Goal: Information Seeking & Learning: Learn about a topic

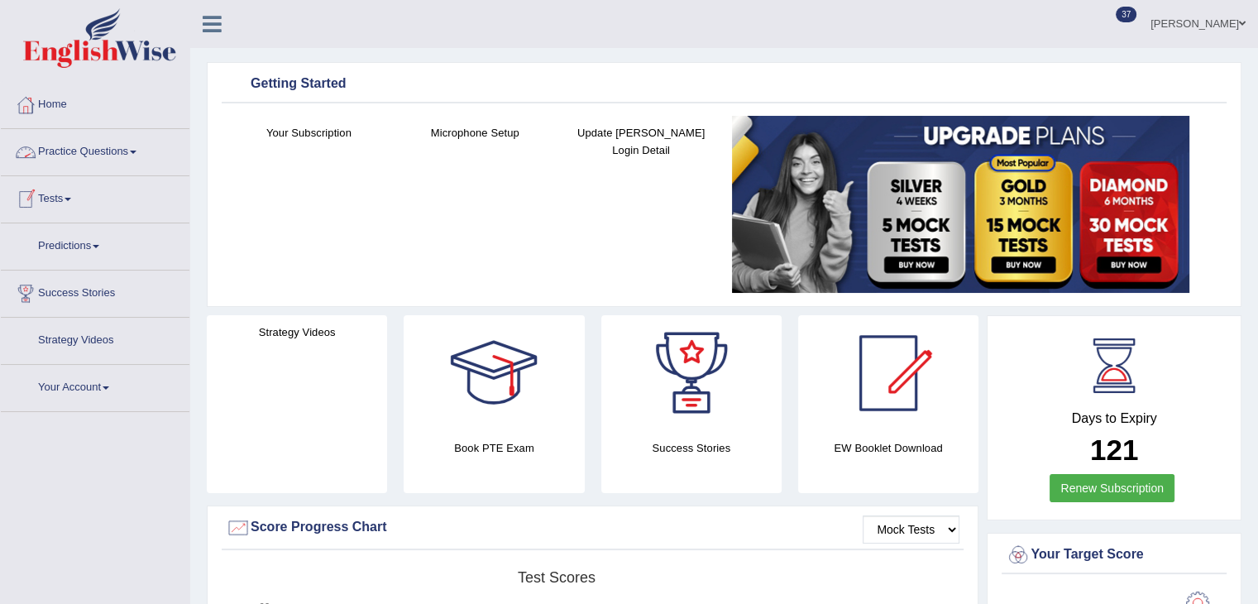
click at [111, 144] on link "Practice Questions" at bounding box center [95, 149] width 189 height 41
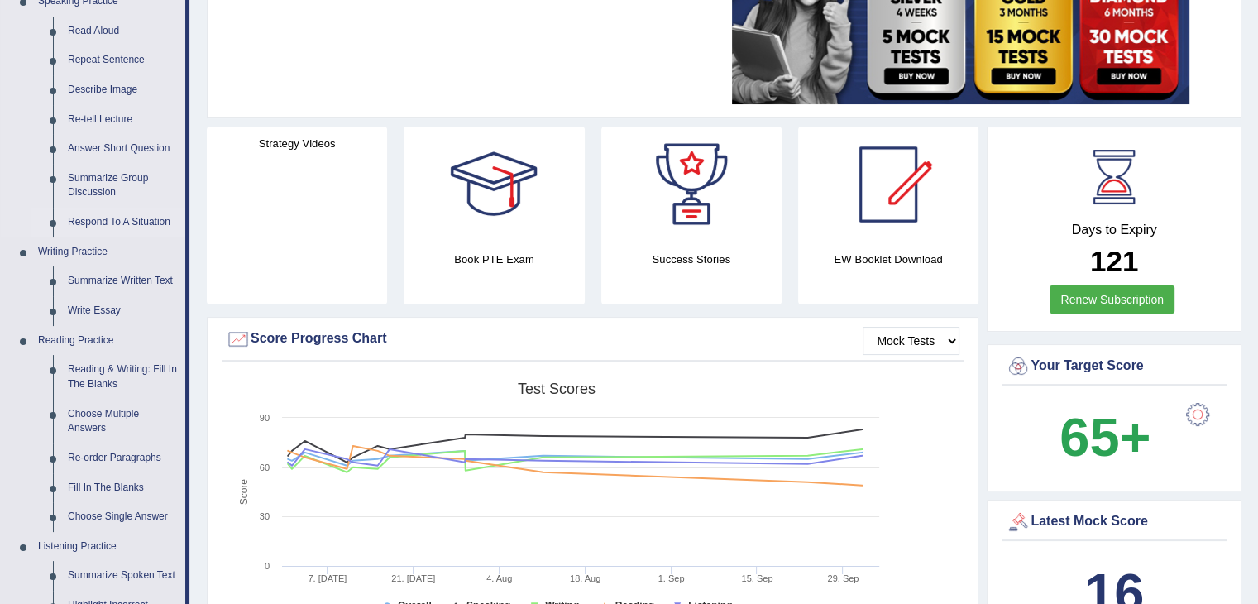
scroll to position [201, 0]
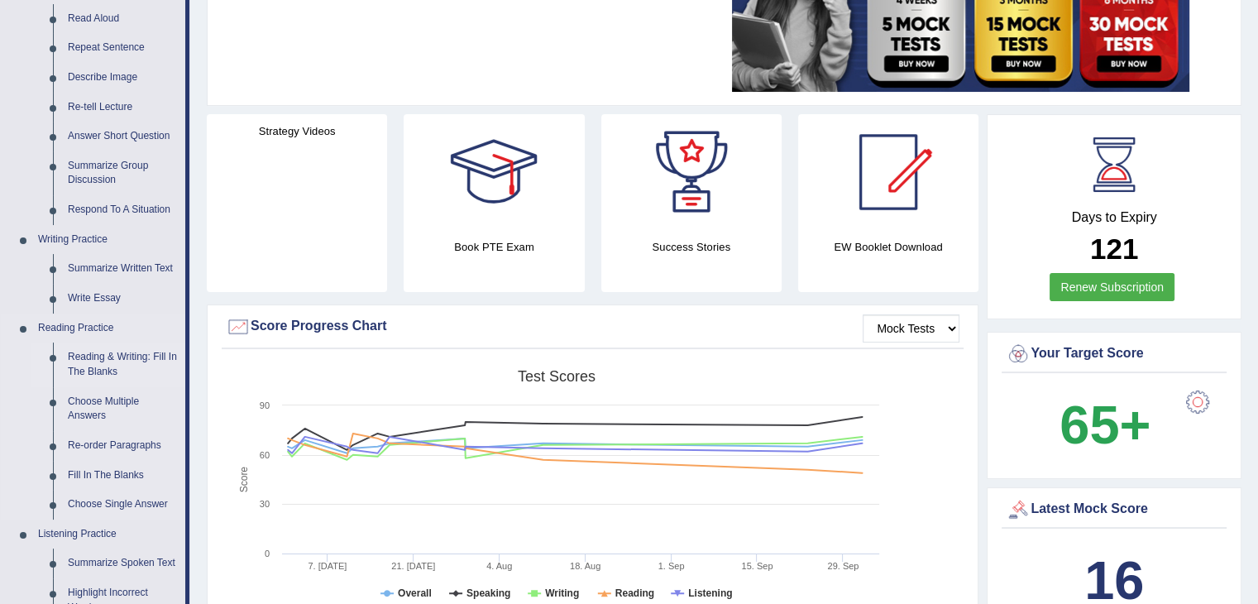
click at [117, 362] on link "Reading & Writing: Fill In The Blanks" at bounding box center [122, 365] width 125 height 44
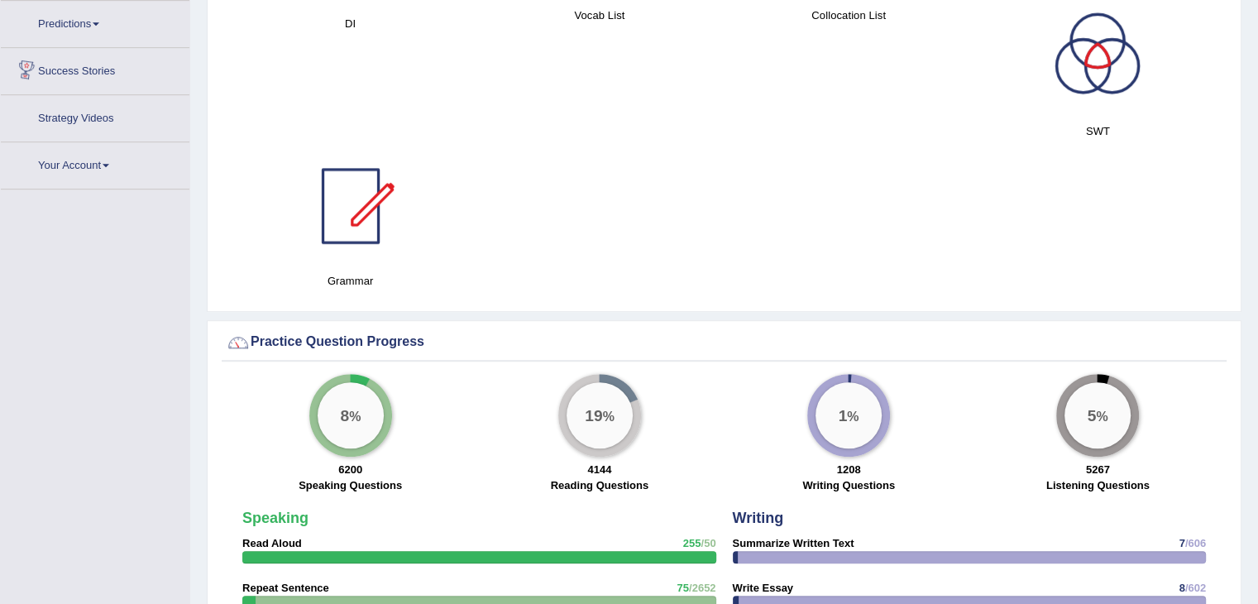
scroll to position [907, 0]
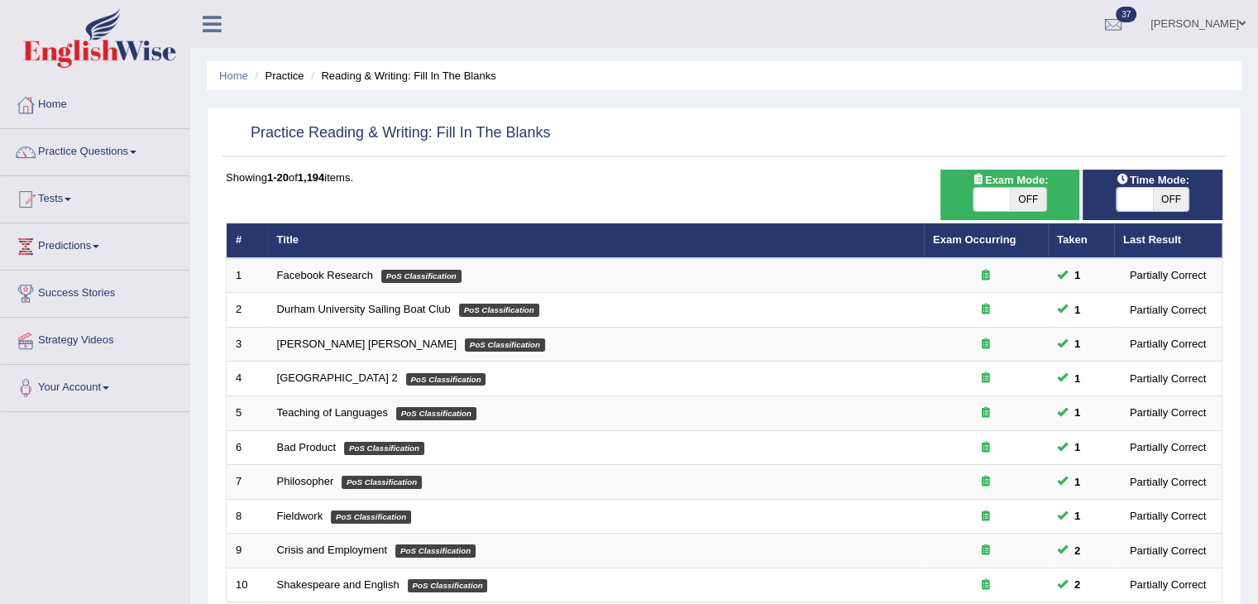
scroll to position [486, 0]
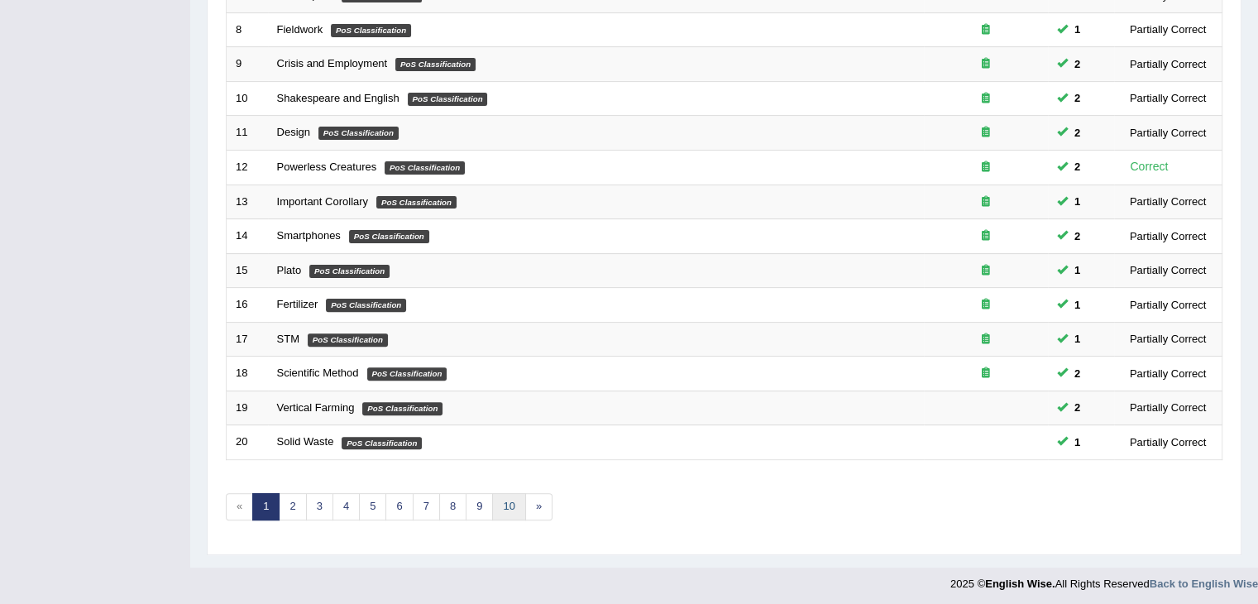
click at [506, 504] on link "10" at bounding box center [508, 506] width 33 height 27
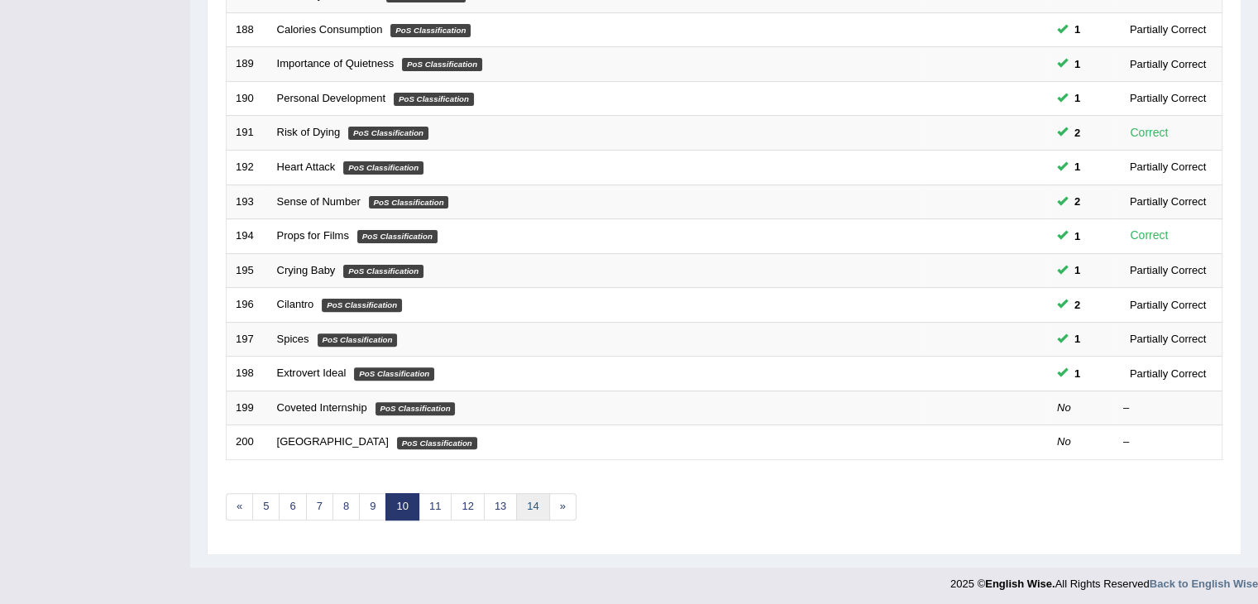
click at [528, 503] on link "14" at bounding box center [532, 506] width 33 height 27
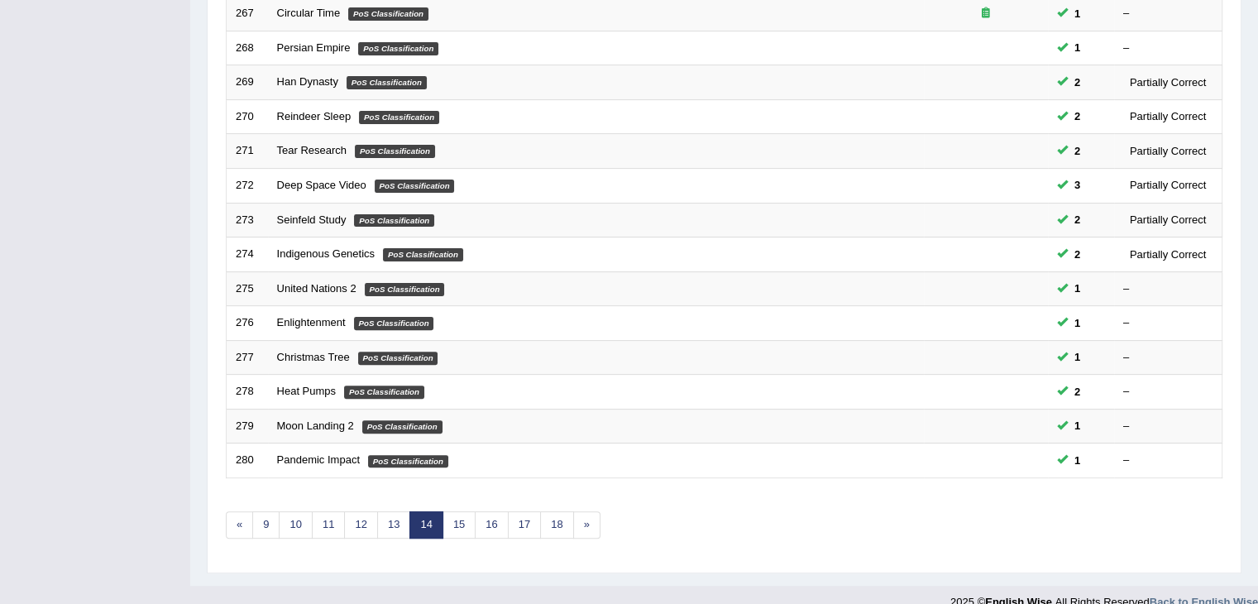
scroll to position [486, 0]
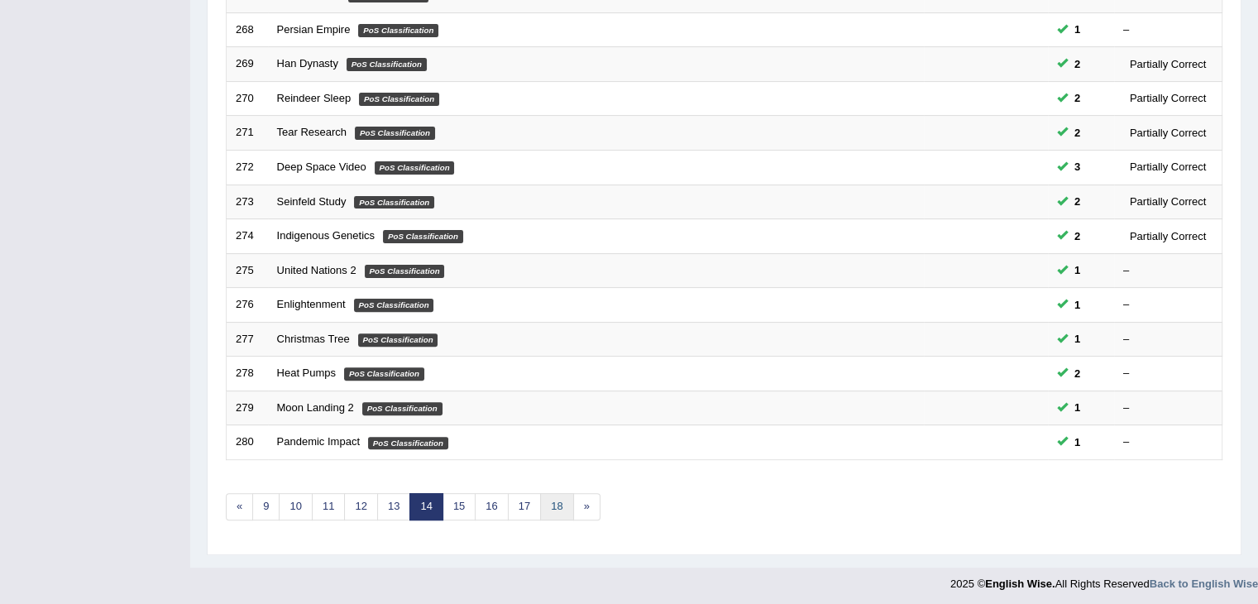
click at [544, 504] on link "18" at bounding box center [556, 506] width 33 height 27
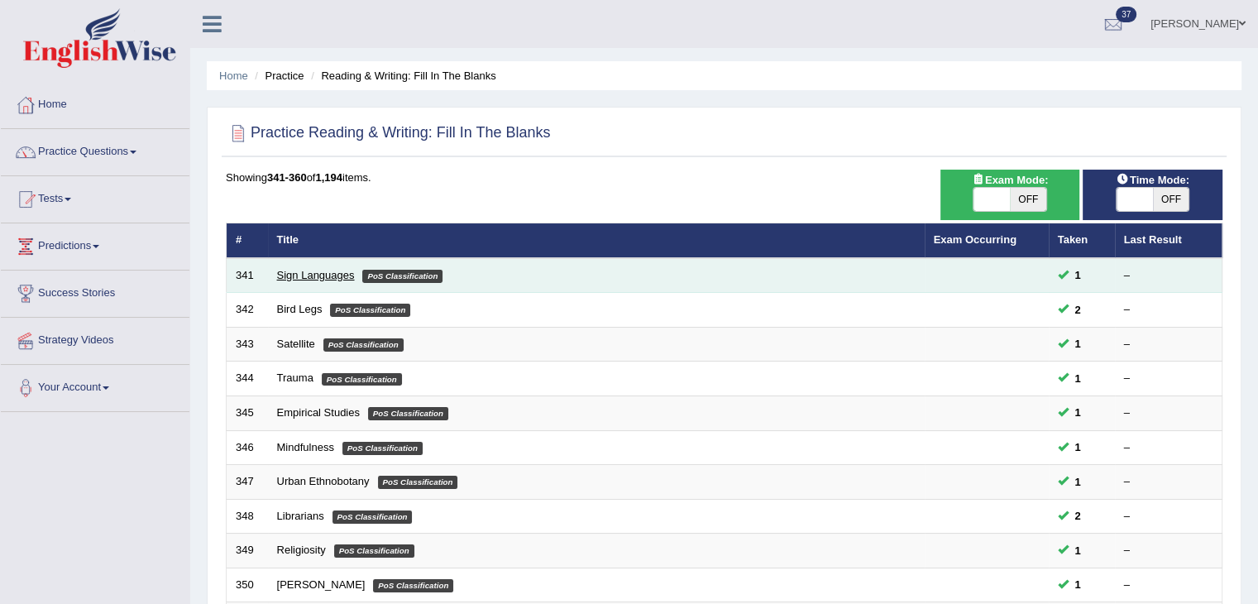
click at [304, 269] on link "Sign Languages" at bounding box center [316, 275] width 78 height 12
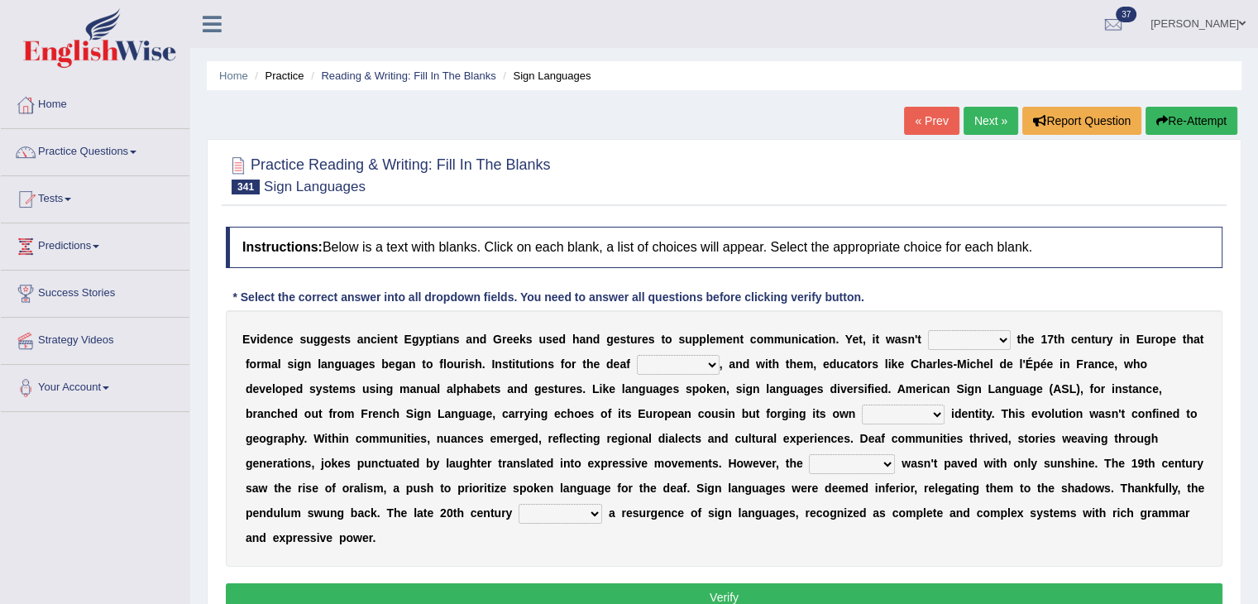
click at [965, 343] on select "until from onto at" at bounding box center [969, 340] width 83 height 20
select select "until"
click at [928, 330] on select "until from onto at" at bounding box center [969, 340] width 83 height 20
click at [688, 365] on select "declined converged repaired emerged" at bounding box center [678, 365] width 83 height 20
select select "emerged"
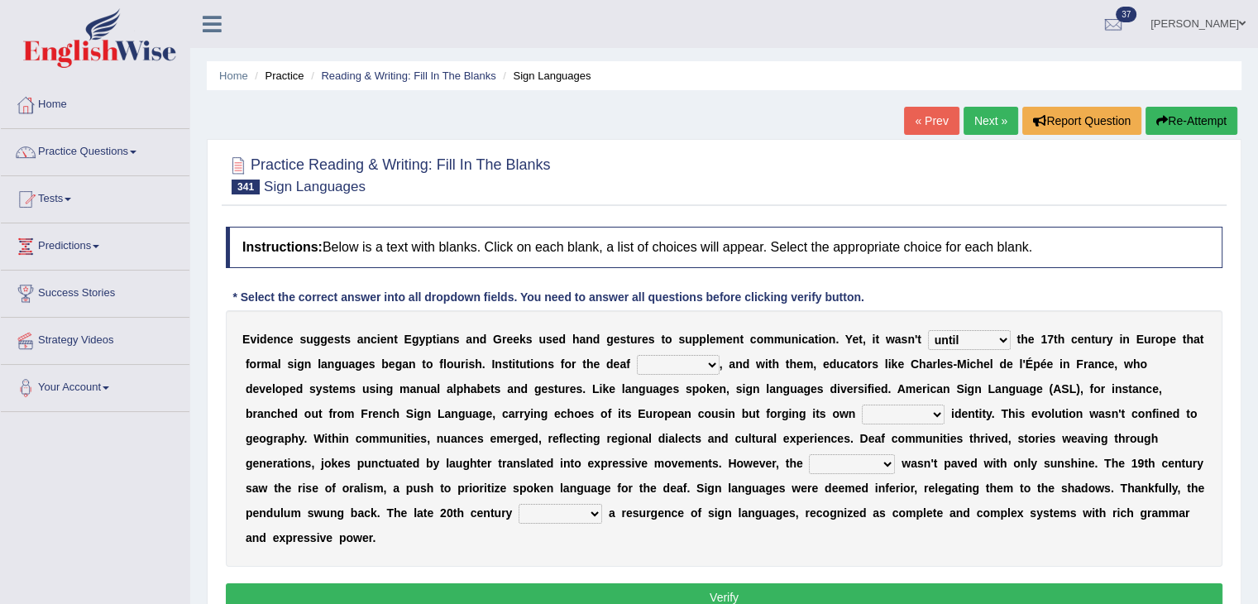
click at [637, 355] on select "declined converged repaired emerged" at bounding box center [678, 365] width 83 height 20
click at [905, 415] on select "unique necessary primary common" at bounding box center [903, 415] width 83 height 20
select select "unique"
click at [862, 405] on select "unique necessary primary common" at bounding box center [903, 415] width 83 height 20
click at [873, 464] on select "exploration subject signal path" at bounding box center [852, 464] width 86 height 20
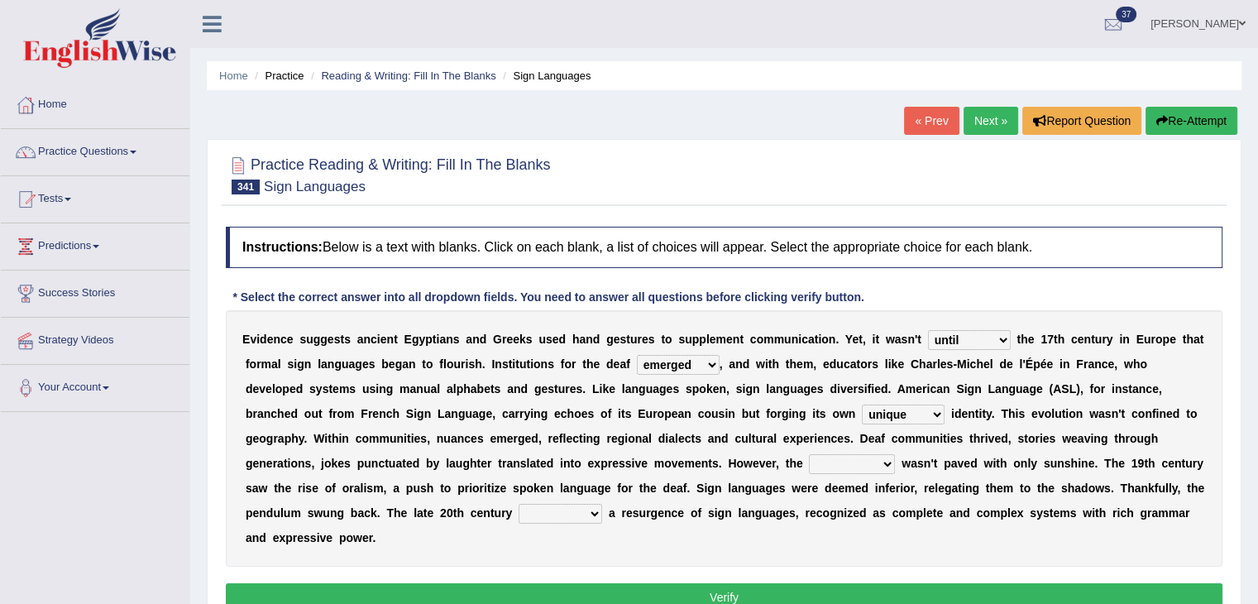
select select "signal"
click at [809, 454] on select "exploration subject signal path" at bounding box center [852, 464] width 86 height 20
click at [584, 509] on select "mentored gained witnessed distributed" at bounding box center [561, 514] width 84 height 20
select select "gained"
click at [519, 504] on select "mentored gained witnessed distributed" at bounding box center [561, 514] width 84 height 20
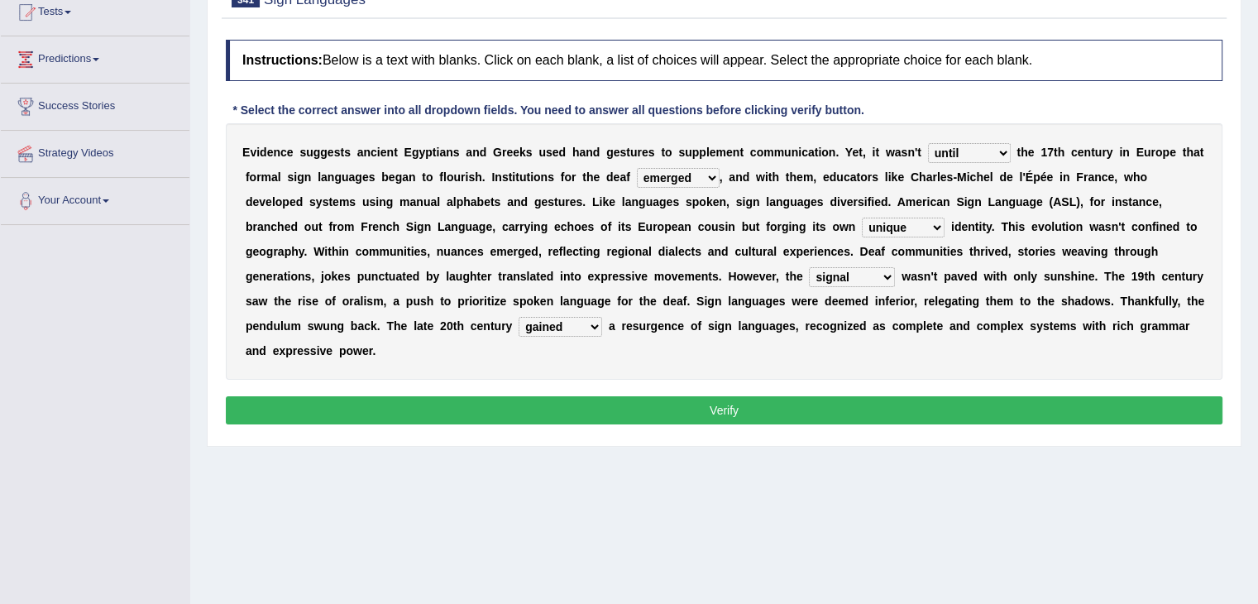
scroll to position [190, 0]
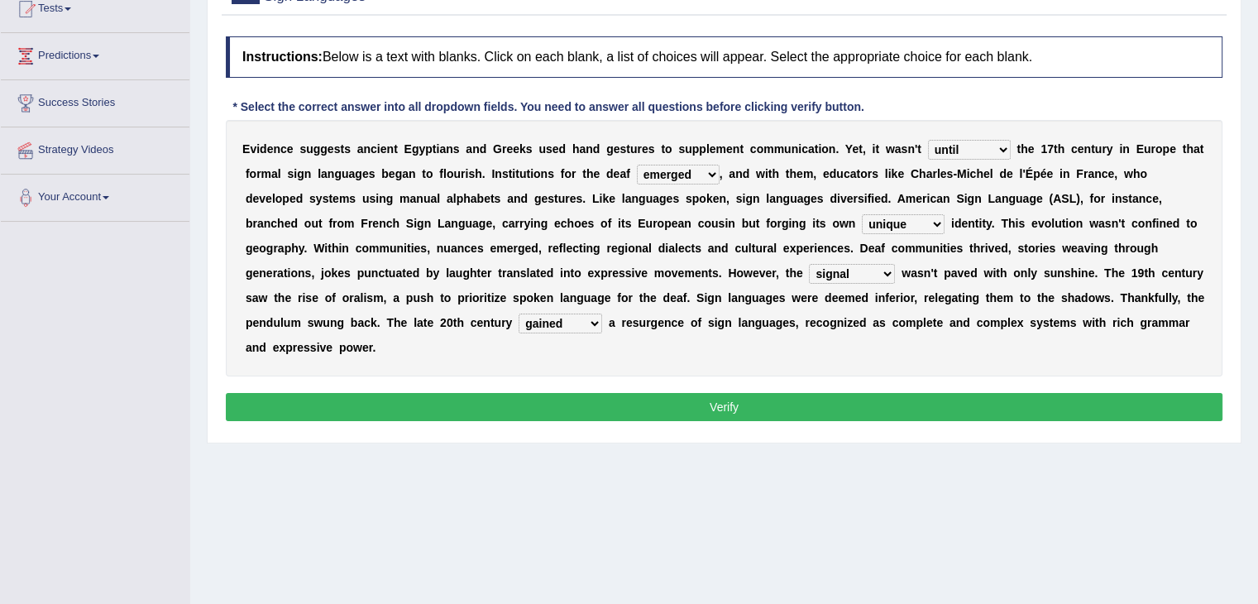
click at [559, 401] on button "Verify" at bounding box center [724, 407] width 997 height 28
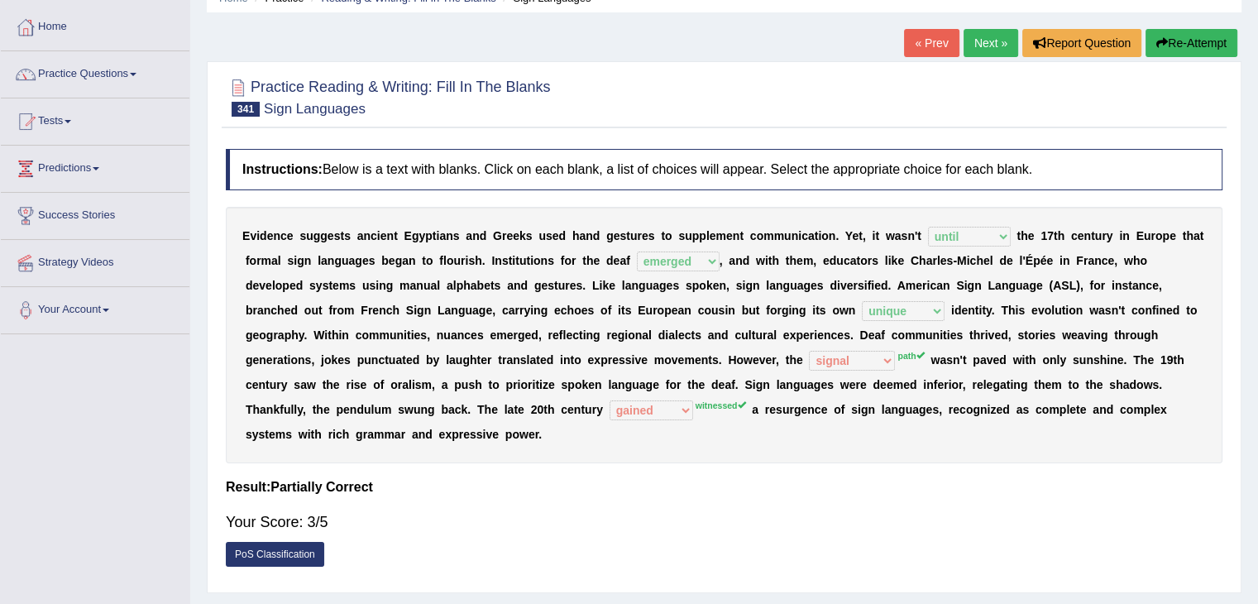
scroll to position [0, 0]
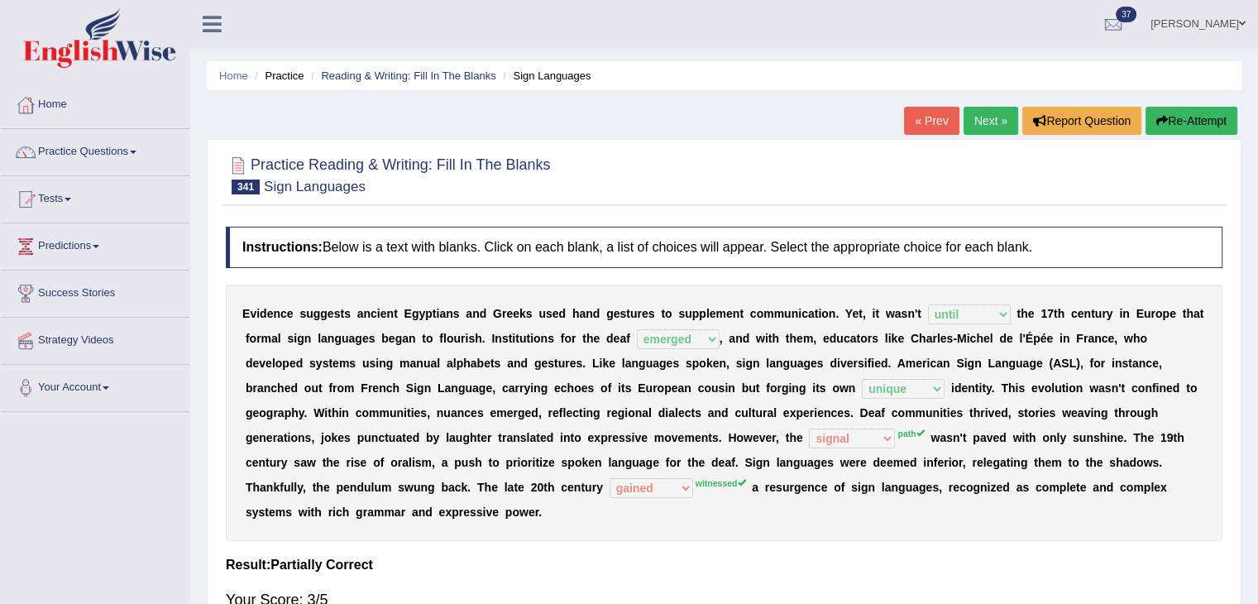
click at [978, 127] on link "Next »" at bounding box center [991, 121] width 55 height 28
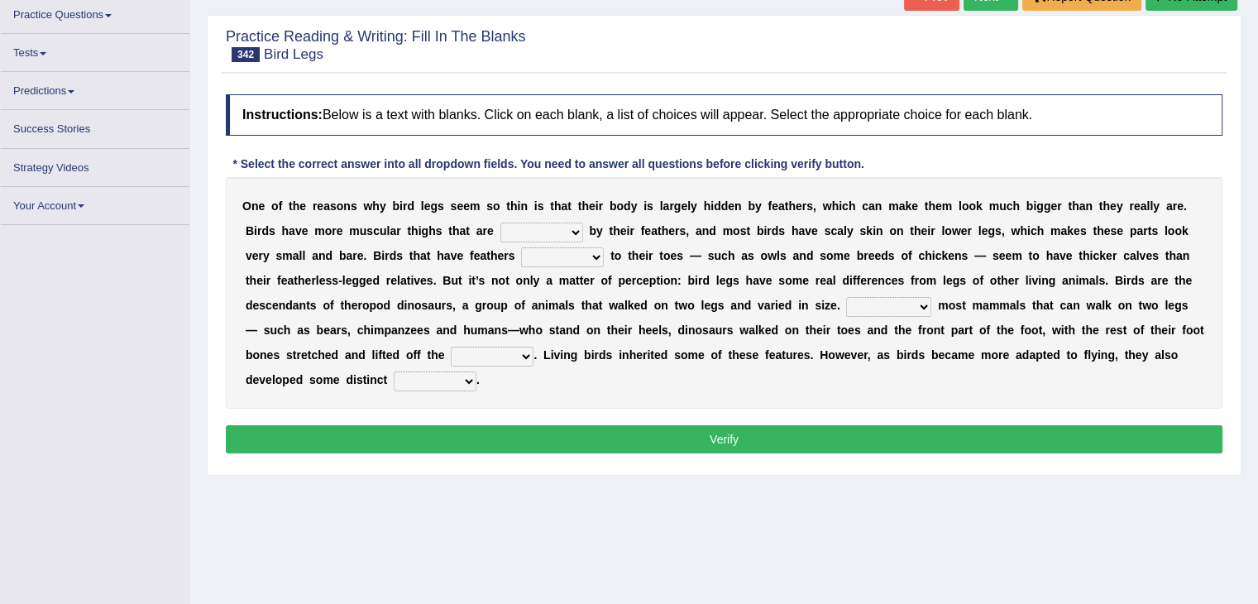
scroll to position [161, 0]
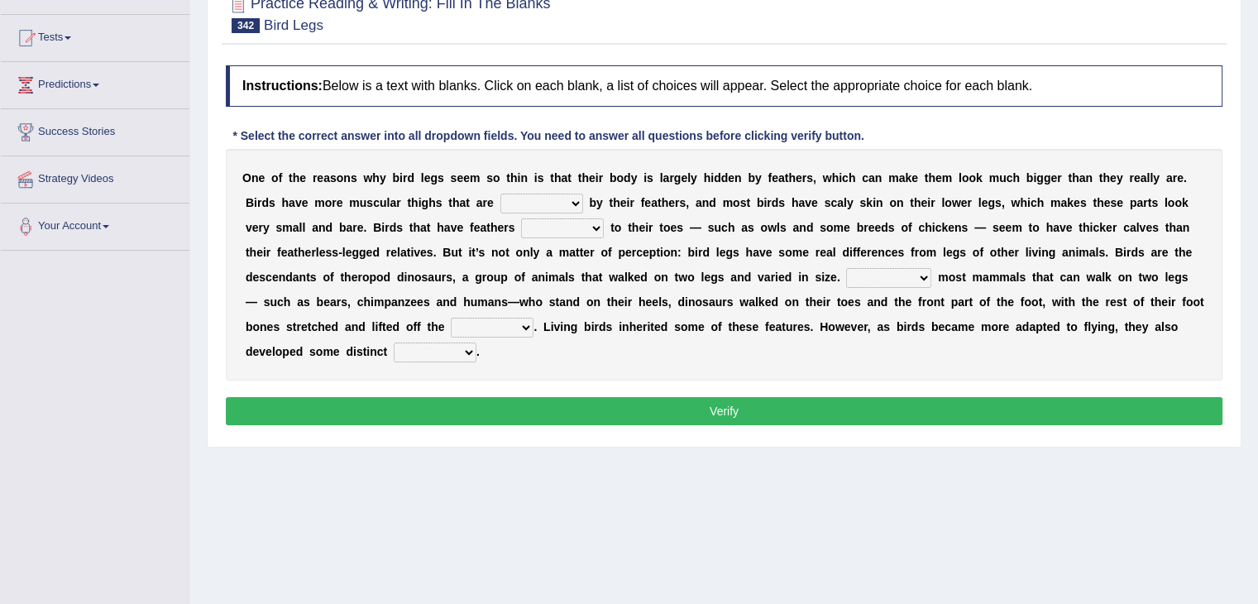
click at [553, 208] on select "bordered shared covered detailed" at bounding box center [542, 204] width 83 height 20
click at [501, 194] on select "bordered shared covered detailed" at bounding box center [542, 204] width 83 height 20
click at [567, 199] on select "bordered shared covered detailed" at bounding box center [542, 204] width 83 height 20
select select "covered"
click at [501, 194] on select "bordered shared covered detailed" at bounding box center [542, 204] width 83 height 20
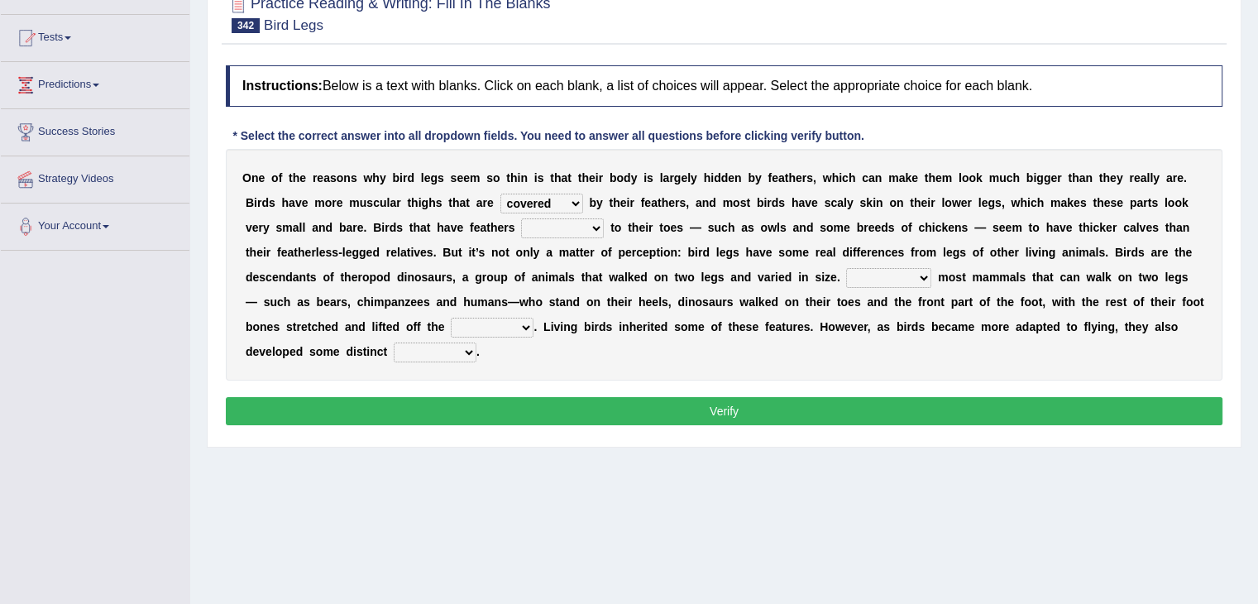
click at [563, 234] on select "at the end all the way all in all just above" at bounding box center [562, 228] width 83 height 20
select select "just above"
click at [521, 218] on select "at the end all the way all in all just above" at bounding box center [562, 228] width 83 height 20
click at [913, 276] on select "Because of Whereas Unlike As" at bounding box center [888, 278] width 85 height 20
select select "Because of"
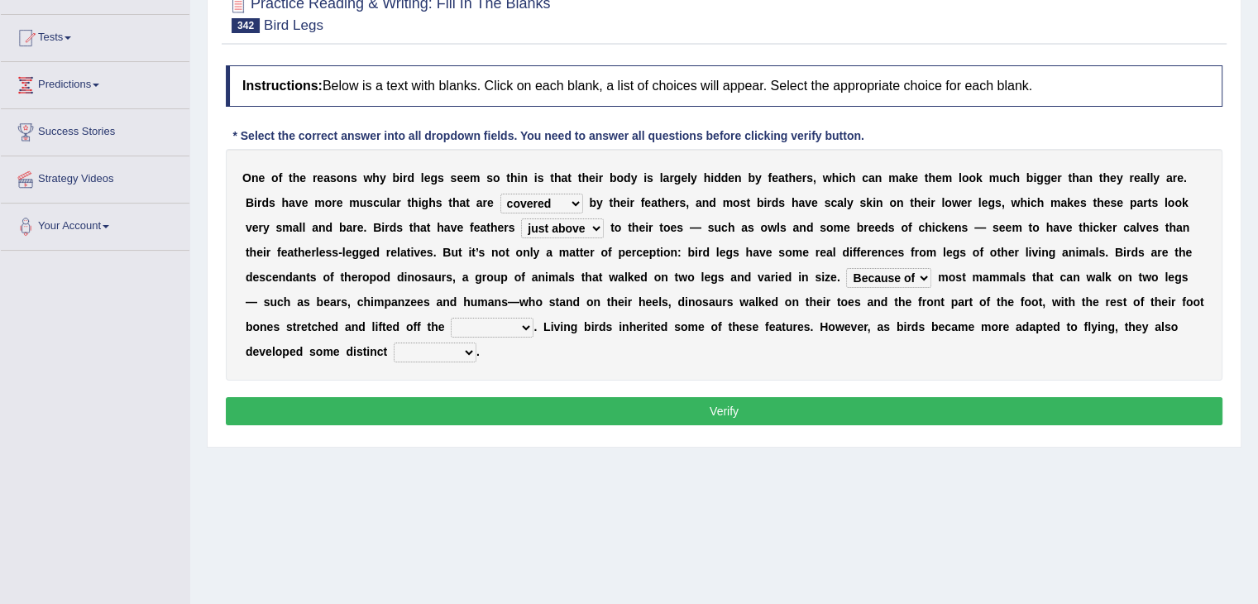
click at [846, 268] on select "Because of Whereas Unlike As" at bounding box center [888, 278] width 85 height 20
click at [514, 320] on select "air tip ground platform" at bounding box center [492, 328] width 83 height 20
select select "ground"
click at [451, 318] on select "air tip ground platform" at bounding box center [492, 328] width 83 height 20
click at [439, 349] on select "figures colors traits volumes" at bounding box center [435, 353] width 83 height 20
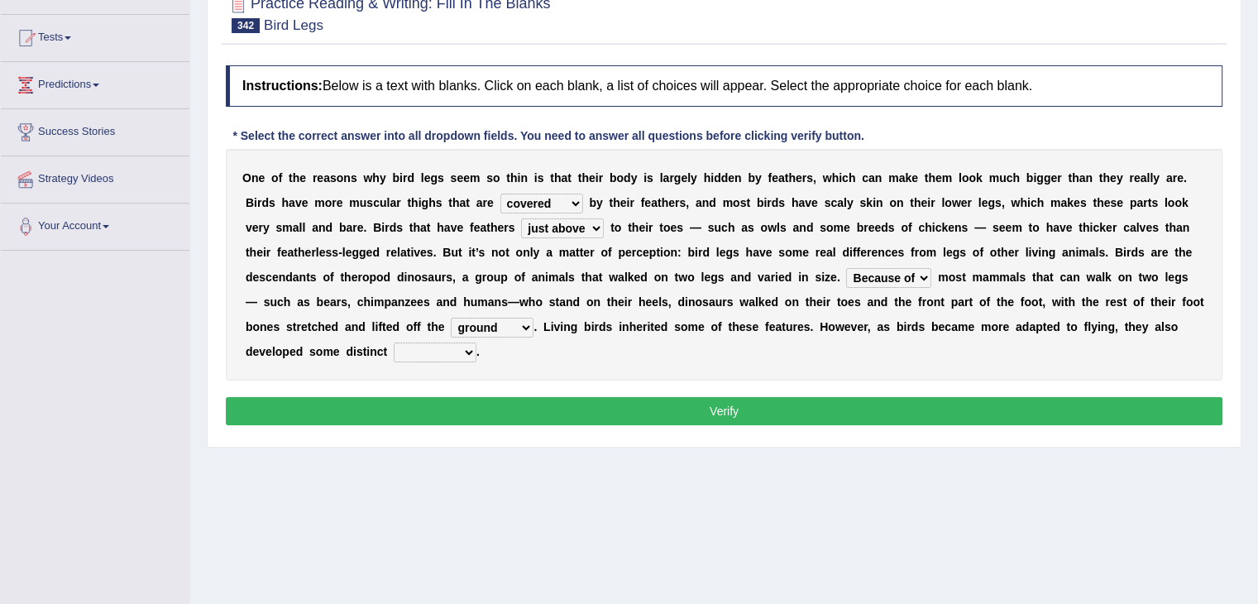
select select "figures"
click at [394, 343] on select "figures colors traits volumes" at bounding box center [435, 353] width 83 height 20
click at [458, 411] on button "Verify" at bounding box center [724, 411] width 997 height 28
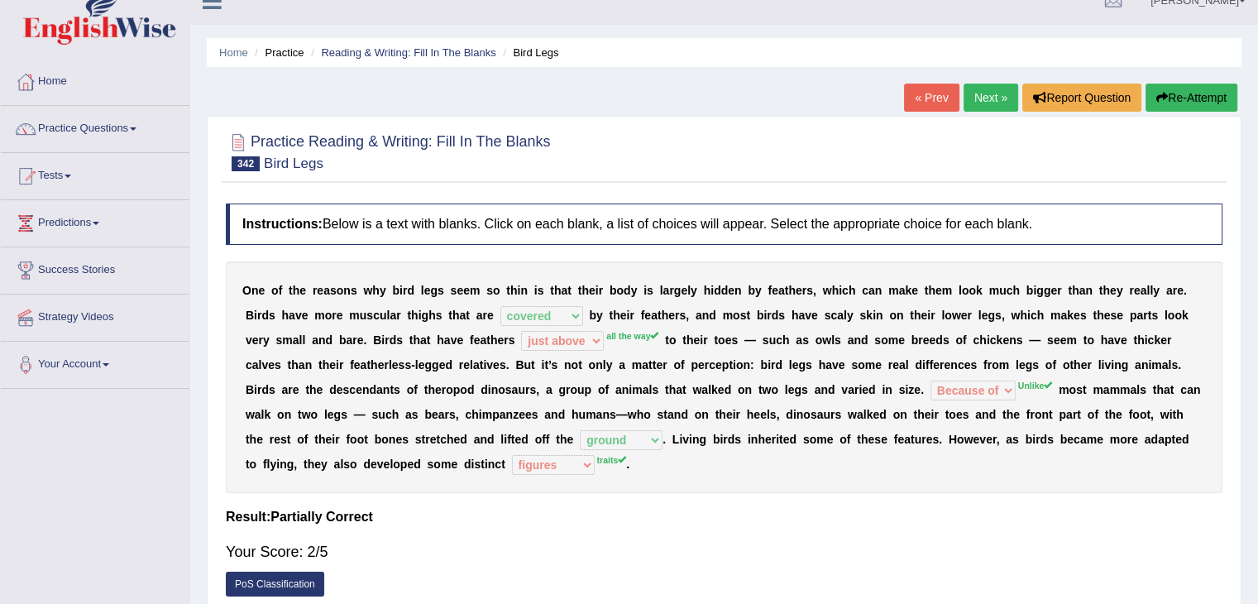
scroll to position [0, 0]
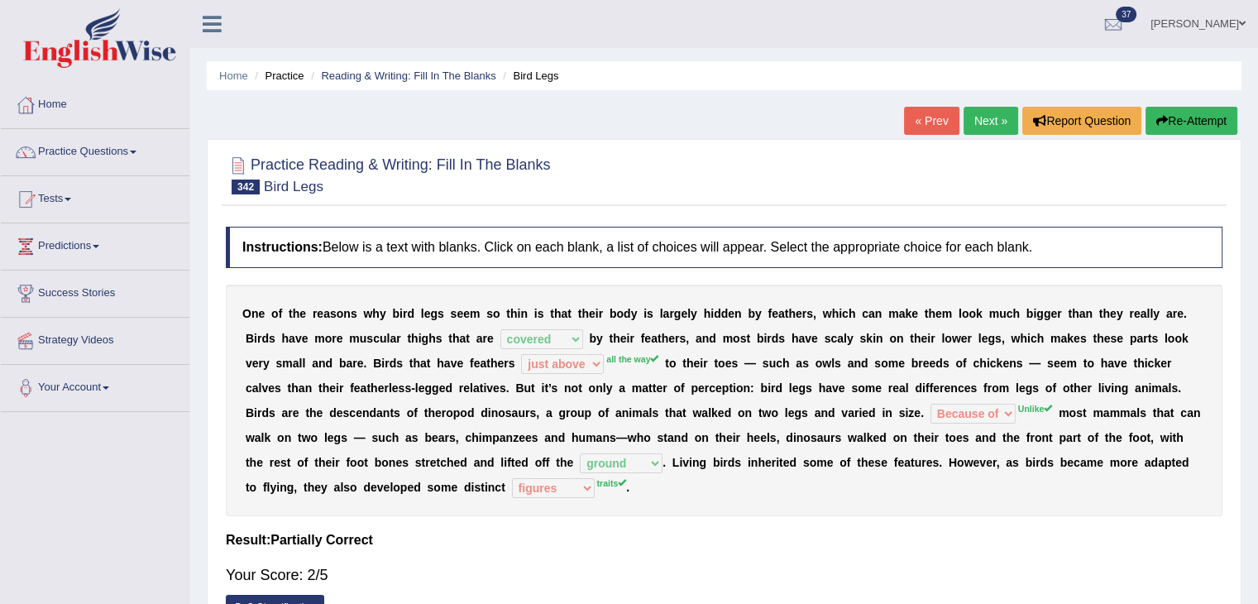
click at [975, 129] on link "Next »" at bounding box center [991, 121] width 55 height 28
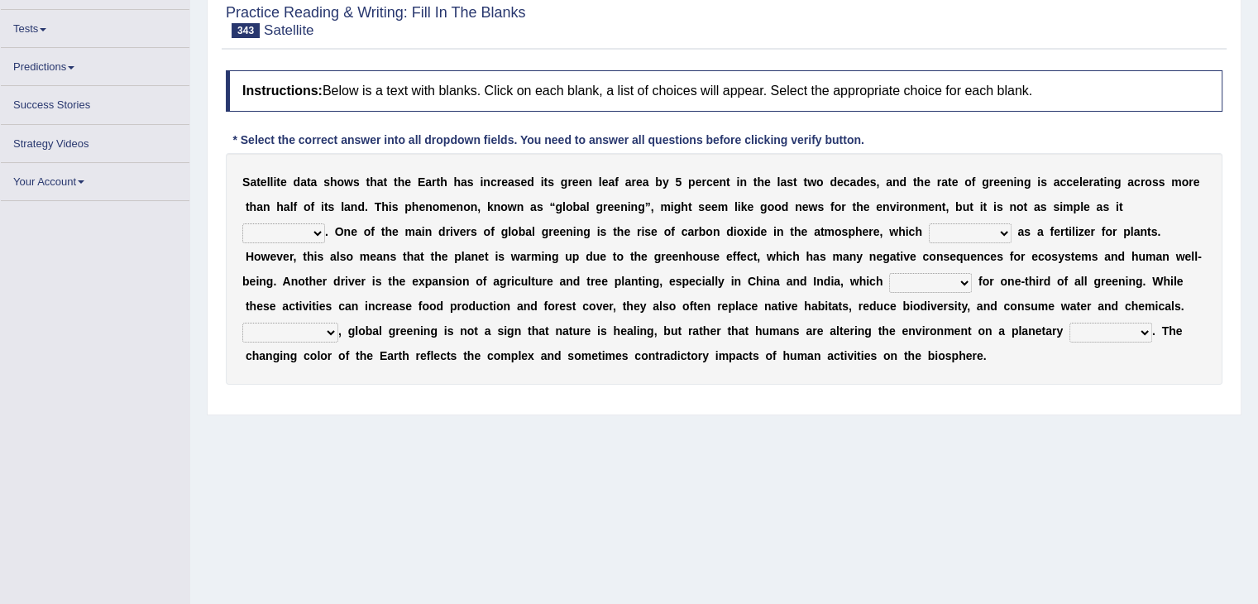
scroll to position [159, 0]
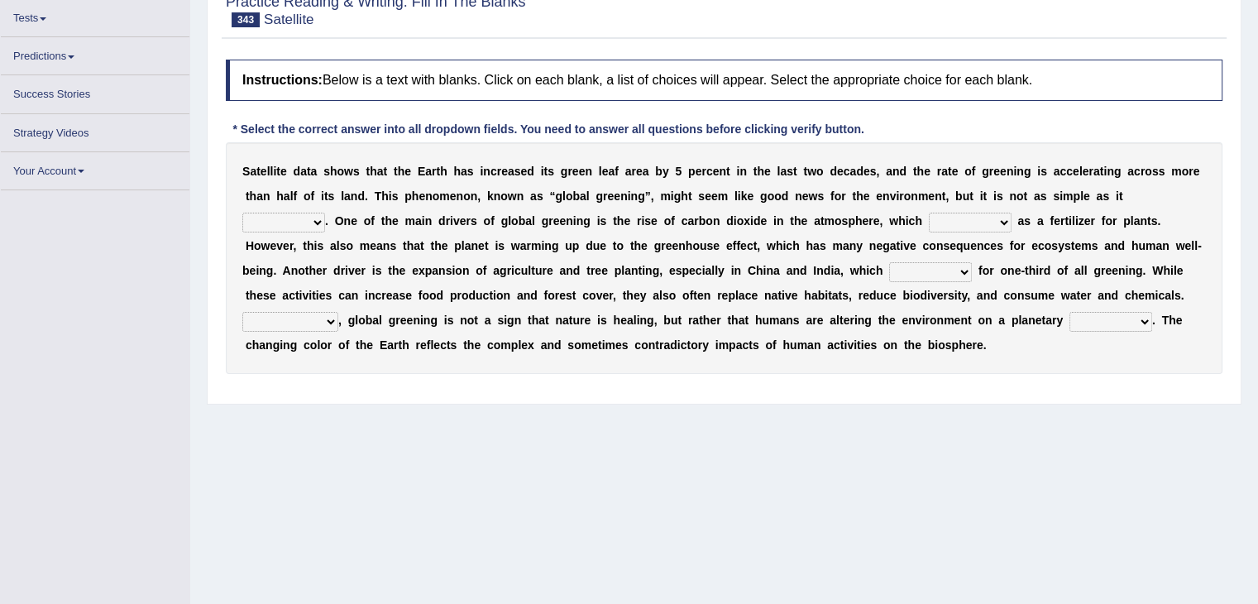
click at [300, 218] on select "sounds shows evaluates serves" at bounding box center [283, 223] width 83 height 20
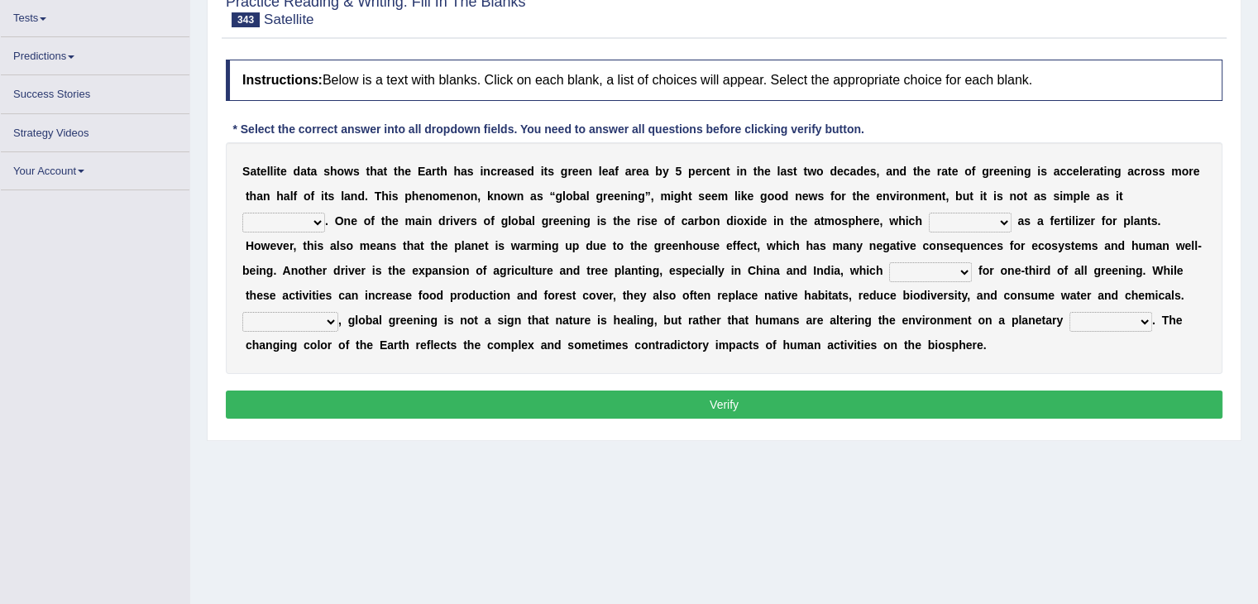
scroll to position [181, 0]
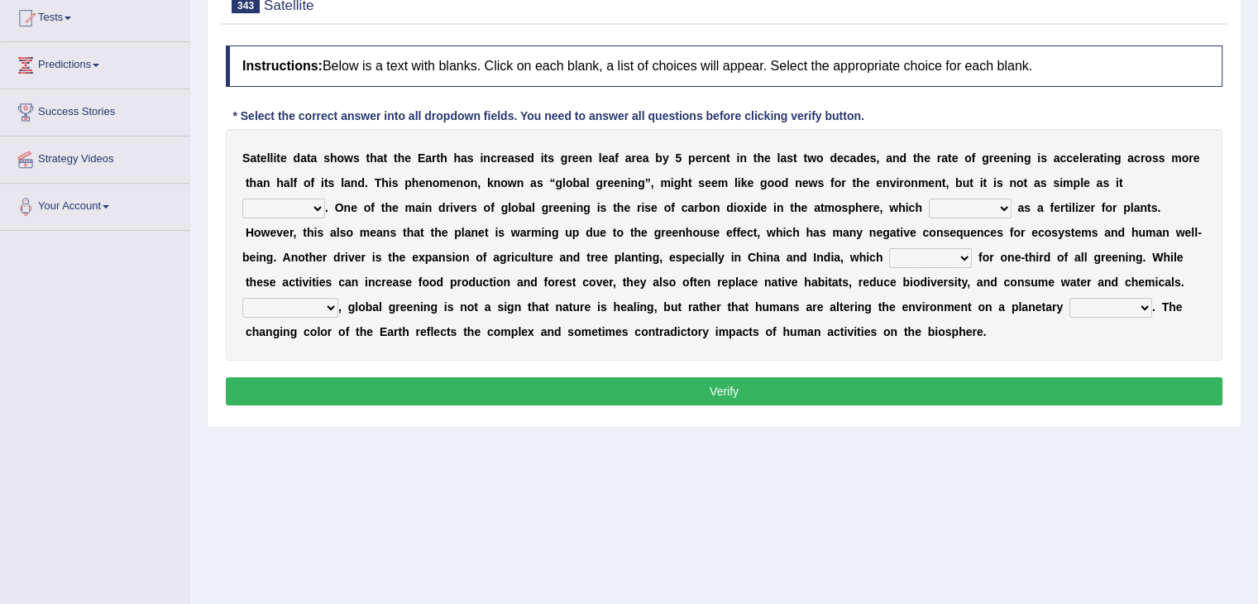
select select "sounds"
click at [242, 199] on select "sounds shows evaluates serves" at bounding box center [283, 209] width 83 height 20
click at [980, 209] on select "poses adds pretends acts" at bounding box center [970, 209] width 83 height 20
select select "acts"
click at [929, 199] on select "poses adds pretends acts" at bounding box center [970, 209] width 83 height 20
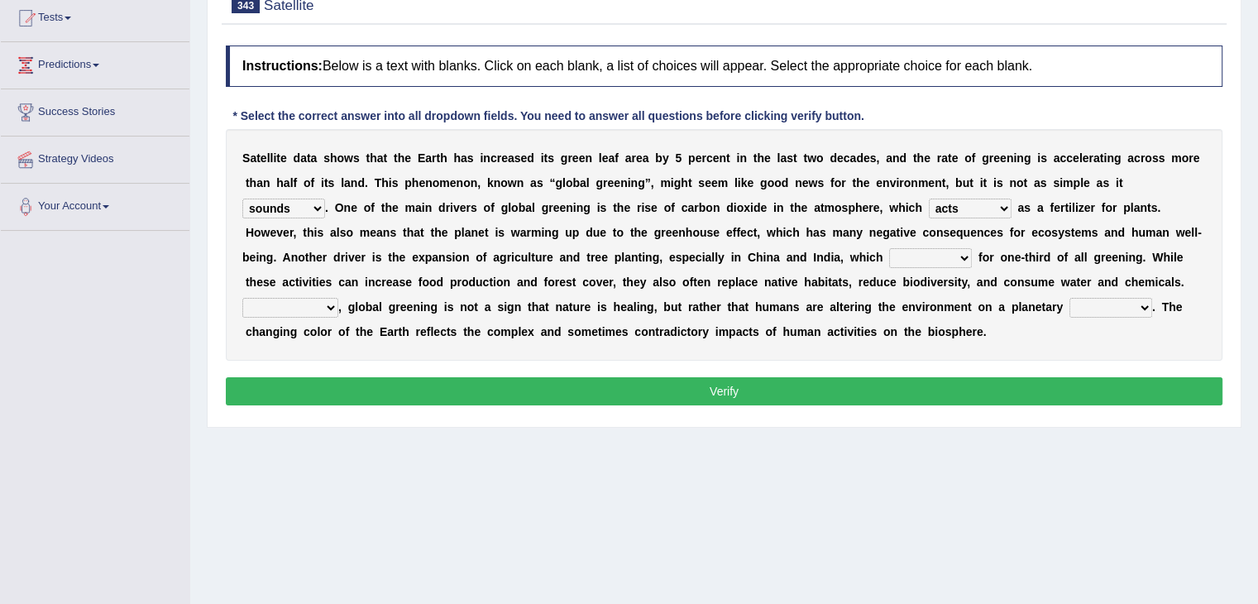
click at [940, 260] on select "charge account credit blame" at bounding box center [930, 258] width 83 height 20
select select "account"
click at [889, 248] on select "charge account credit blame" at bounding box center [930, 258] width 83 height 20
click at [308, 303] on select "Because Therefore In contrast Nevertheless" at bounding box center [290, 308] width 96 height 20
select select "Therefore"
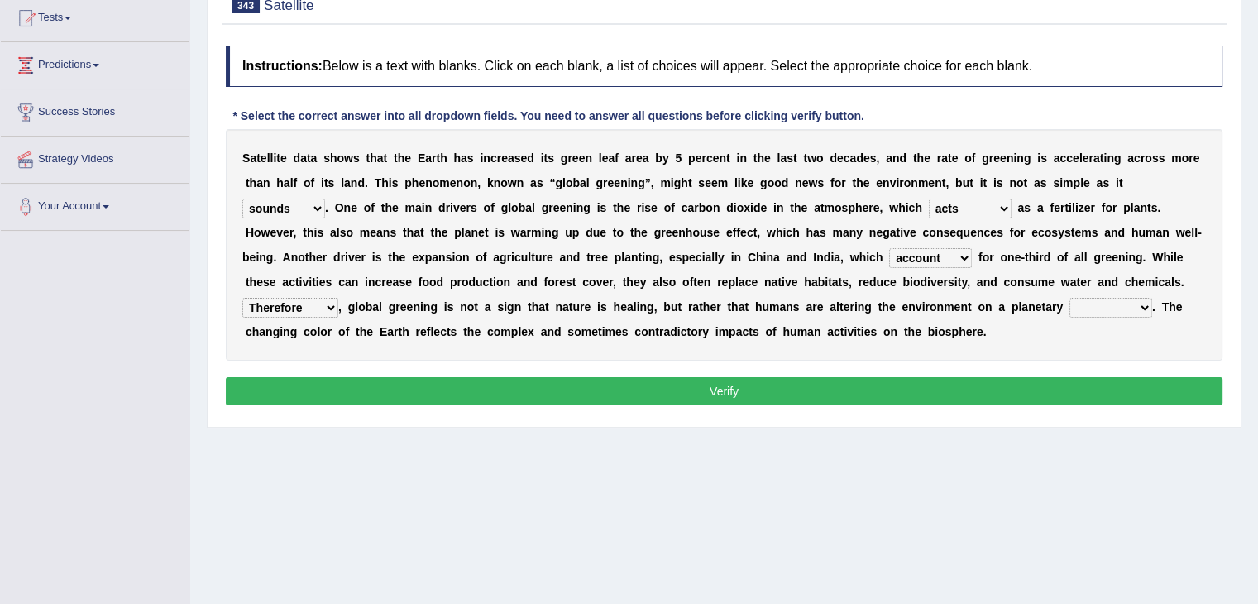
click at [242, 298] on select "Because Therefore In contrast Nevertheless" at bounding box center [290, 308] width 96 height 20
click at [1105, 306] on select "scale effect place view" at bounding box center [1111, 308] width 83 height 20
select select "effect"
click at [1070, 298] on select "scale effect place view" at bounding box center [1111, 308] width 83 height 20
click at [1004, 391] on button "Verify" at bounding box center [724, 391] width 997 height 28
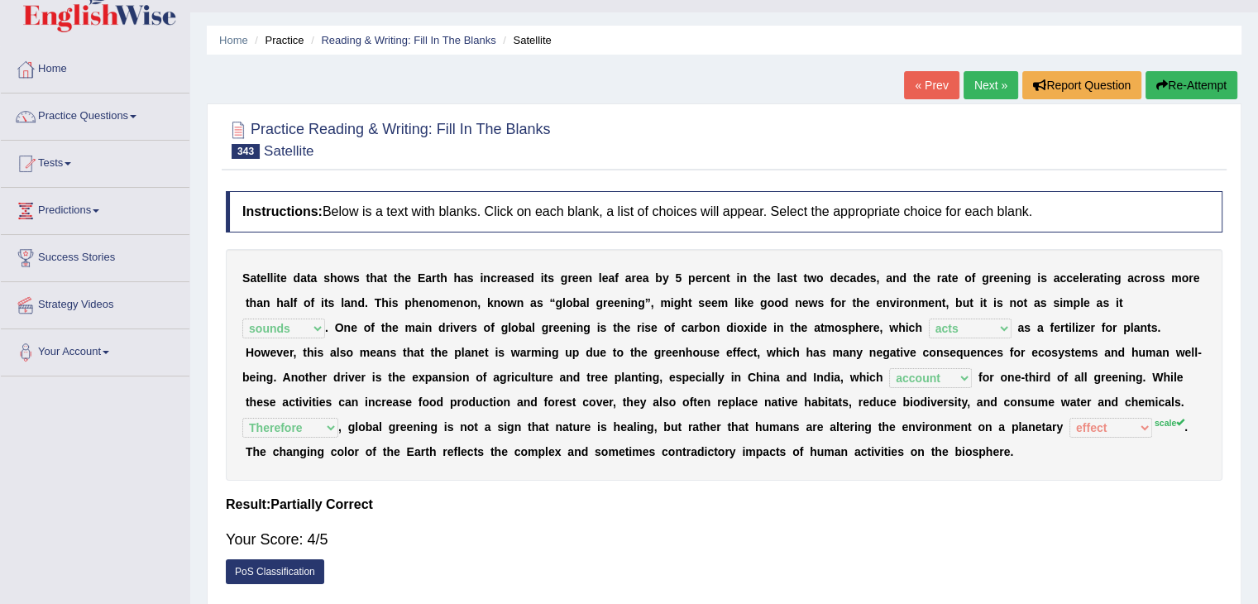
scroll to position [0, 0]
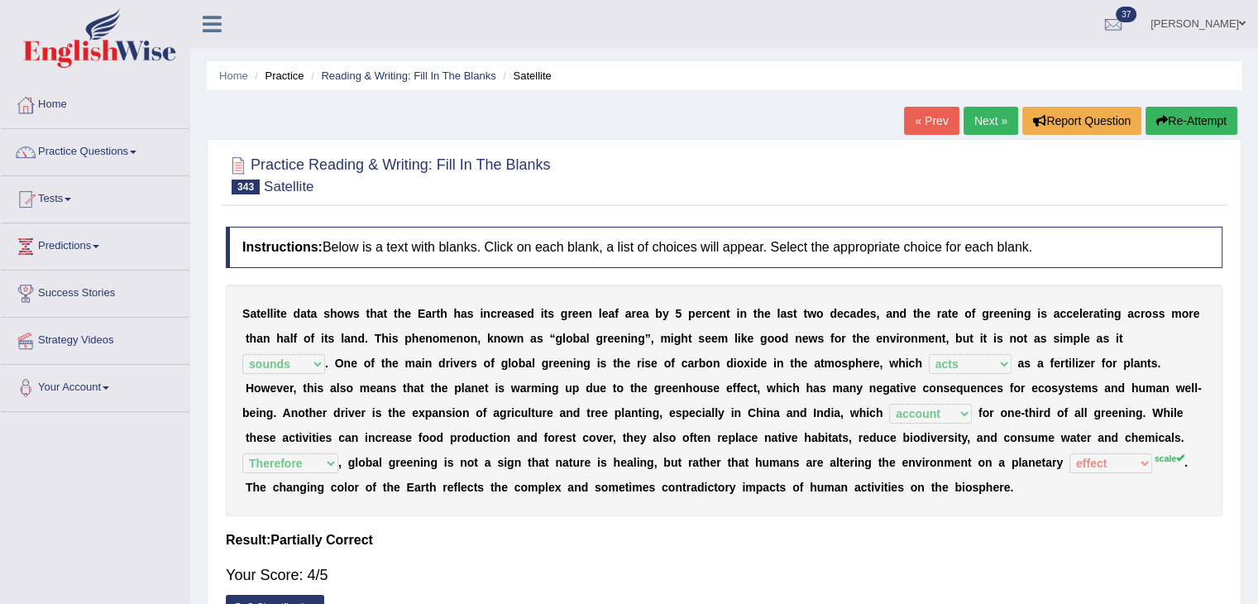
click at [978, 127] on link "Next »" at bounding box center [991, 121] width 55 height 28
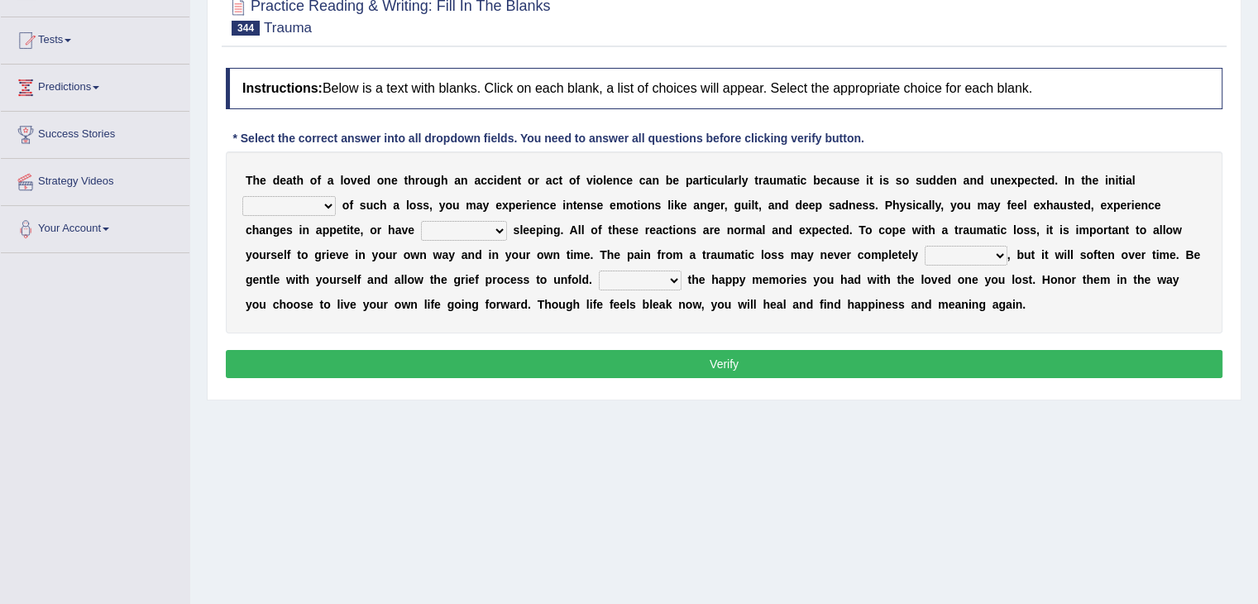
scroll to position [169, 0]
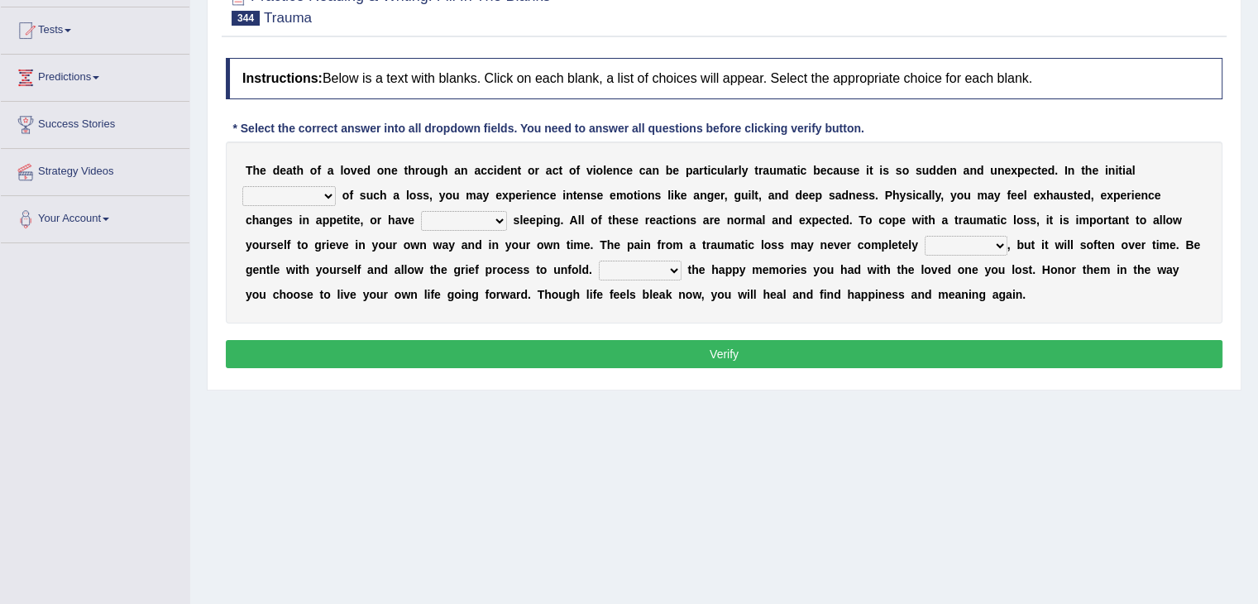
click at [306, 187] on select "core crux shortcoming aftermath" at bounding box center [288, 196] width 93 height 20
click at [242, 186] on select "core crux shortcoming aftermath" at bounding box center [288, 196] width 93 height 20
click at [308, 196] on select "core crux shortcoming aftermath" at bounding box center [288, 196] width 93 height 20
select select "core"
click at [242, 186] on select "core crux shortcoming aftermath" at bounding box center [288, 196] width 93 height 20
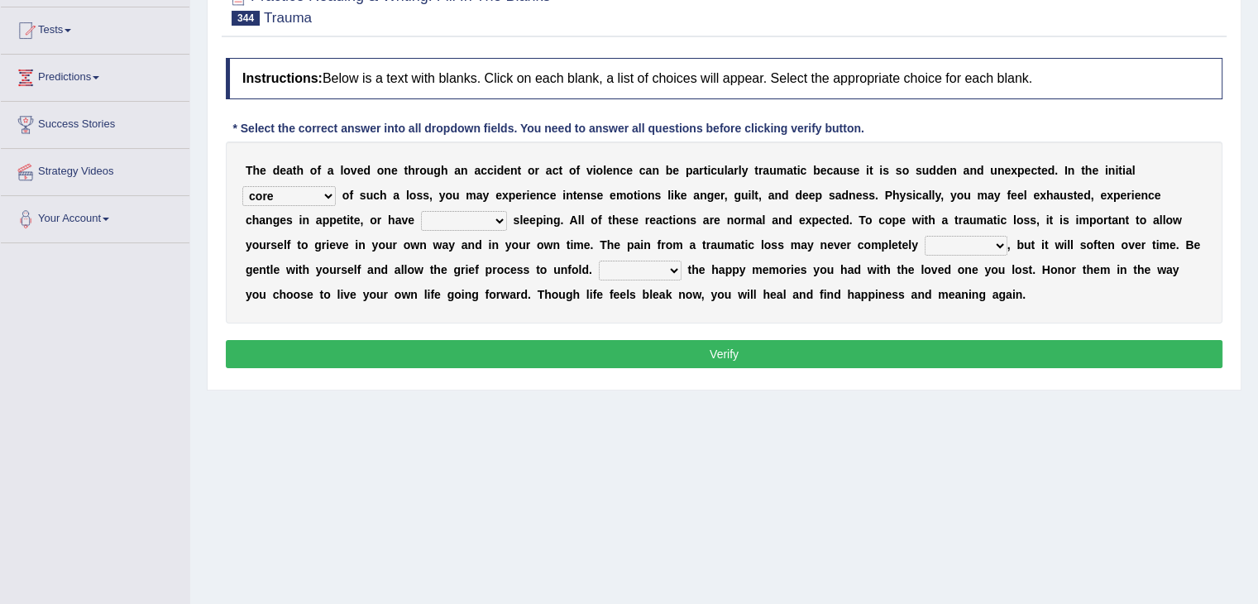
click at [476, 216] on select "trouble deprivation noise error" at bounding box center [464, 221] width 86 height 20
select select "trouble"
click at [421, 211] on select "trouble deprivation noise error" at bounding box center [464, 221] width 86 height 20
click at [988, 246] on select "close fade escalate cut" at bounding box center [966, 246] width 83 height 20
select select "escalate"
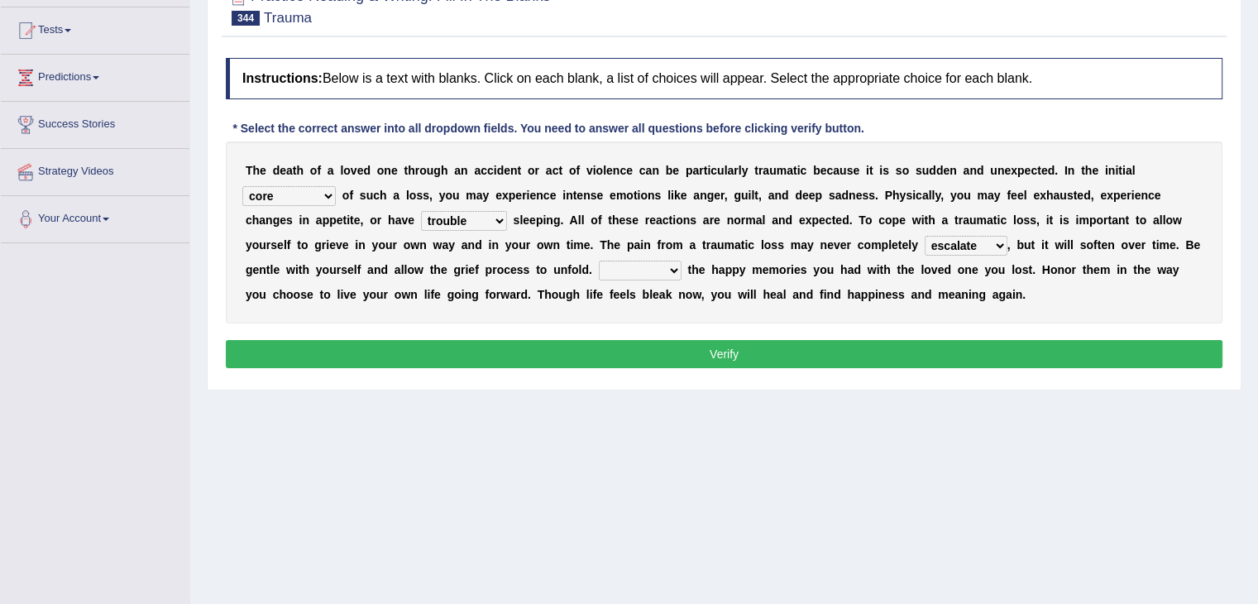
click at [925, 236] on select "close fade escalate cut" at bounding box center [966, 246] width 83 height 20
click at [655, 268] on select "Tangle Culminate Inspire Cherish" at bounding box center [640, 271] width 83 height 20
select select "Cherish"
click at [599, 261] on select "Tangle Culminate Inspire Cherish" at bounding box center [640, 271] width 83 height 20
click at [649, 352] on button "Verify" at bounding box center [724, 354] width 997 height 28
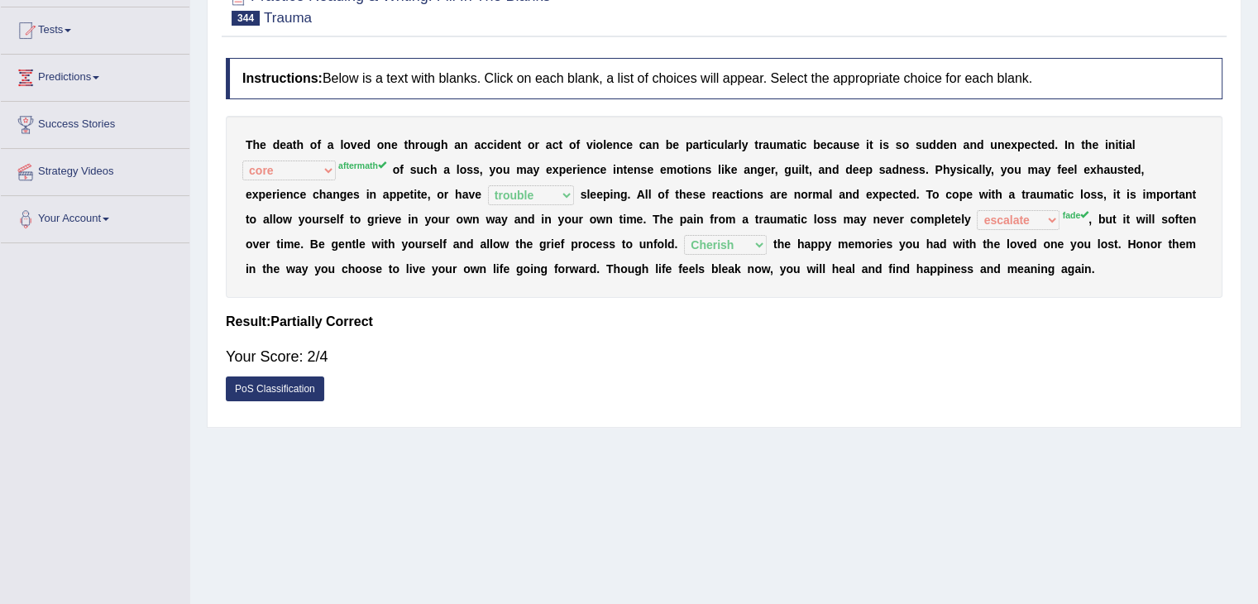
scroll to position [0, 0]
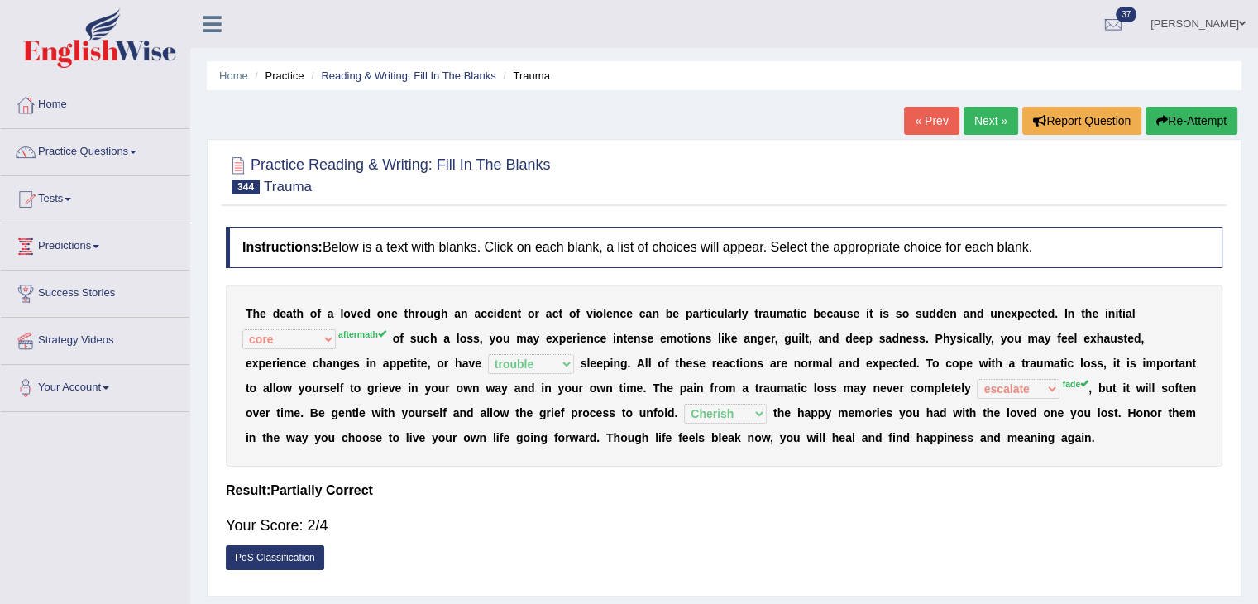
click at [978, 124] on link "Next »" at bounding box center [991, 121] width 55 height 28
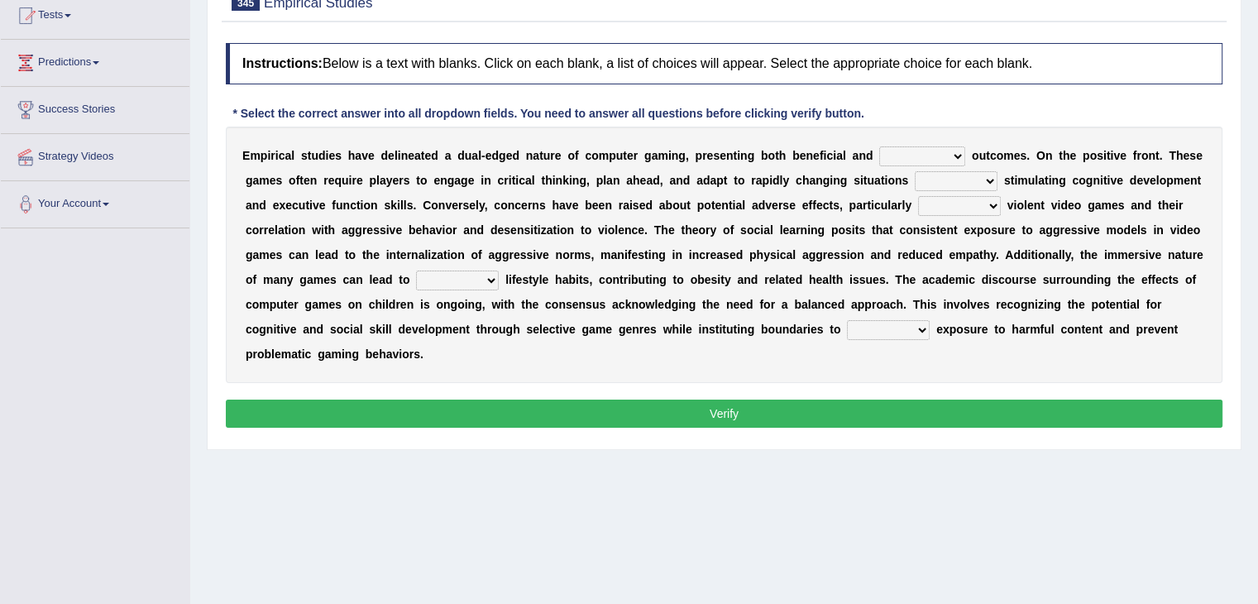
scroll to position [188, 0]
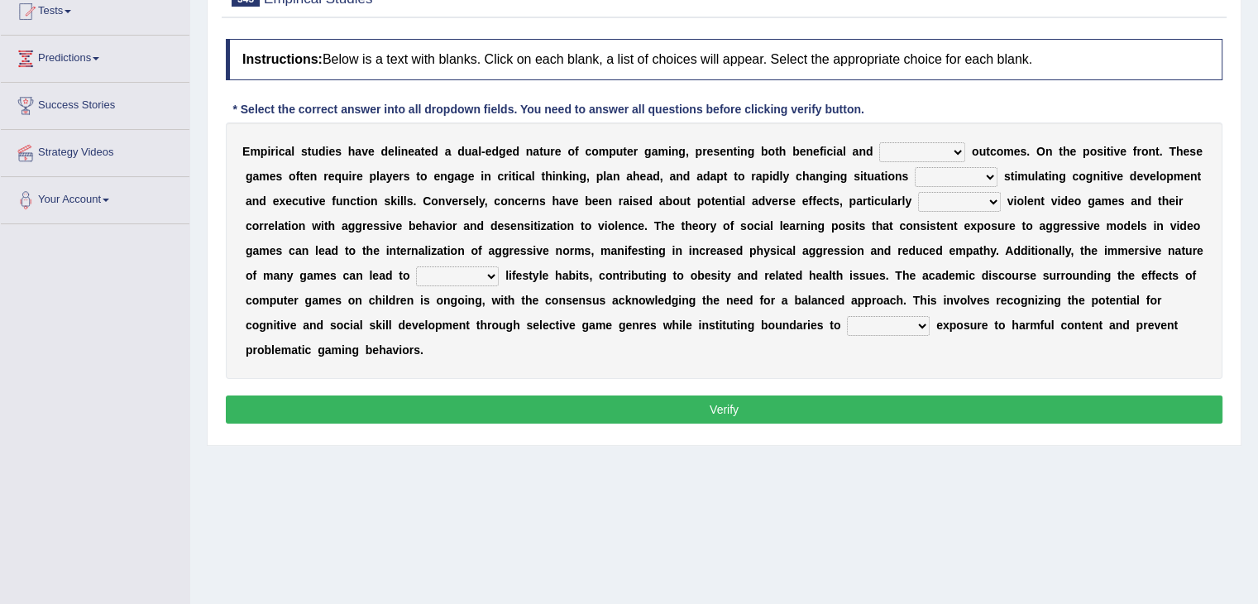
click at [932, 156] on select "excessive concurrent special detrimental" at bounding box center [922, 152] width 86 height 20
select select "detrimental"
click at [879, 142] on select "excessive concurrent special detrimental" at bounding box center [922, 152] width 86 height 20
click at [986, 170] on select "thereby so also which" at bounding box center [956, 177] width 83 height 20
select select "thereby"
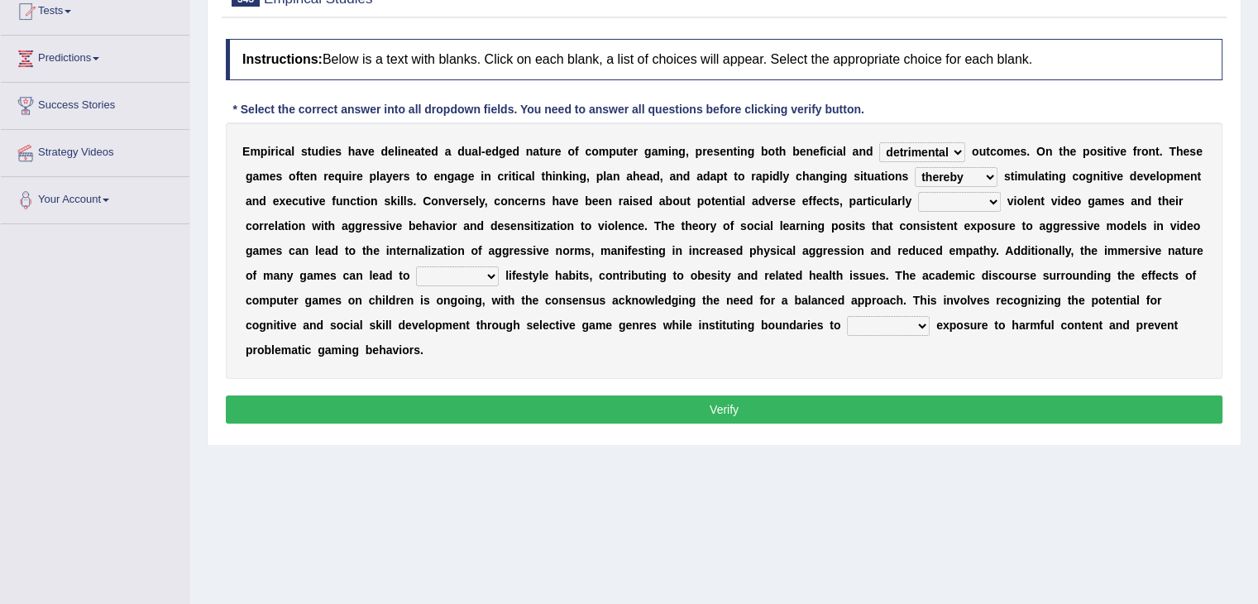
click at [915, 167] on select "thereby so also which" at bounding box center [956, 177] width 83 height 20
click at [973, 196] on select "concerned under regarding including" at bounding box center [959, 202] width 83 height 20
select select "including"
click at [918, 192] on select "concerned under regarding including" at bounding box center [959, 202] width 83 height 20
click at [458, 280] on select "remote sedentary inclusive ethical" at bounding box center [457, 276] width 83 height 20
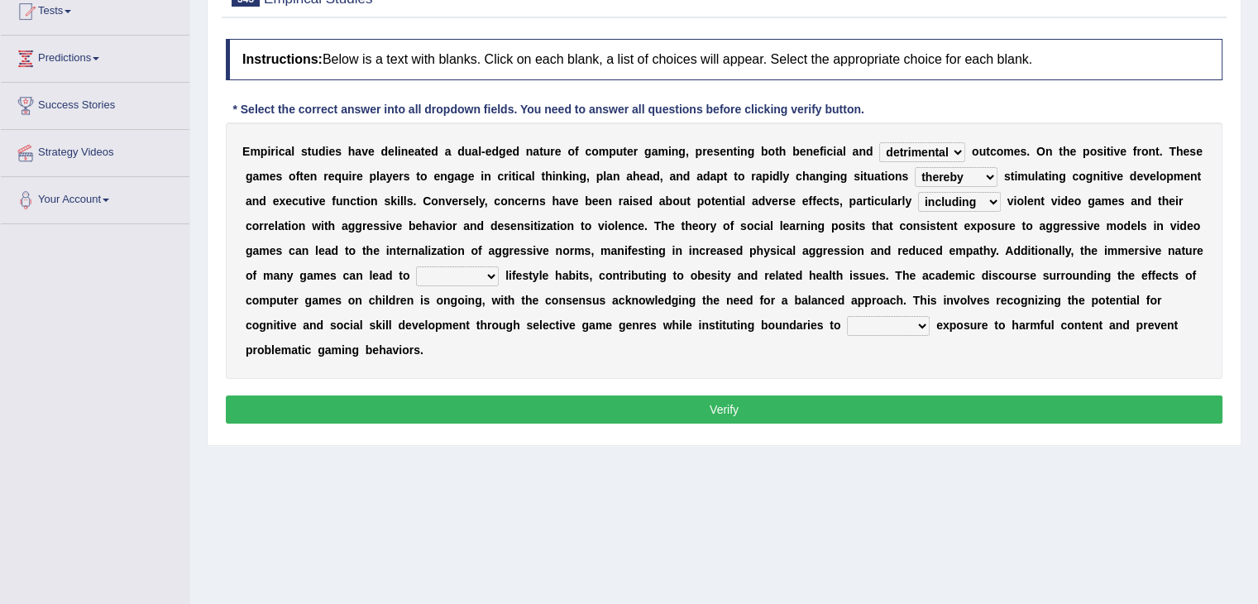
select select "sedentary"
click at [416, 266] on select "remote sedentary inclusive ethical" at bounding box center [457, 276] width 83 height 20
click at [887, 322] on select "mitigate splay overrule restore" at bounding box center [888, 326] width 83 height 20
select select "mitigate"
click at [847, 316] on select "mitigate splay overrule restore" at bounding box center [888, 326] width 83 height 20
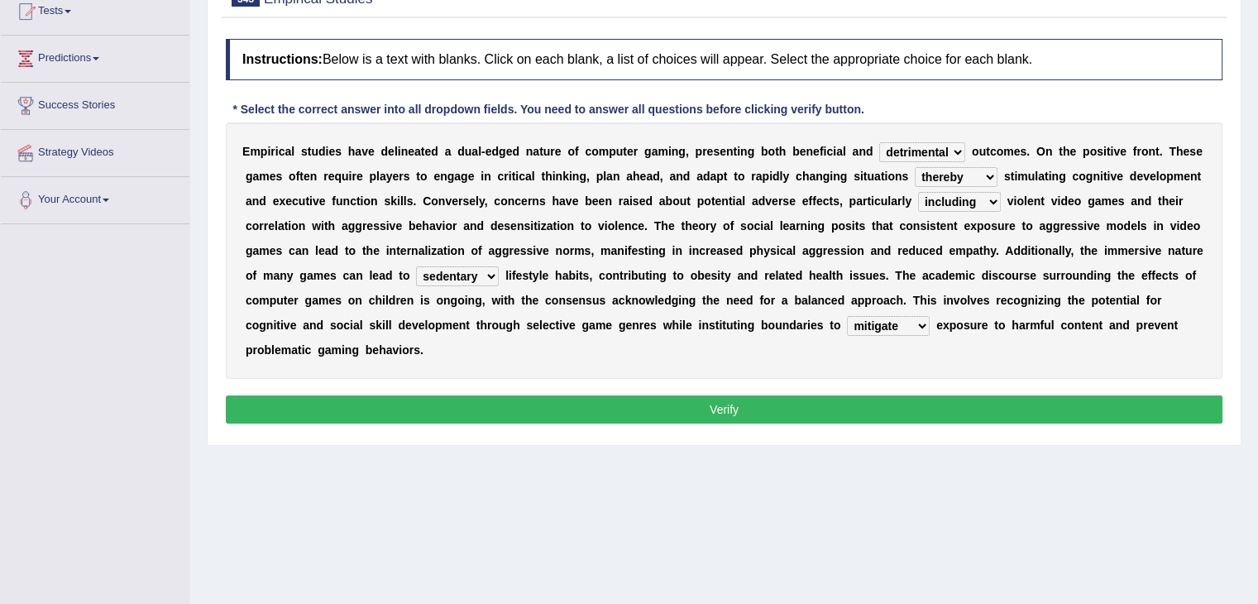
click at [756, 408] on button "Verify" at bounding box center [724, 409] width 997 height 28
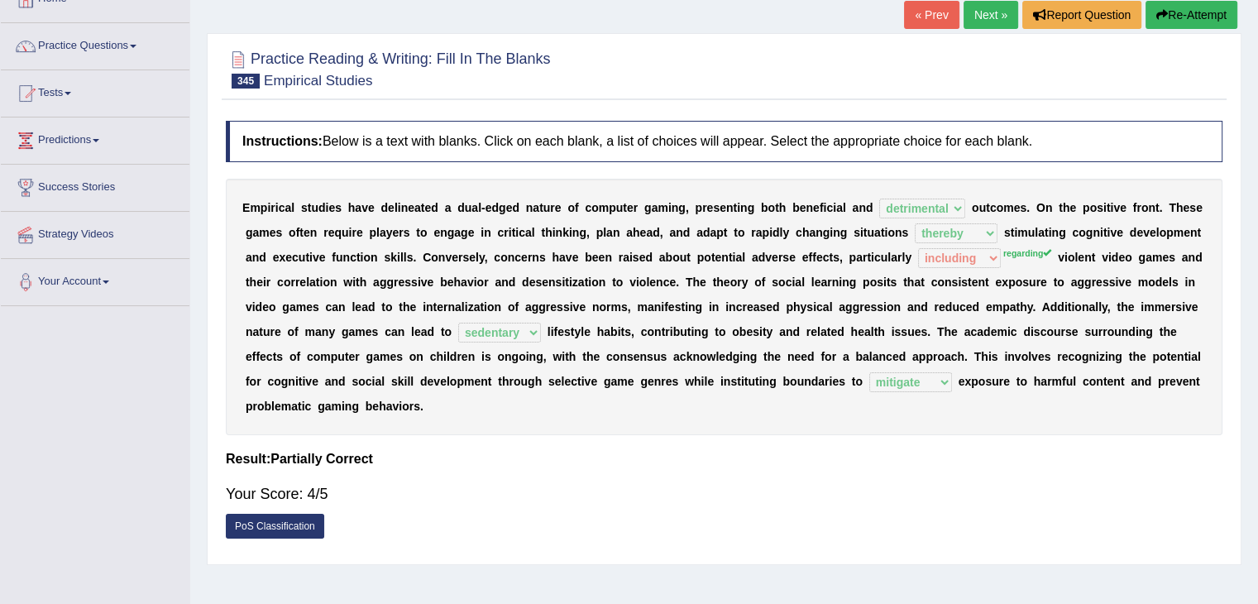
scroll to position [92, 0]
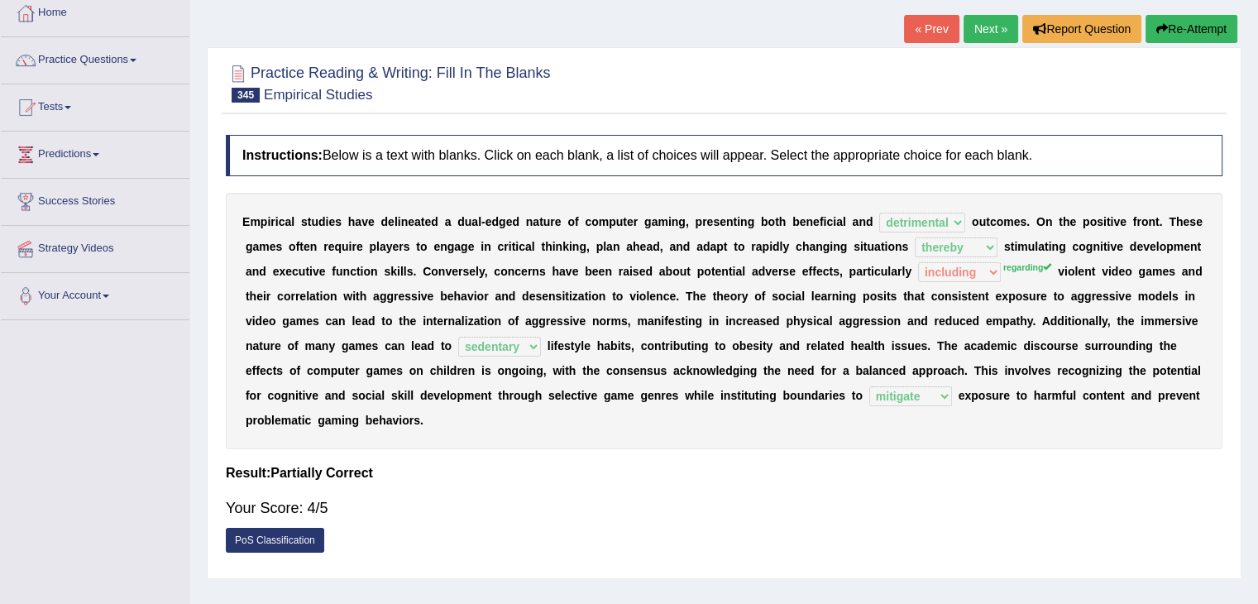
click at [972, 27] on link "Next »" at bounding box center [991, 29] width 55 height 28
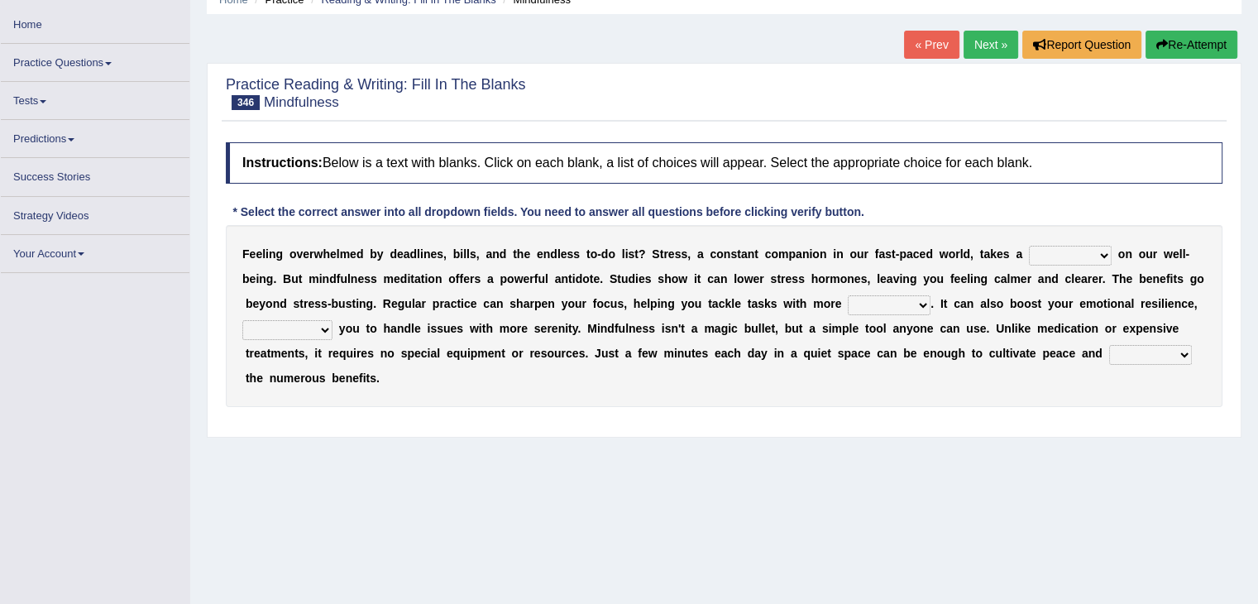
scroll to position [89, 0]
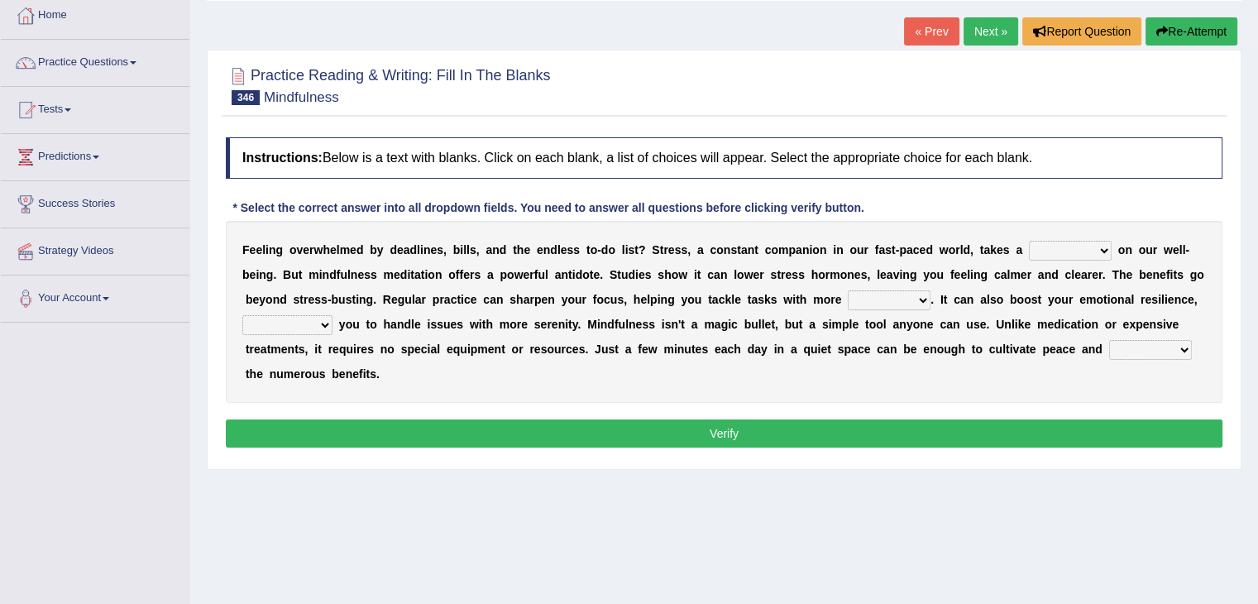
click at [1097, 249] on select "leap danger toll charge" at bounding box center [1070, 251] width 83 height 20
select select "leap"
click at [1029, 241] on select "leap danger toll charge" at bounding box center [1070, 251] width 83 height 20
click at [913, 302] on select "context top fund ease" at bounding box center [889, 300] width 83 height 20
select select "ease"
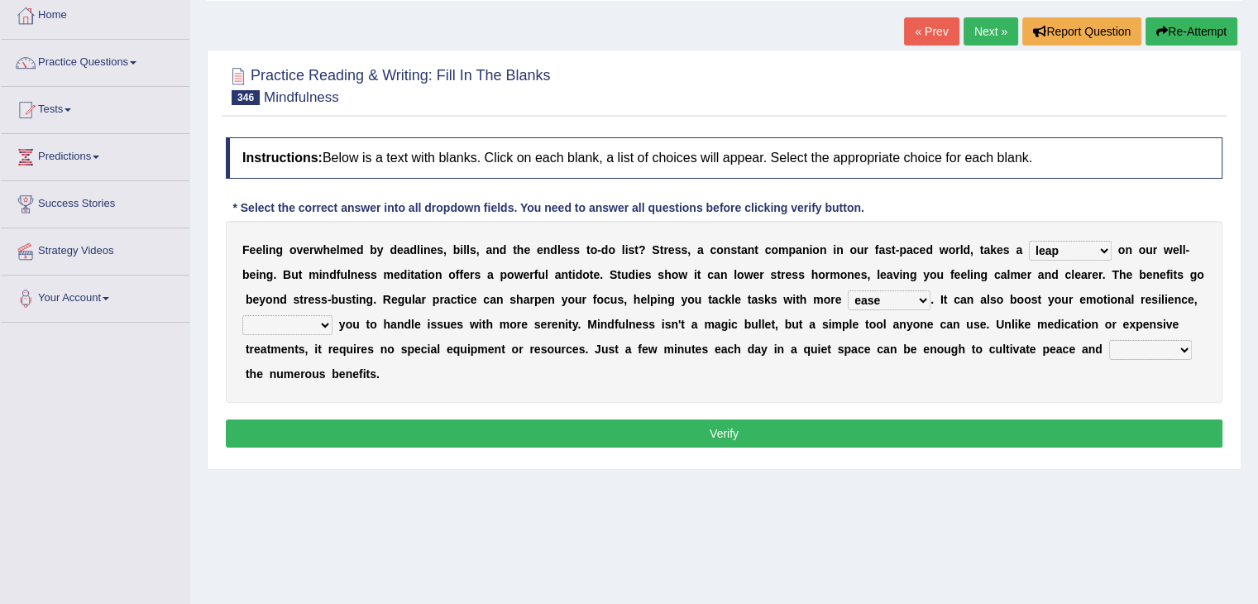
click at [848, 290] on select "context top fund ease" at bounding box center [889, 300] width 83 height 20
click at [314, 325] on select "depleting reforming equipping determining" at bounding box center [287, 325] width 90 height 20
select select "reforming"
click at [242, 315] on select "depleting reforming equipping determining" at bounding box center [287, 325] width 90 height 20
click at [1147, 346] on select "neap reap leap heap" at bounding box center [1150, 350] width 83 height 20
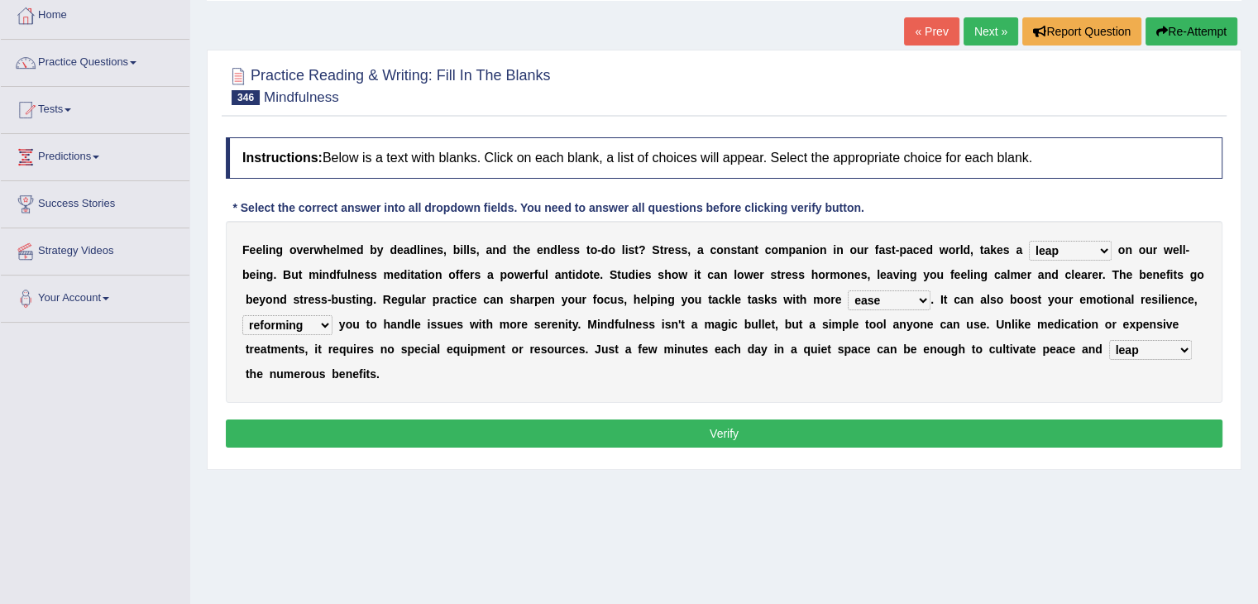
click at [1109, 340] on select "neap reap leap heap" at bounding box center [1150, 350] width 83 height 20
click at [1151, 351] on select "neap reap leap heap" at bounding box center [1150, 350] width 83 height 20
select select "heap"
click at [1109, 340] on select "neap reap leap heap" at bounding box center [1150, 350] width 83 height 20
click at [1035, 429] on button "Verify" at bounding box center [724, 433] width 997 height 28
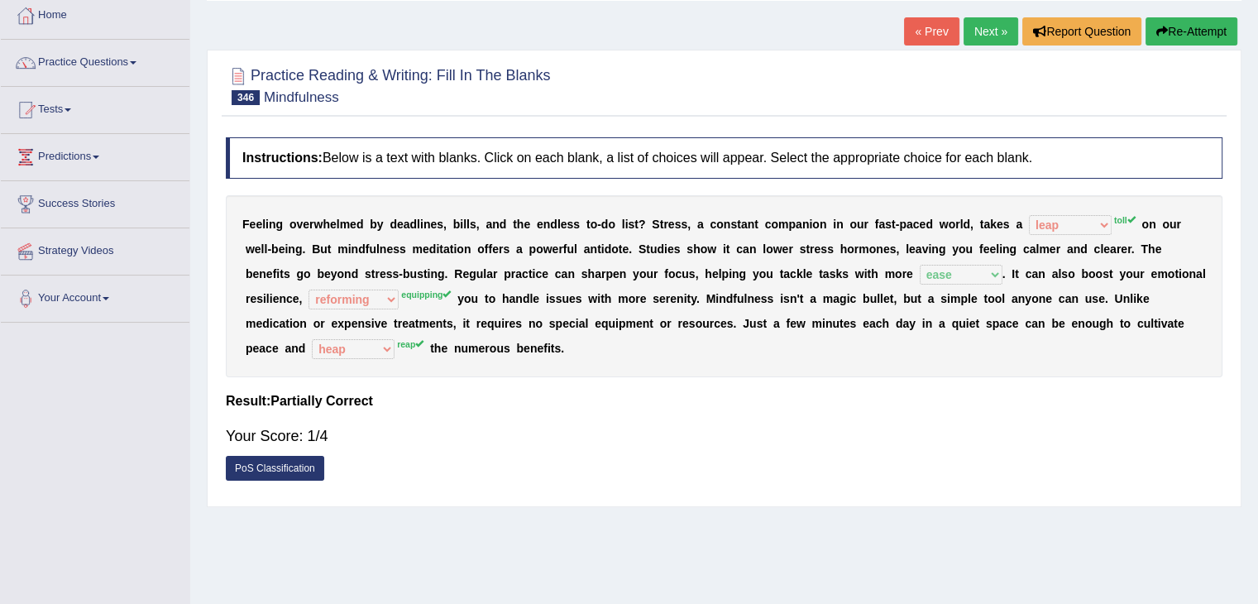
click at [1172, 31] on button "Re-Attempt" at bounding box center [1192, 31] width 92 height 28
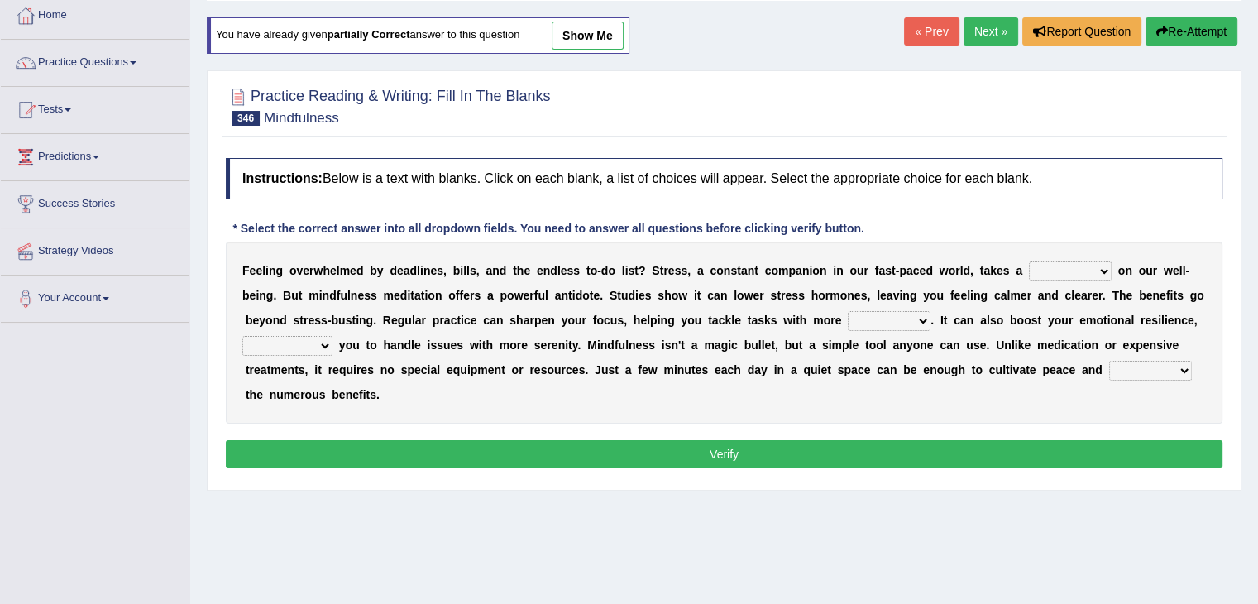
click at [1088, 271] on select "leap danger toll charge" at bounding box center [1070, 271] width 83 height 20
select select "toll"
click at [1029, 261] on select "leap danger toll charge" at bounding box center [1070, 271] width 83 height 20
click at [908, 314] on select "context top fund ease" at bounding box center [889, 321] width 83 height 20
select select "ease"
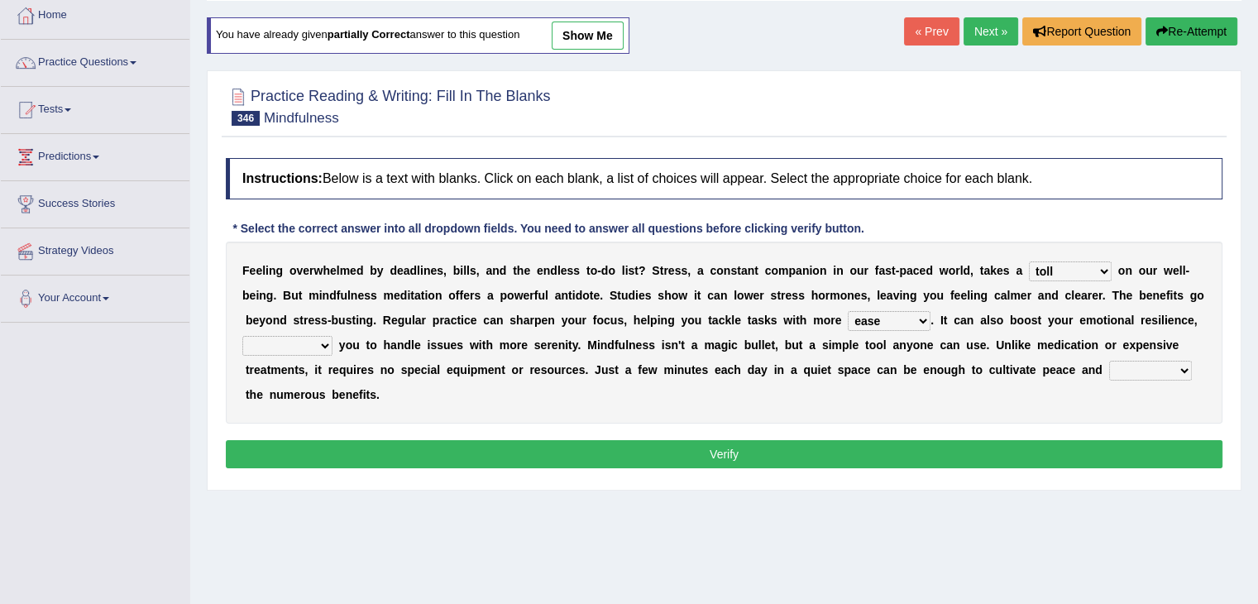
click at [848, 311] on select "context top fund ease" at bounding box center [889, 321] width 83 height 20
click at [313, 345] on select "depleting reforming equipping determining" at bounding box center [287, 346] width 90 height 20
select select "determining"
click at [242, 336] on select "depleting reforming equipping determining" at bounding box center [287, 346] width 90 height 20
click at [1160, 371] on select "neap reap leap heap" at bounding box center [1150, 371] width 83 height 20
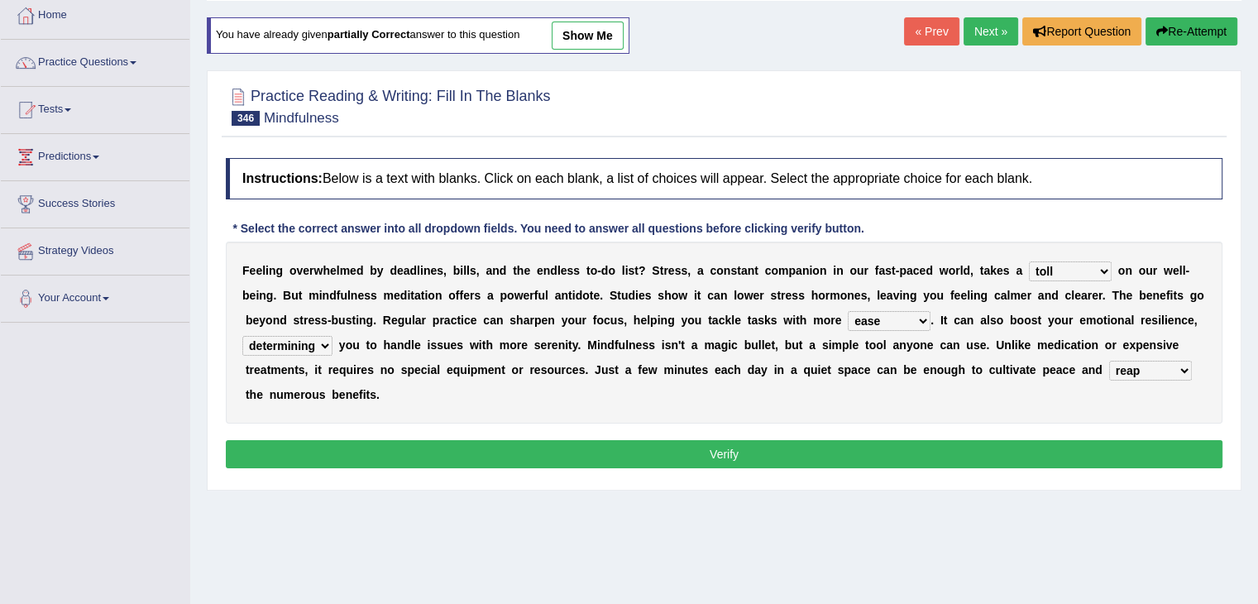
click at [1109, 361] on select "neap reap leap heap" at bounding box center [1150, 371] width 83 height 20
click at [1154, 368] on select "neap reap leap heap" at bounding box center [1150, 371] width 83 height 20
select select "heap"
click at [1109, 361] on select "neap reap leap heap" at bounding box center [1150, 371] width 83 height 20
click at [1018, 450] on button "Verify" at bounding box center [724, 454] width 997 height 28
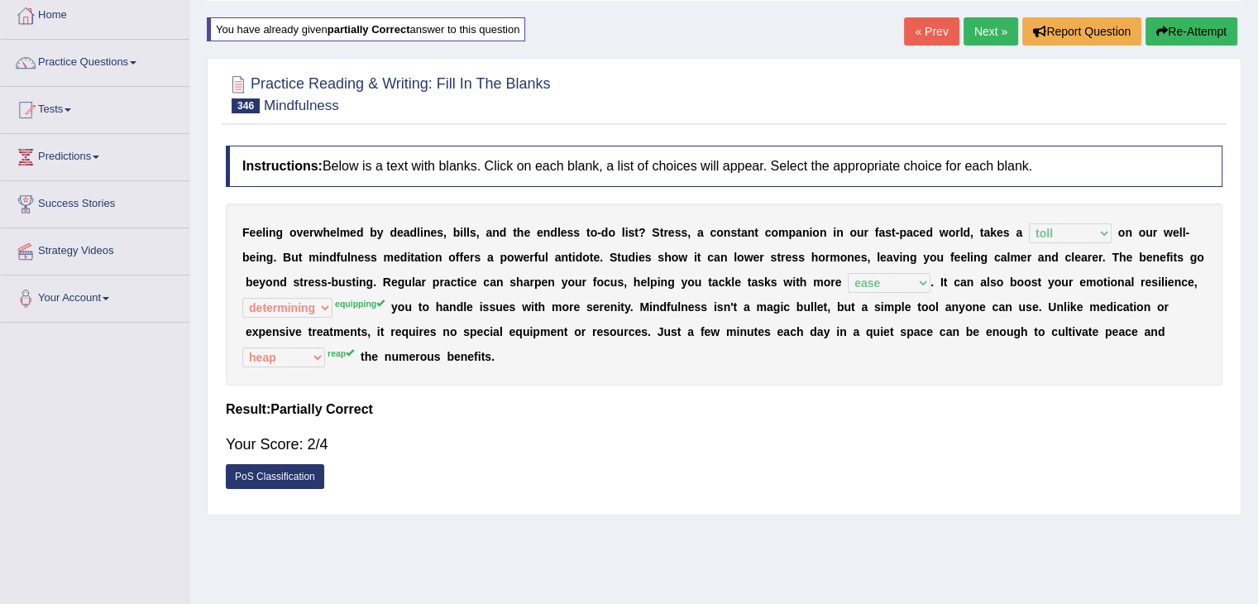
click at [1018, 450] on div "Your Score: 2/4" at bounding box center [724, 444] width 997 height 40
click at [977, 23] on link "Next »" at bounding box center [991, 31] width 55 height 28
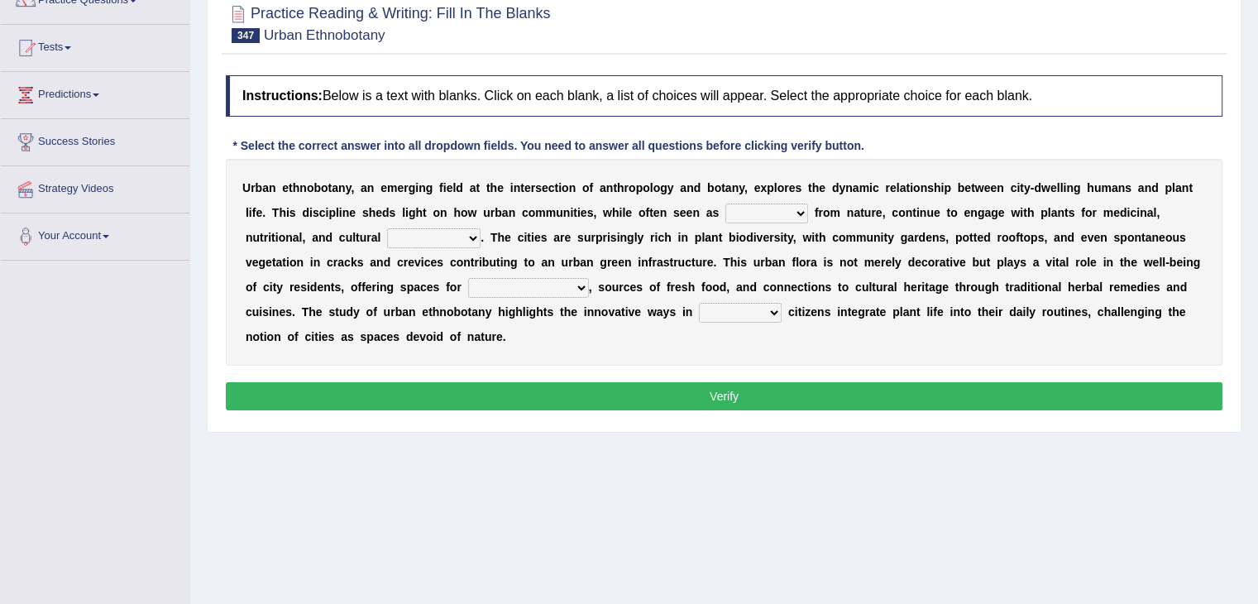
click at [778, 215] on select "preceded detached tangled spared" at bounding box center [767, 214] width 83 height 20
select select "preceded"
click at [726, 204] on select "preceded detached tangled spared" at bounding box center [767, 214] width 83 height 20
click at [438, 236] on select "purposes construction extremes participants" at bounding box center [433, 238] width 93 height 20
select select "participants"
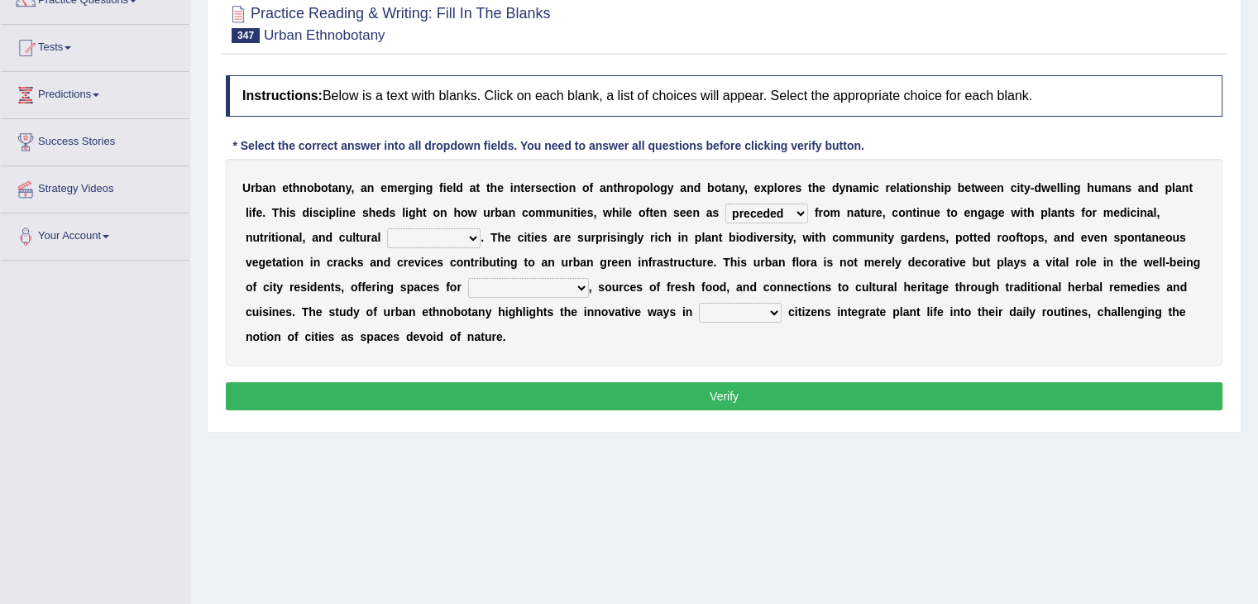
click at [387, 228] on select "purposes construction extremes participants" at bounding box center [433, 238] width 93 height 20
click at [550, 280] on select "relaxation luxation taxation determination" at bounding box center [528, 288] width 121 height 20
select select "relaxation"
click at [468, 278] on select "relaxation luxation taxation determination" at bounding box center [528, 288] width 121 height 20
click at [759, 311] on select "what where which that" at bounding box center [740, 313] width 83 height 20
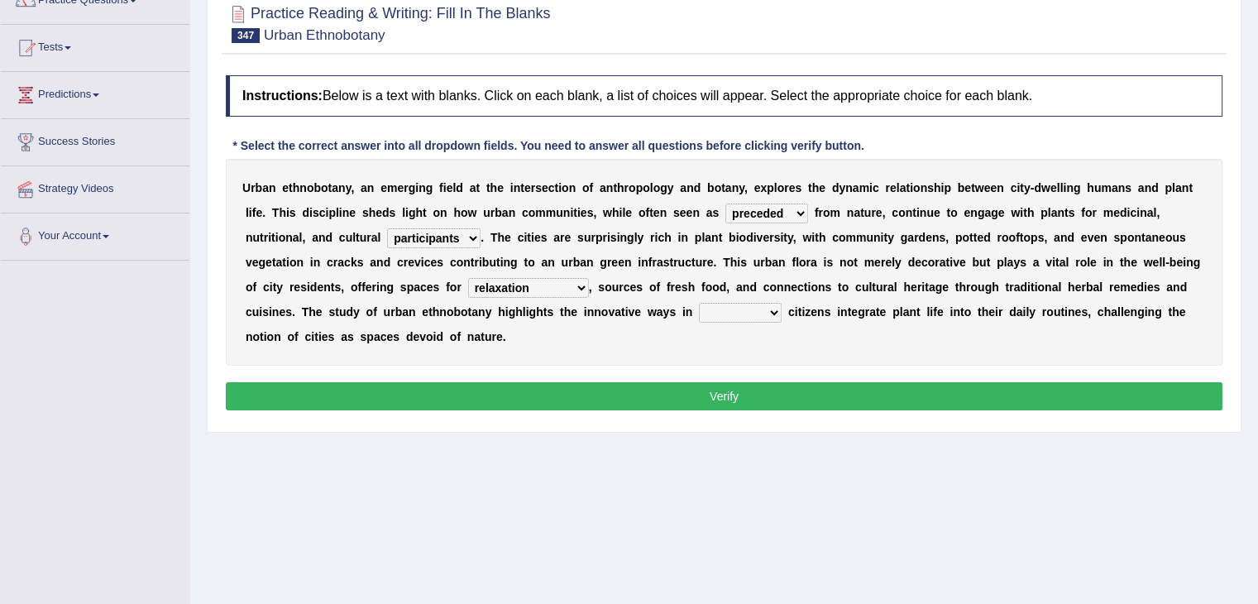
select select "that"
click at [699, 303] on select "what where which that" at bounding box center [740, 313] width 83 height 20
click at [735, 384] on button "Verify" at bounding box center [724, 396] width 997 height 28
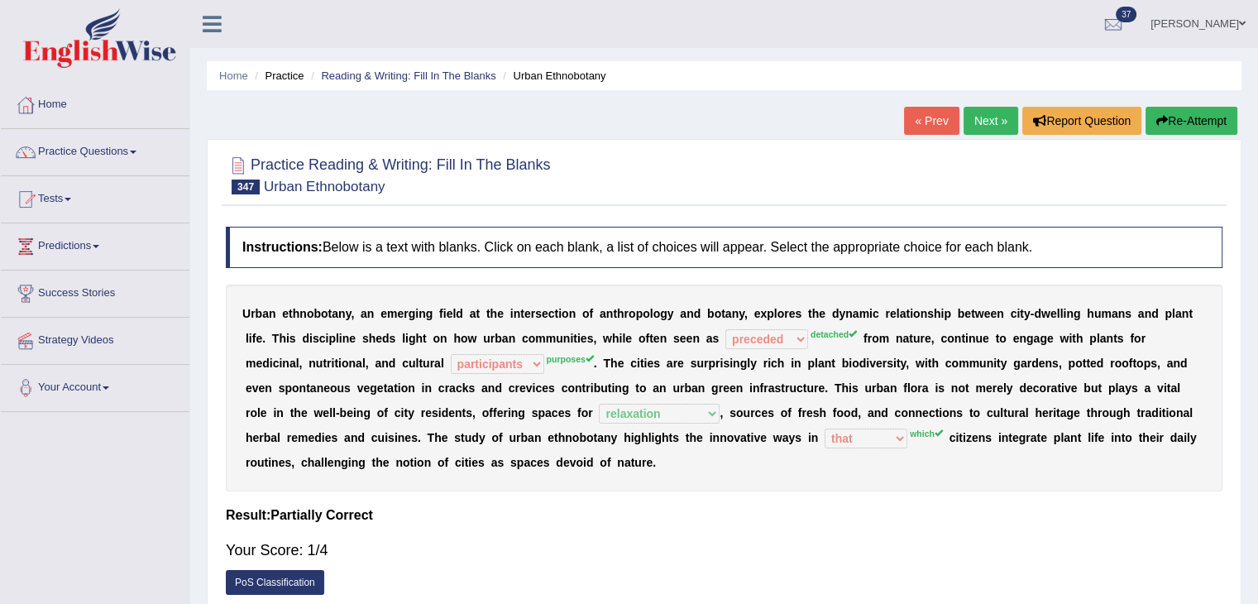
click at [1179, 124] on button "Re-Attempt" at bounding box center [1192, 121] width 92 height 28
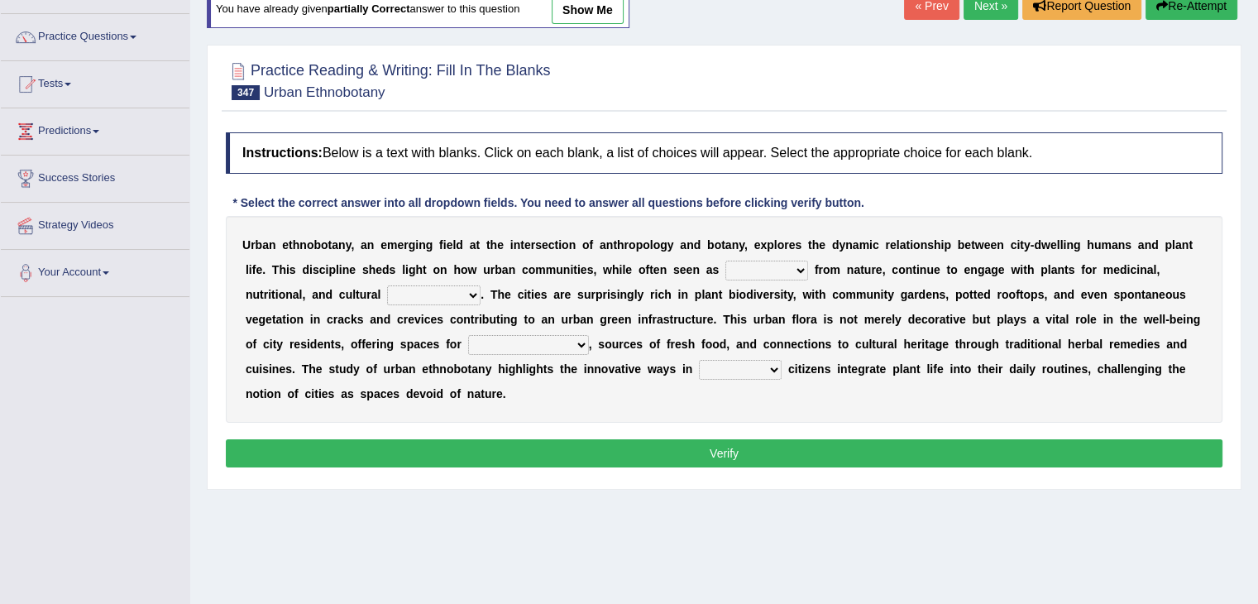
scroll to position [116, 0]
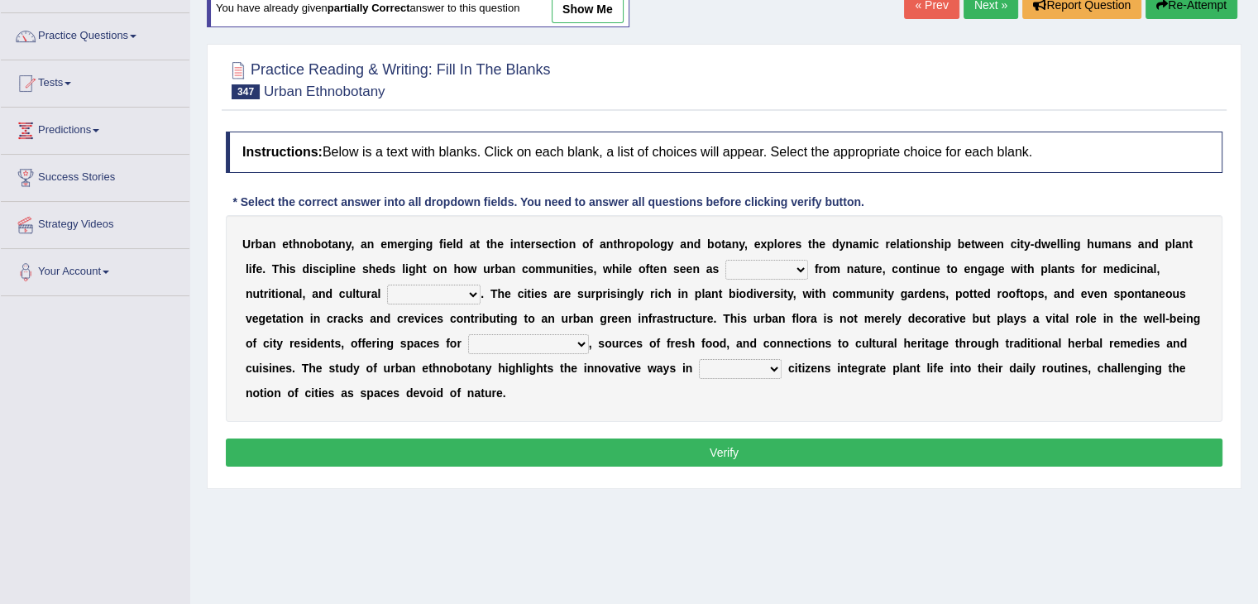
click at [778, 262] on select "preceded detached tangled spared" at bounding box center [767, 270] width 83 height 20
select select "spared"
click at [726, 260] on select "preceded detached tangled spared" at bounding box center [767, 270] width 83 height 20
click at [447, 292] on select "purposes construction extremes participants" at bounding box center [433, 295] width 93 height 20
select select "purposes"
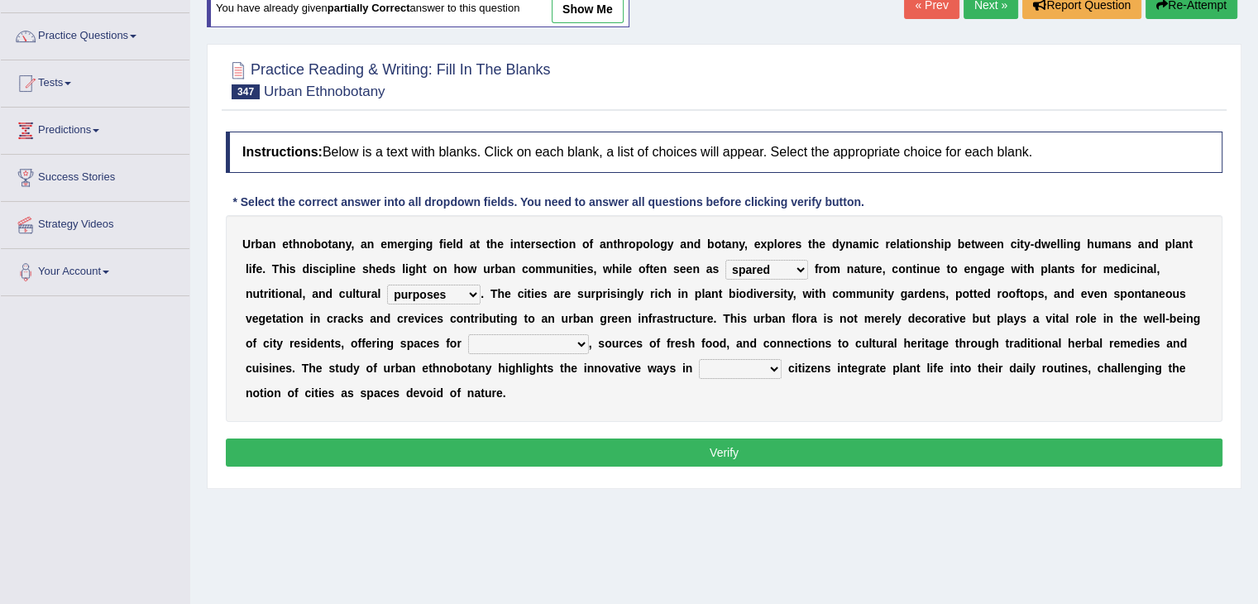
click at [387, 285] on select "purposes construction extremes participants" at bounding box center [433, 295] width 93 height 20
click at [530, 338] on select "relaxation luxation taxation determination" at bounding box center [528, 344] width 121 height 20
select select "relaxation"
click at [468, 334] on select "relaxation luxation taxation determination" at bounding box center [528, 344] width 121 height 20
click at [740, 362] on select "what where which that" at bounding box center [740, 369] width 83 height 20
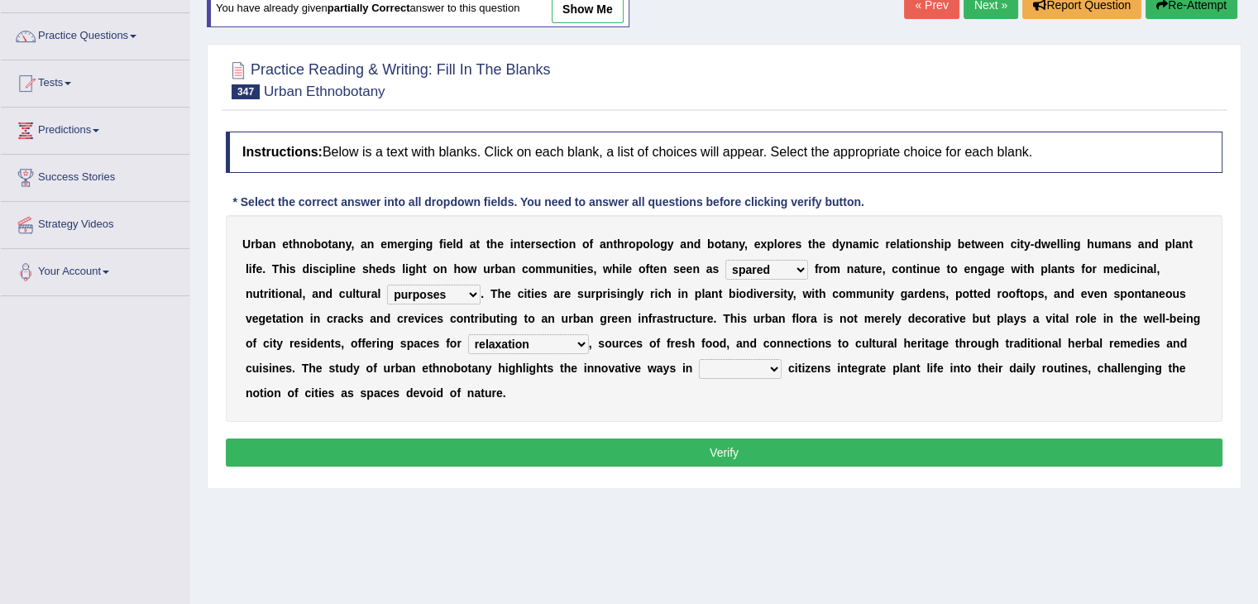
select select "where"
click at [699, 359] on select "what where which that" at bounding box center [740, 369] width 83 height 20
click at [728, 443] on button "Verify" at bounding box center [724, 452] width 997 height 28
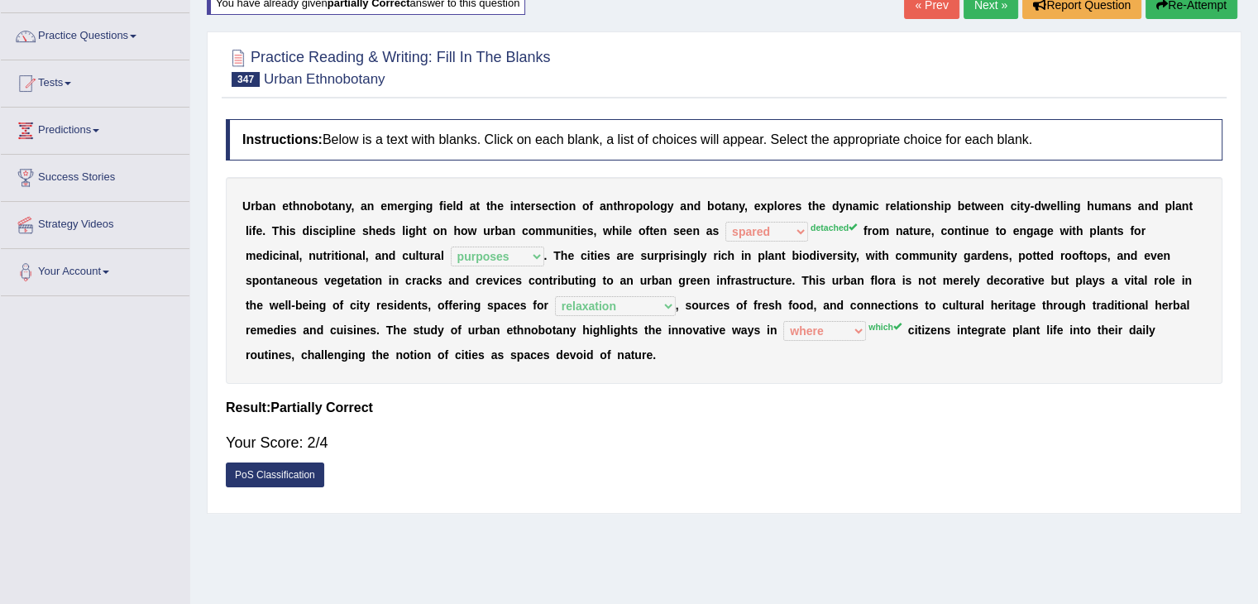
scroll to position [0, 0]
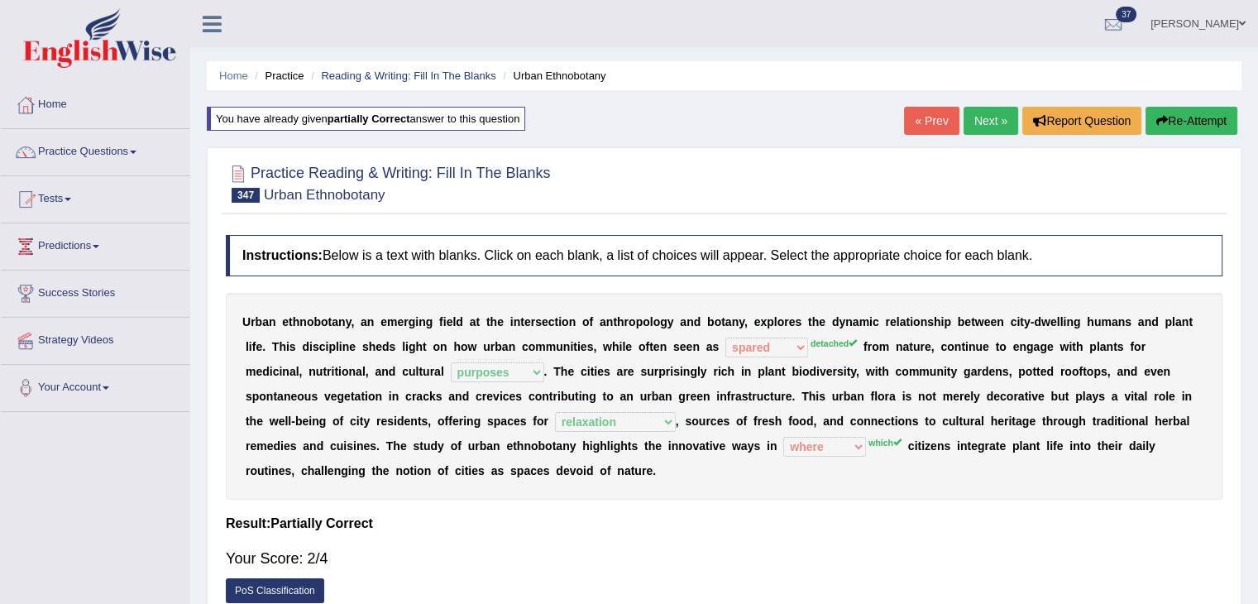
click at [996, 112] on link "Next »" at bounding box center [991, 121] width 55 height 28
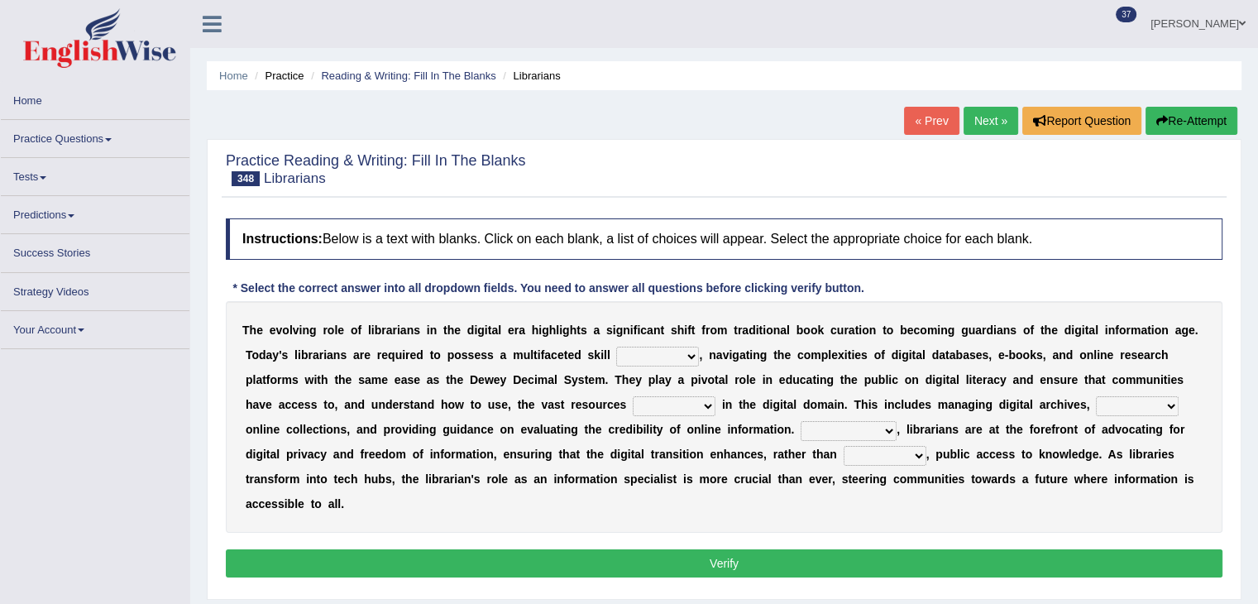
scroll to position [95, 0]
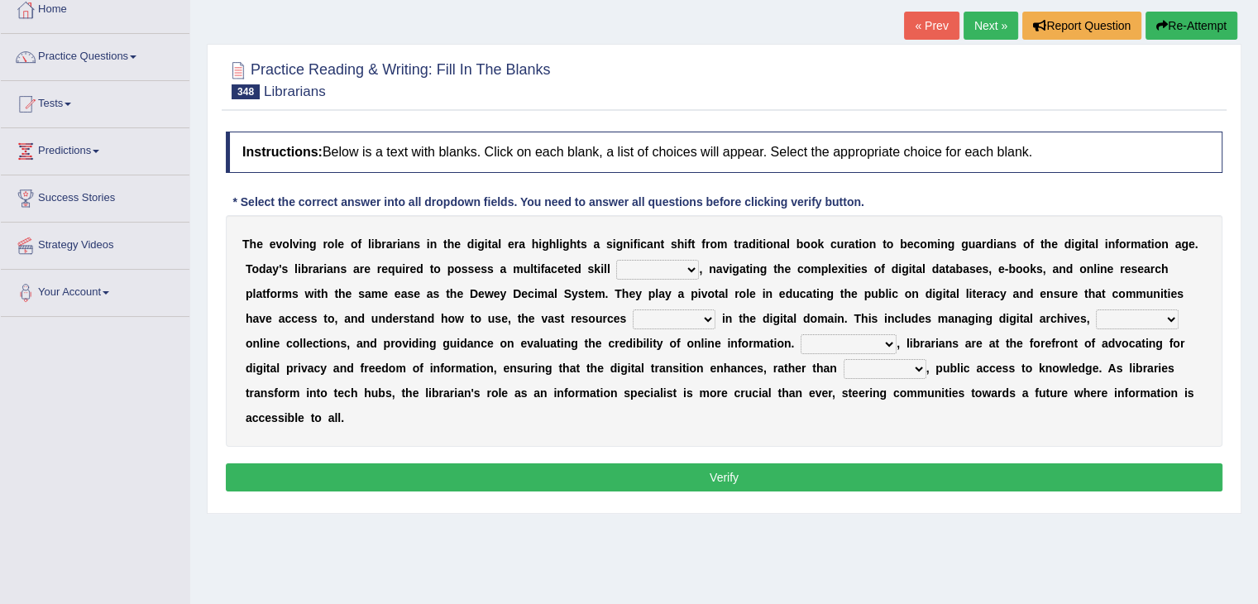
click at [668, 265] on select "peak set horizon frame" at bounding box center [657, 270] width 83 height 20
select select "frame"
click at [616, 260] on select "peak set horizon frame" at bounding box center [657, 270] width 83 height 20
click at [693, 322] on select "precise available masked adequate" at bounding box center [674, 319] width 83 height 20
select select "available"
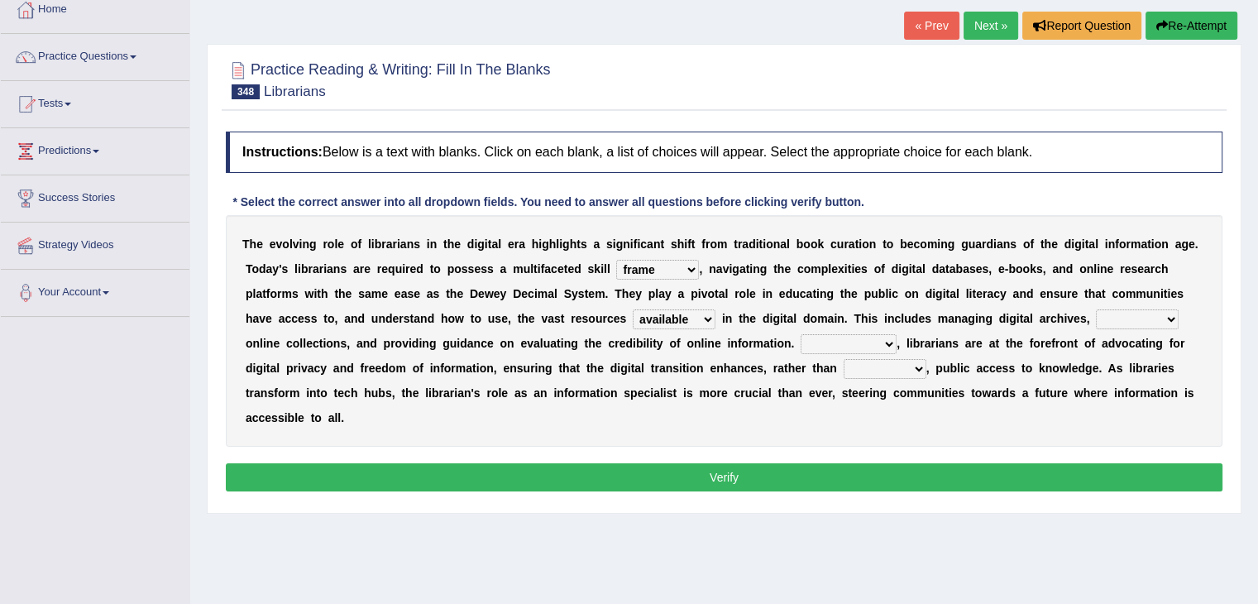
click at [633, 309] on select "precise available masked adequate" at bounding box center [674, 319] width 83 height 20
click at [1109, 315] on select "intending curating diverging excelling" at bounding box center [1137, 319] width 83 height 20
select select "intending"
click at [1096, 309] on select "intending curating diverging excelling" at bounding box center [1137, 319] width 83 height 20
click at [870, 341] on select "Nevertheless Even though Alternatively Furthermore" at bounding box center [849, 344] width 96 height 20
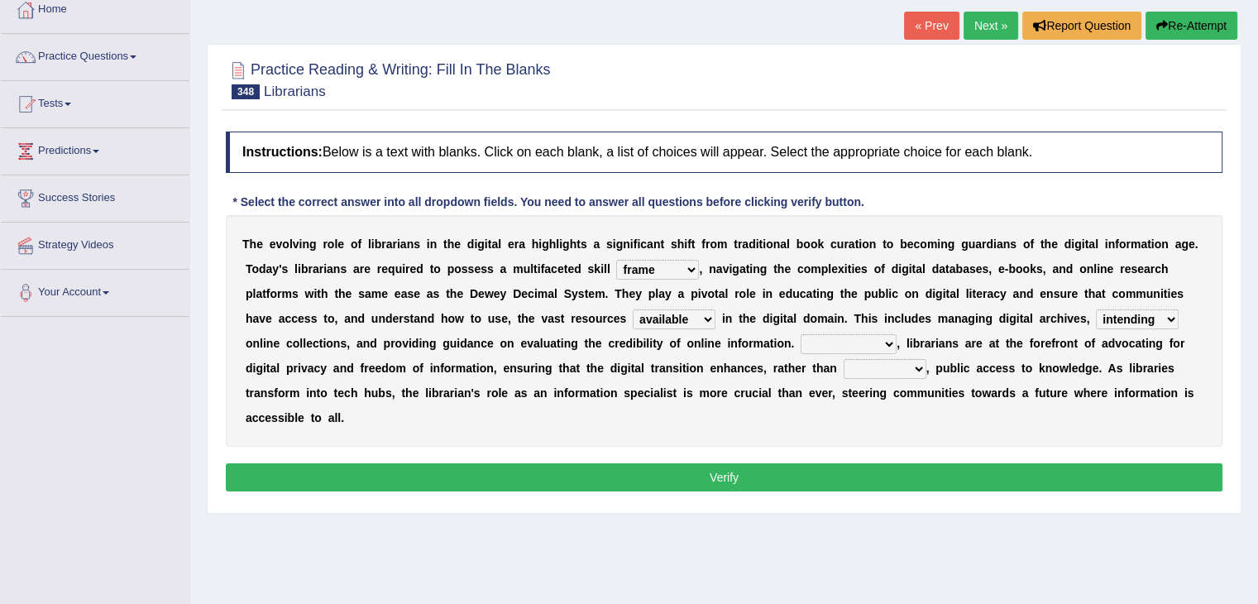
select select "Alternatively"
click at [801, 334] on select "Nevertheless Even though Alternatively Furthermore" at bounding box center [849, 344] width 96 height 20
click at [899, 367] on select "propels scares impedes deceases" at bounding box center [885, 369] width 83 height 20
click at [844, 359] on select "propels scares impedes deceases" at bounding box center [885, 369] width 83 height 20
click at [875, 367] on select "propels scares impedes deceases" at bounding box center [885, 369] width 83 height 20
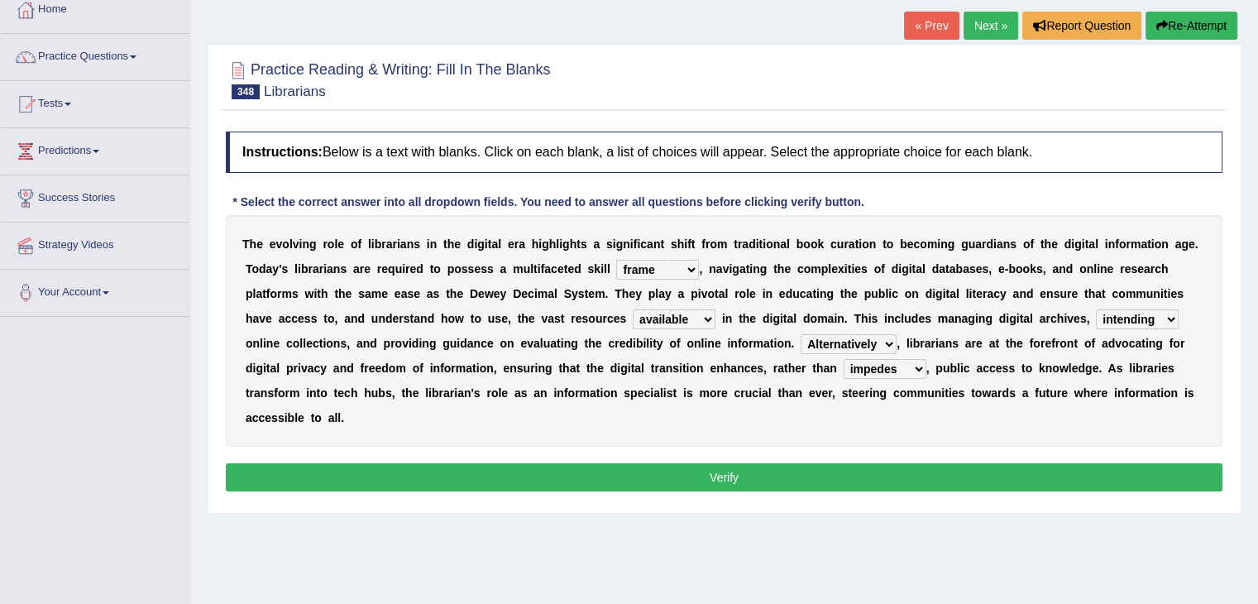
select select "propels"
click at [844, 359] on select "propels scares impedes deceases" at bounding box center [885, 369] width 83 height 20
click at [818, 470] on button "Verify" at bounding box center [724, 477] width 997 height 28
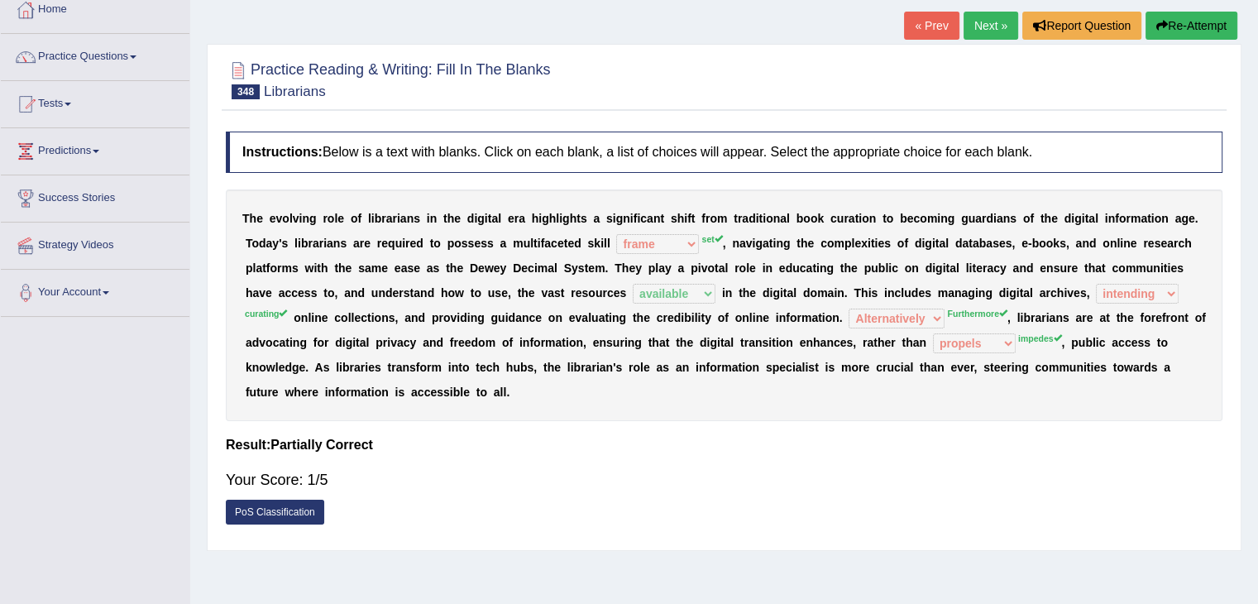
click at [1191, 20] on button "Re-Attempt" at bounding box center [1192, 26] width 92 height 28
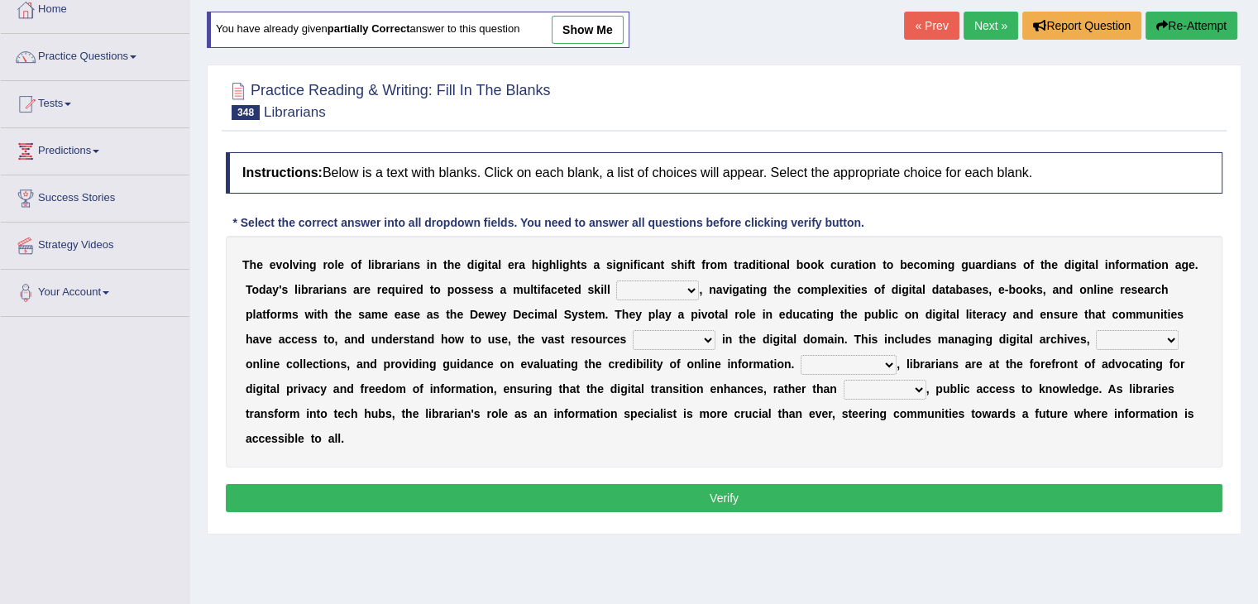
click at [659, 284] on select "peak set horizon frame" at bounding box center [657, 290] width 83 height 20
select select "horizon"
click at [616, 280] on select "peak set horizon frame" at bounding box center [657, 290] width 83 height 20
click at [688, 338] on select "precise available masked adequate" at bounding box center [674, 340] width 83 height 20
select select "available"
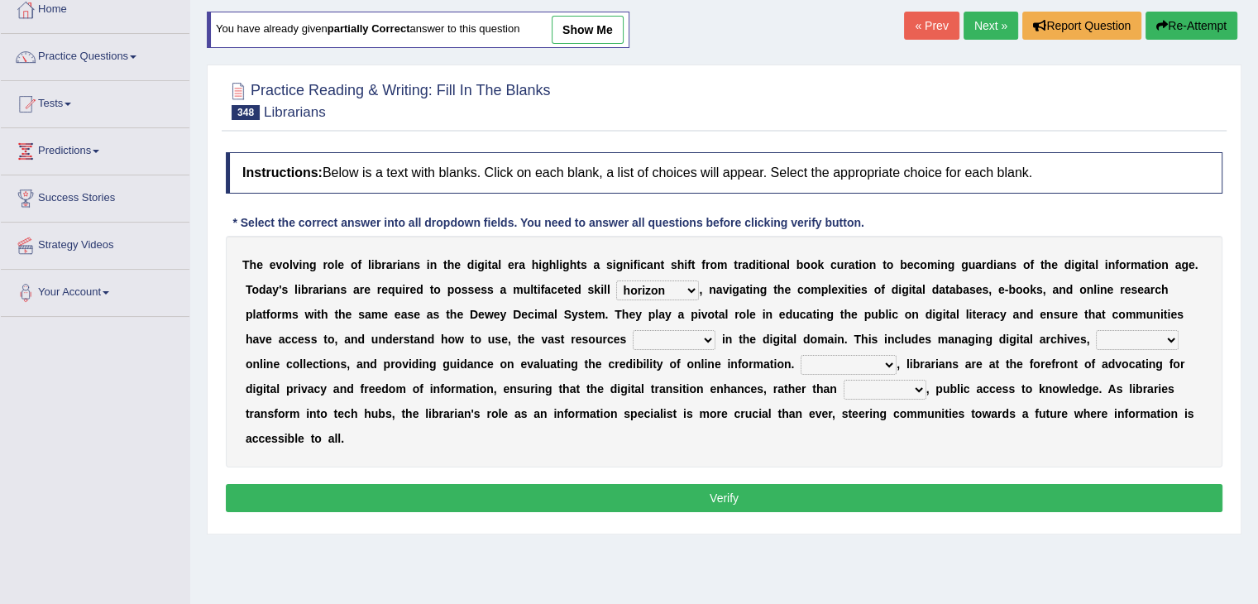
click at [633, 330] on select "precise available masked adequate" at bounding box center [674, 340] width 83 height 20
click at [1133, 337] on select "intending curating diverging excelling" at bounding box center [1137, 340] width 83 height 20
select select "curating"
click at [1096, 330] on select "intending curating diverging excelling" at bounding box center [1137, 340] width 83 height 20
click at [889, 360] on select "Nevertheless Even though Alternatively Furthermore" at bounding box center [849, 365] width 96 height 20
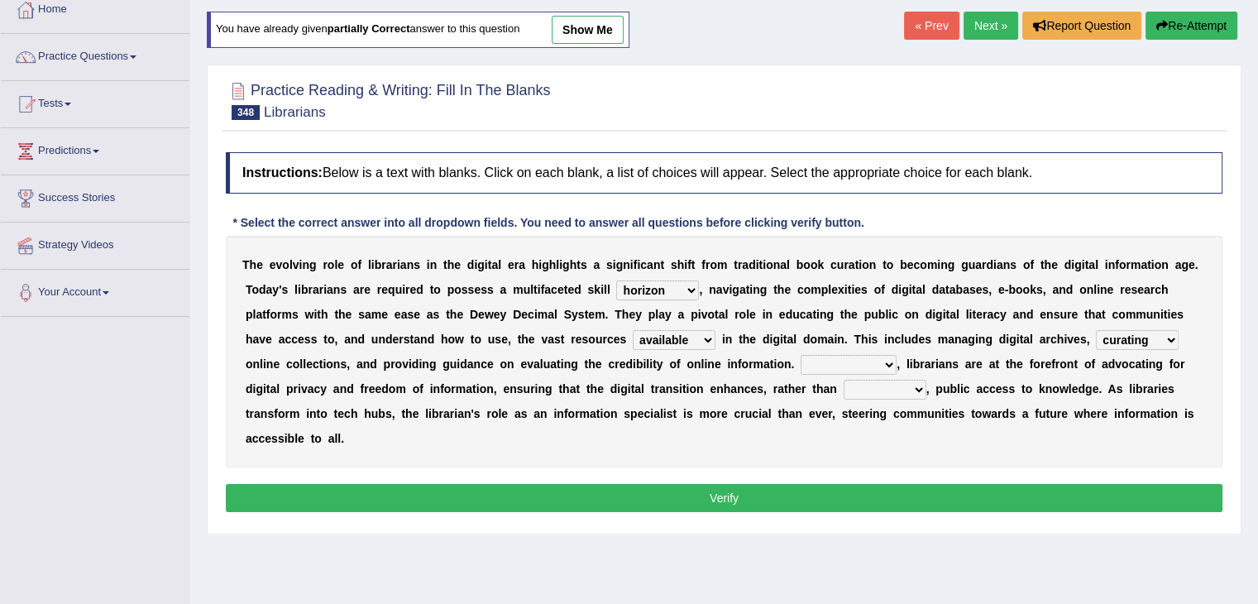
select select "Furthermore"
click at [801, 355] on select "Nevertheless Even though Alternatively Furthermore" at bounding box center [849, 365] width 96 height 20
click at [897, 388] on select "propels scares impedes deceases" at bounding box center [885, 390] width 83 height 20
select select "propels"
click at [844, 380] on select "propels scares impedes deceases" at bounding box center [885, 390] width 83 height 20
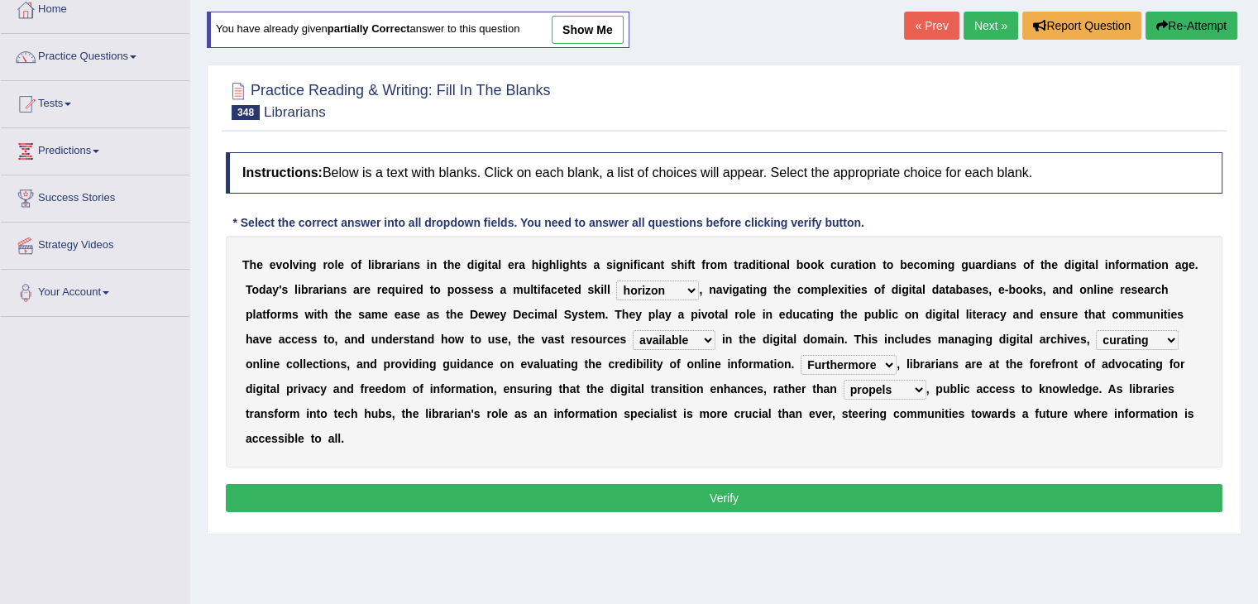
click at [823, 491] on button "Verify" at bounding box center [724, 498] width 997 height 28
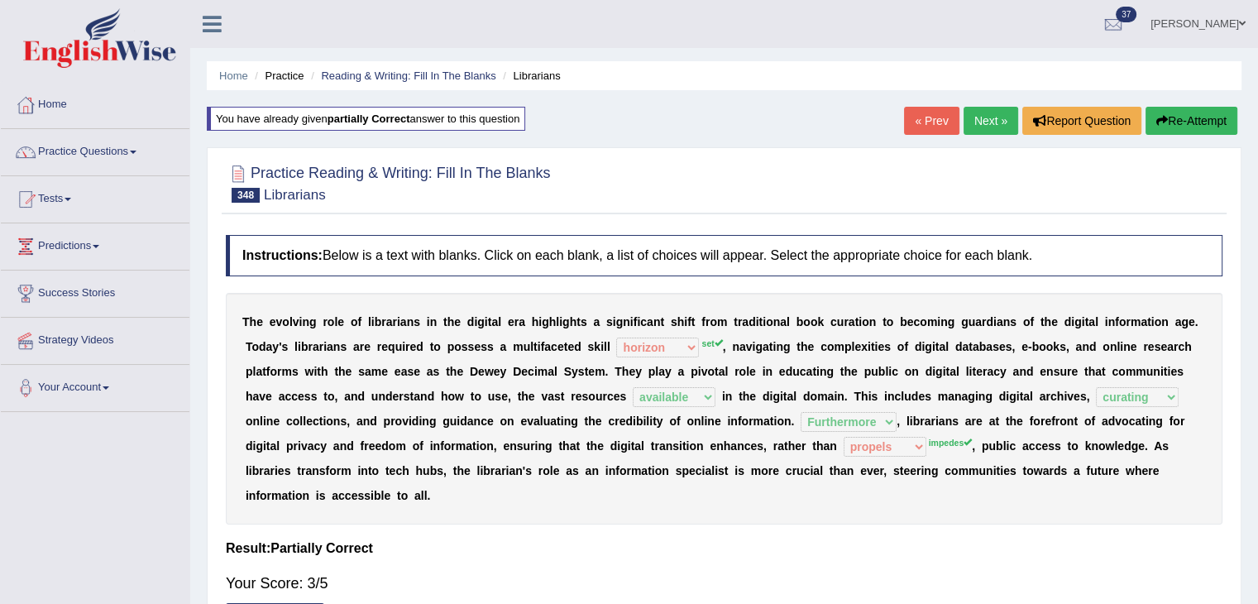
click at [983, 113] on link "Next »" at bounding box center [991, 121] width 55 height 28
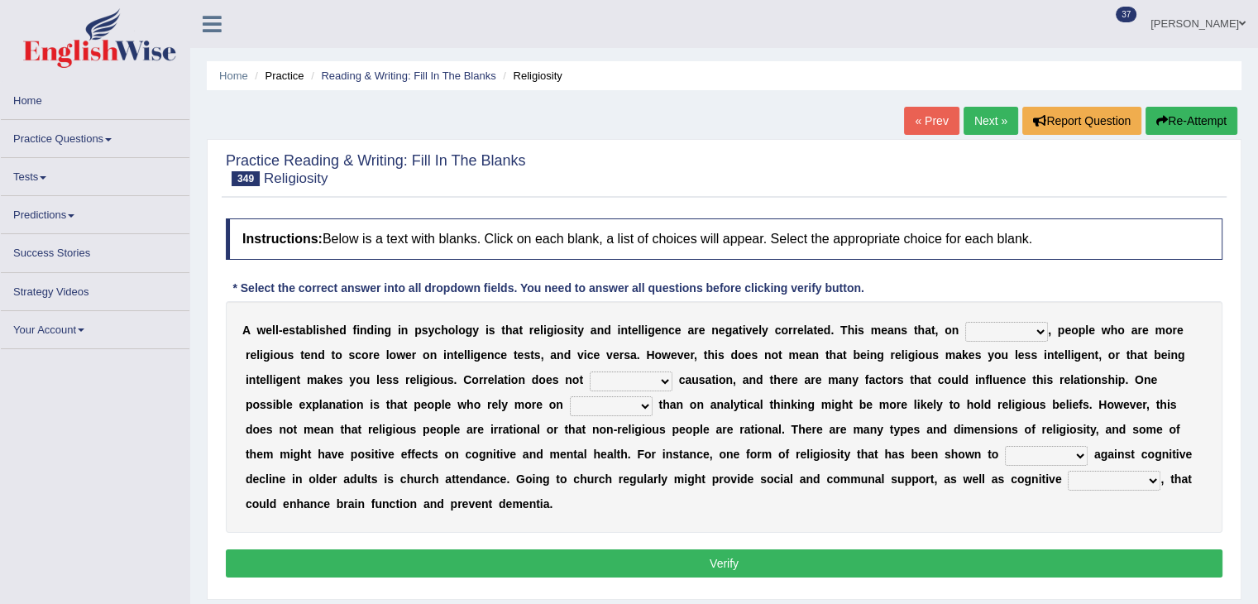
scroll to position [106, 0]
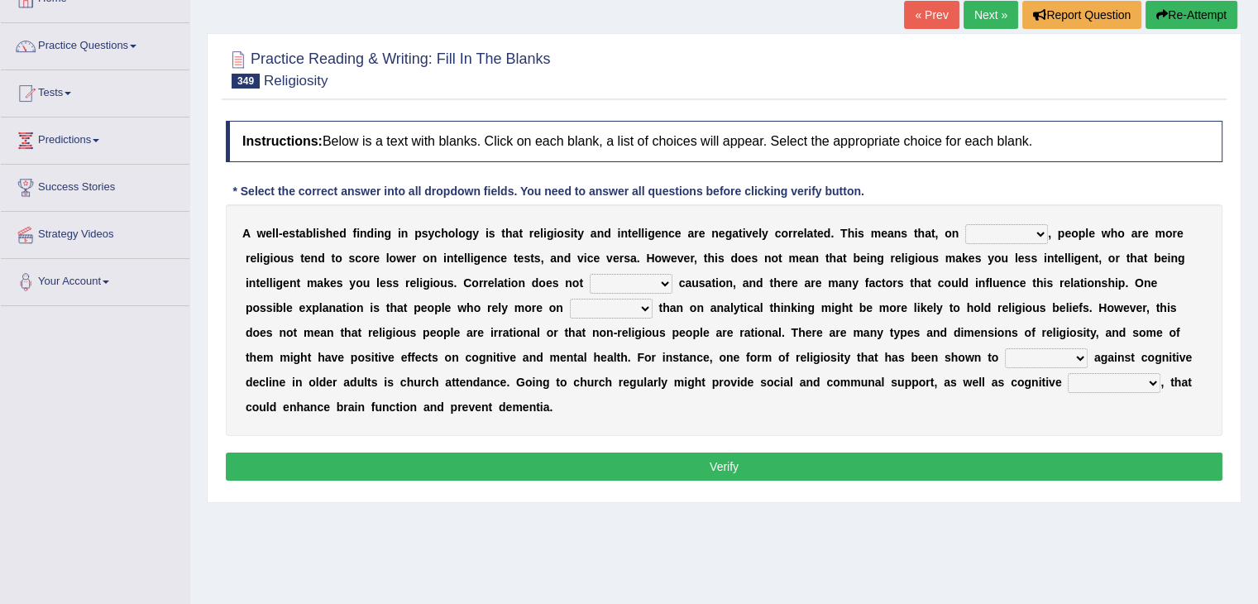
click at [1010, 229] on select "instance norm rarity average" at bounding box center [1007, 234] width 83 height 20
select select "average"
click at [966, 224] on select "instance norm rarity average" at bounding box center [1007, 234] width 83 height 20
click at [654, 276] on select "ply comply imply reply" at bounding box center [631, 284] width 83 height 20
select select "comply"
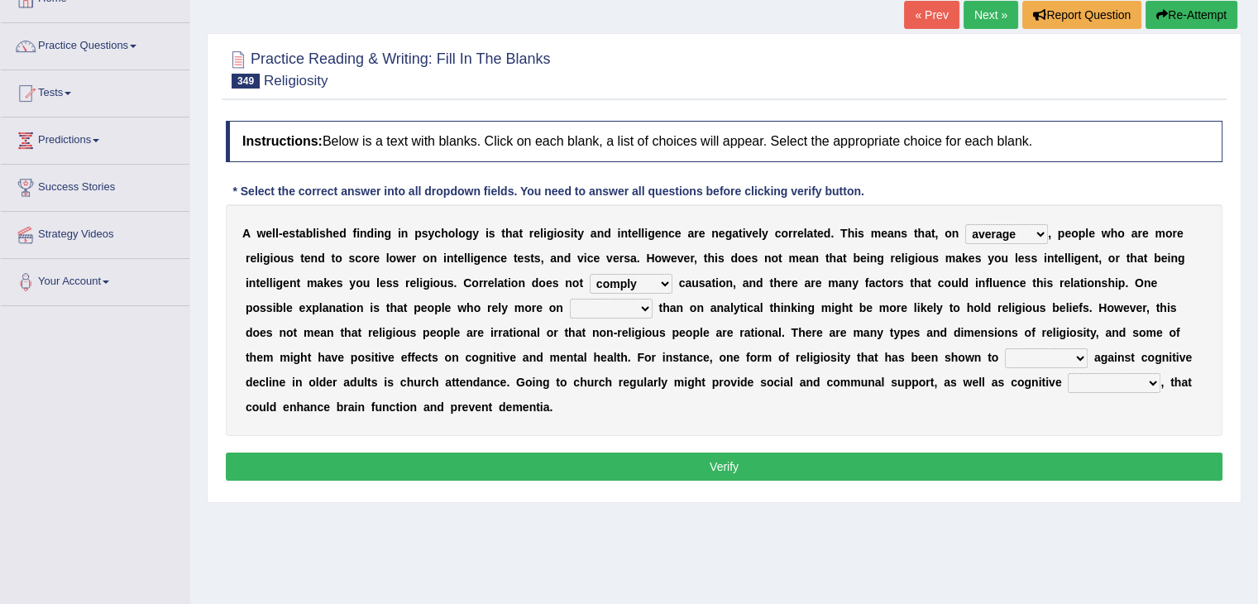
click at [590, 274] on select "ply comply imply reply" at bounding box center [631, 284] width 83 height 20
click at [652, 280] on select "ply comply imply reply" at bounding box center [631, 284] width 83 height 20
click at [509, 305] on b at bounding box center [511, 307] width 7 height 13
click at [618, 309] on select "intuition exposure ethnicity criticism" at bounding box center [611, 309] width 83 height 20
select select "exposure"
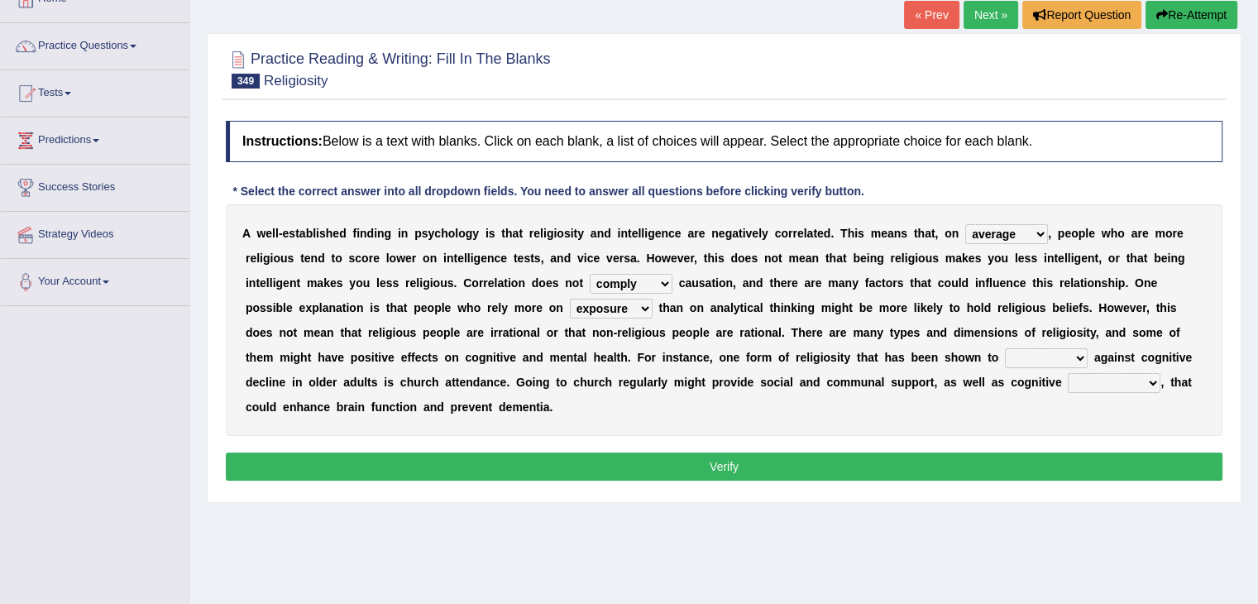
click at [570, 299] on select "intuition exposure ethnicity criticism" at bounding box center [611, 309] width 83 height 20
click at [1055, 360] on select "contradict grant protect waver" at bounding box center [1046, 358] width 83 height 20
select select "protect"
click at [1005, 348] on select "contradict grant protect waver" at bounding box center [1046, 358] width 83 height 20
click at [1097, 381] on select "stimulation assessment observation suppression" at bounding box center [1114, 383] width 93 height 20
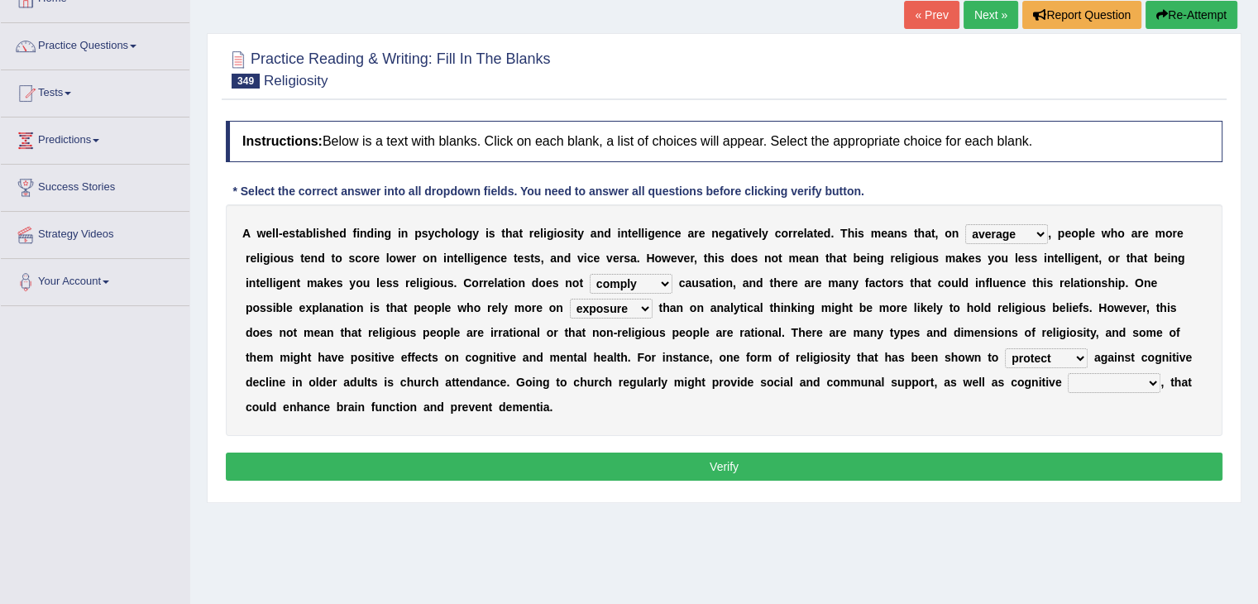
click at [1097, 381] on select "stimulation assessment observation suppression" at bounding box center [1114, 383] width 93 height 20
click at [1068, 373] on select "stimulation assessment observation suppression" at bounding box center [1114, 383] width 93 height 20
click at [1116, 375] on select "stimulation assessment observation suppression" at bounding box center [1114, 383] width 93 height 20
select select "assessment"
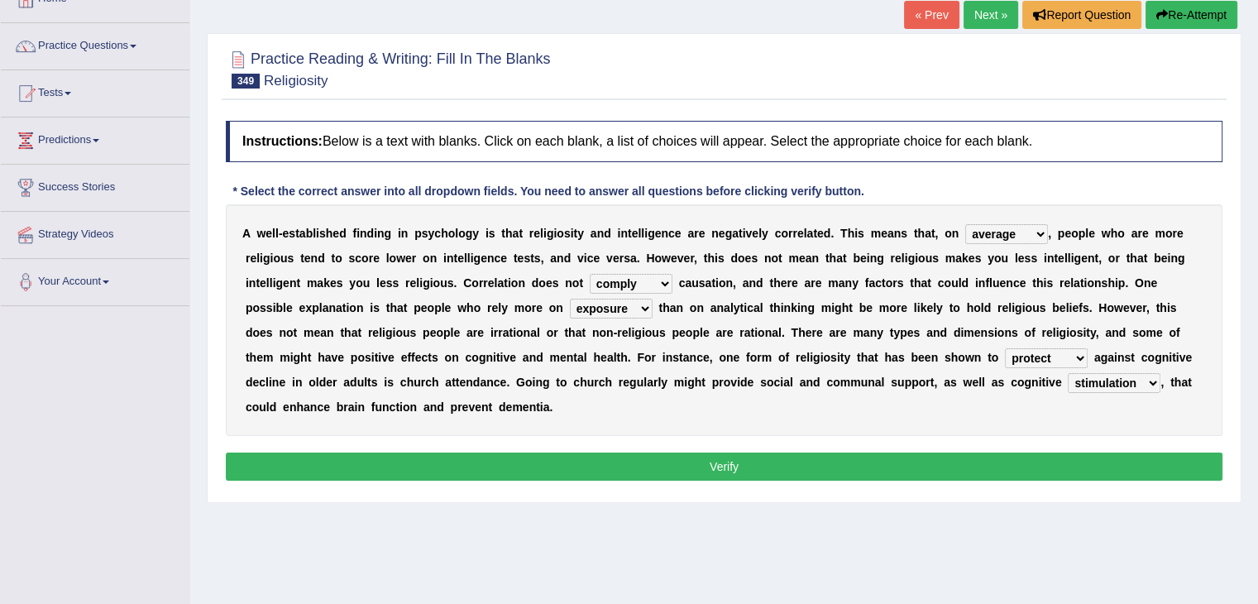
click at [1068, 373] on select "stimulation assessment observation suppression" at bounding box center [1114, 383] width 93 height 20
click at [999, 467] on button "Verify" at bounding box center [724, 467] width 997 height 28
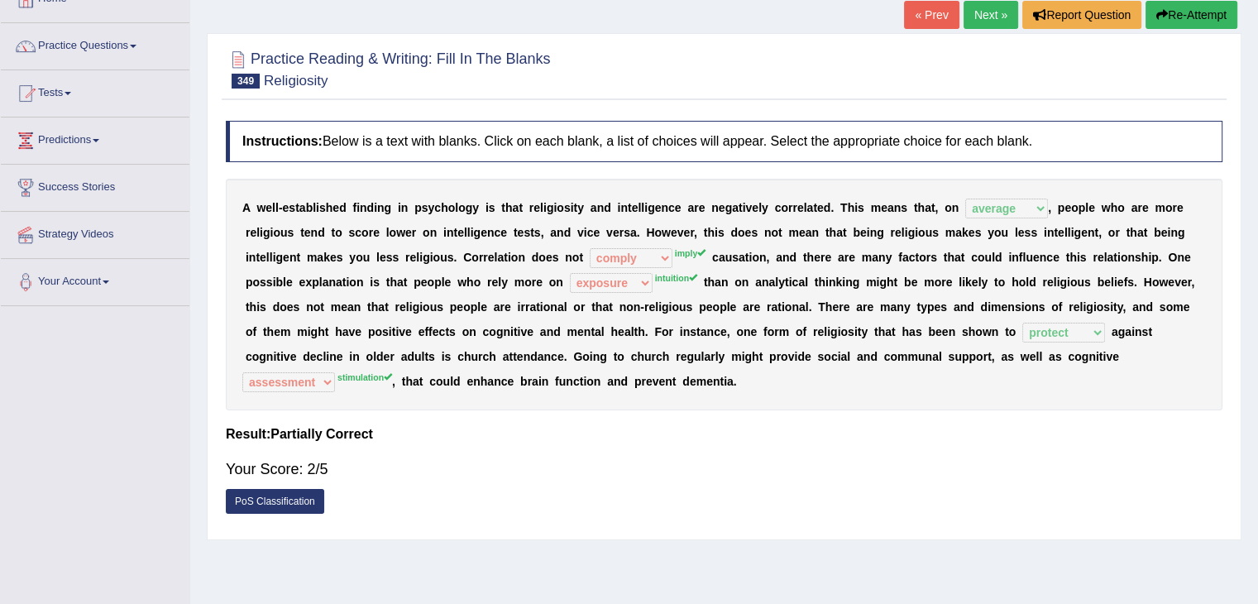
click at [1172, 17] on button "Re-Attempt" at bounding box center [1192, 15] width 92 height 28
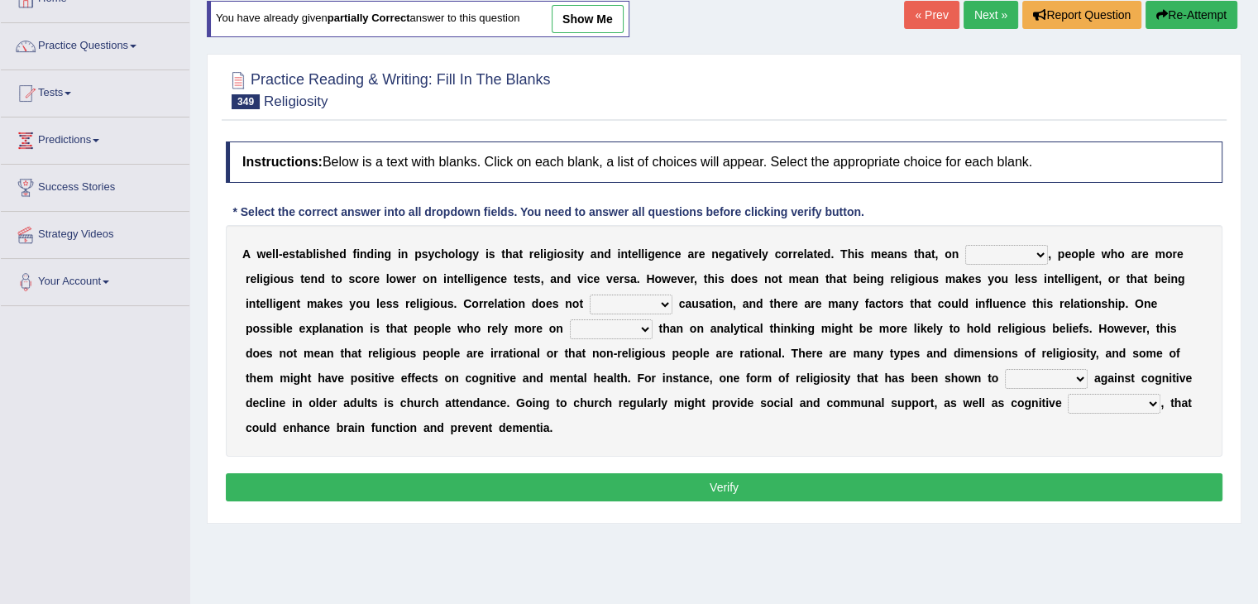
click at [1017, 245] on select "instance norm rarity average" at bounding box center [1007, 255] width 83 height 20
select select "average"
click at [966, 245] on select "instance norm rarity average" at bounding box center [1007, 255] width 83 height 20
click at [652, 300] on select "ply comply imply reply" at bounding box center [631, 305] width 83 height 20
select select "imply"
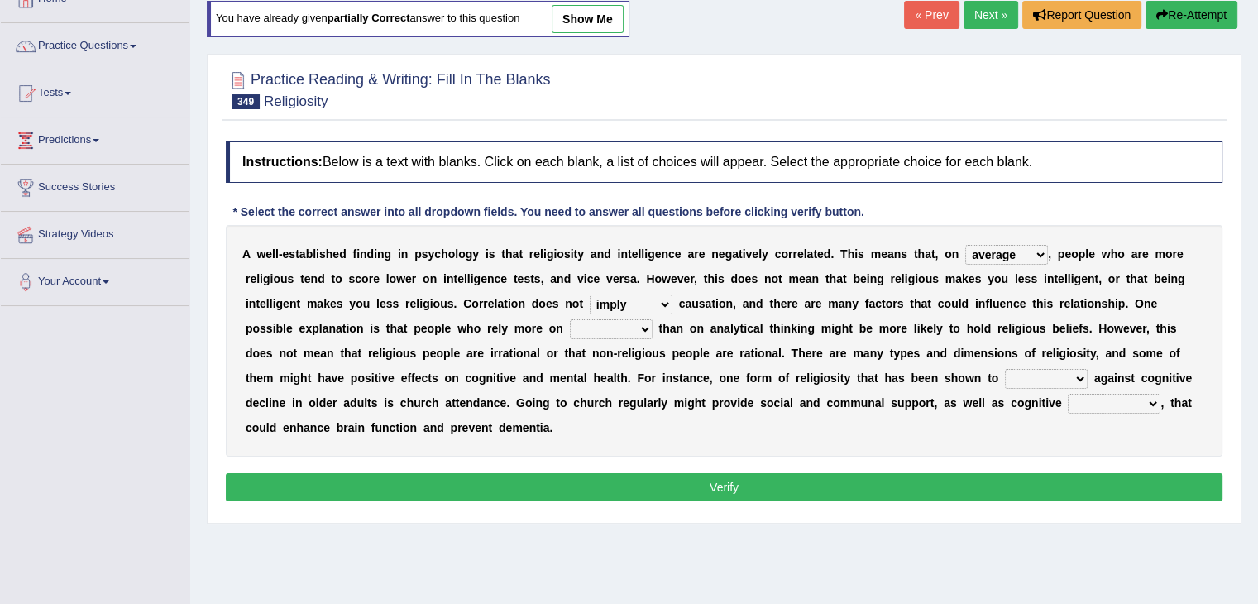
click at [590, 295] on select "ply comply imply reply" at bounding box center [631, 305] width 83 height 20
click at [619, 323] on select "intuition exposure ethnicity criticism" at bounding box center [611, 329] width 83 height 20
select select "intuition"
click at [570, 319] on select "intuition exposure ethnicity criticism" at bounding box center [611, 329] width 83 height 20
click at [1044, 376] on select "contradict grant protect waver" at bounding box center [1046, 379] width 83 height 20
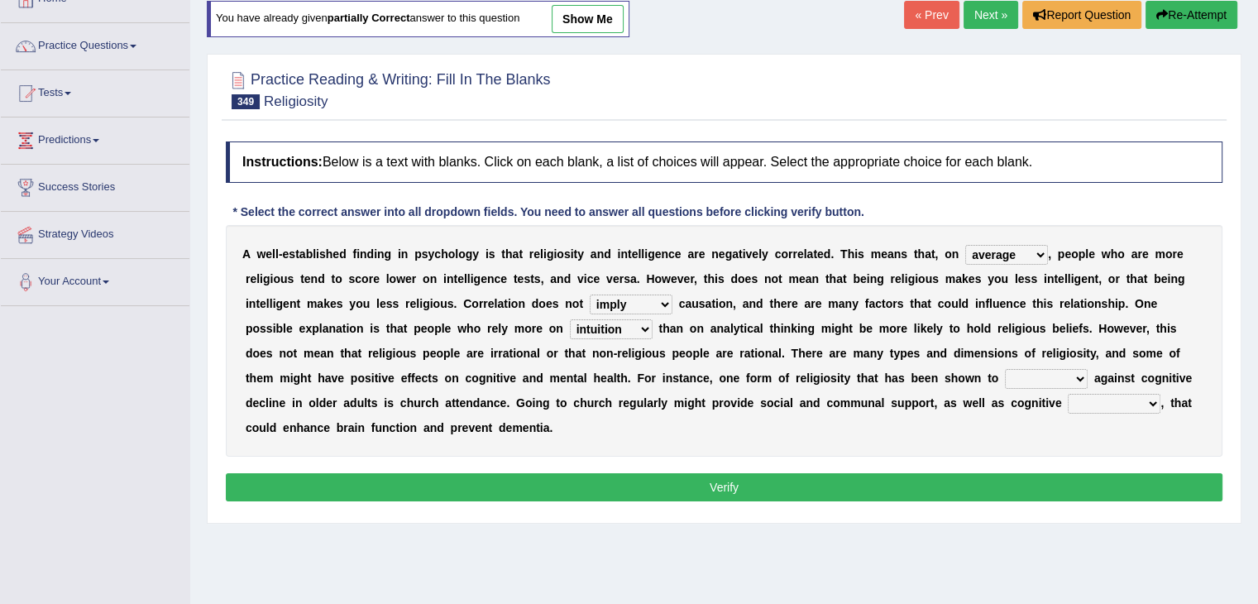
select select "protect"
click at [1005, 369] on select "contradict grant protect waver" at bounding box center [1046, 379] width 83 height 20
click at [1100, 402] on select "stimulation assessment observation suppression" at bounding box center [1114, 404] width 93 height 20
select select "stimulation"
click at [1068, 394] on select "stimulation assessment observation suppression" at bounding box center [1114, 404] width 93 height 20
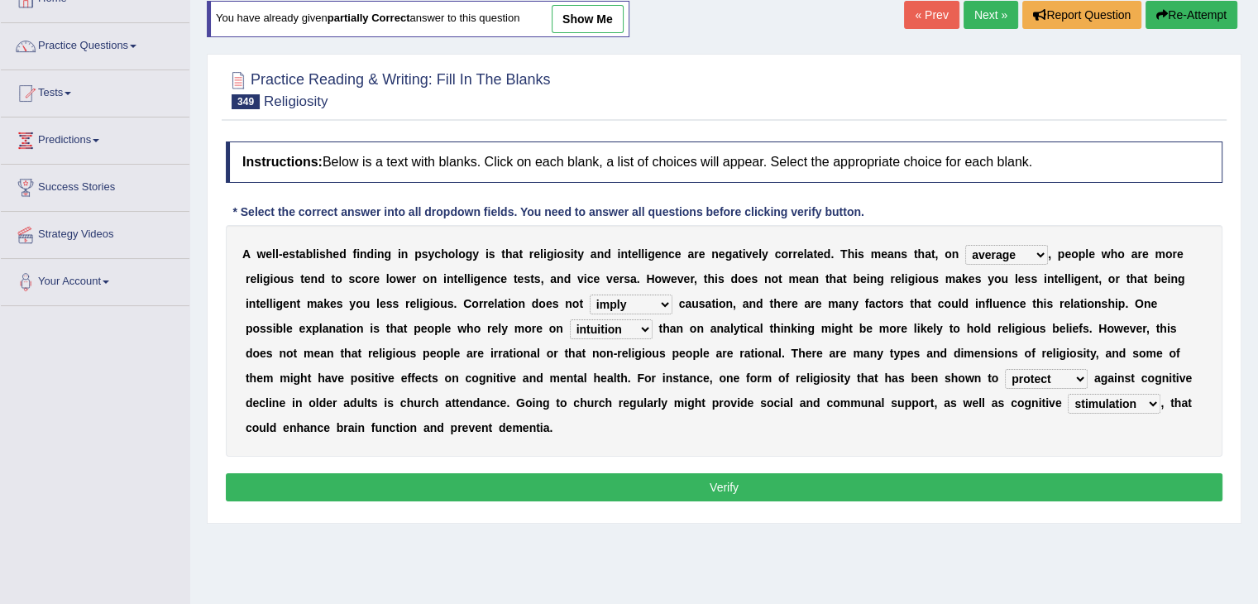
click at [934, 491] on button "Verify" at bounding box center [724, 487] width 997 height 28
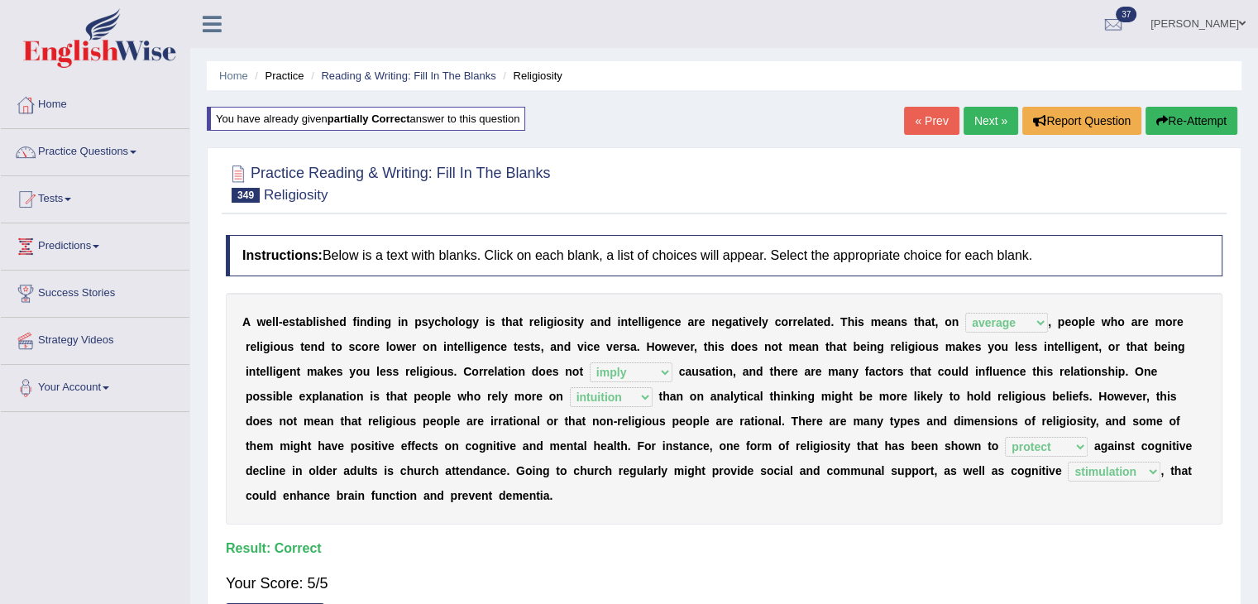
click at [984, 114] on link "Next »" at bounding box center [991, 121] width 55 height 28
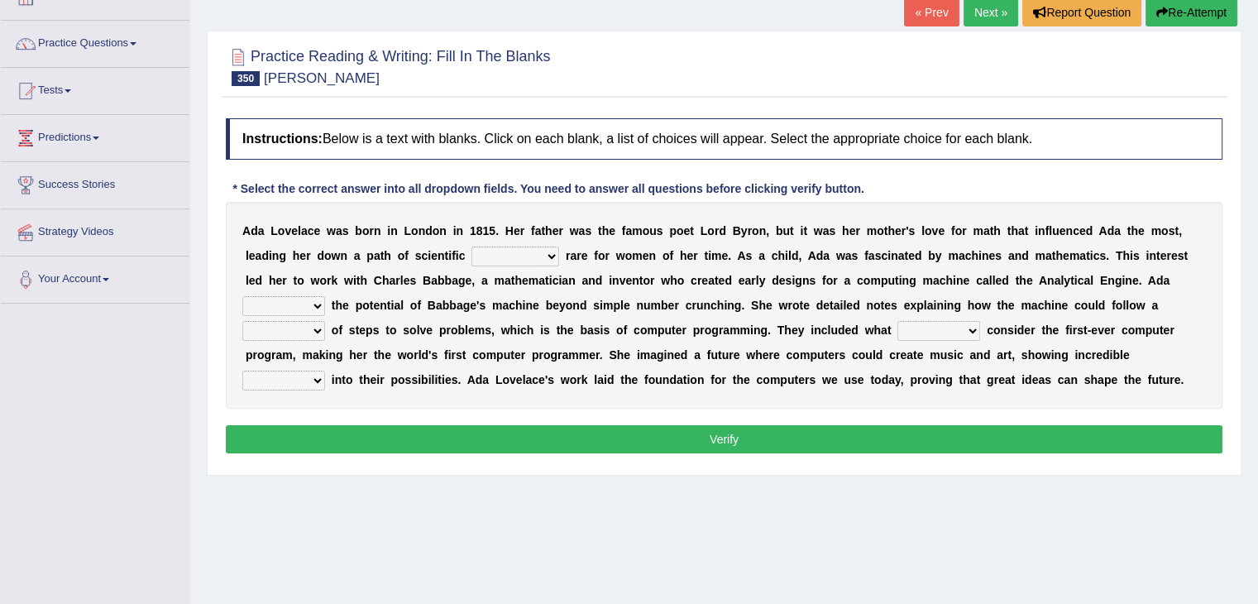
scroll to position [139, 0]
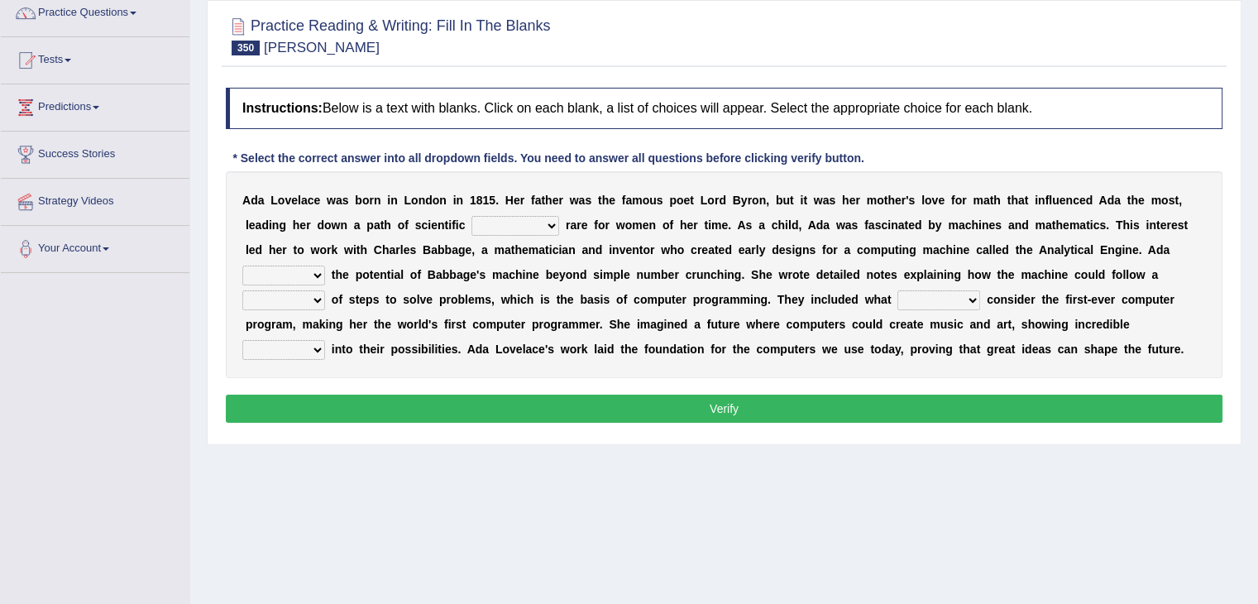
click at [526, 224] on select "speculation recreation journal inquiry" at bounding box center [516, 226] width 88 height 20
click at [472, 216] on select "speculation recreation journal inquiry" at bounding box center [516, 226] width 88 height 20
click at [530, 220] on select "speculation recreation journal inquiry" at bounding box center [516, 226] width 88 height 20
click at [472, 216] on select "speculation recreation journal inquiry" at bounding box center [516, 226] width 88 height 20
click at [525, 225] on select "speculation recreation journal inquiry" at bounding box center [516, 226] width 88 height 20
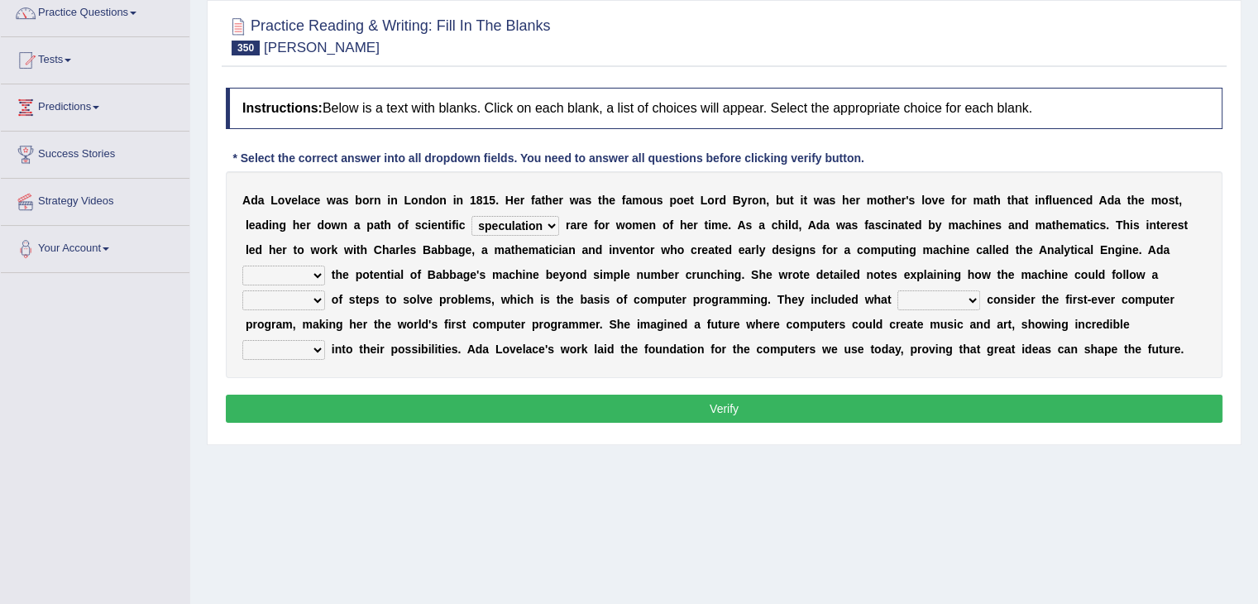
select select "inquiry"
click at [472, 216] on select "speculation recreation journal inquiry" at bounding box center [516, 226] width 88 height 20
click at [317, 272] on select "kept saw placed made" at bounding box center [283, 276] width 83 height 20
select select "made"
click at [242, 266] on select "kept saw placed made" at bounding box center [283, 276] width 83 height 20
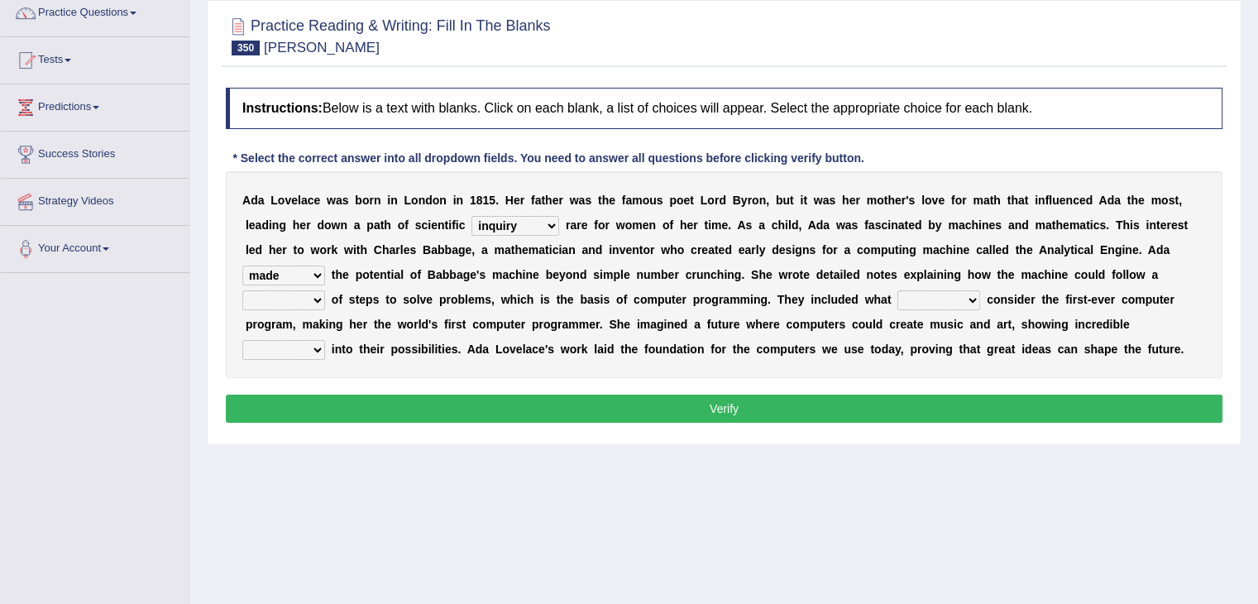
click at [303, 302] on select "note board species series" at bounding box center [283, 300] width 83 height 20
select select "series"
click at [242, 290] on select "note board species series" at bounding box center [283, 300] width 83 height 20
click at [943, 305] on select "everyone many whoever such" at bounding box center [939, 300] width 83 height 20
select select "everyone"
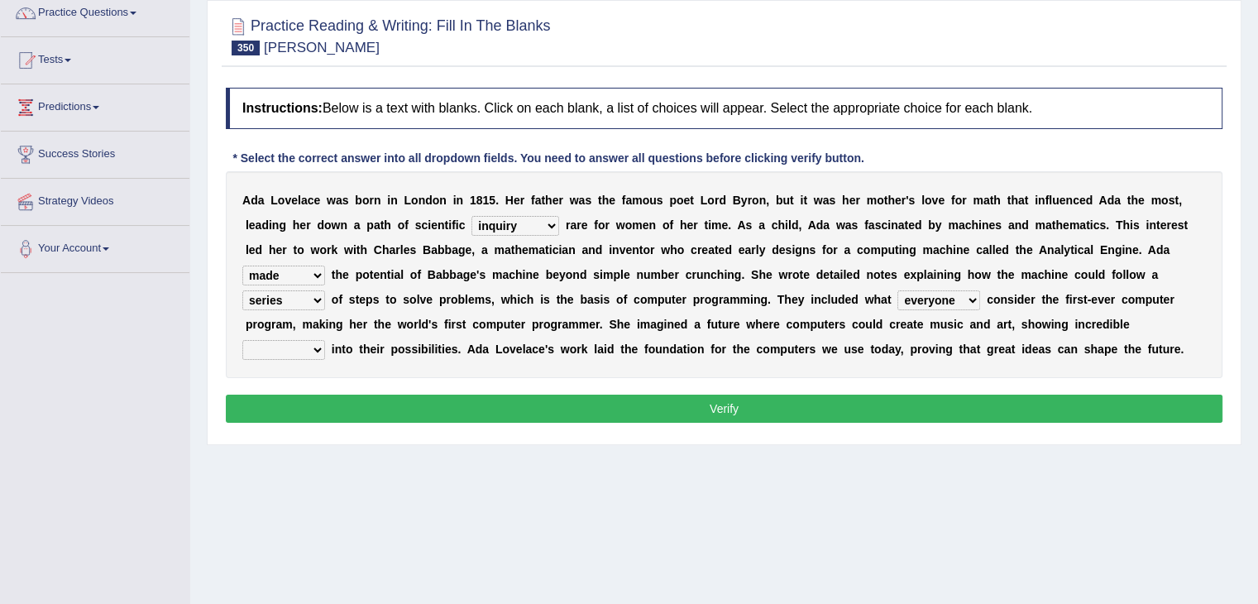
click at [898, 290] on select "everyone many whoever such" at bounding box center [939, 300] width 83 height 20
click at [303, 341] on select "presence equation foresight attitude" at bounding box center [283, 350] width 83 height 20
select select "presence"
click at [242, 340] on select "presence equation foresight attitude" at bounding box center [283, 350] width 83 height 20
click at [361, 405] on button "Verify" at bounding box center [724, 409] width 997 height 28
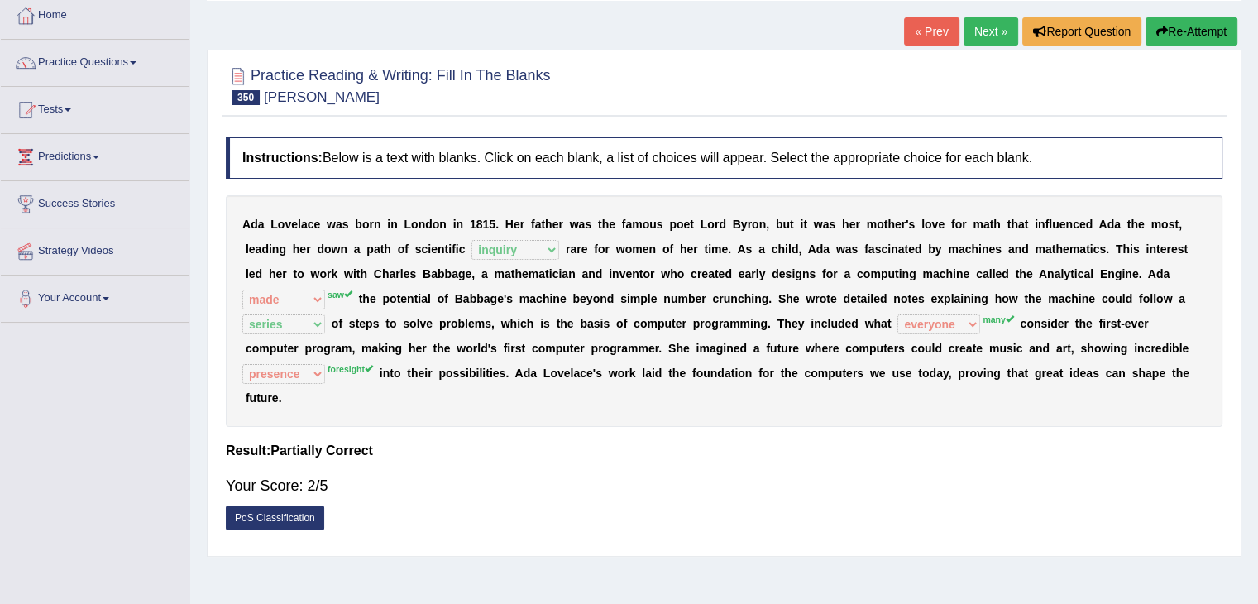
scroll to position [89, 0]
click at [982, 34] on link "Next »" at bounding box center [991, 32] width 55 height 28
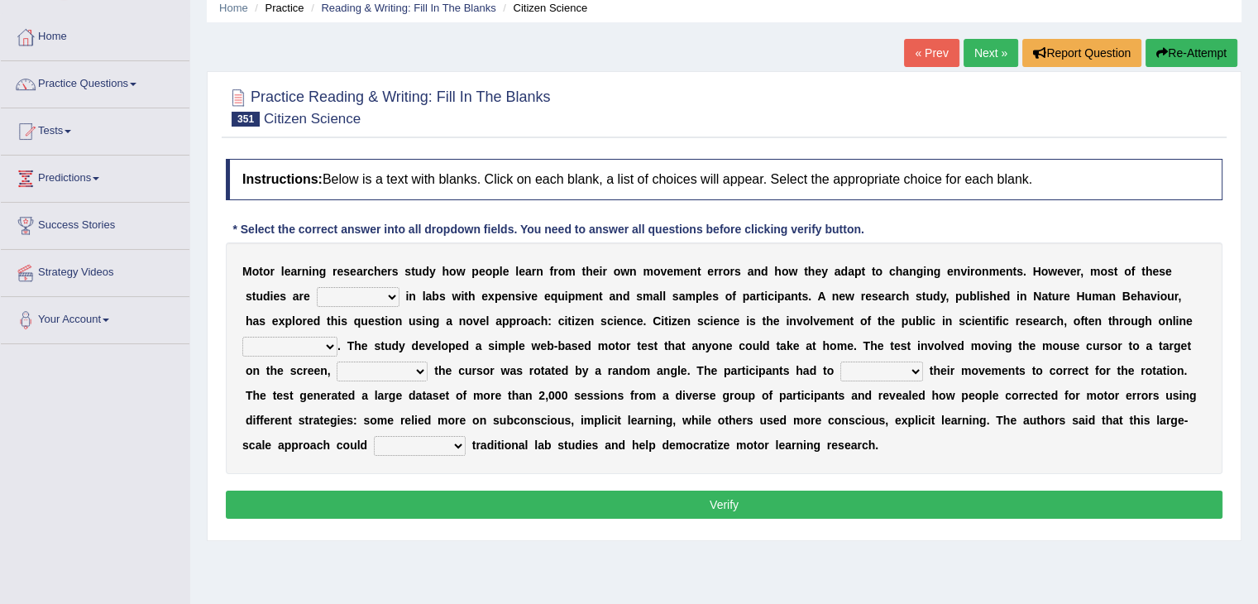
scroll to position [69, 0]
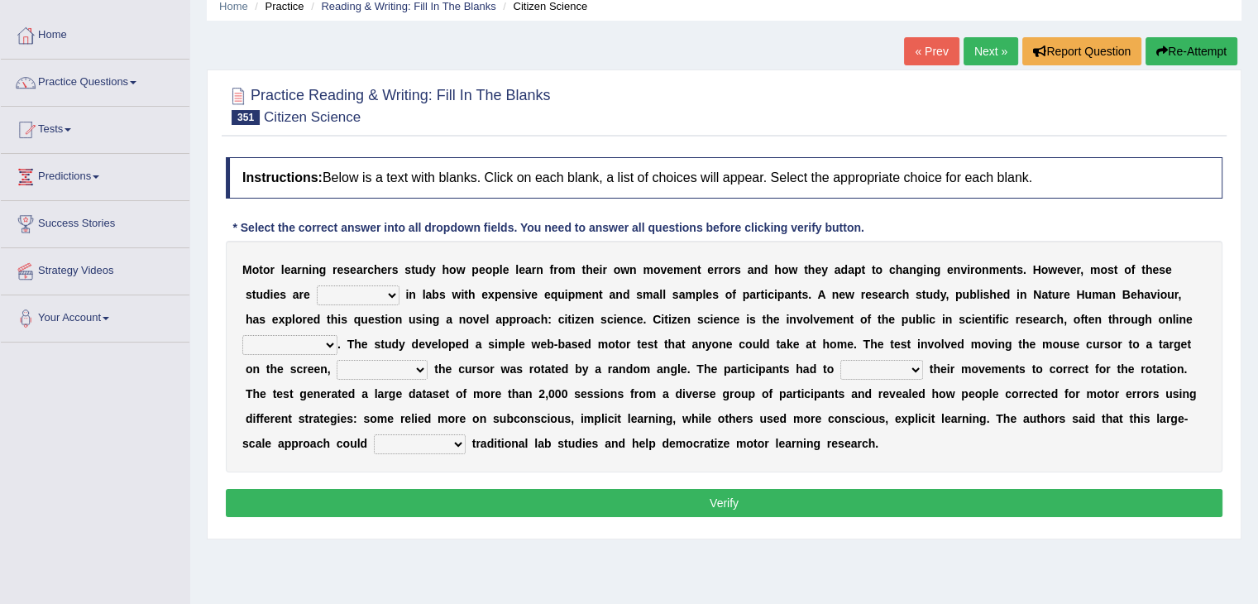
click at [371, 291] on select "reduced conduced conducted deduced" at bounding box center [358, 295] width 83 height 20
select select "conducted"
click at [317, 285] on select "reduced conduced conducted deduced" at bounding box center [358, 295] width 83 height 20
click at [328, 338] on select "commodities platforms ratios variables" at bounding box center [289, 345] width 95 height 20
click at [242, 335] on select "commodities platforms ratios variables" at bounding box center [289, 345] width 95 height 20
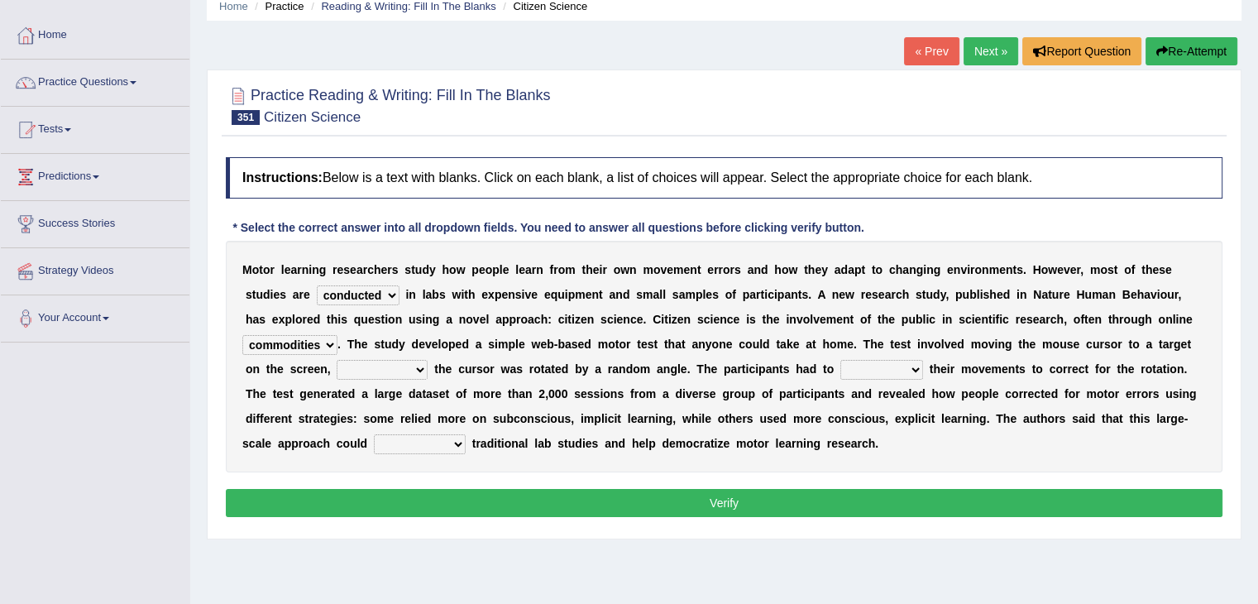
click at [310, 335] on select "commodities platforms ratios variables" at bounding box center [289, 345] width 95 height 20
select select "platforms"
click at [242, 335] on select "commodities platforms ratios variables" at bounding box center [289, 345] width 95 height 20
click at [407, 364] on select "while nonetheless therefore because" at bounding box center [382, 370] width 91 height 20
select select "while"
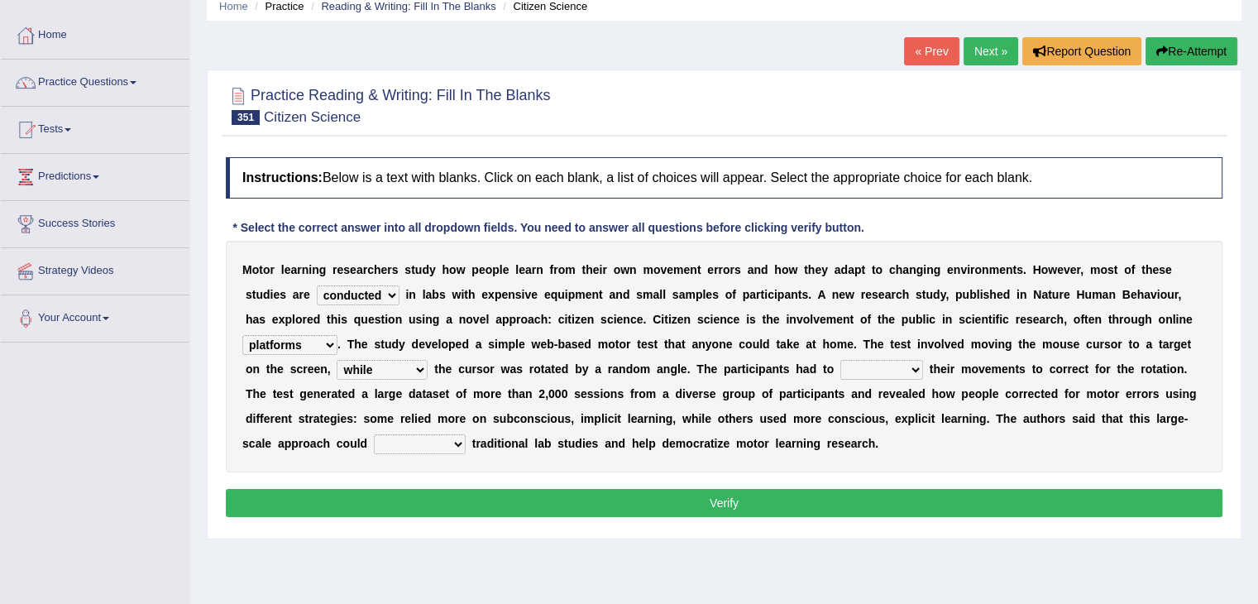
click at [337, 360] on select "while nonetheless therefore because" at bounding box center [382, 370] width 91 height 20
click at [880, 372] on select "disrupt adjust overcome pinpoint" at bounding box center [882, 370] width 83 height 20
select select "adjust"
click at [841, 360] on select "disrupt adjust overcome pinpoint" at bounding box center [882, 370] width 83 height 20
click at [436, 438] on select "dispense complement undergo remain" at bounding box center [420, 444] width 92 height 20
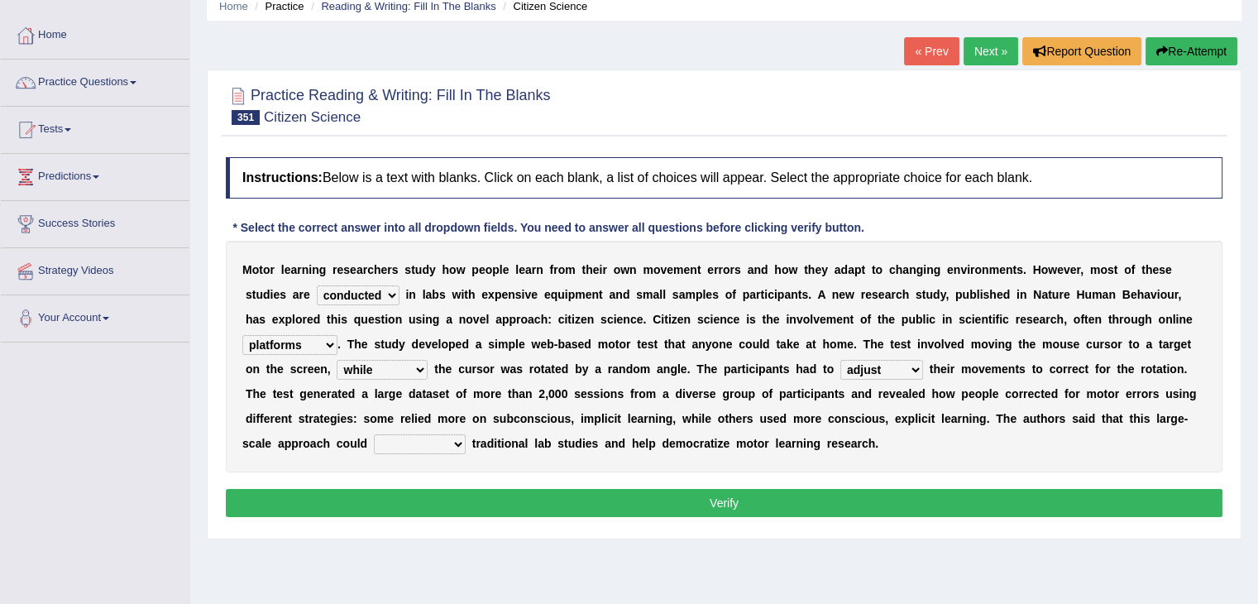
select select "undergo"
click at [374, 434] on select "dispense complement undergo remain" at bounding box center [420, 444] width 92 height 20
click at [447, 494] on button "Verify" at bounding box center [724, 503] width 997 height 28
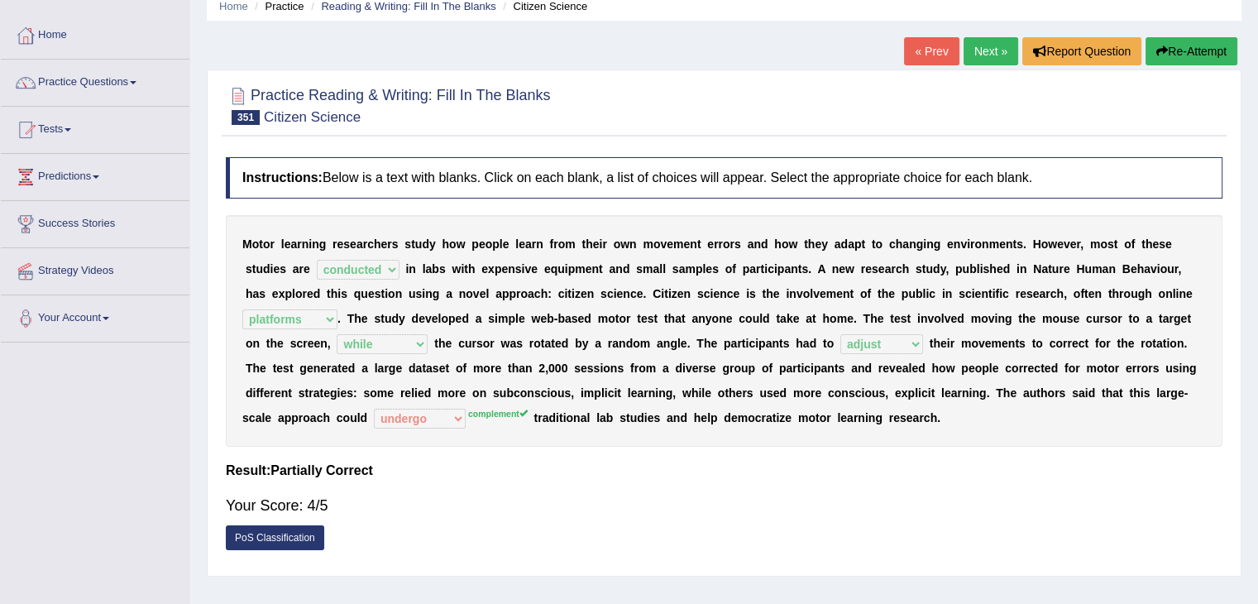
click at [975, 47] on link "Next »" at bounding box center [991, 51] width 55 height 28
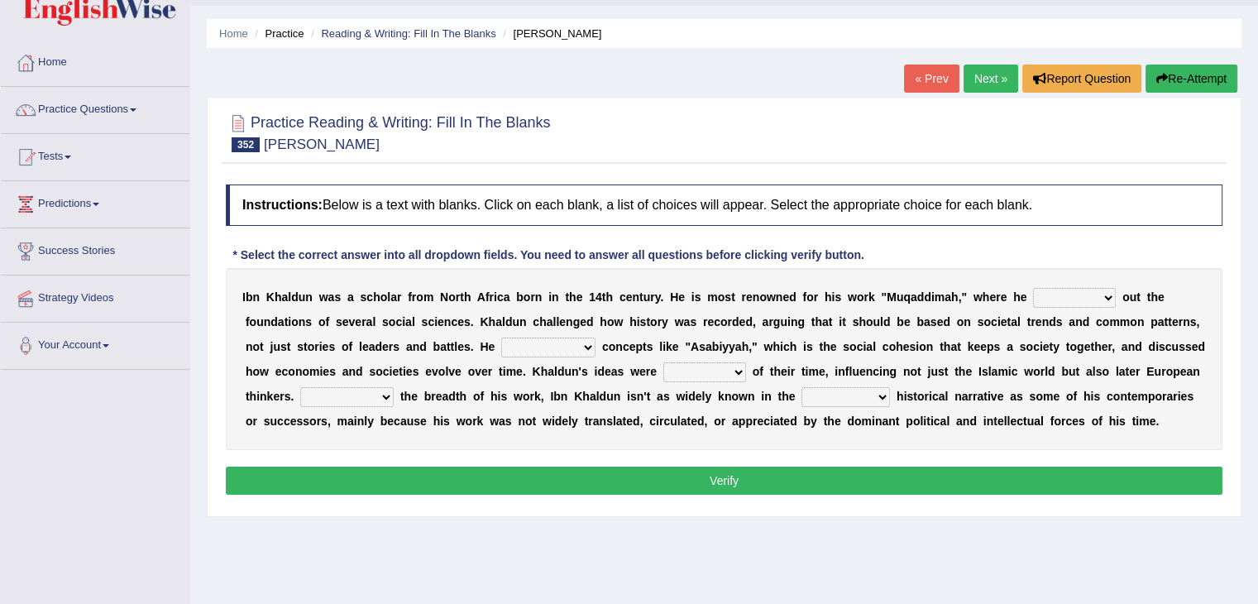
scroll to position [60, 0]
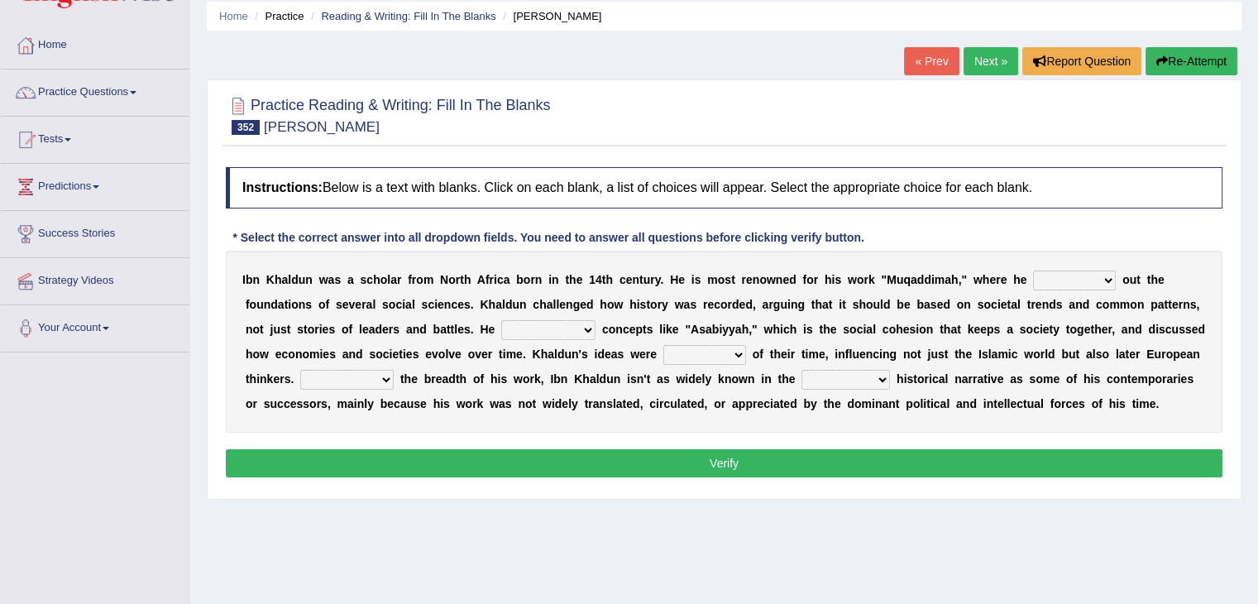
click at [1073, 279] on select "pulled laid allowed fabricated" at bounding box center [1074, 281] width 83 height 20
select select "pulled"
click at [1033, 271] on select "pulled laid allowed fabricated" at bounding box center [1074, 281] width 83 height 20
click at [579, 328] on select "introduced controverted assisted digested" at bounding box center [548, 330] width 94 height 20
select select "introduced"
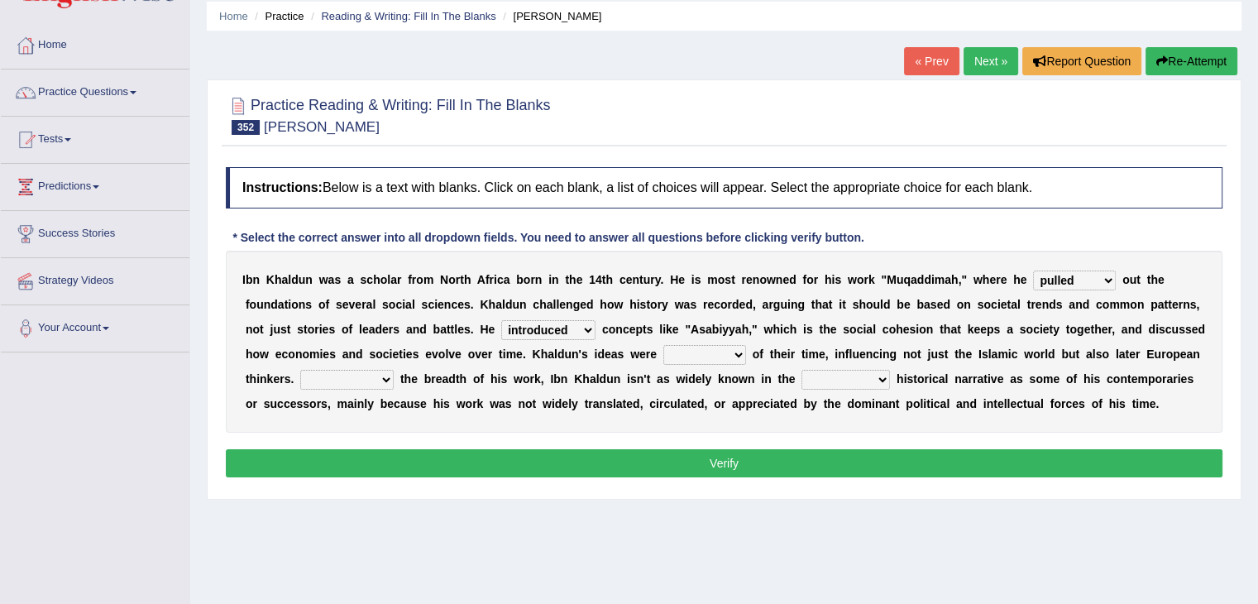
click at [501, 320] on select "introduced controverted assisted digested" at bounding box center [548, 330] width 94 height 20
click at [723, 358] on select "behind toward forward ahead" at bounding box center [705, 355] width 83 height 20
select select "forward"
click at [664, 345] on select "behind toward forward ahead" at bounding box center [705, 355] width 83 height 20
click at [726, 352] on select "behind toward forward ahead" at bounding box center [705, 355] width 83 height 20
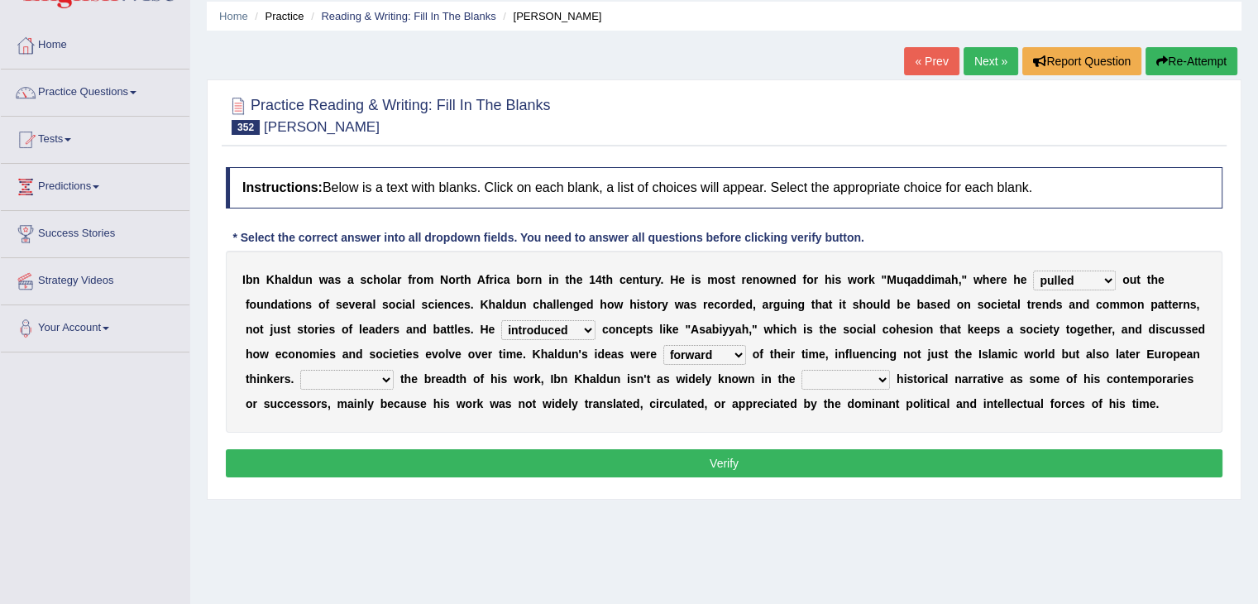
click at [369, 374] on select "Regardless Since Even though Despite" at bounding box center [346, 380] width 93 height 20
select select "Despite"
click at [300, 370] on select "Regardless Since Even though Despite" at bounding box center [346, 380] width 93 height 20
click at [884, 371] on select "rigorous mainstream crucial sufficient" at bounding box center [846, 380] width 89 height 20
click at [802, 370] on select "rigorous mainstream crucial sufficient" at bounding box center [846, 380] width 89 height 20
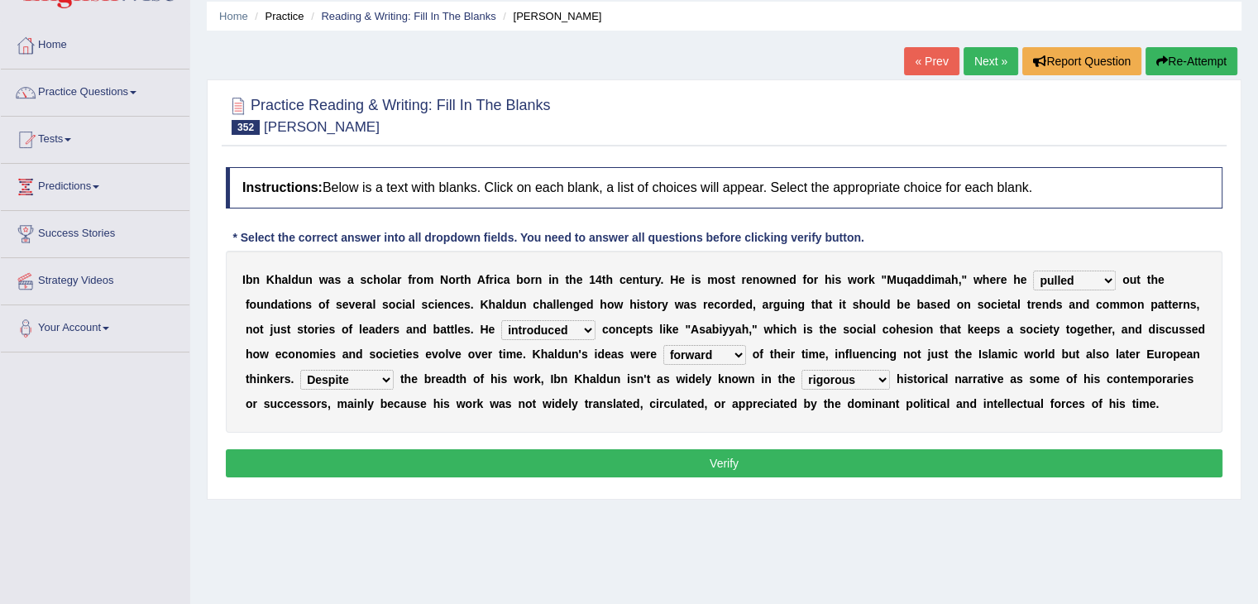
click at [861, 376] on select "rigorous mainstream crucial sufficient" at bounding box center [846, 380] width 89 height 20
select select "mainstream"
click at [802, 370] on select "rigorous mainstream crucial sufficient" at bounding box center [846, 380] width 89 height 20
click at [798, 462] on button "Verify" at bounding box center [724, 463] width 997 height 28
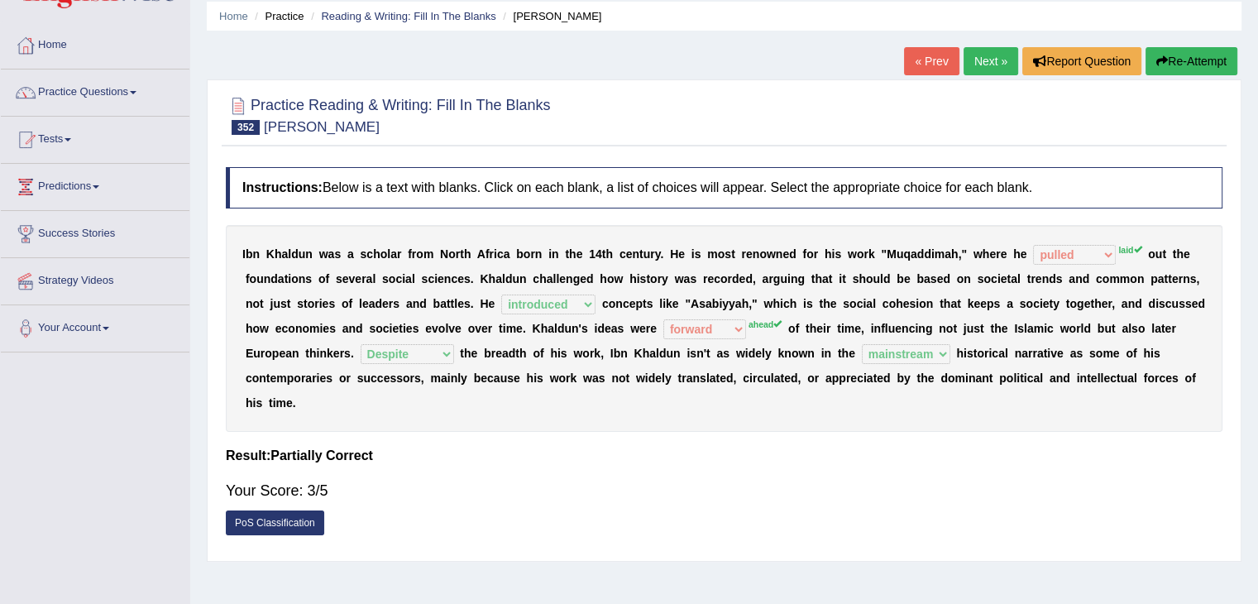
click at [977, 52] on link "Next »" at bounding box center [991, 61] width 55 height 28
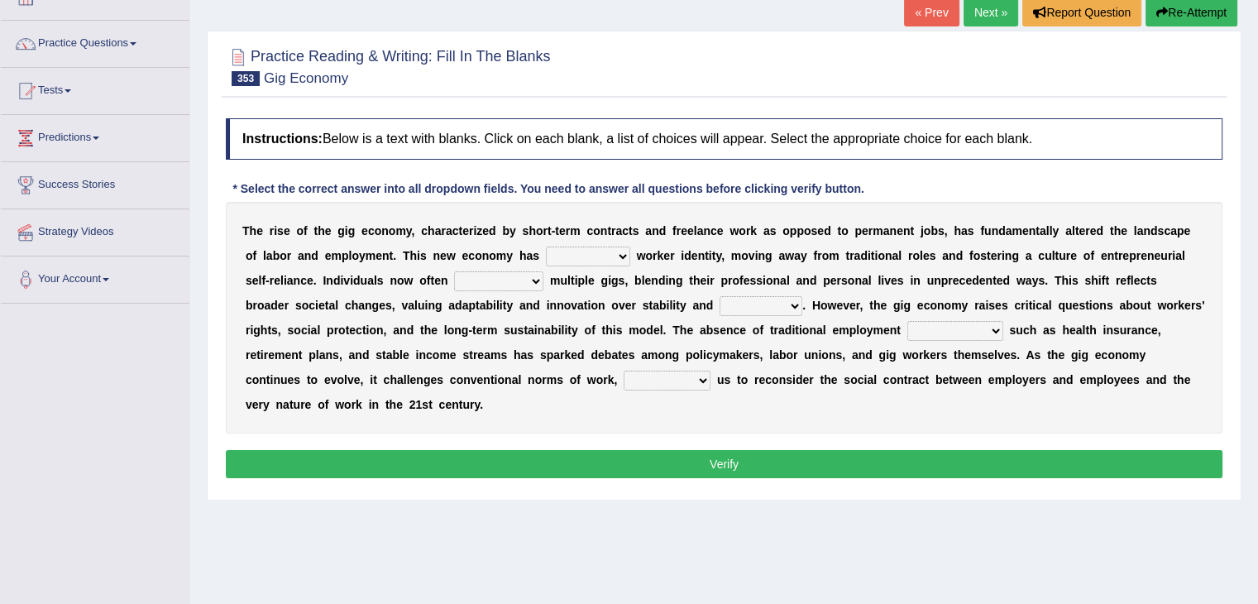
scroll to position [109, 0]
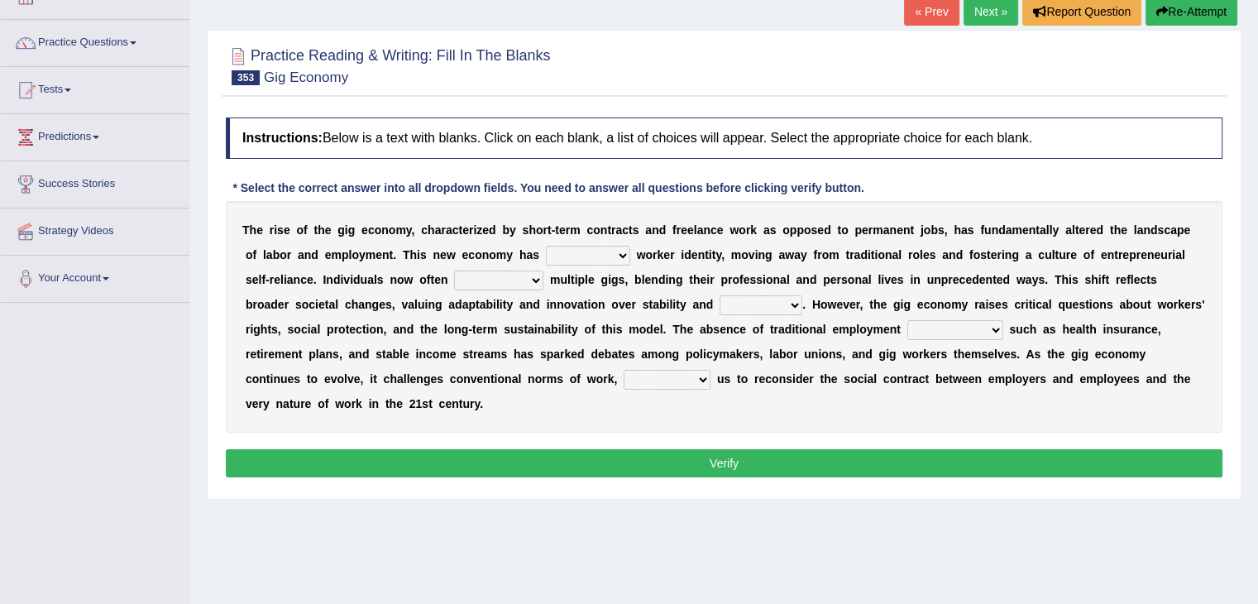
click at [591, 248] on select "transferred redefined submitted confirmed" at bounding box center [588, 256] width 84 height 20
click at [546, 246] on select "transferred redefined submitted confirmed" at bounding box center [588, 256] width 84 height 20
click at [601, 256] on select "transferred redefined submitted confirmed" at bounding box center [588, 256] width 84 height 20
select select "redefined"
click at [546, 246] on select "transferred redefined submitted confirmed" at bounding box center [588, 256] width 84 height 20
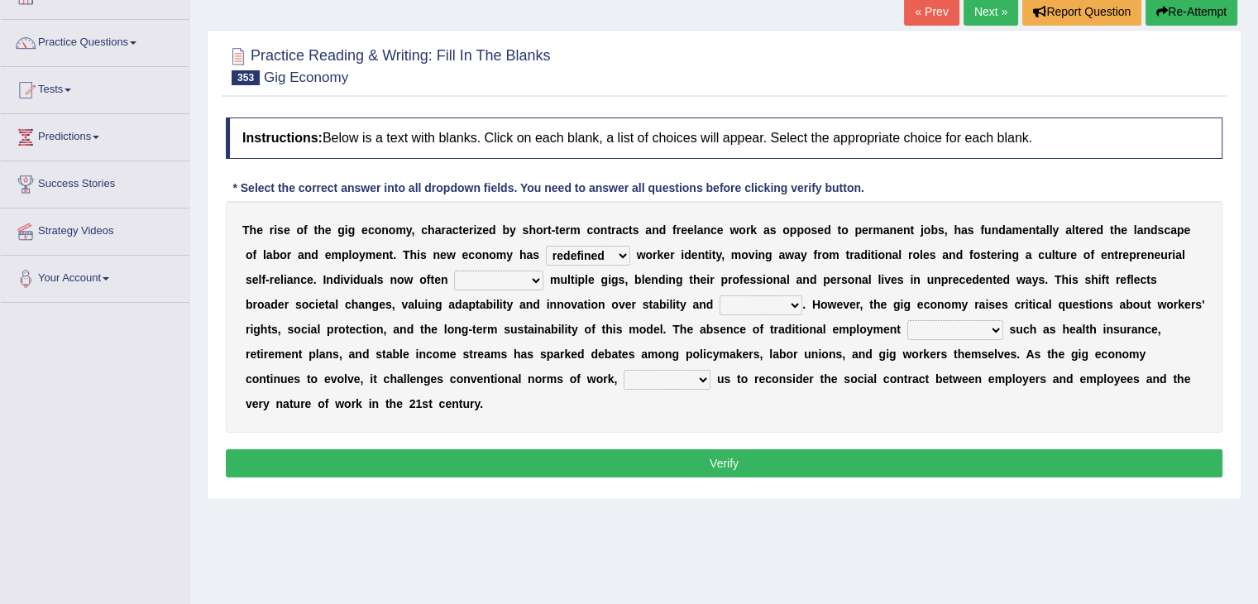
click at [503, 276] on select "bring up take after juggle concentrate" at bounding box center [498, 281] width 89 height 20
select select "bring up"
click at [454, 271] on select "bring up take after juggle concentrate" at bounding box center [498, 281] width 89 height 20
click at [720, 296] on select "flexibility revenue routine delegation" at bounding box center [761, 305] width 83 height 20
select select "flexibility"
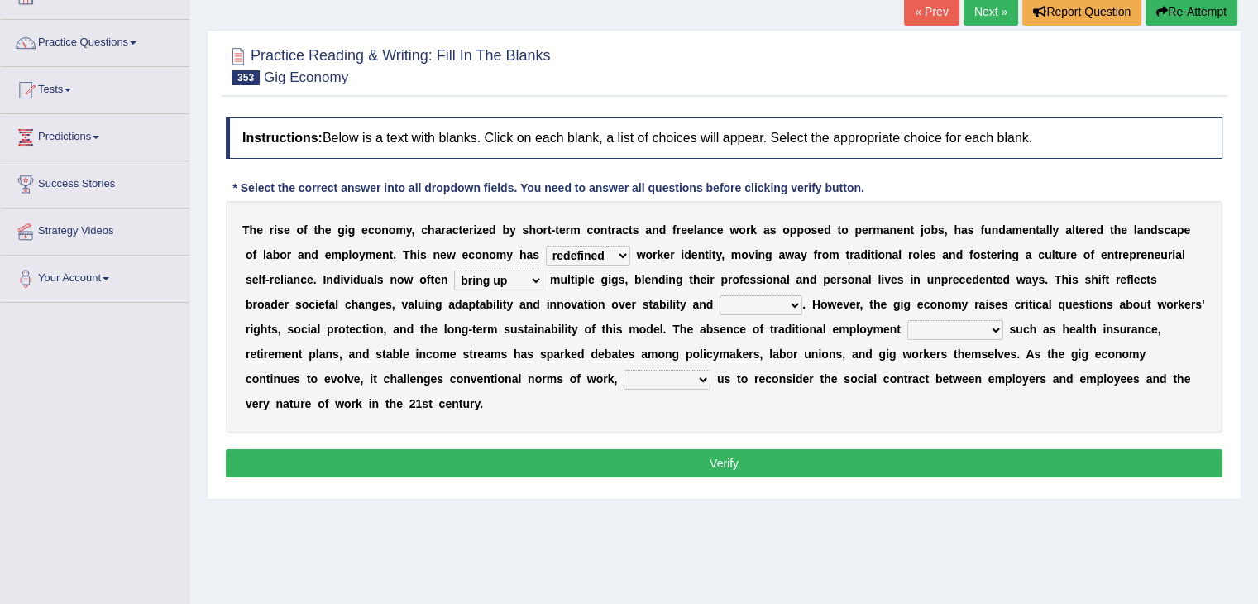
click at [720, 295] on select "flexibility revenue routine delegation" at bounding box center [761, 305] width 83 height 20
click at [910, 335] on select "licenses indiscretions safeguards forces" at bounding box center [956, 330] width 96 height 20
select select "forces"
click at [908, 320] on select "licenses indiscretions safeguards forces" at bounding box center [956, 330] width 96 height 20
click at [933, 328] on select "licenses indiscretions safeguards forces" at bounding box center [956, 330] width 96 height 20
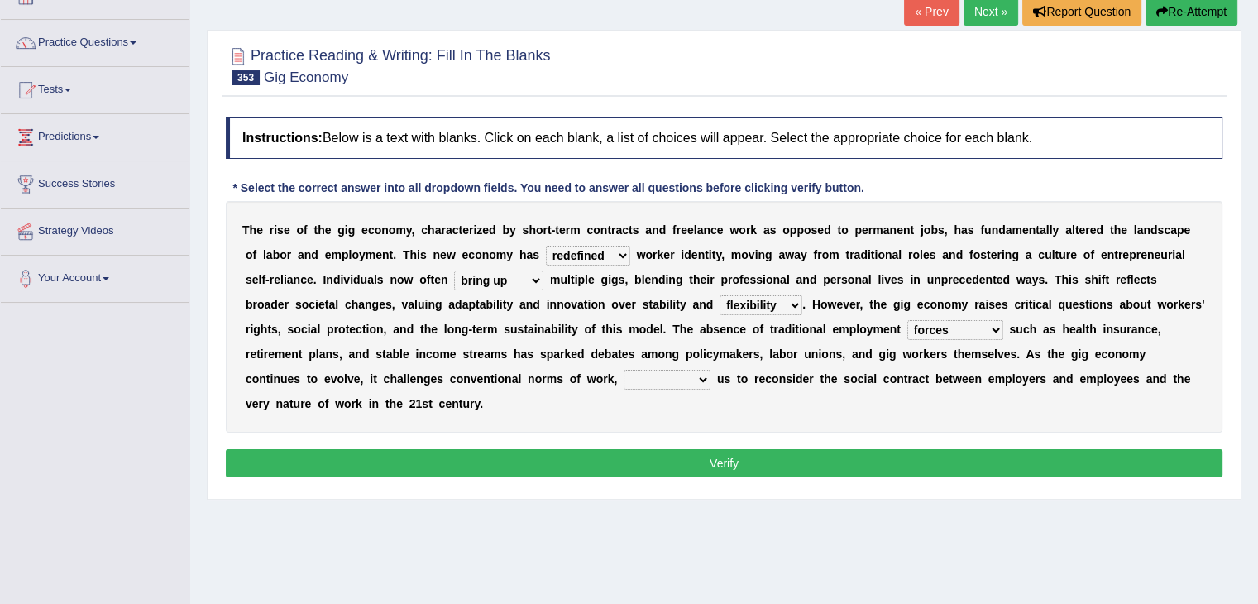
click at [908, 320] on select "licenses indiscretions safeguards forces" at bounding box center [956, 330] width 96 height 20
click at [624, 375] on select "which push pushed and push pushing" at bounding box center [667, 380] width 87 height 20
select select "pushing"
click at [624, 370] on select "which push pushed and push pushing" at bounding box center [667, 380] width 87 height 20
click at [614, 450] on button "Verify" at bounding box center [724, 463] width 997 height 28
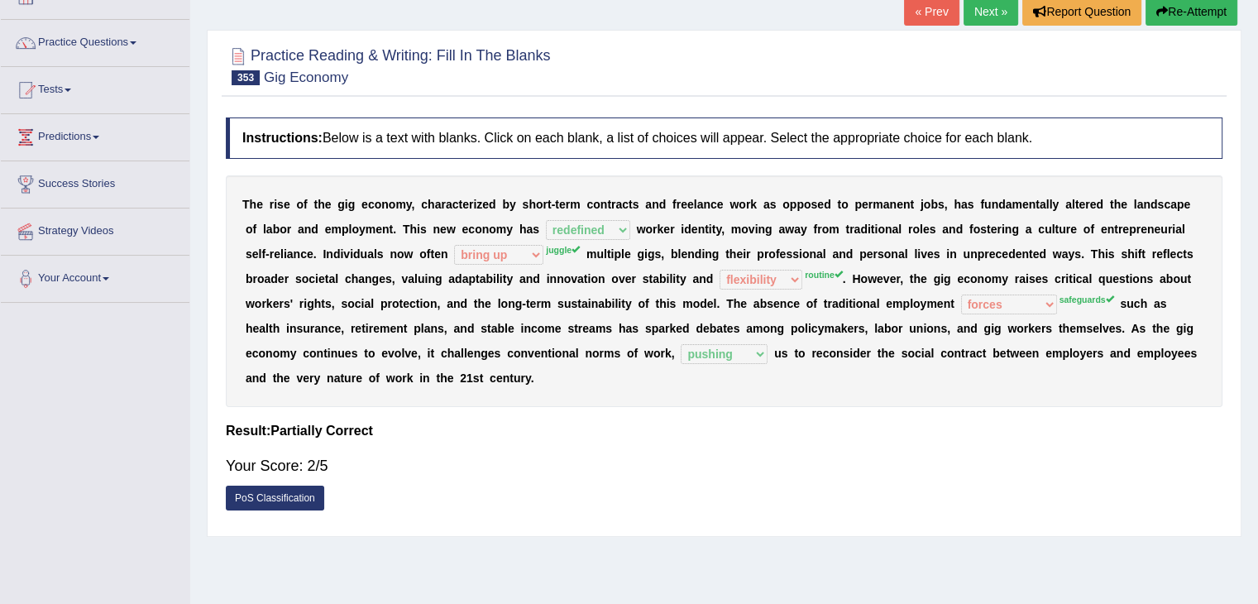
click at [1168, 10] on button "Re-Attempt" at bounding box center [1192, 12] width 92 height 28
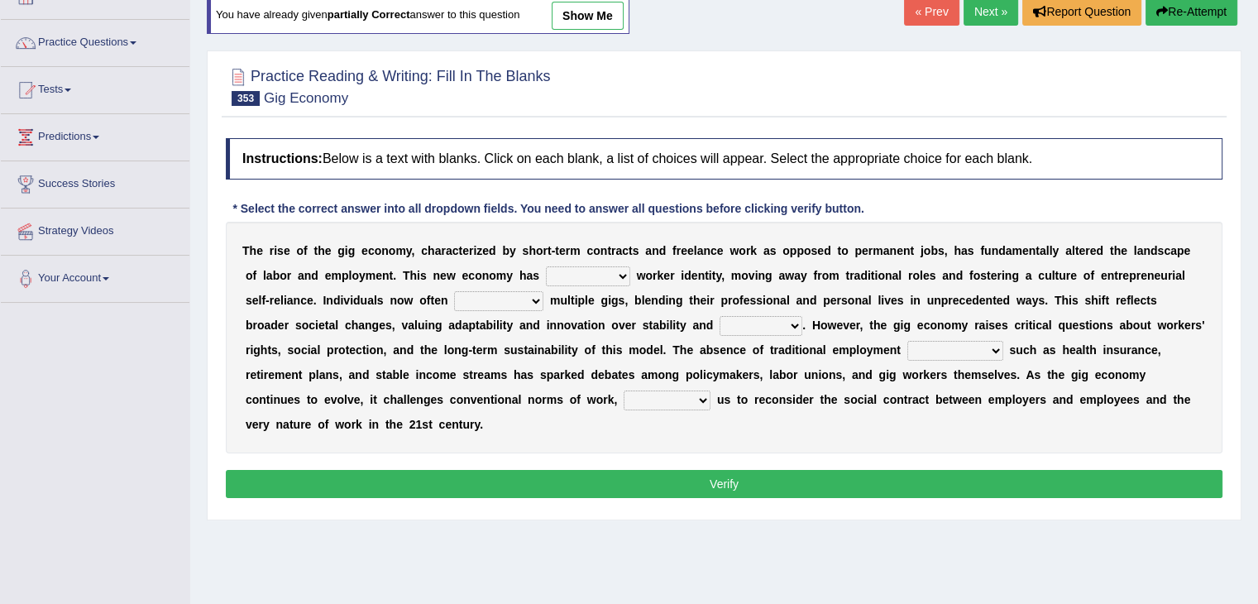
click at [621, 267] on select "transferred redefined submitted confirmed" at bounding box center [588, 276] width 84 height 20
select select "redefined"
click at [546, 266] on select "transferred redefined submitted confirmed" at bounding box center [588, 276] width 84 height 20
click at [507, 299] on select "bring up take after juggle concentrate" at bounding box center [498, 301] width 89 height 20
select select "concentrate"
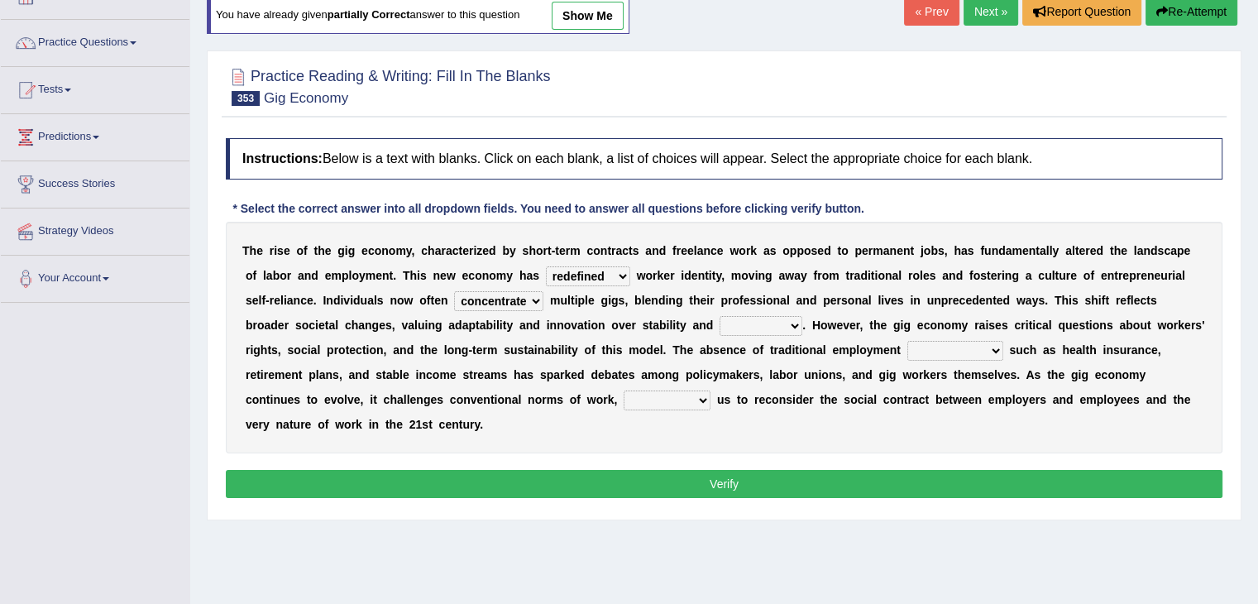
click at [454, 291] on select "bring up take after juggle concentrate" at bounding box center [498, 301] width 89 height 20
click at [731, 325] on select "flexibility revenue routine delegation" at bounding box center [761, 326] width 83 height 20
select select "routine"
click at [720, 316] on select "flexibility revenue routine delegation" at bounding box center [761, 326] width 83 height 20
click at [917, 347] on select "licenses indiscretions safeguards forces" at bounding box center [956, 351] width 96 height 20
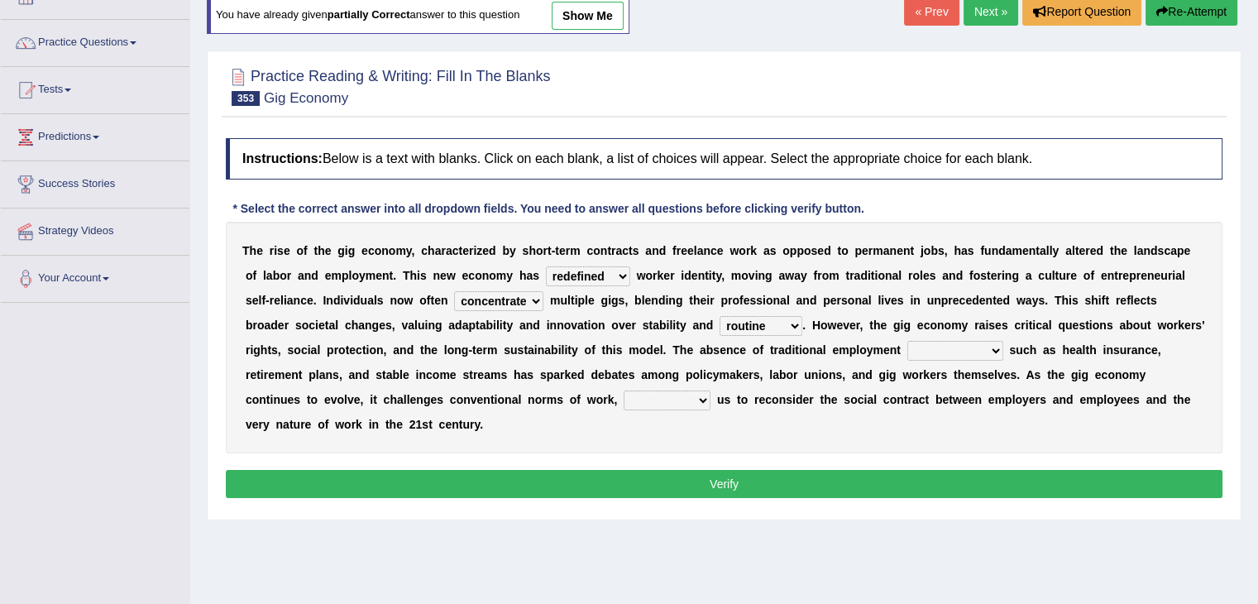
select select "safeguards"
click at [908, 341] on select "licenses indiscretions safeguards forces" at bounding box center [956, 351] width 96 height 20
click at [624, 404] on select "which push pushed and push pushing" at bounding box center [667, 401] width 87 height 20
select select "pushing"
click at [624, 391] on select "which push pushed and push pushing" at bounding box center [667, 401] width 87 height 20
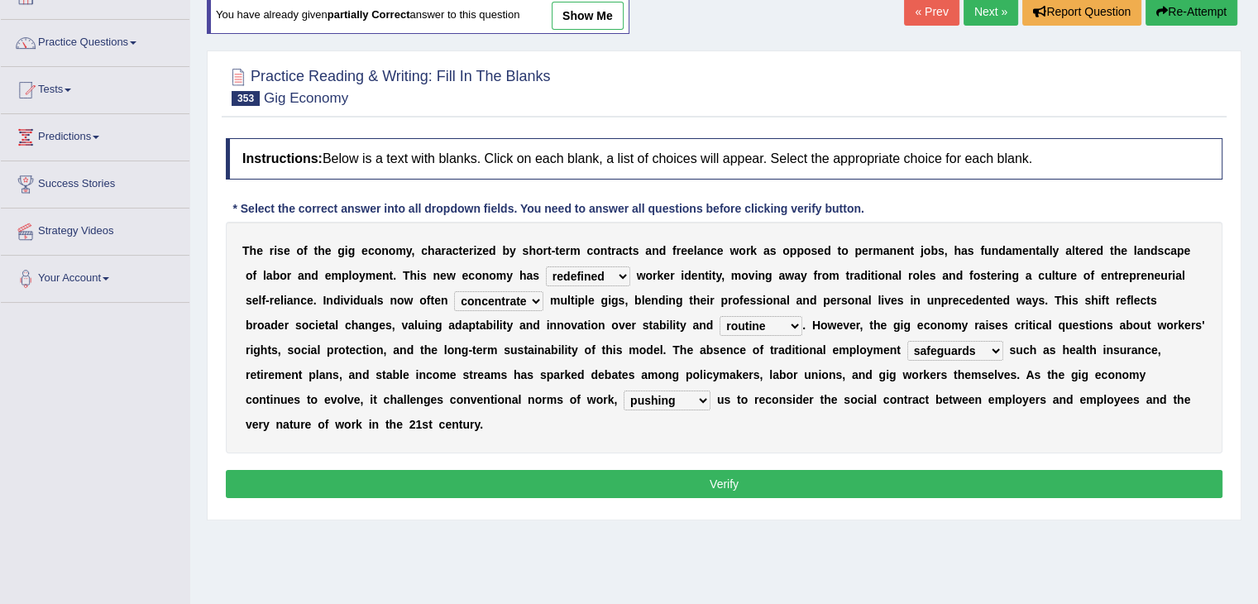
click at [625, 477] on button "Verify" at bounding box center [724, 484] width 997 height 28
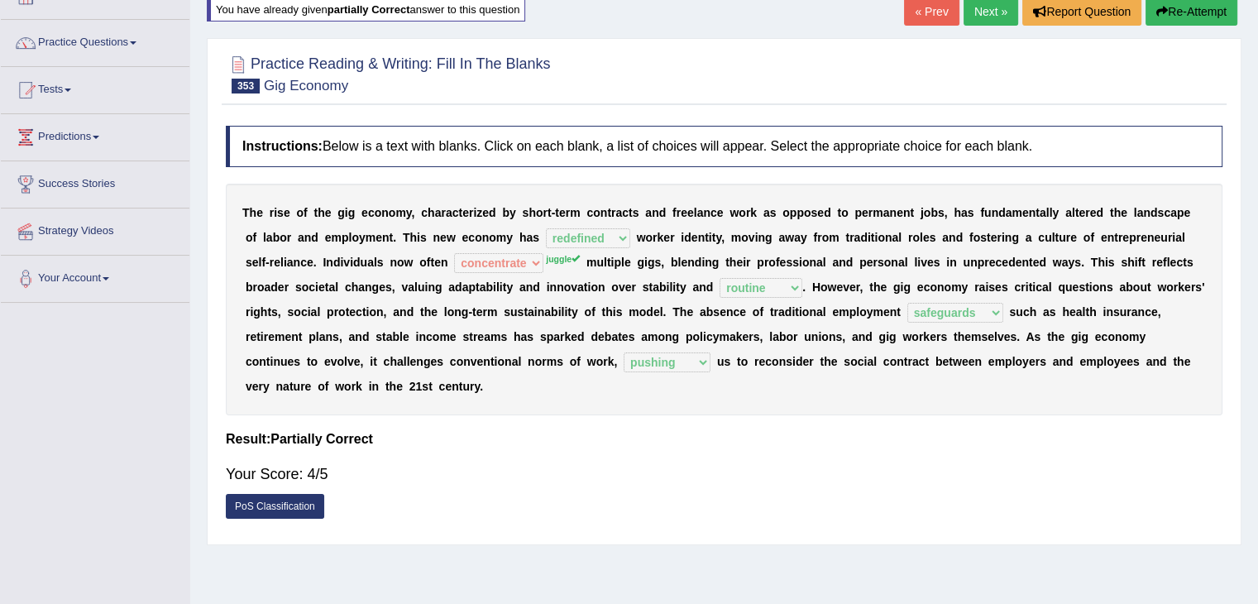
click at [993, 10] on link "Next »" at bounding box center [991, 12] width 55 height 28
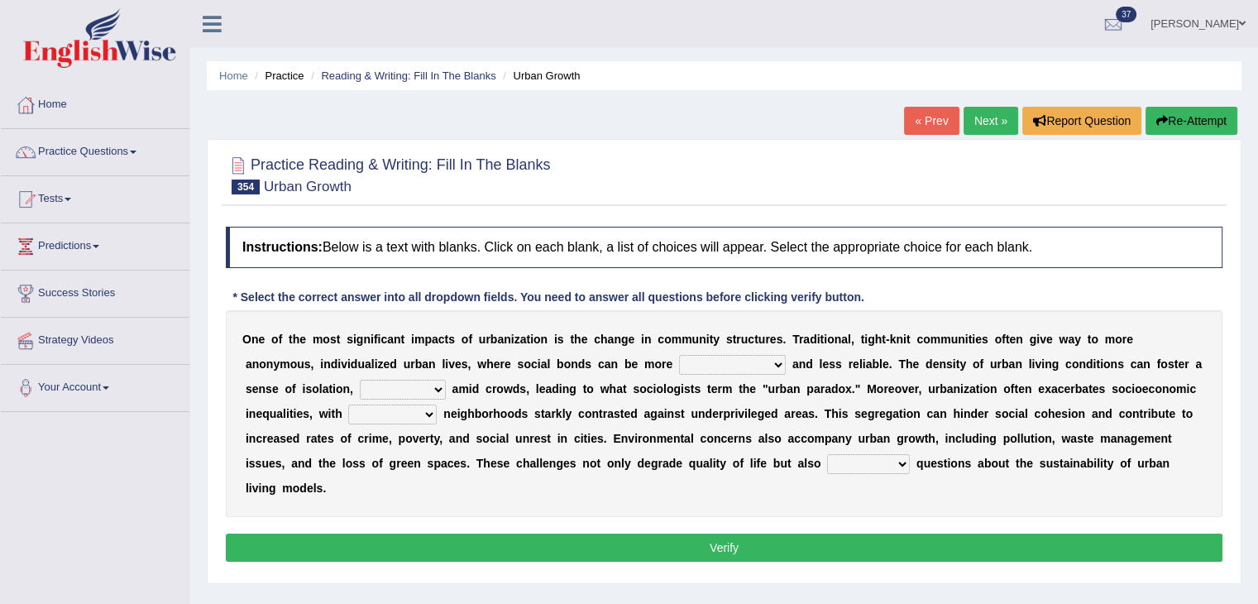
click at [735, 365] on select "discriminatory interconnected feasible fluid" at bounding box center [732, 365] width 107 height 20
select select "interconnected"
click at [679, 355] on select "discriminatory interconnected feasible fluid" at bounding box center [732, 365] width 107 height 20
click at [404, 388] on select "ironically nervously collectively fondly" at bounding box center [403, 390] width 86 height 20
select select "ironically"
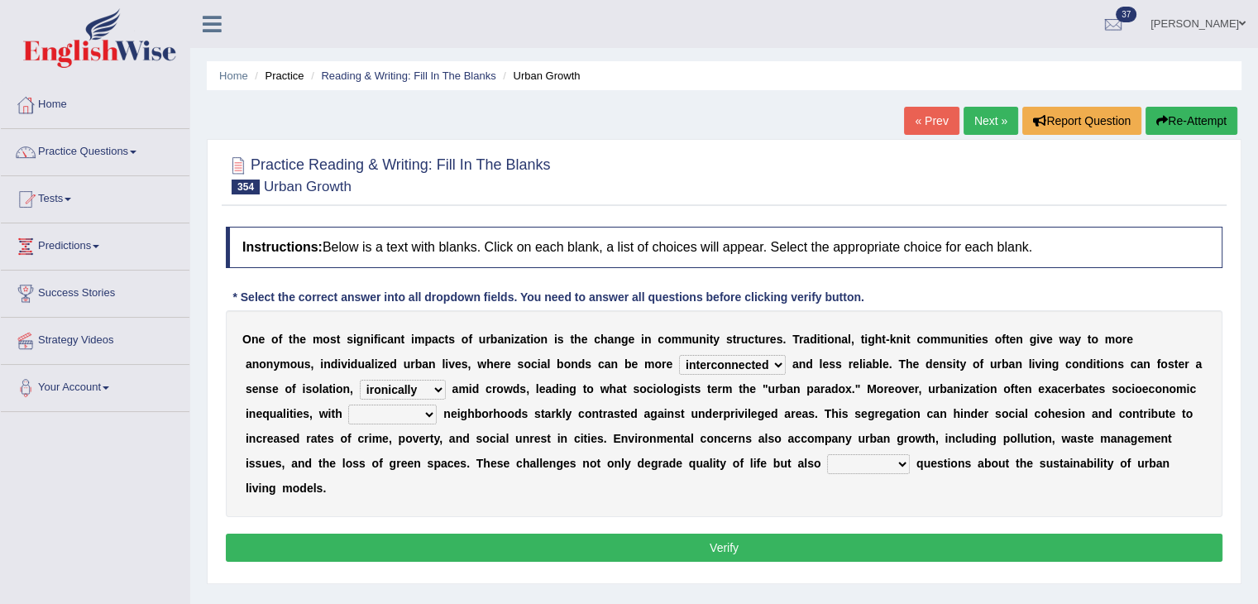
click at [360, 380] on select "ironically nervously collectively fondly" at bounding box center [403, 390] width 86 height 20
click at [407, 408] on select "resourceful affluent cooperative floral" at bounding box center [392, 415] width 89 height 20
select select "cooperative"
click at [348, 405] on select "resourceful affluent cooperative floral" at bounding box center [392, 415] width 89 height 20
click at [869, 466] on select "are raised raising raise raises" at bounding box center [868, 464] width 83 height 20
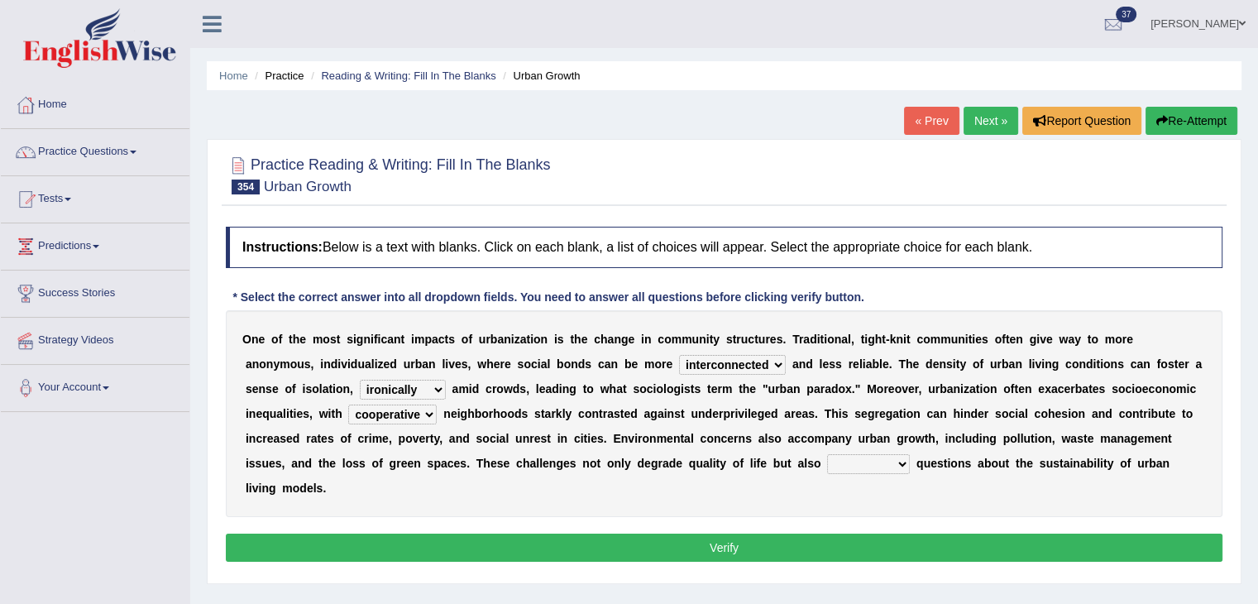
select select "raising"
click at [827, 454] on select "are raised raising raise raises" at bounding box center [868, 464] width 83 height 20
click at [817, 535] on button "Verify" at bounding box center [724, 548] width 997 height 28
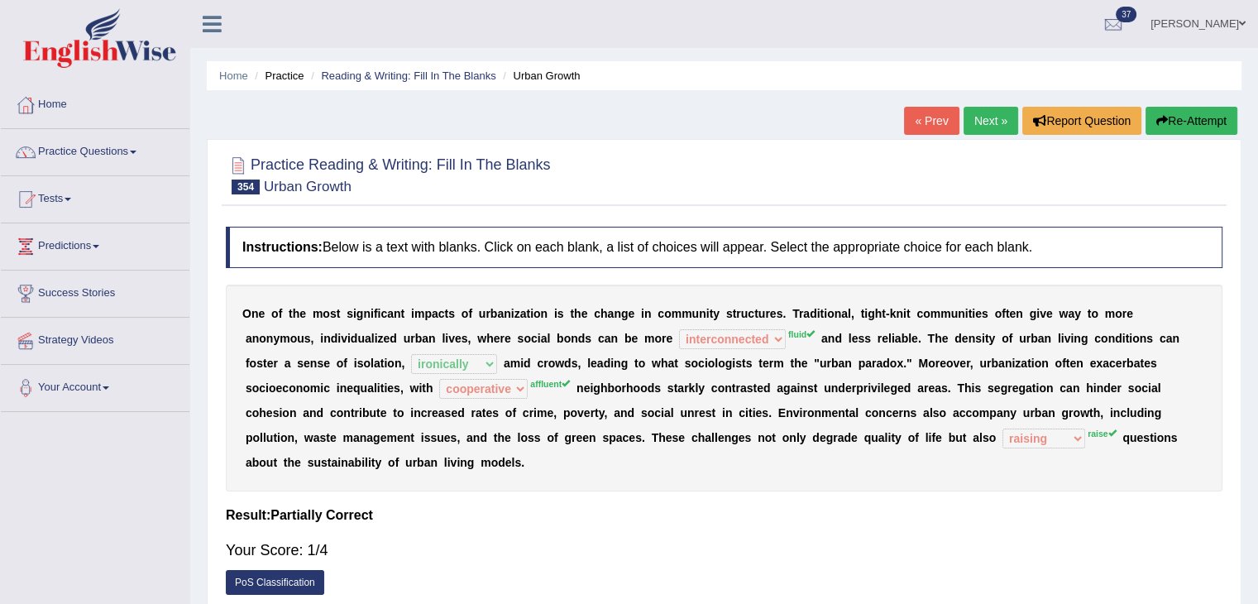
click at [1170, 116] on button "Re-Attempt" at bounding box center [1192, 121] width 92 height 28
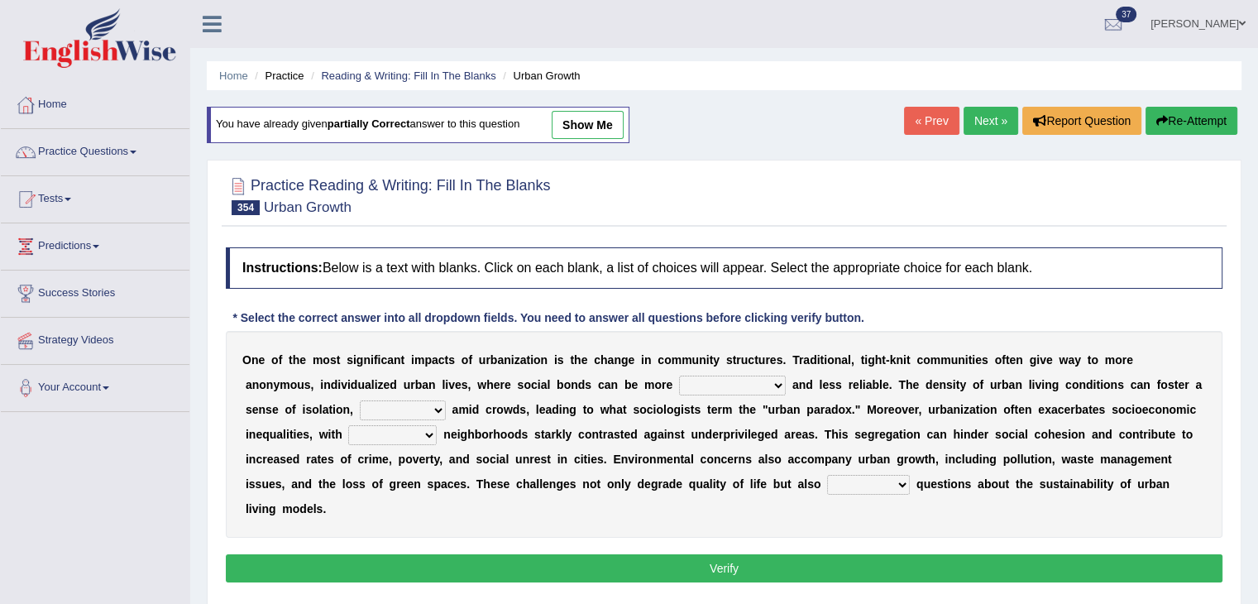
click at [764, 379] on select "discriminatory interconnected feasible fluid" at bounding box center [732, 386] width 107 height 20
select select "interconnected"
click at [679, 376] on select "discriminatory interconnected feasible fluid" at bounding box center [732, 386] width 107 height 20
click at [427, 404] on select "ironically nervously collectively fondly" at bounding box center [403, 410] width 86 height 20
select select "ironically"
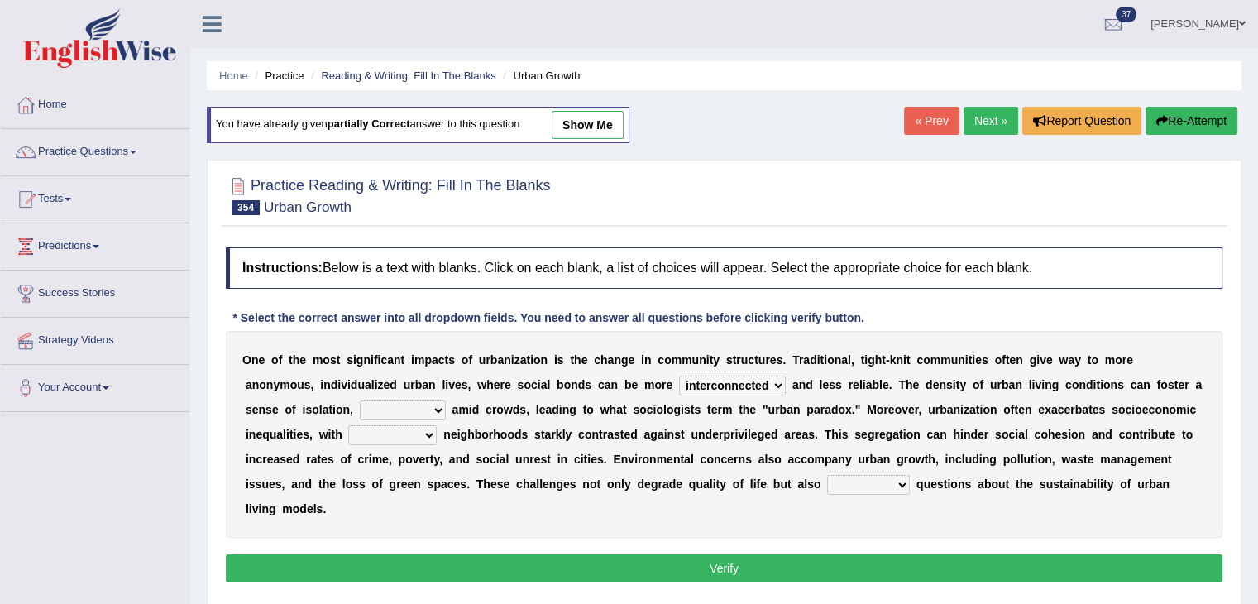
click at [360, 400] on select "ironically nervously collectively fondly" at bounding box center [403, 410] width 86 height 20
click at [391, 434] on select "resourceful affluent cooperative floral" at bounding box center [392, 435] width 89 height 20
select select "affluent"
click at [348, 425] on select "resourceful affluent cooperative floral" at bounding box center [392, 435] width 89 height 20
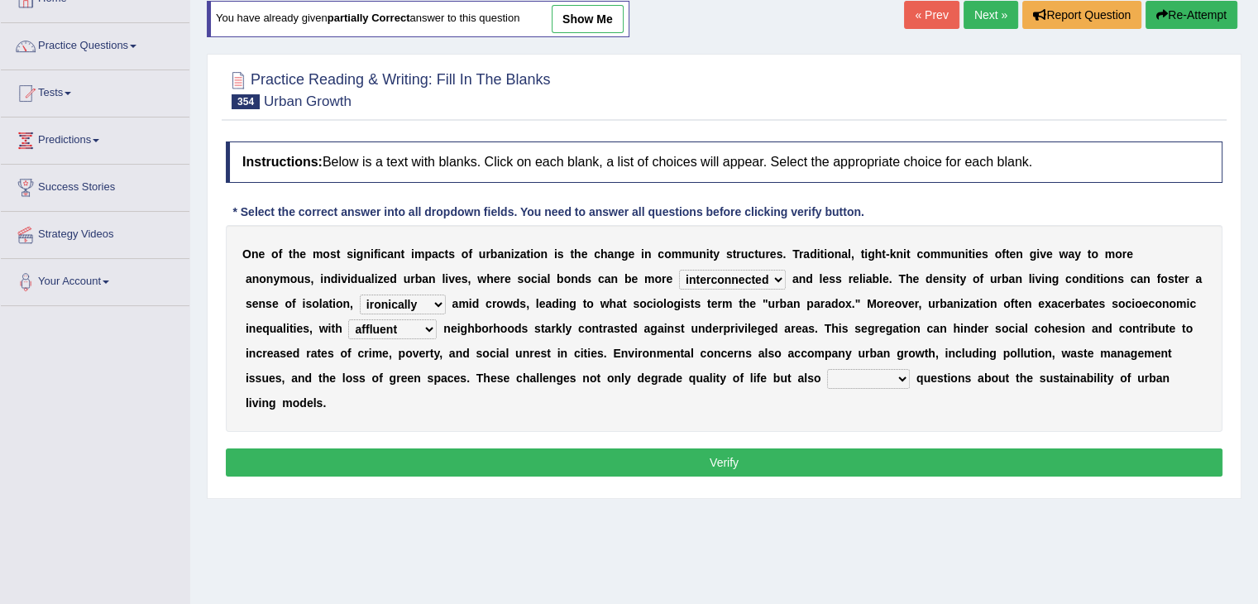
scroll to position [109, 0]
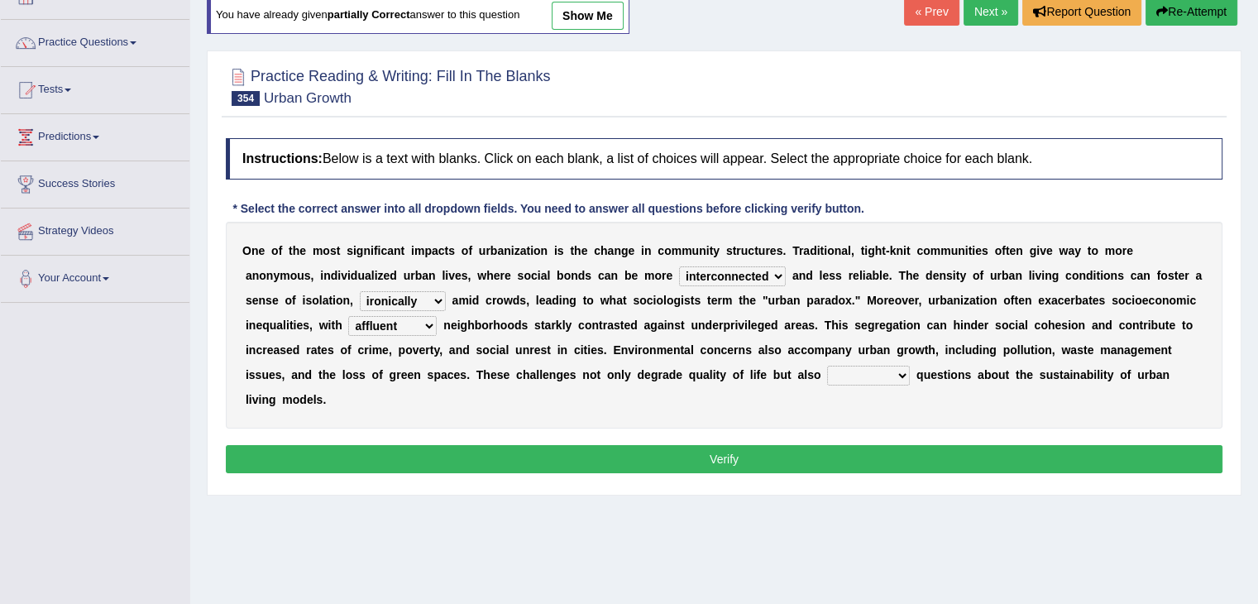
click at [855, 371] on select "are raised raising raise raises" at bounding box center [868, 376] width 83 height 20
select select "raises"
click at [827, 366] on select "are raised raising raise raises" at bounding box center [868, 376] width 83 height 20
click at [796, 458] on button "Verify" at bounding box center [724, 459] width 997 height 28
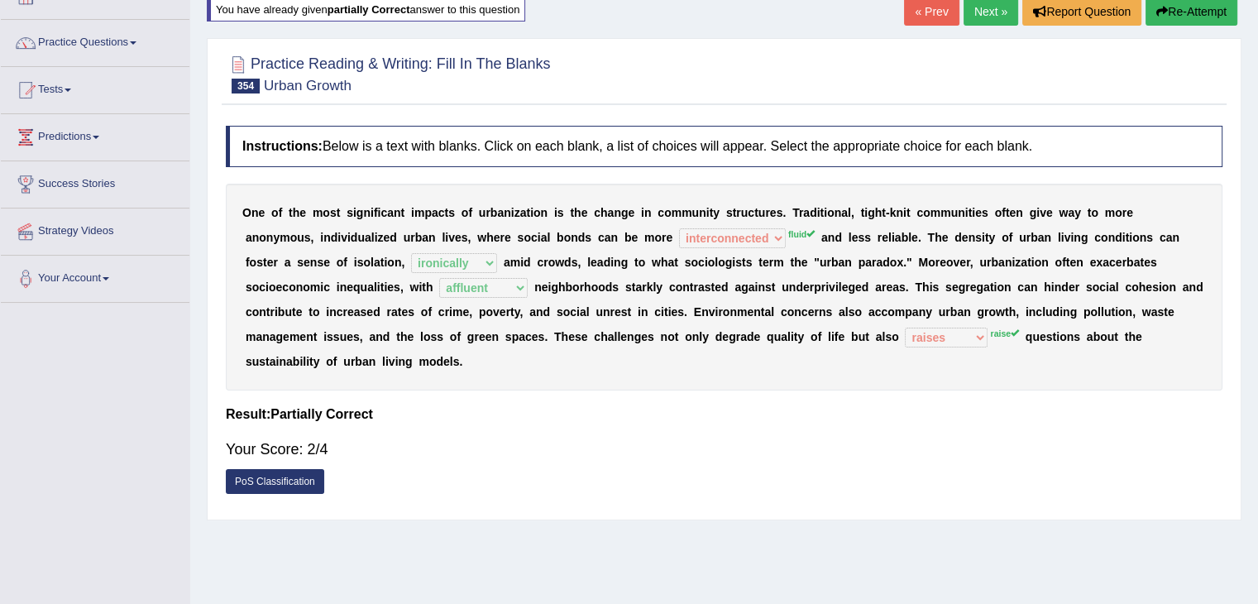
click at [1181, 9] on button "Re-Attempt" at bounding box center [1192, 12] width 92 height 28
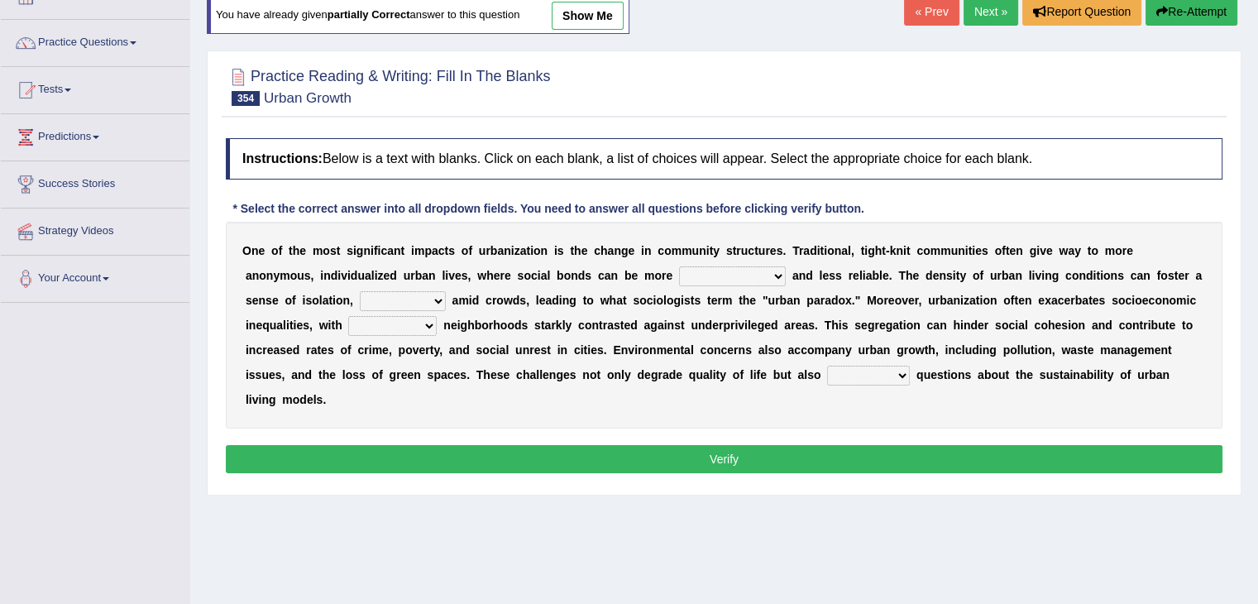
click at [977, 9] on link "Next »" at bounding box center [991, 12] width 55 height 28
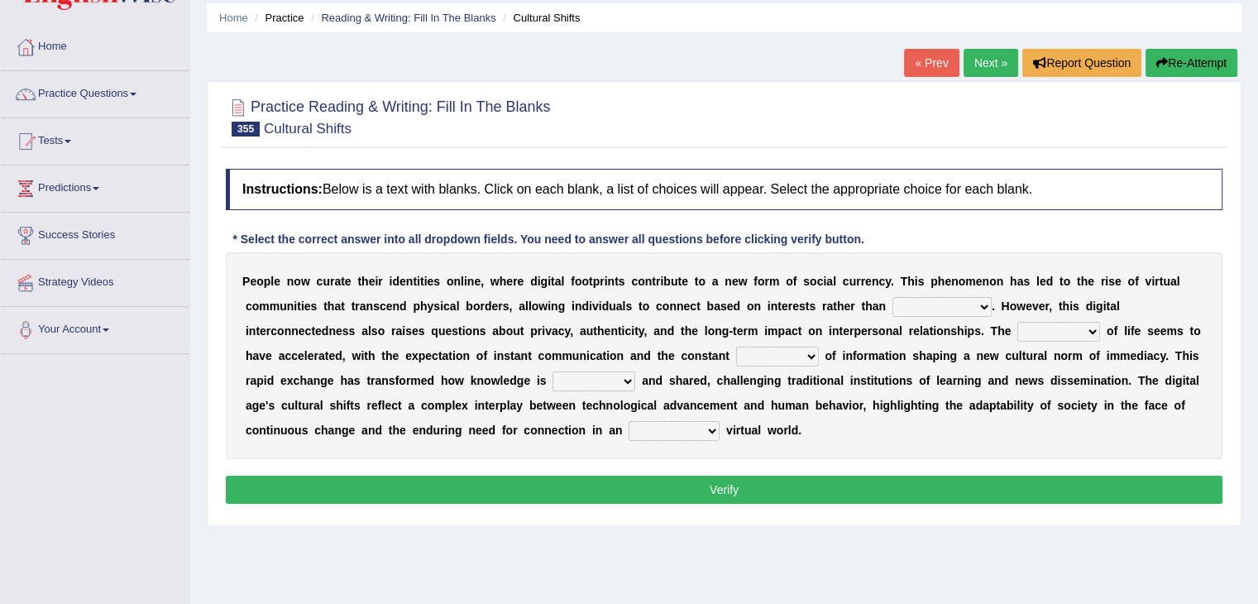
scroll to position [60, 0]
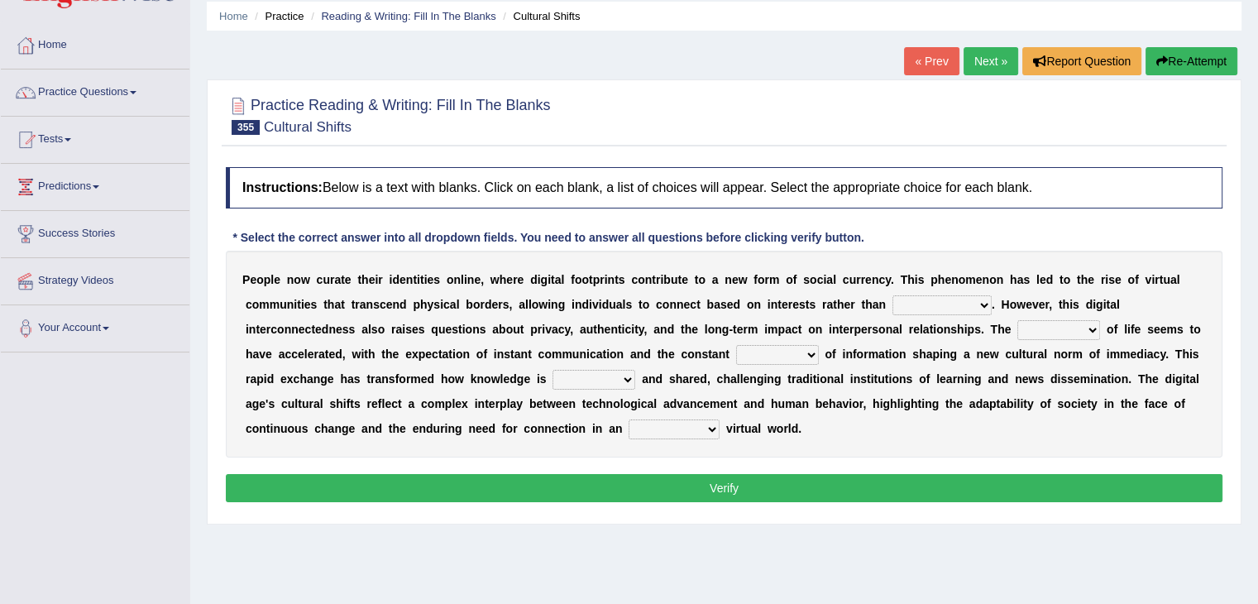
click at [974, 306] on select "responsibility ambiguity proximity property" at bounding box center [942, 305] width 99 height 20
select select "responsibility"
click at [893, 295] on select "responsibility ambiguity proximity property" at bounding box center [942, 305] width 99 height 20
click at [789, 350] on select "tone style flow hitch" at bounding box center [777, 355] width 83 height 20
select select "style"
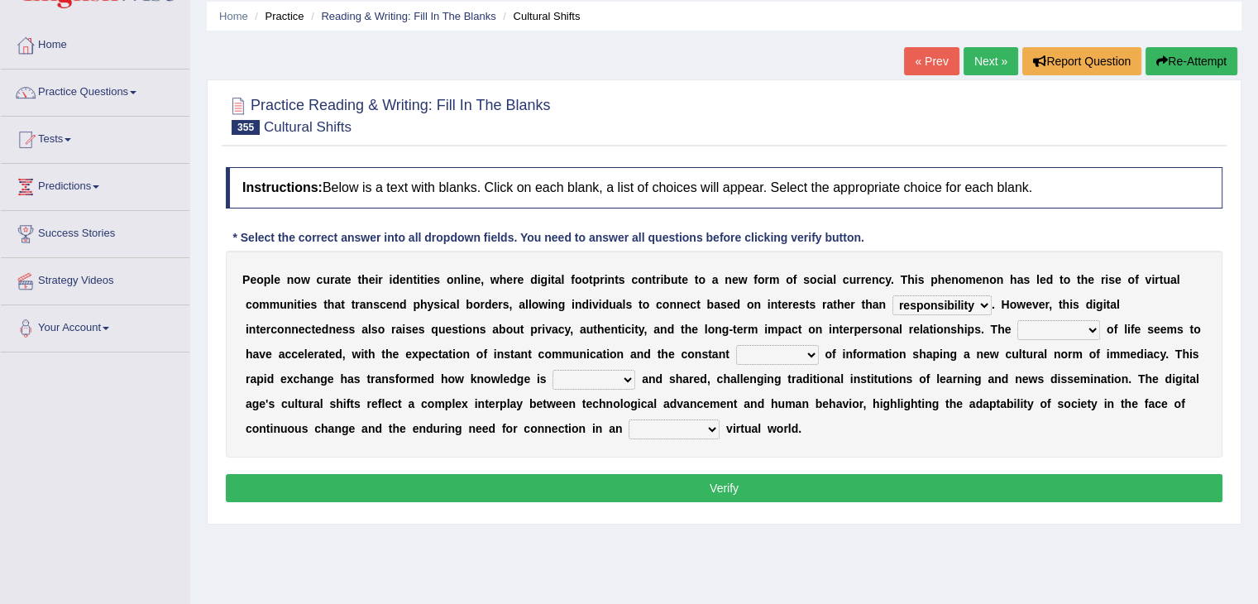
click at [736, 345] on select "tone style flow hitch" at bounding box center [777, 355] width 83 height 20
click at [599, 380] on select "acquired [PERSON_NAME] predicted imagined" at bounding box center [594, 380] width 83 height 20
select select "acquired"
click at [553, 370] on select "acquired [PERSON_NAME] predicted imagined" at bounding box center [594, 380] width 83 height 20
click at [701, 424] on select "increasing increased increase of increasingly" at bounding box center [674, 429] width 91 height 20
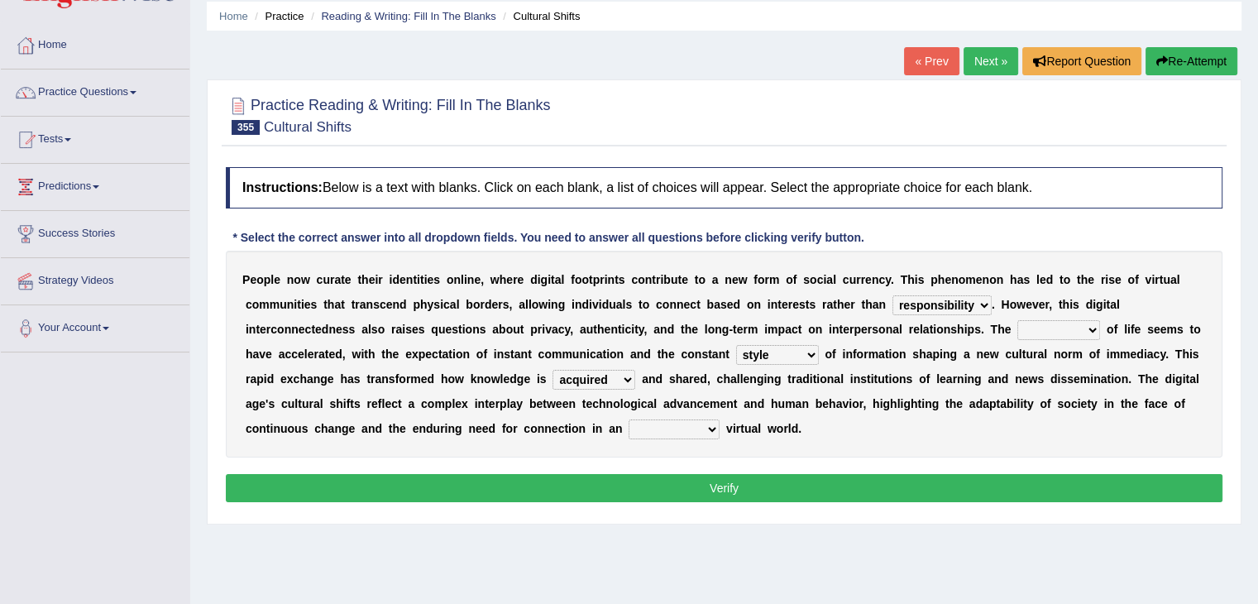
click at [629, 419] on select "increasing increased increase of increasingly" at bounding box center [674, 429] width 91 height 20
click at [690, 431] on select "increasing increased increase of increasingly" at bounding box center [674, 429] width 91 height 20
select select "increasingly"
click at [629, 419] on select "increasing increased increase of increasingly" at bounding box center [674, 429] width 91 height 20
click at [678, 474] on button "Verify" at bounding box center [724, 488] width 997 height 28
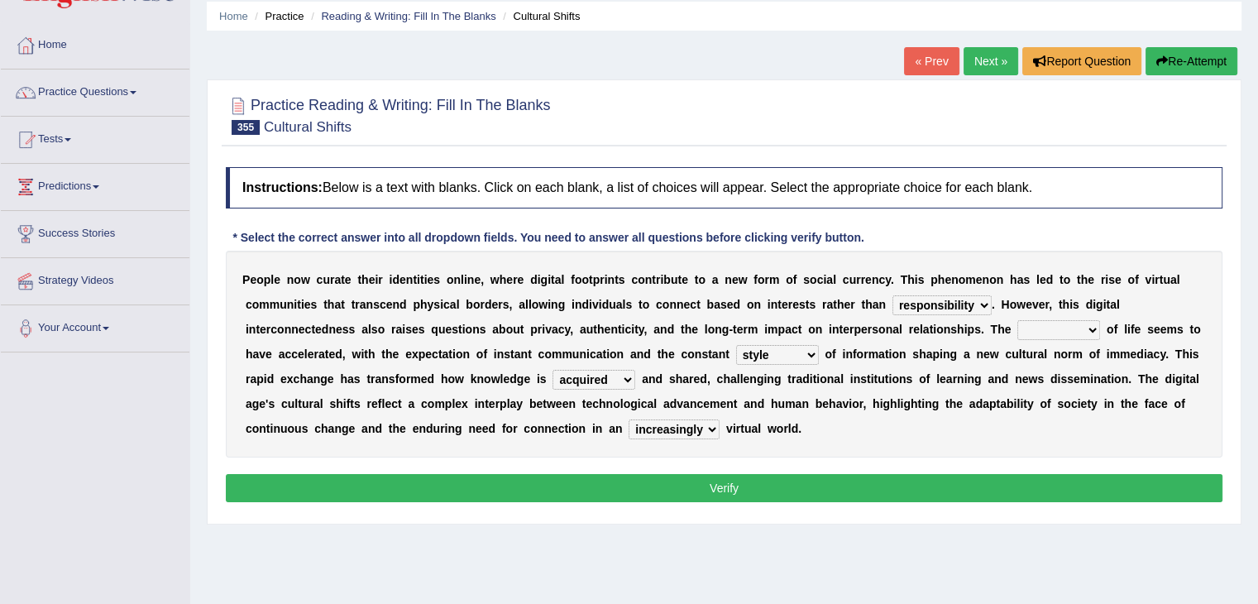
click at [1065, 326] on select "genre method pace theme" at bounding box center [1059, 330] width 83 height 20
select select "genre"
click at [1018, 320] on select "genre method pace theme" at bounding box center [1059, 330] width 83 height 20
click at [928, 480] on button "Verify" at bounding box center [724, 488] width 997 height 28
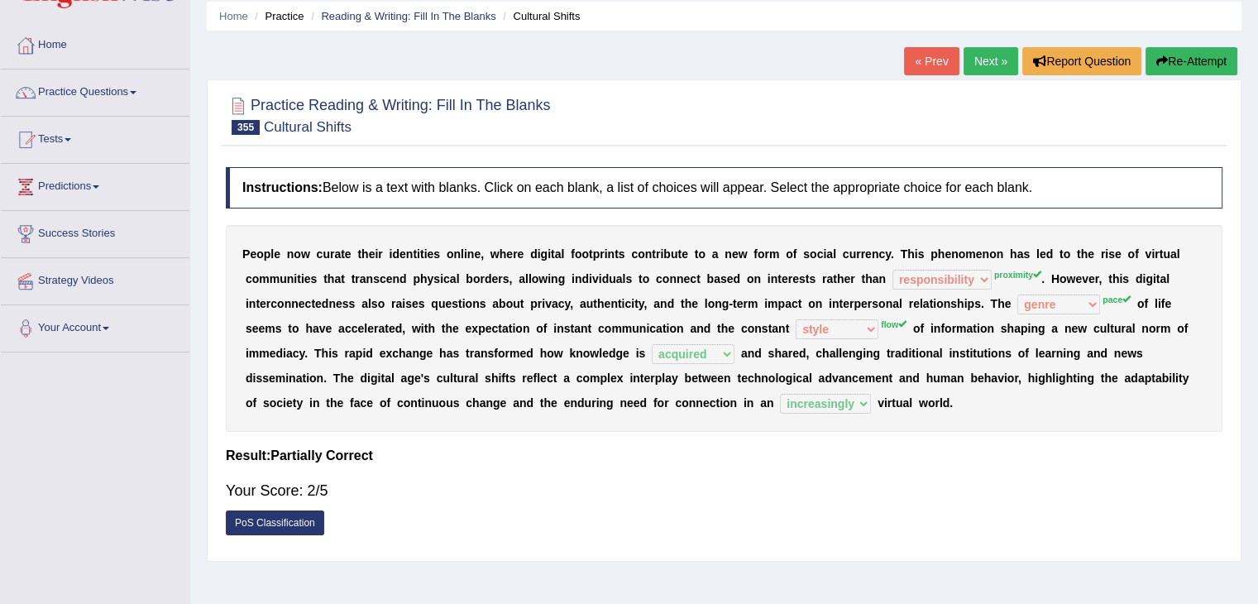
click at [1194, 62] on button "Re-Attempt" at bounding box center [1192, 61] width 92 height 28
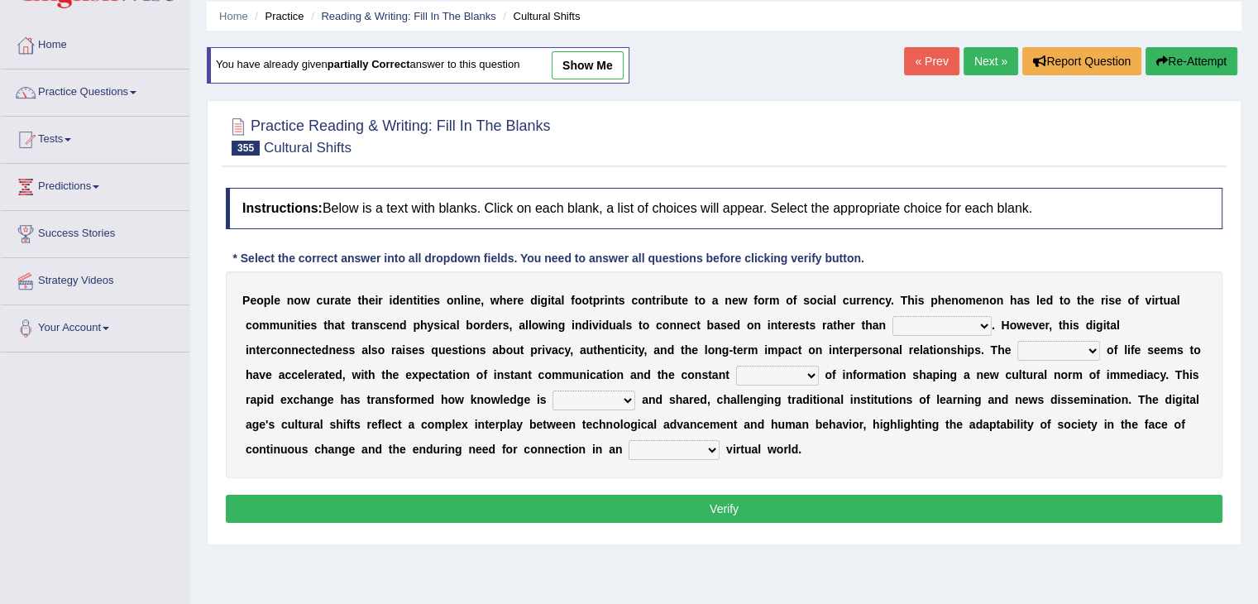
click at [957, 316] on select "responsibility ambiguity proximity property" at bounding box center [942, 326] width 99 height 20
select select "ambiguity"
click at [893, 316] on select "responsibility ambiguity proximity property" at bounding box center [942, 326] width 99 height 20
click at [1095, 353] on select "genre method pace theme" at bounding box center [1059, 351] width 83 height 20
select select "pace"
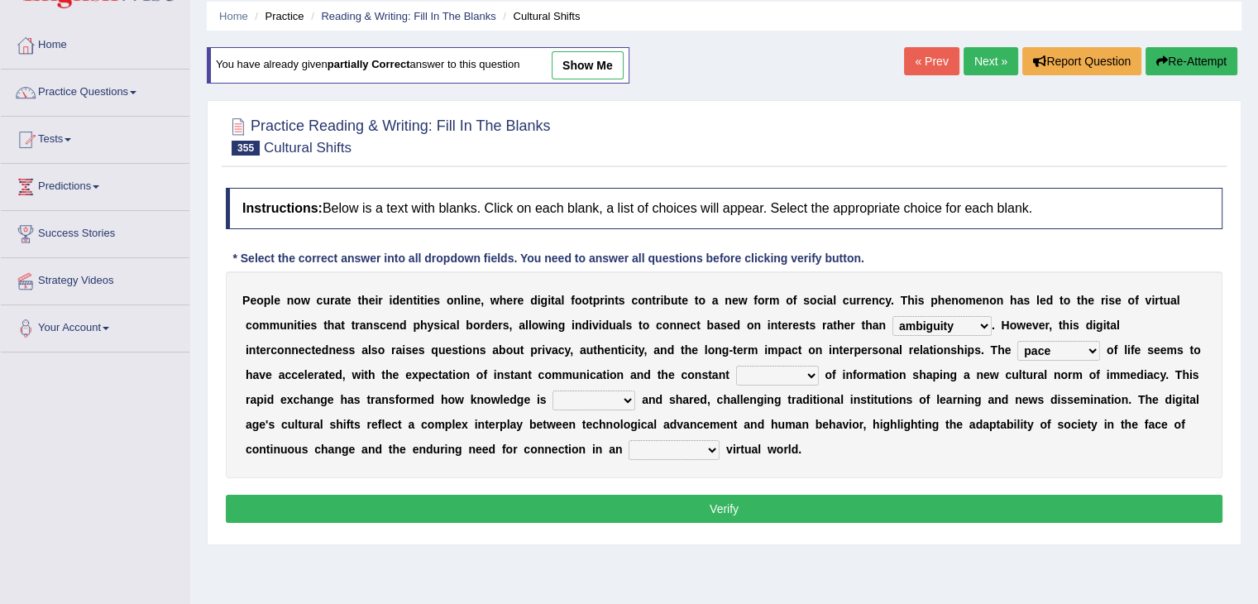
click at [1018, 341] on select "genre method pace theme" at bounding box center [1059, 351] width 83 height 20
click at [767, 374] on select "tone style flow hitch" at bounding box center [777, 376] width 83 height 20
select select "flow"
click at [736, 366] on select "tone style flow hitch" at bounding box center [777, 376] width 83 height 20
click at [596, 401] on select "acquired [PERSON_NAME] predicted imagined" at bounding box center [594, 401] width 83 height 20
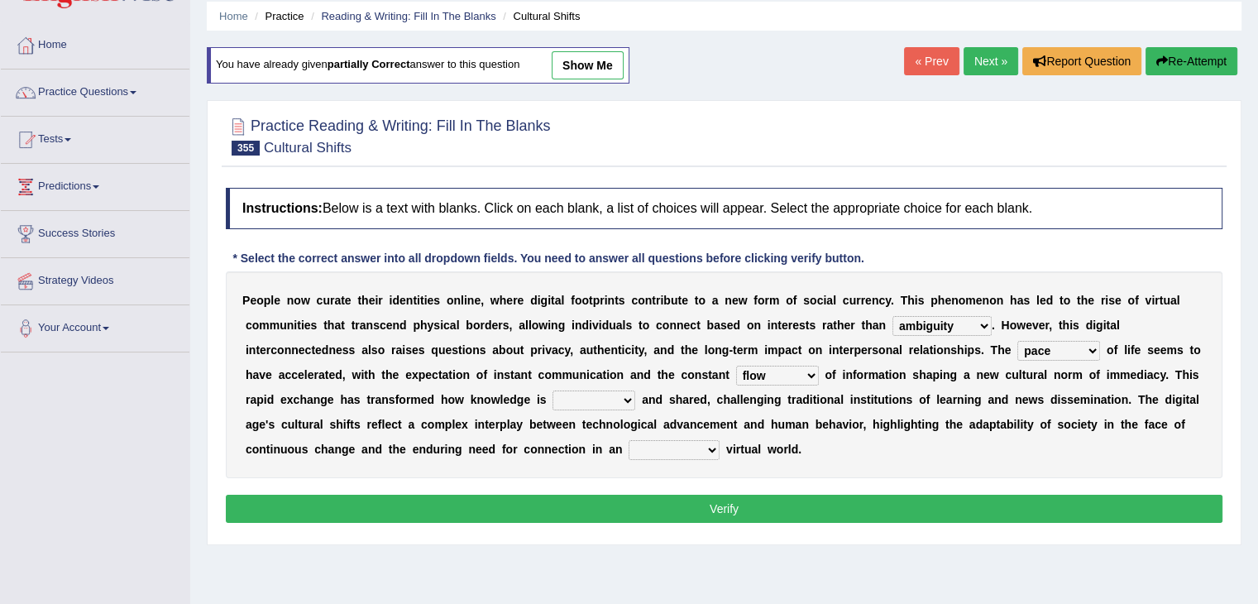
select select "acquired"
click at [553, 391] on select "acquired [PERSON_NAME] predicted imagined" at bounding box center [594, 401] width 83 height 20
click at [691, 453] on select "increasing increased increase of increasingly" at bounding box center [674, 450] width 91 height 20
select select "increasingly"
click at [629, 440] on select "increasing increased increase of increasingly" at bounding box center [674, 450] width 91 height 20
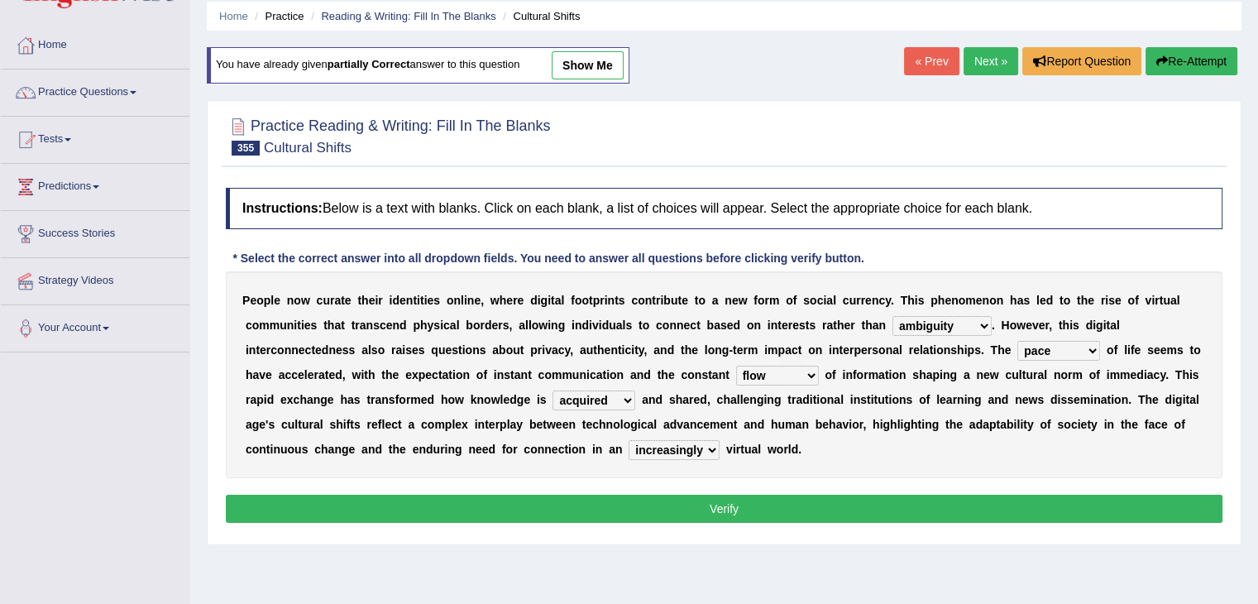
click at [695, 504] on button "Verify" at bounding box center [724, 509] width 997 height 28
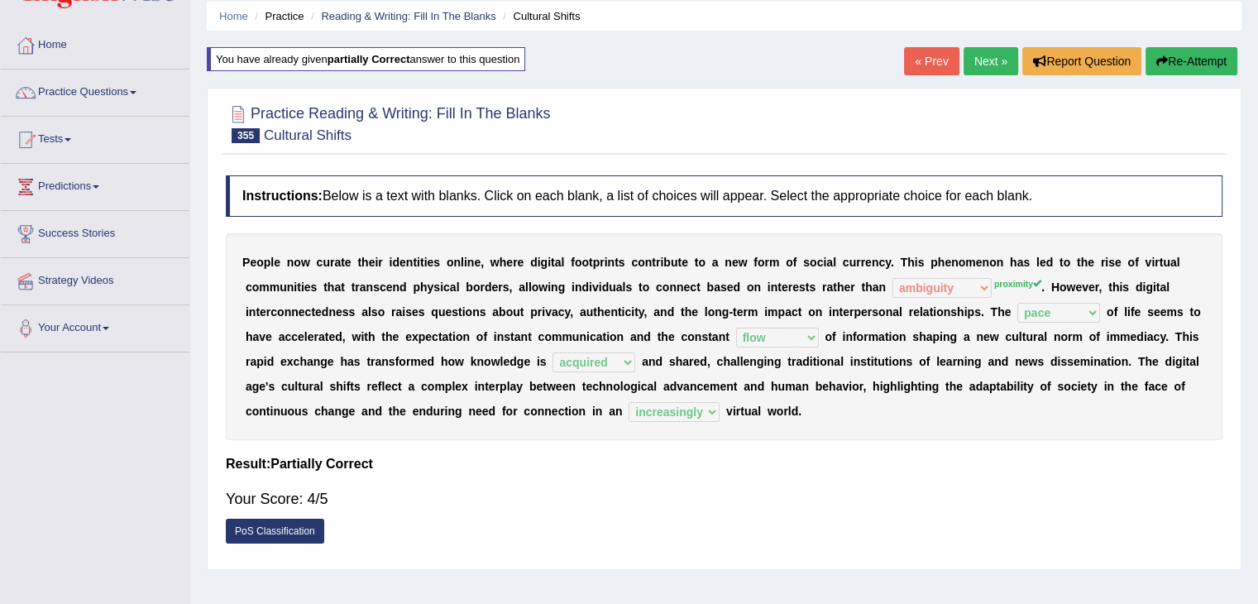
click at [997, 47] on link "Next »" at bounding box center [991, 61] width 55 height 28
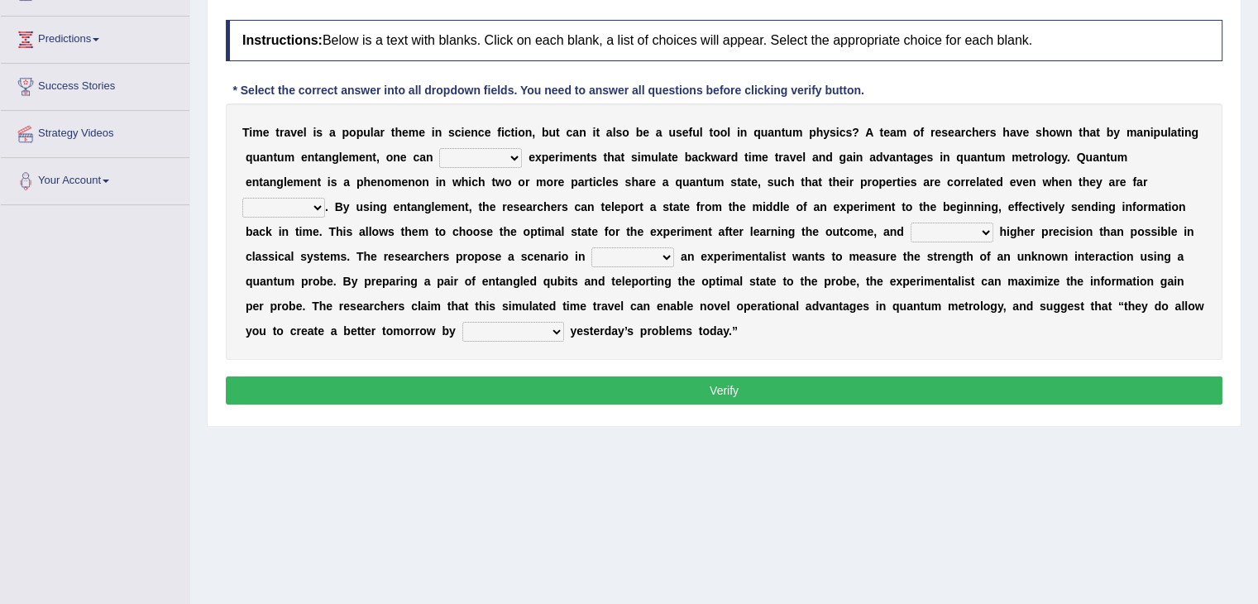
scroll to position [208, 0]
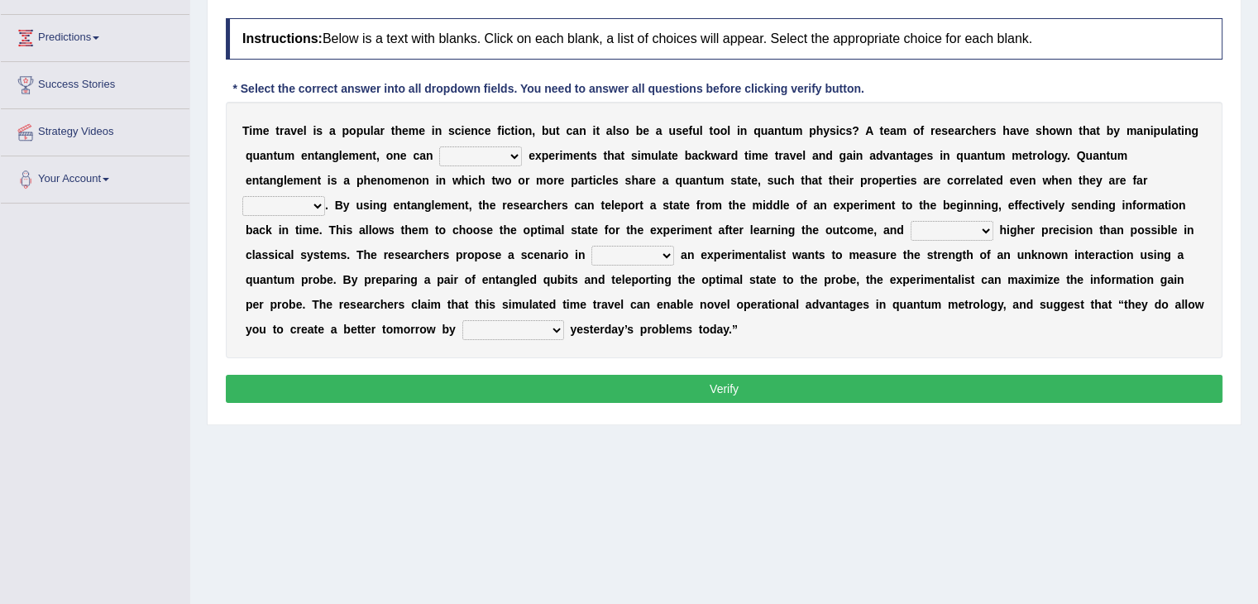
click at [486, 150] on select "entitle parallel design criticize" at bounding box center [480, 156] width 83 height 20
select select "design"
click at [439, 146] on select "entitle parallel design criticize" at bounding box center [480, 156] width 83 height 20
click at [304, 199] on select "beyond ahead apart around" at bounding box center [283, 206] width 83 height 20
select select "ahead"
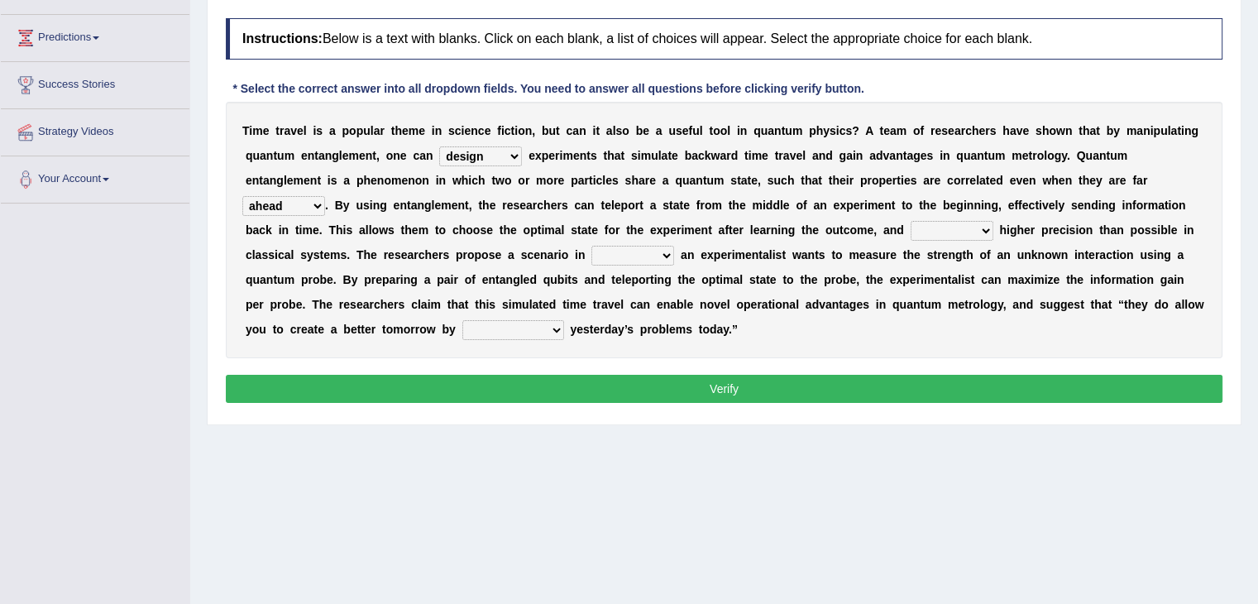
click at [242, 196] on select "beyond ahead apart around" at bounding box center [283, 206] width 83 height 20
click at [967, 221] on select "tangle distribute dedicate achieve" at bounding box center [952, 231] width 83 height 20
select select "achieve"
click at [911, 221] on select "tangle distribute dedicate achieve" at bounding box center [952, 231] width 83 height 20
click at [640, 261] on select "where that while which" at bounding box center [633, 256] width 83 height 20
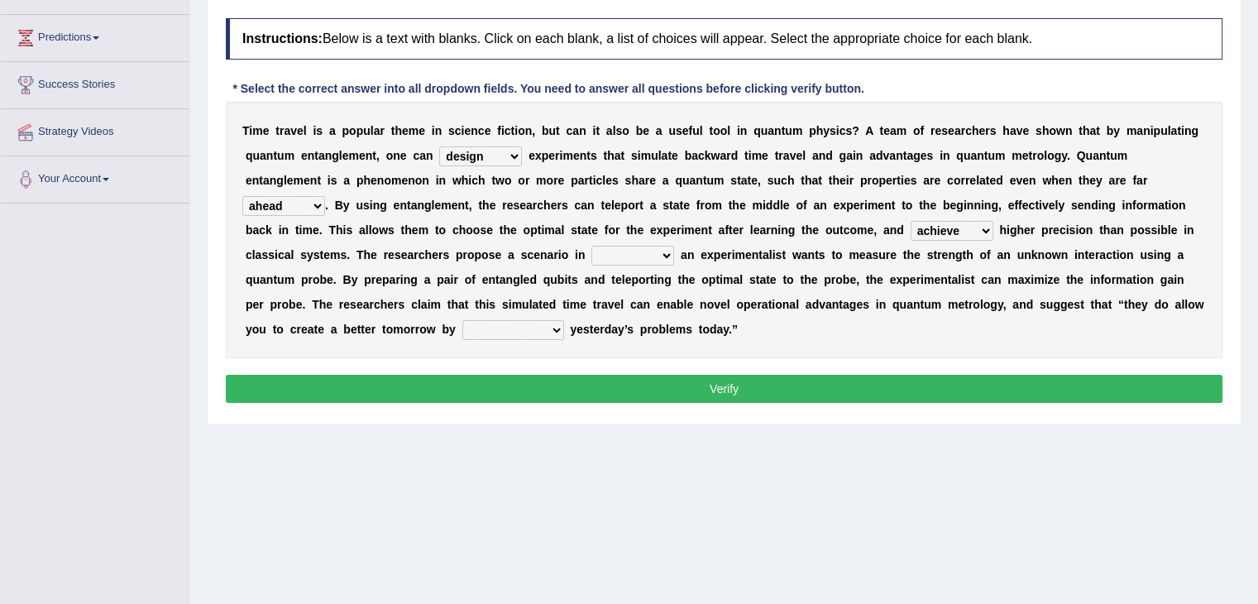
click at [592, 246] on select "where that while which" at bounding box center [633, 256] width 83 height 20
click at [632, 249] on select "where that while which" at bounding box center [633, 256] width 83 height 20
select select "where"
click at [592, 246] on select "where that while which" at bounding box center [633, 256] width 83 height 20
click at [514, 323] on select "domesticating fixing succeeding integrating" at bounding box center [513, 330] width 102 height 20
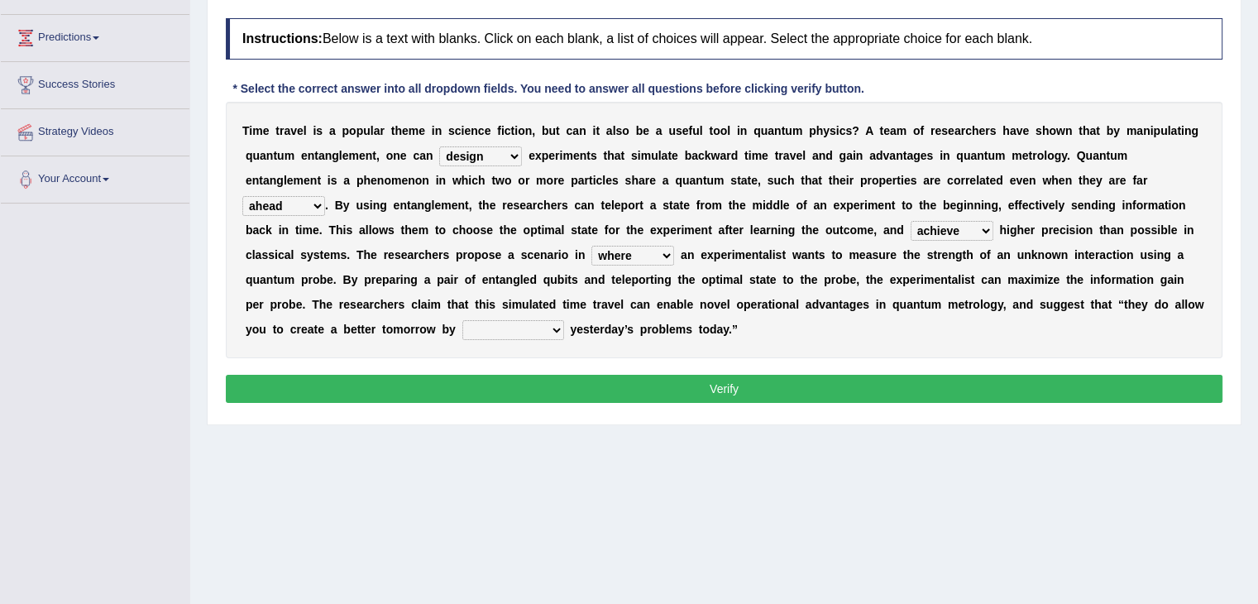
select select "succeeding"
click at [462, 320] on select "domesticating fixing succeeding integrating" at bounding box center [513, 330] width 102 height 20
click at [574, 371] on div "Instructions: Below is a text with blanks. Click on each blank, a list of choic…" at bounding box center [724, 213] width 1005 height 406
click at [574, 388] on button "Verify" at bounding box center [724, 389] width 997 height 28
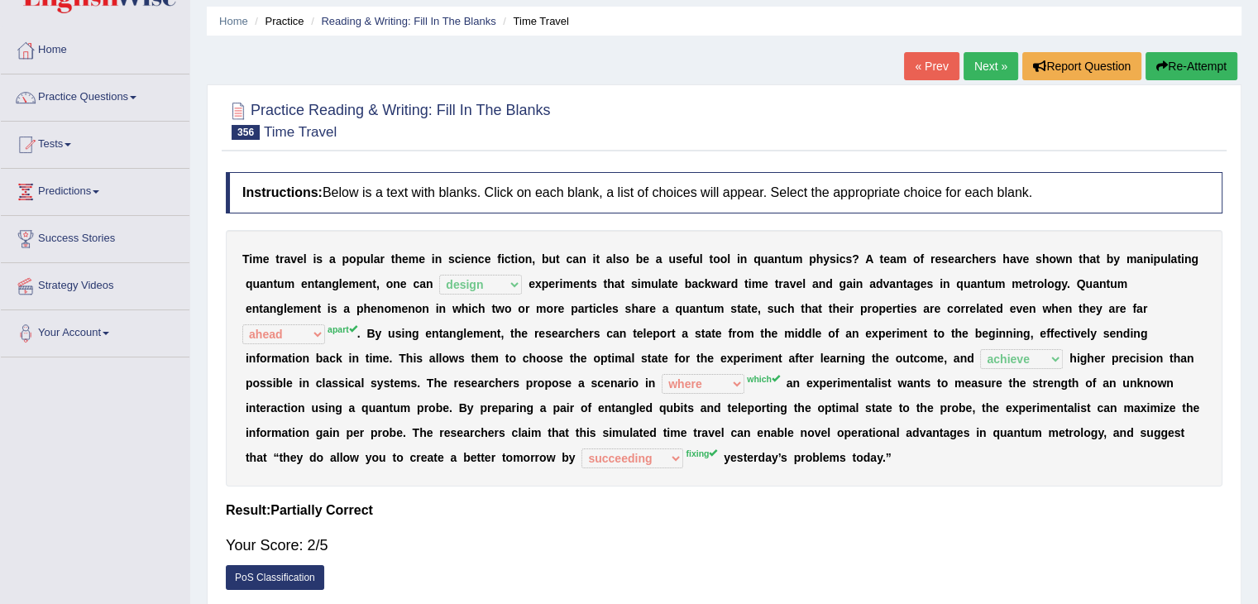
scroll to position [53, 0]
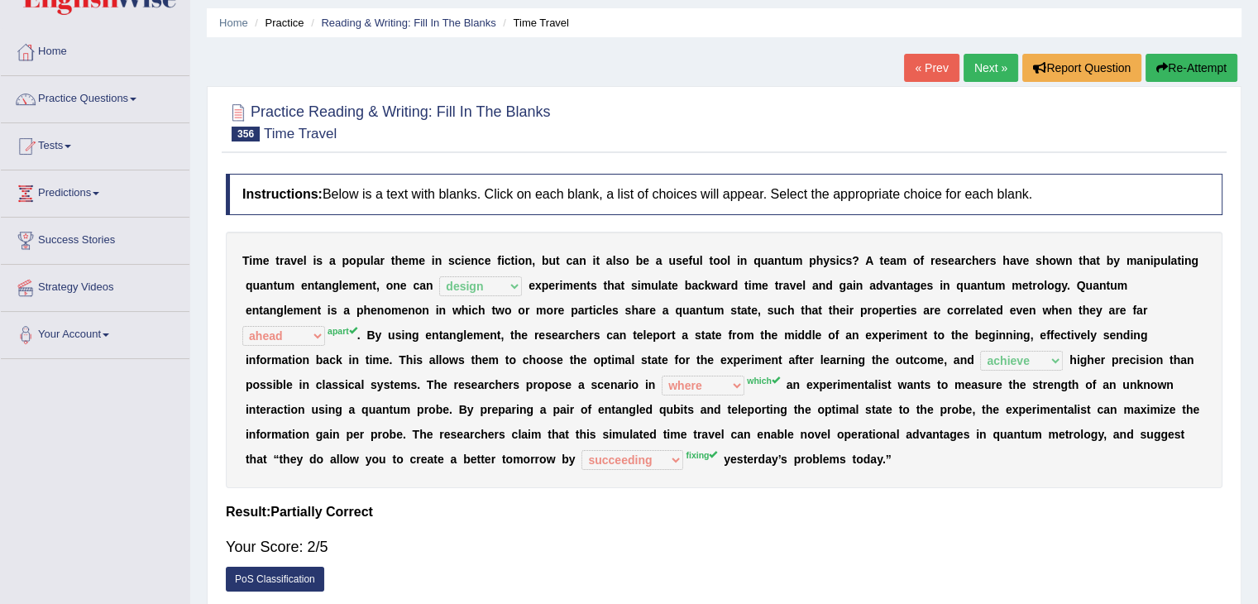
click at [1172, 67] on button "Re-Attempt" at bounding box center [1192, 68] width 92 height 28
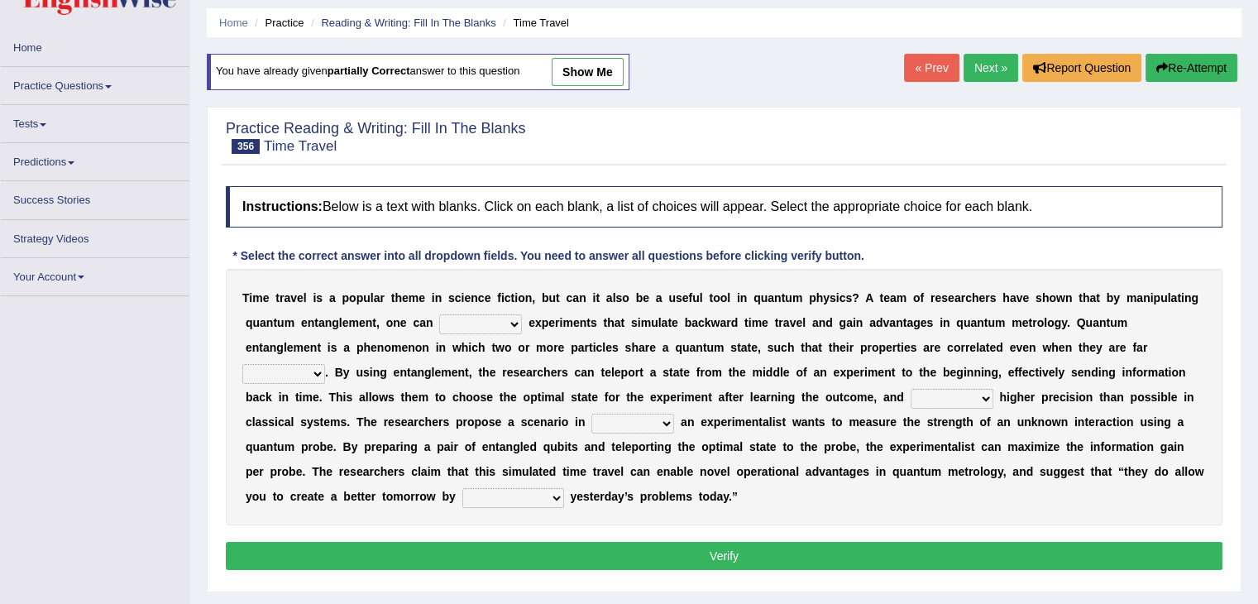
click at [514, 325] on select "entitle parallel design criticize" at bounding box center [480, 324] width 83 height 20
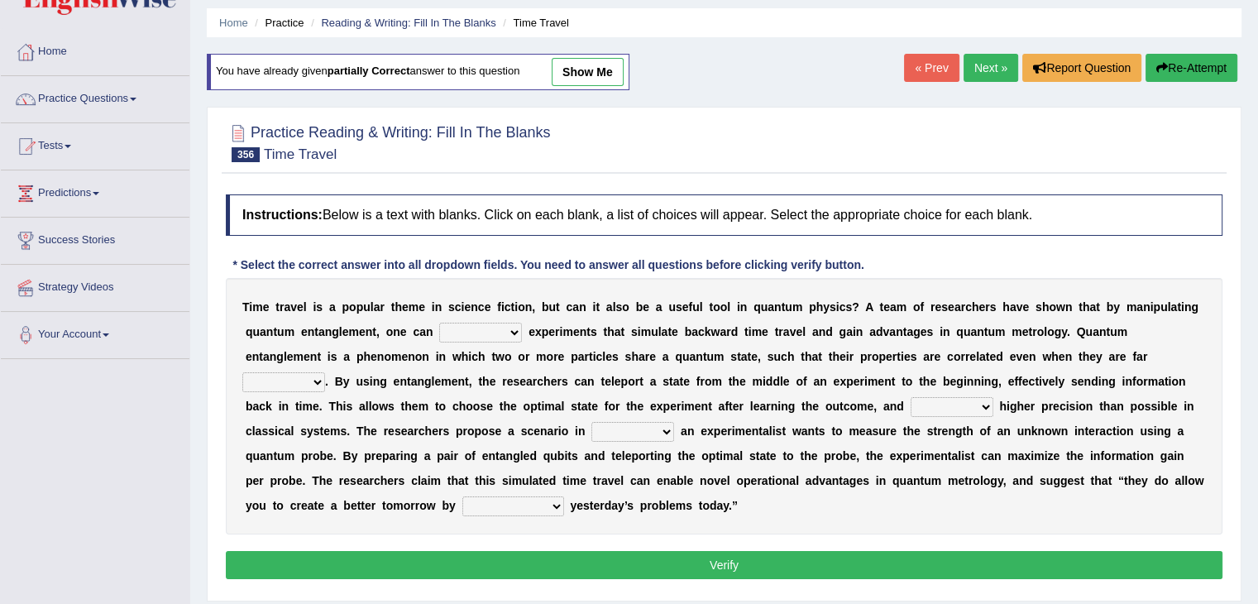
select select "design"
click at [439, 323] on select "entitle parallel design criticize" at bounding box center [480, 333] width 83 height 20
click at [276, 374] on select "beyond ahead apart around" at bounding box center [283, 382] width 83 height 20
select select "beyond"
click at [242, 372] on select "beyond ahead apart around" at bounding box center [283, 382] width 83 height 20
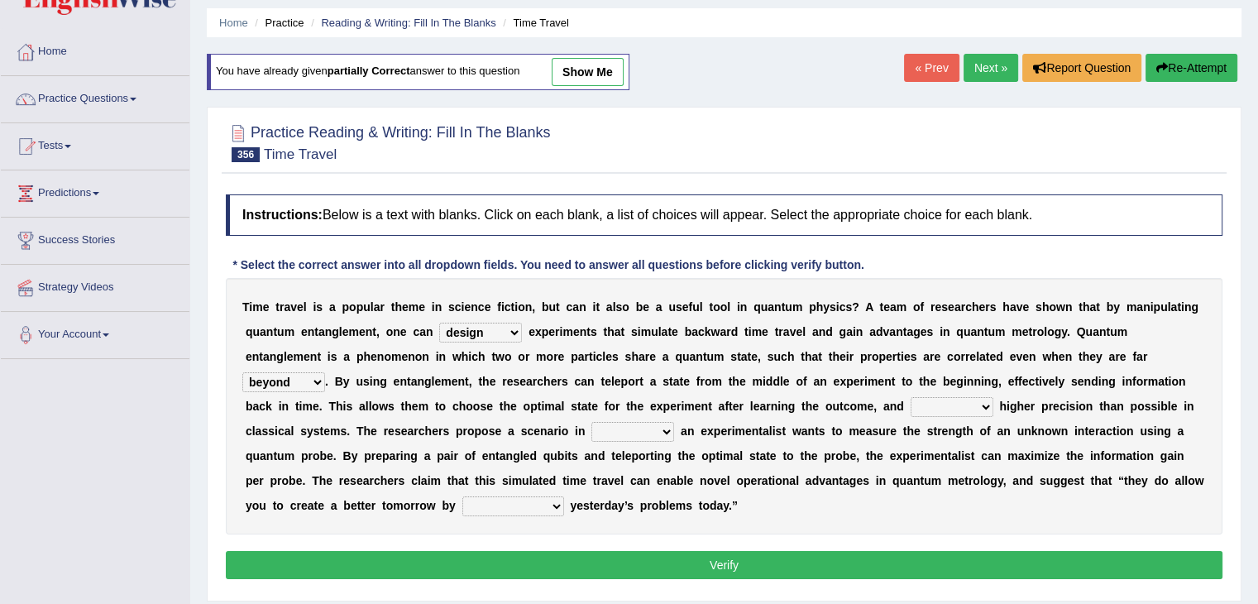
click at [968, 411] on select "tangle distribute dedicate achieve" at bounding box center [952, 407] width 83 height 20
select select "tangle"
click at [911, 397] on select "tangle distribute dedicate achieve" at bounding box center [952, 407] width 83 height 20
click at [642, 431] on select "where that while which" at bounding box center [633, 432] width 83 height 20
select select "that"
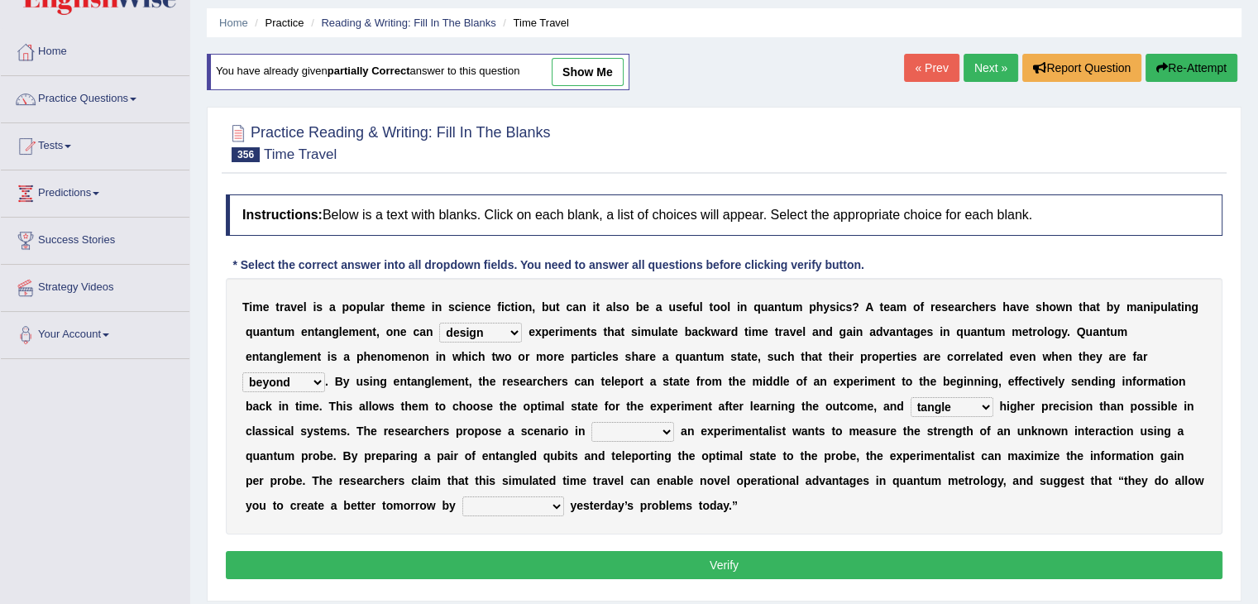
click at [592, 422] on select "where that while which" at bounding box center [633, 432] width 83 height 20
click at [635, 426] on select "where that while which" at bounding box center [633, 432] width 83 height 20
click at [535, 508] on select "domesticating fixing succeeding integrating" at bounding box center [513, 506] width 102 height 20
click at [462, 496] on select "domesticating fixing succeeding integrating" at bounding box center [513, 506] width 102 height 20
click at [533, 507] on select "domesticating fixing succeeding integrating" at bounding box center [513, 506] width 102 height 20
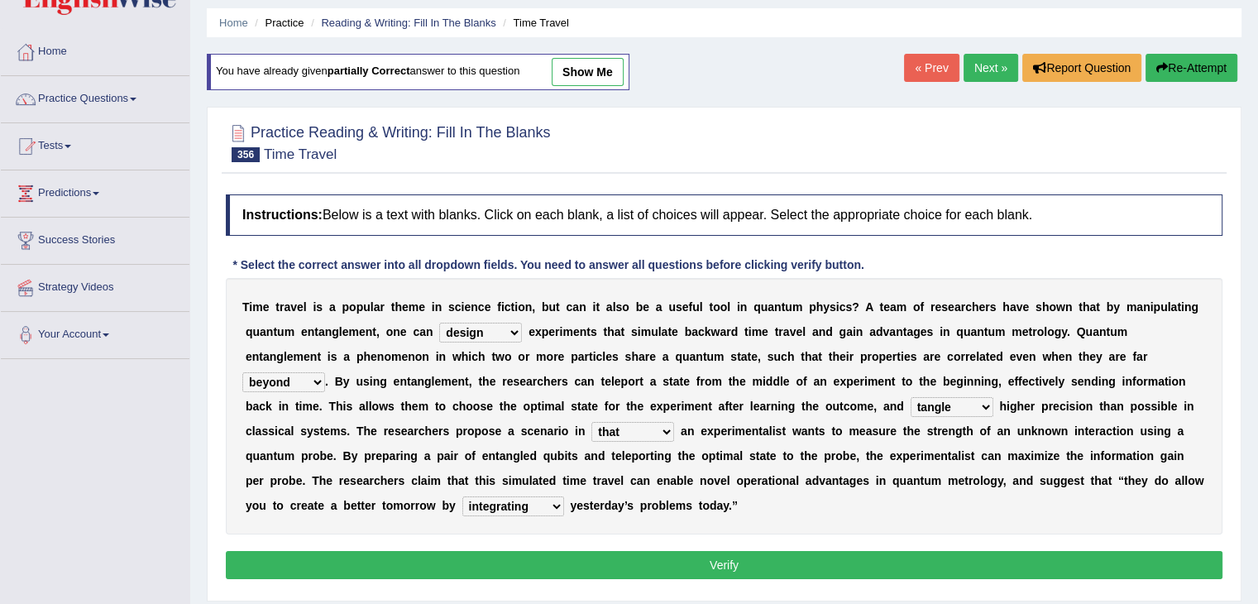
select select "fixing"
click at [462, 496] on select "domesticating fixing succeeding integrating" at bounding box center [513, 506] width 102 height 20
click at [606, 558] on button "Verify" at bounding box center [724, 565] width 997 height 28
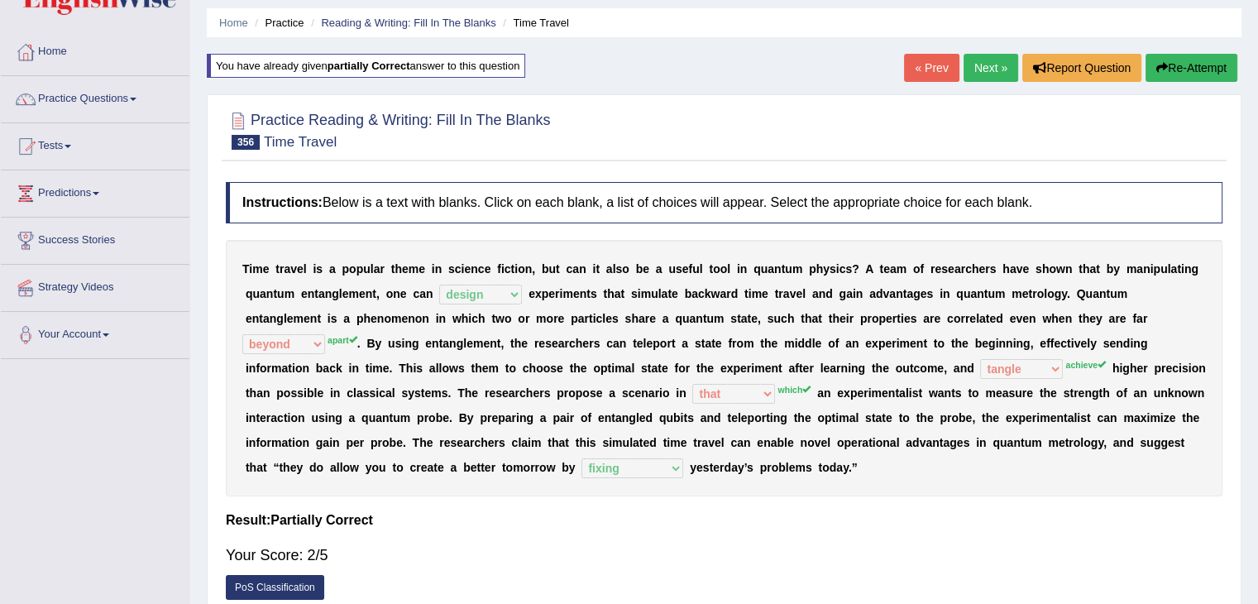
click at [980, 67] on link "Next »" at bounding box center [991, 68] width 55 height 28
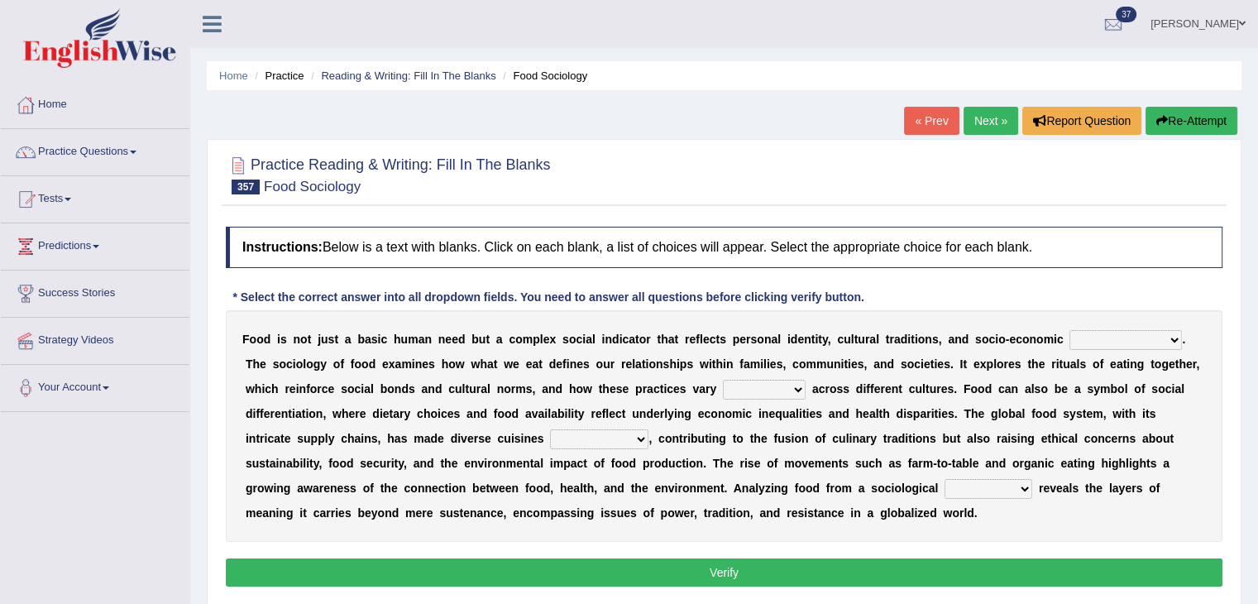
click at [1147, 336] on select "ethnicity leisure status accommodation" at bounding box center [1126, 340] width 113 height 20
select select "status"
click at [1070, 330] on select "ethnicity leisure status accommodation" at bounding box center [1126, 340] width 113 height 20
click at [760, 387] on select "namely bitterly widely gladly" at bounding box center [764, 390] width 83 height 20
select select "widely"
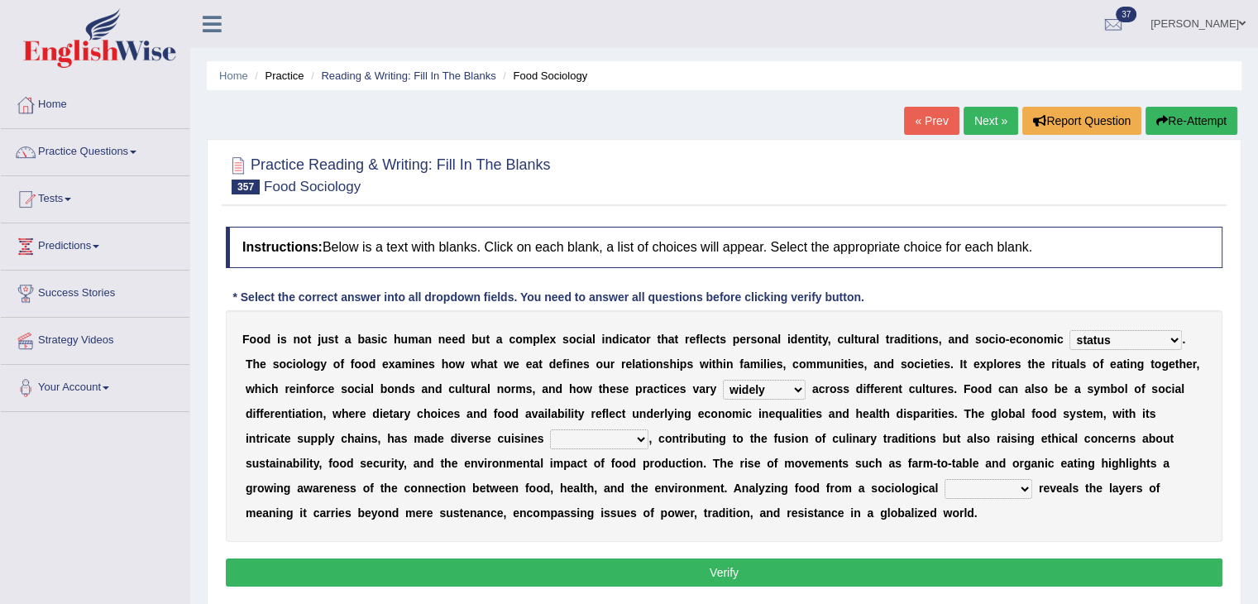
click at [723, 380] on select "namely bitterly widely gladly" at bounding box center [764, 390] width 83 height 20
click at [603, 432] on select "reasonable ancient proportionate accessible" at bounding box center [599, 439] width 98 height 20
select select "accessible"
click at [550, 429] on select "reasonable ancient proportionate accessible" at bounding box center [599, 439] width 98 height 20
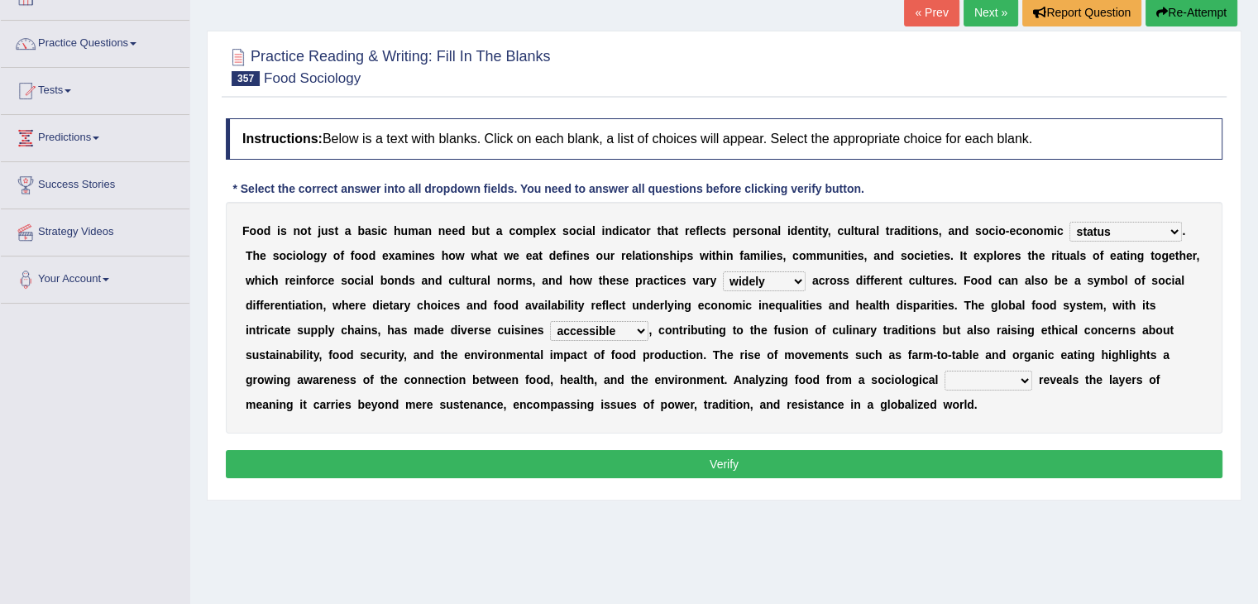
scroll to position [114, 0]
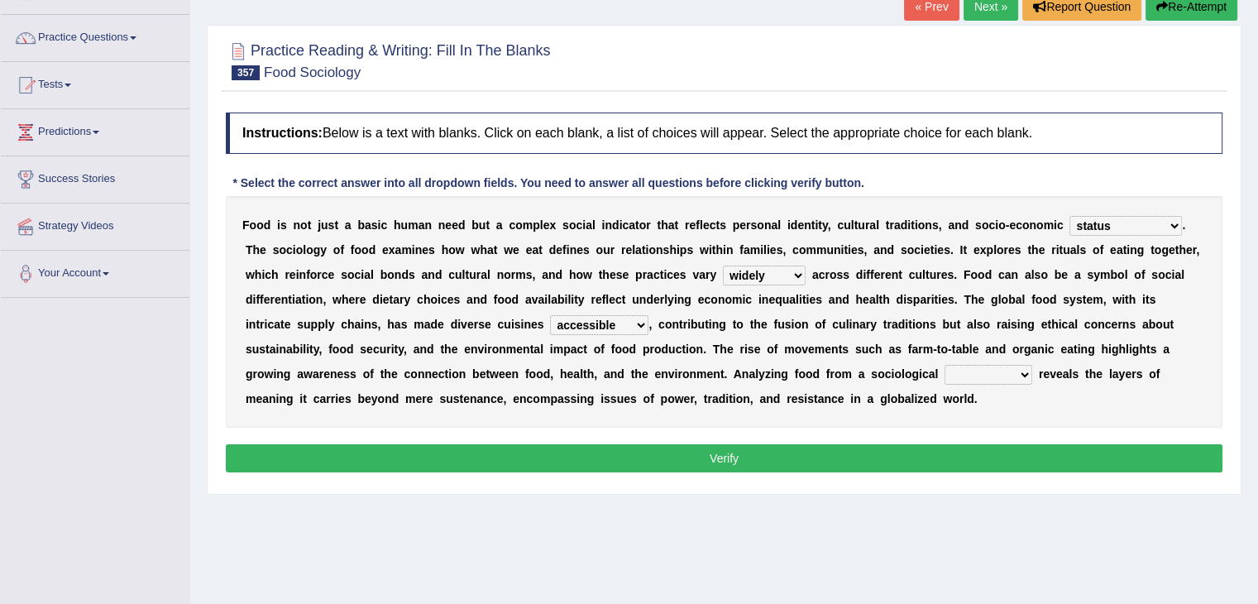
click at [995, 368] on select "integrity perspective chapter release" at bounding box center [989, 375] width 88 height 20
select select "integrity"
click at [945, 365] on select "integrity perspective chapter release" at bounding box center [989, 375] width 88 height 20
click at [888, 454] on button "Verify" at bounding box center [724, 458] width 997 height 28
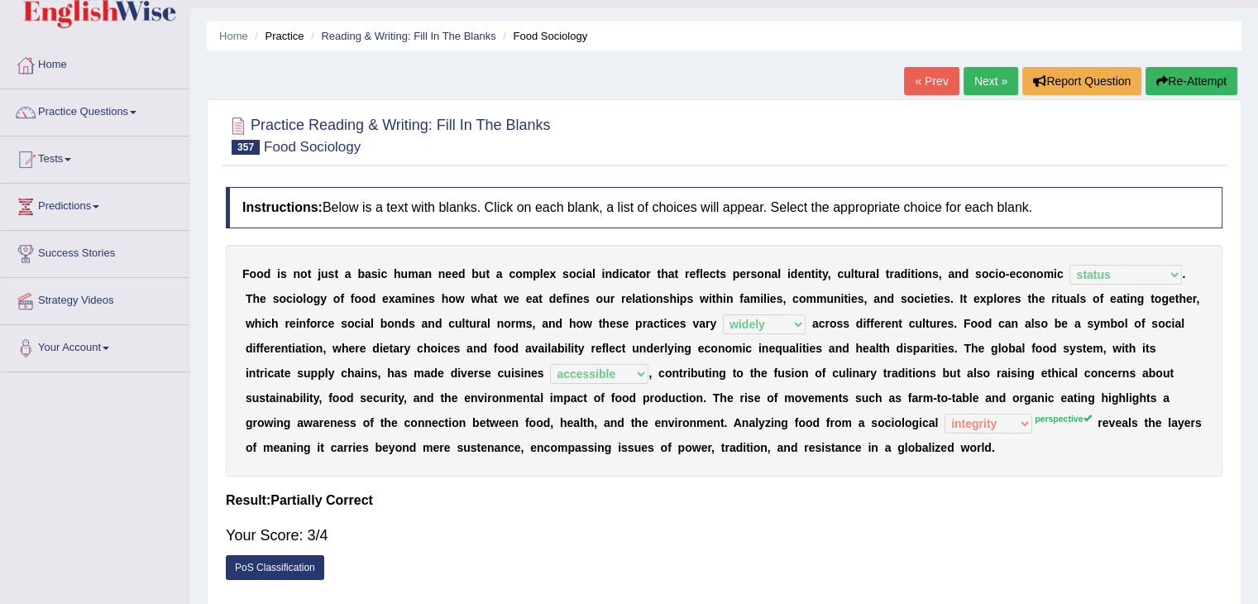
scroll to position [0, 0]
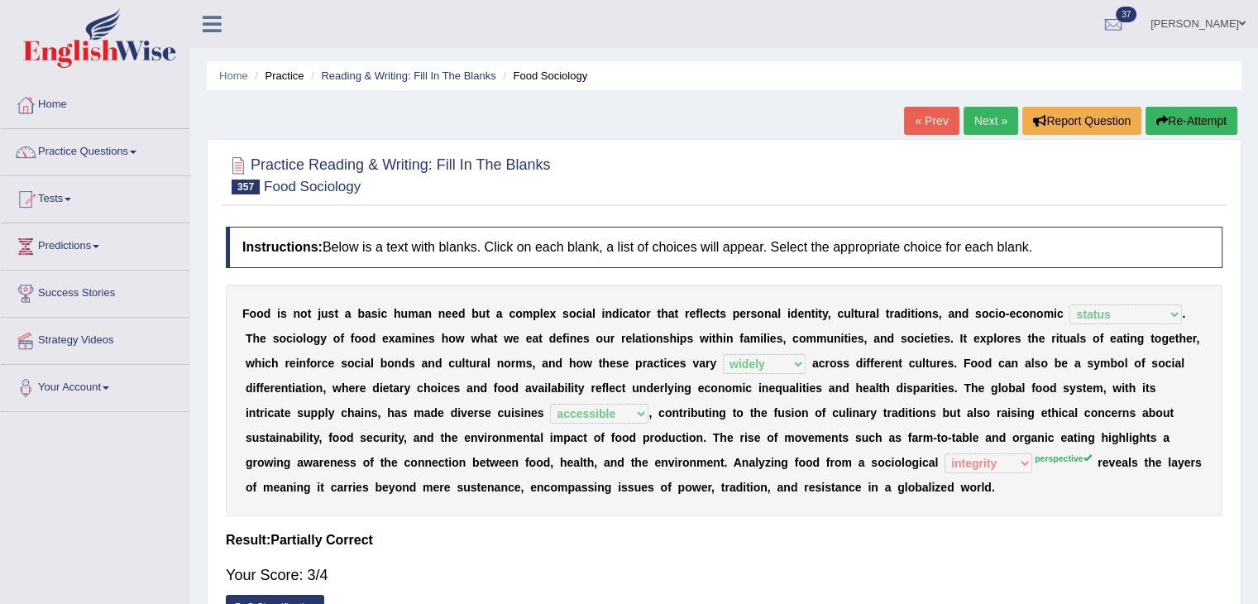
click at [991, 109] on link "Next »" at bounding box center [991, 121] width 55 height 28
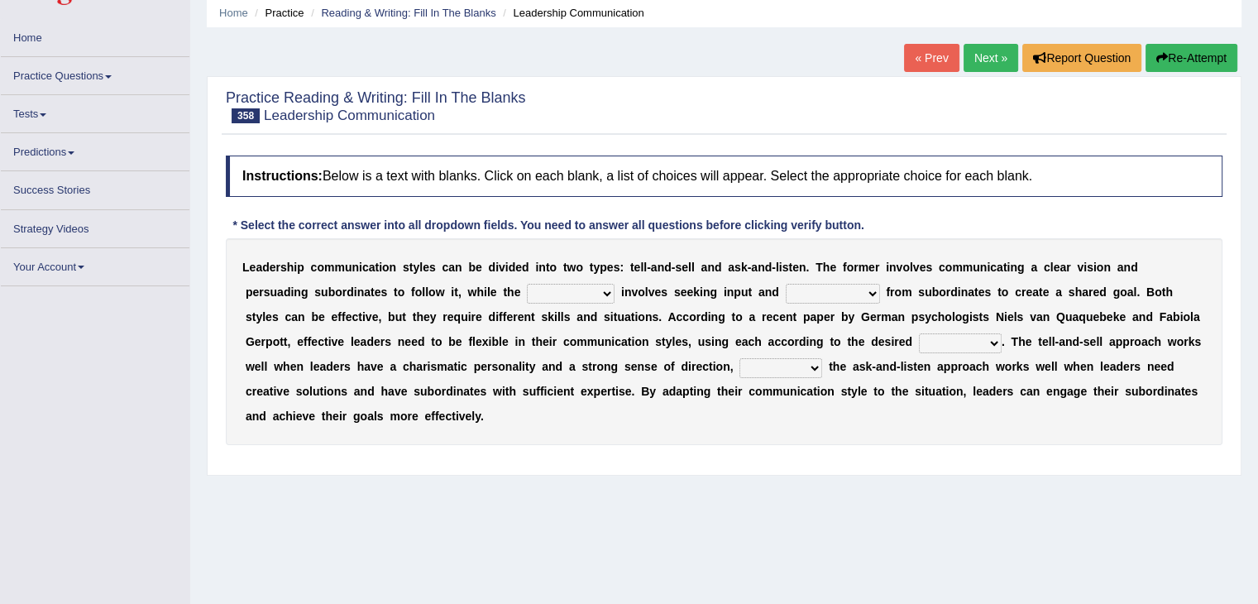
scroll to position [63, 0]
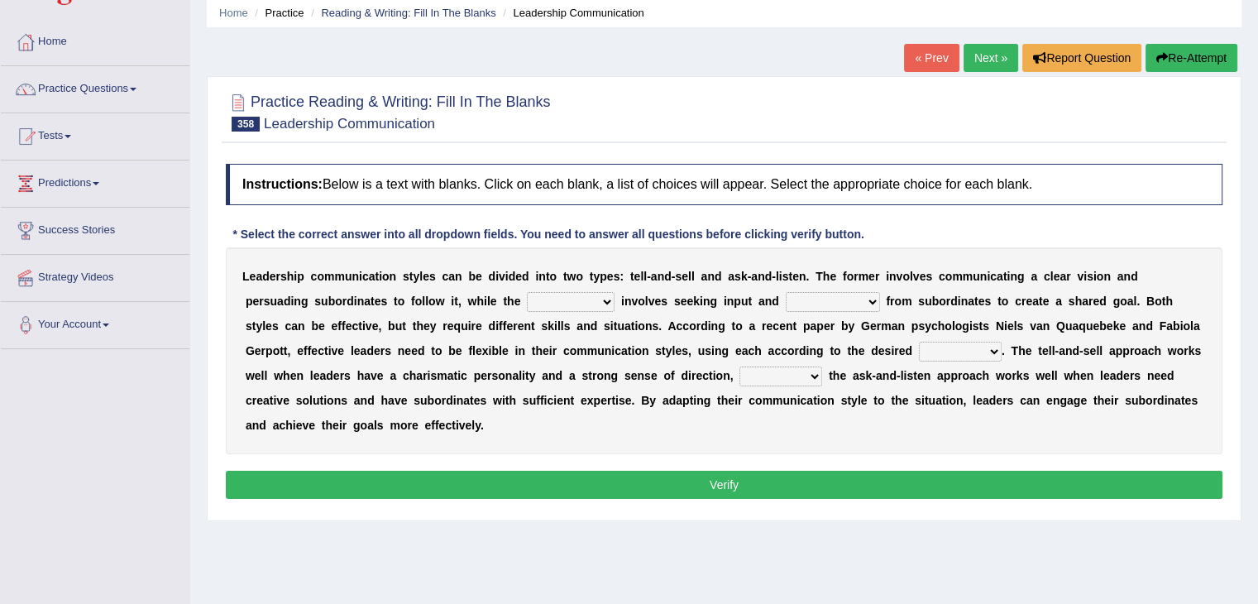
click at [527, 296] on select "role latter counterpart following" at bounding box center [571, 302] width 88 height 20
select select "role"
click at [527, 292] on select "role latter counterpart following" at bounding box center [571, 302] width 88 height 20
click at [786, 292] on select "specification sequence objective feedback" at bounding box center [833, 302] width 94 height 20
select select "feedback"
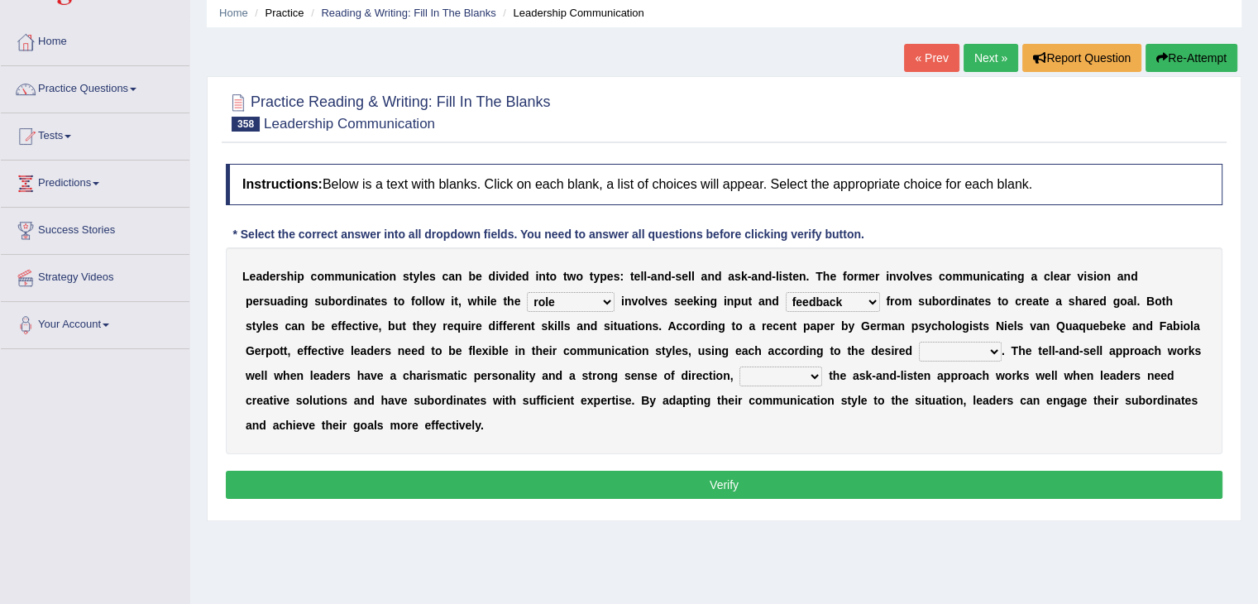
click at [786, 292] on select "specification sequence objective feedback" at bounding box center [833, 302] width 94 height 20
click at [920, 342] on select "tradition quotient outcome volume" at bounding box center [960, 352] width 83 height 20
select select "outcome"
click at [919, 342] on select "tradition quotient outcome volume" at bounding box center [960, 352] width 83 height 20
click at [781, 377] on select "since unless while hence" at bounding box center [781, 377] width 83 height 20
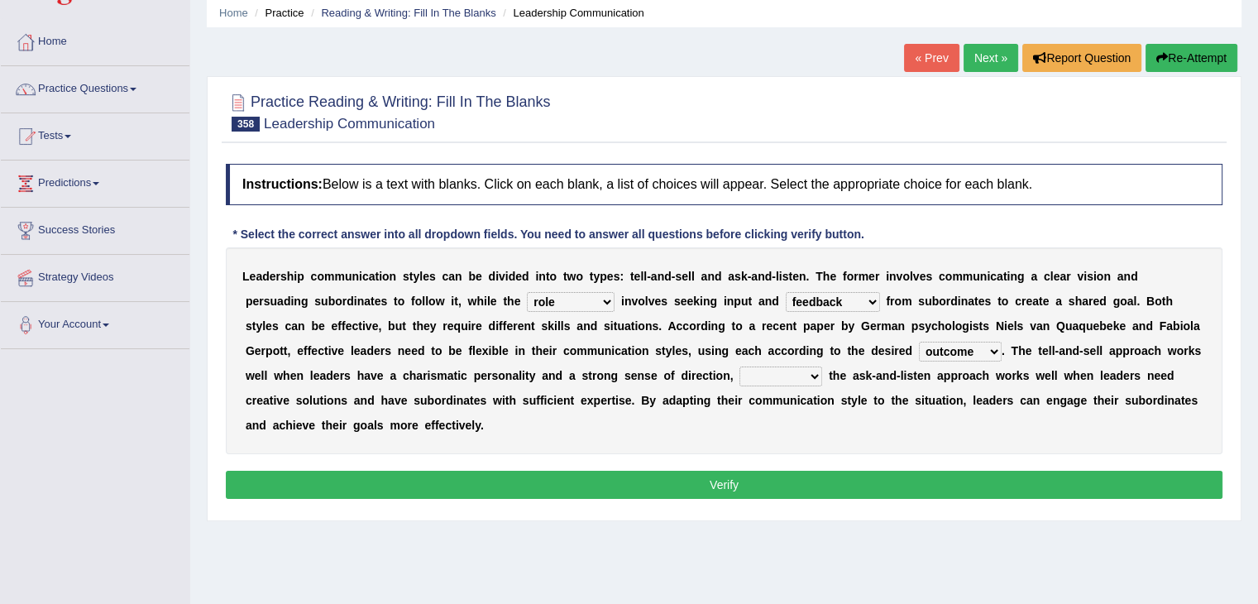
select select "since"
click at [740, 367] on select "since unless while hence" at bounding box center [781, 377] width 83 height 20
click at [736, 477] on button "Verify" at bounding box center [724, 485] width 997 height 28
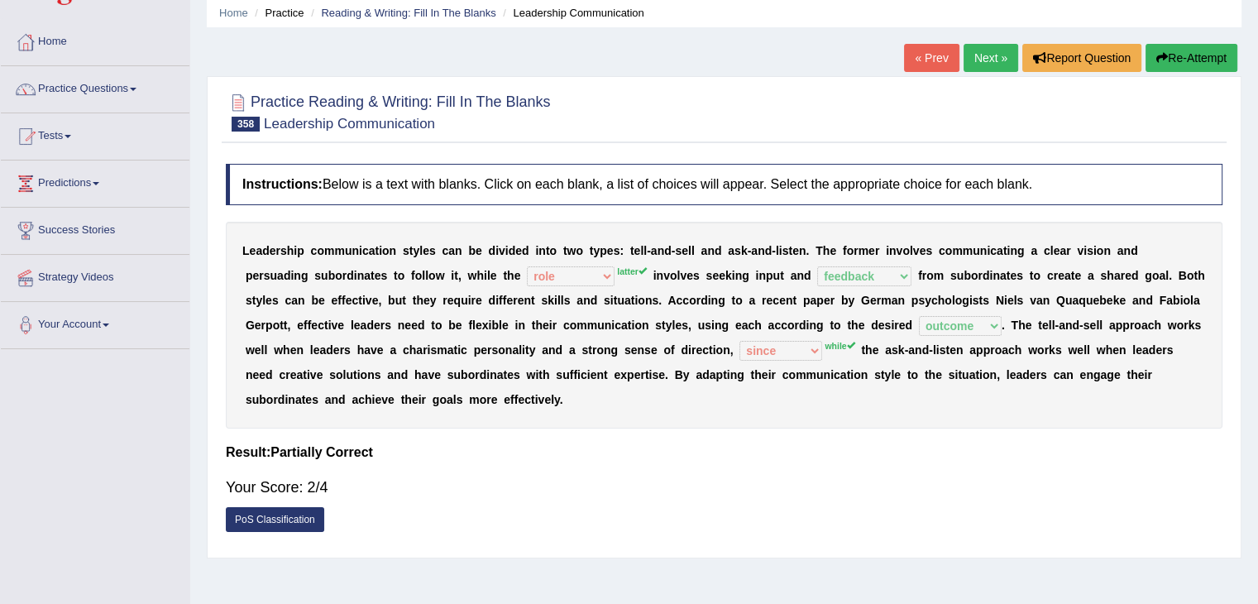
click at [985, 61] on link "Next »" at bounding box center [991, 58] width 55 height 28
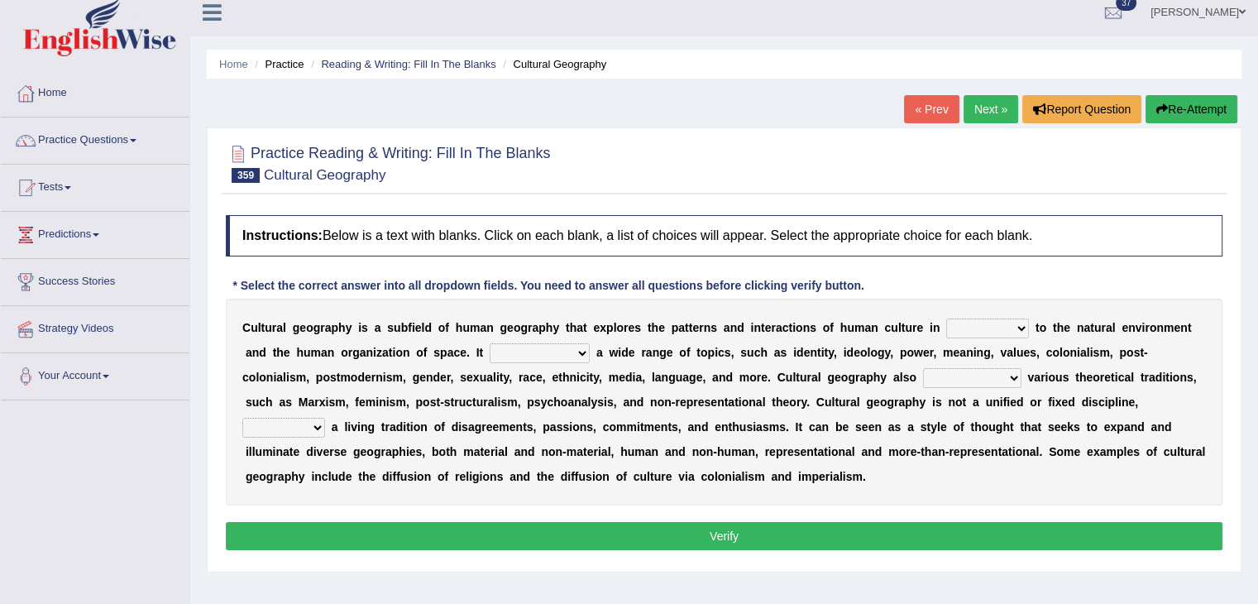
scroll to position [53, 0]
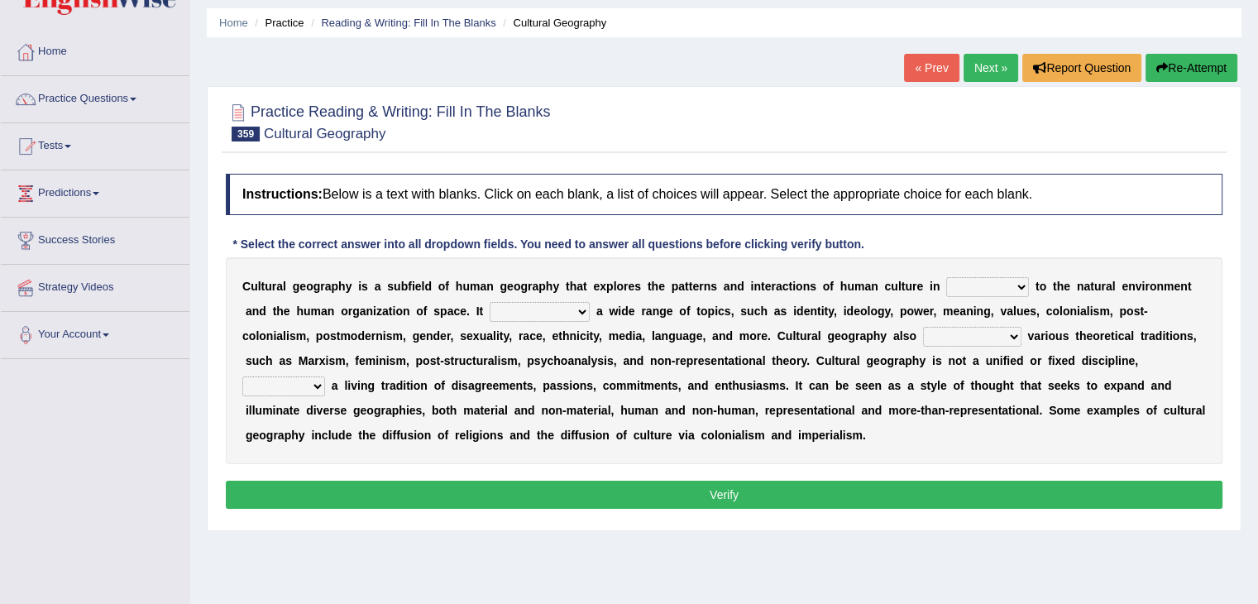
click at [1011, 279] on select "division relation difference parallel" at bounding box center [987, 287] width 83 height 20
select select "relation"
click at [946, 277] on select "division relation difference parallel" at bounding box center [987, 287] width 83 height 20
click at [566, 312] on select "catalogs consists entertains encompasses" at bounding box center [540, 312] width 100 height 20
click at [490, 302] on select "catalogs consists entertains encompasses" at bounding box center [540, 312] width 100 height 20
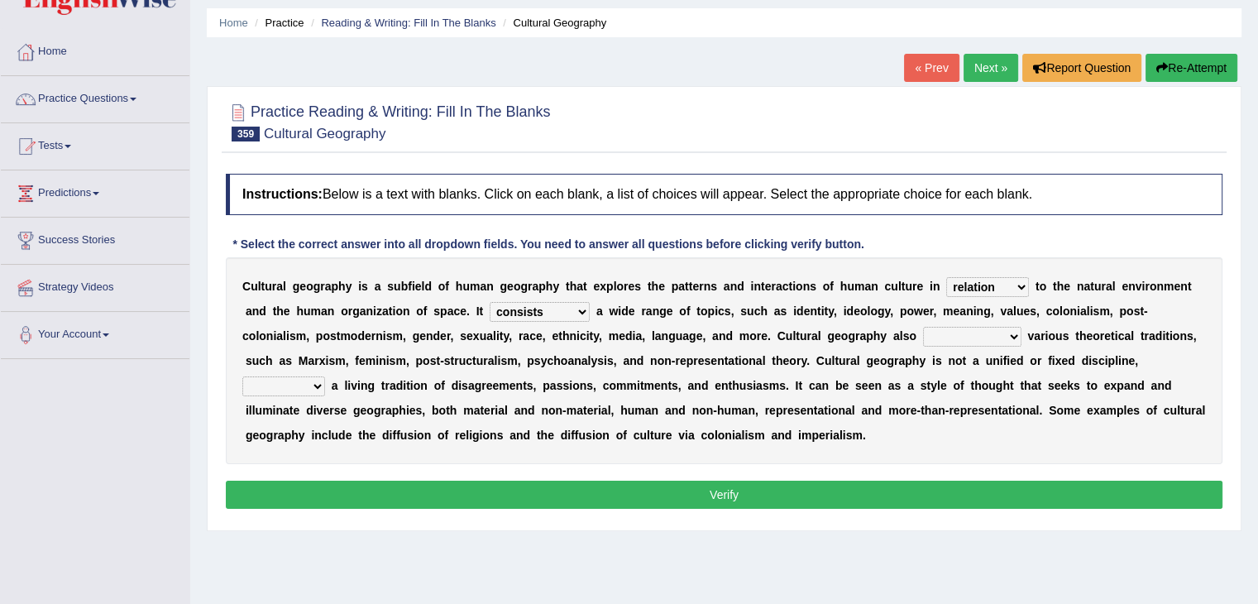
click at [566, 309] on select "catalogs consists entertains encompasses" at bounding box center [540, 312] width 100 height 20
select select "encompasses"
click at [490, 302] on select "catalogs consists entertains encompasses" at bounding box center [540, 312] width 100 height 20
click at [978, 327] on select "lays off protects from holds on draws on" at bounding box center [972, 337] width 98 height 20
select select "holds on"
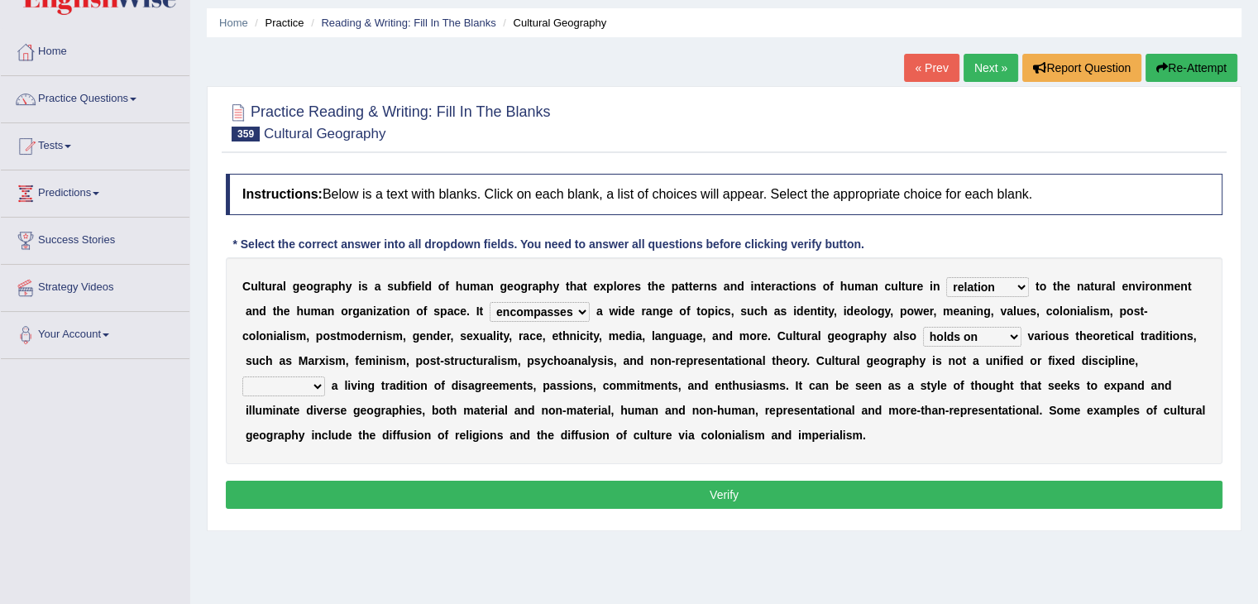
click at [923, 327] on select "lays off protects from holds on draws on" at bounding box center [972, 337] width 98 height 20
click at [305, 382] on select "so instead of but rather however" at bounding box center [283, 386] width 83 height 20
select select "but rather"
click at [242, 376] on select "so instead of but rather however" at bounding box center [283, 386] width 83 height 20
click at [341, 486] on button "Verify" at bounding box center [724, 495] width 997 height 28
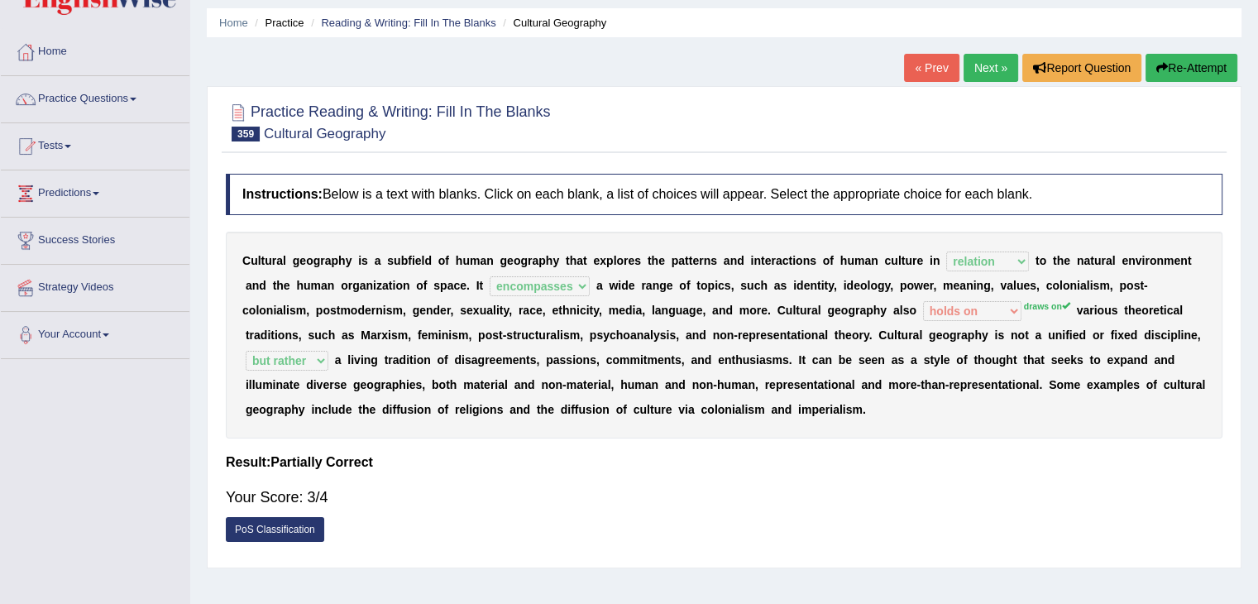
click at [971, 60] on link "Next »" at bounding box center [991, 68] width 55 height 28
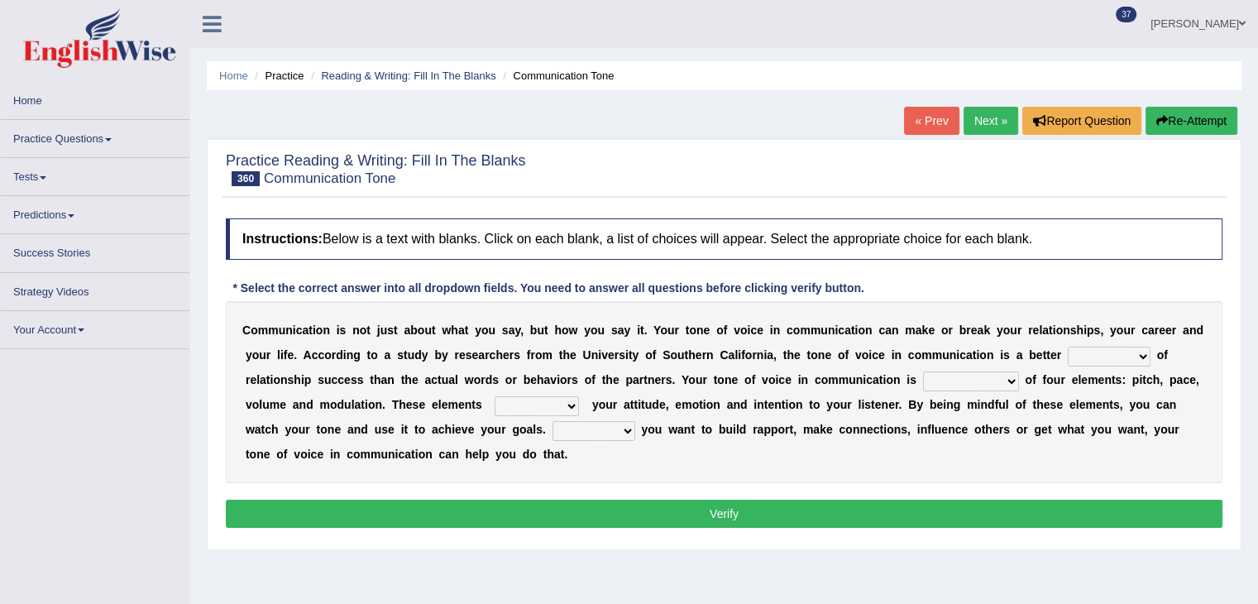
scroll to position [89, 0]
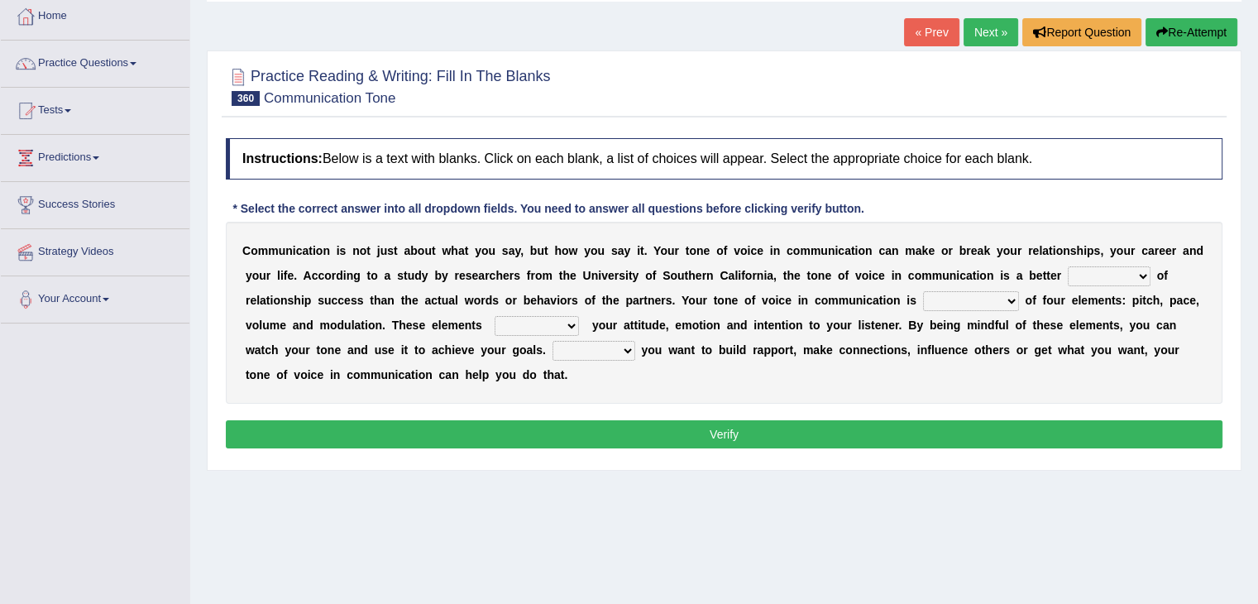
click at [1116, 277] on select "symptom heritage narrator predictor" at bounding box center [1109, 276] width 83 height 20
select select "heritage"
click at [1068, 266] on select "symptom heritage narrator predictor" at bounding box center [1109, 276] width 83 height 20
click at [996, 302] on select "composed concentrated reduced organized" at bounding box center [971, 301] width 96 height 20
click at [1131, 266] on select "symptom heritage narrator predictor" at bounding box center [1109, 276] width 83 height 20
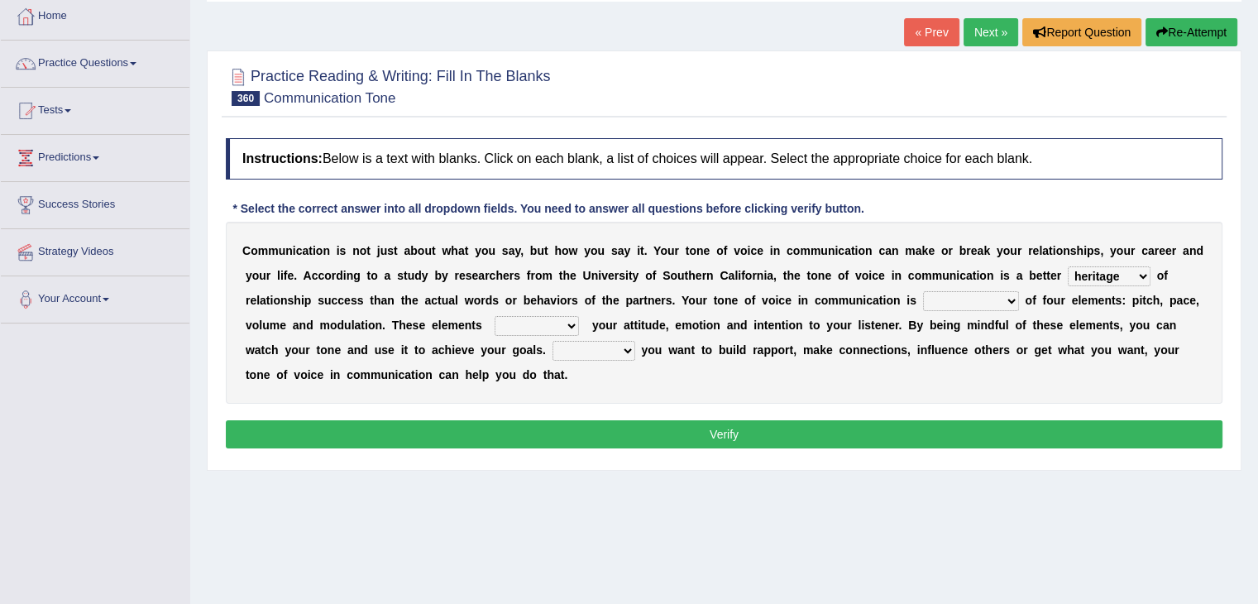
click at [999, 301] on select "composed concentrated reduced organized" at bounding box center [971, 301] width 96 height 20
select select "composed"
click at [923, 291] on select "composed concentrated reduced organized" at bounding box center [971, 301] width 96 height 20
click at [544, 320] on select "commence reminisce displace convey" at bounding box center [537, 326] width 84 height 20
select select "convey"
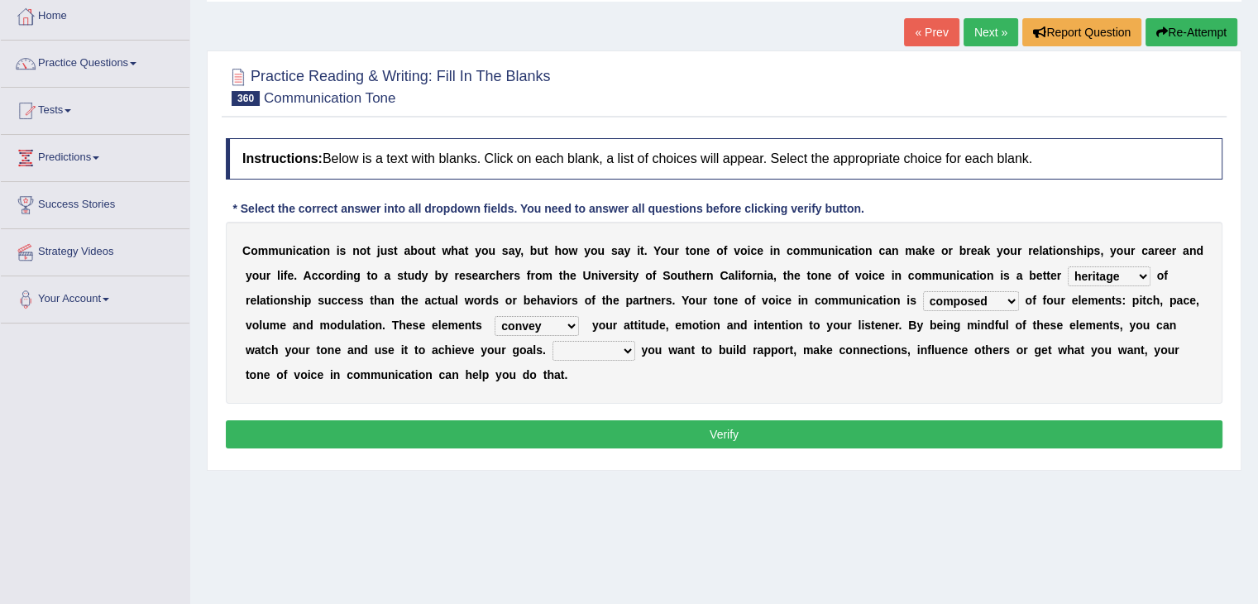
click at [495, 316] on select "commence reminisce displace convey" at bounding box center [537, 326] width 84 height 20
click at [603, 345] on select "Due to Unless Whether No matter" at bounding box center [594, 351] width 83 height 20
select select "No matter"
click at [553, 341] on select "Due to Unless Whether No matter" at bounding box center [594, 351] width 83 height 20
click at [642, 435] on button "Verify" at bounding box center [724, 434] width 997 height 28
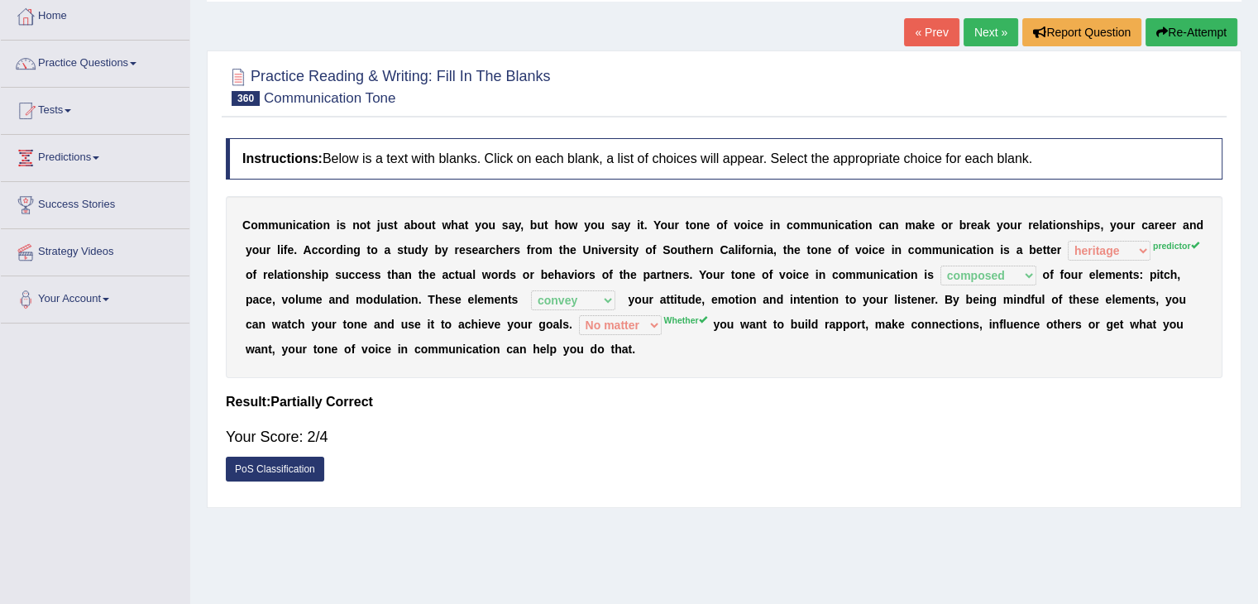
click at [986, 30] on link "Next »" at bounding box center [991, 32] width 55 height 28
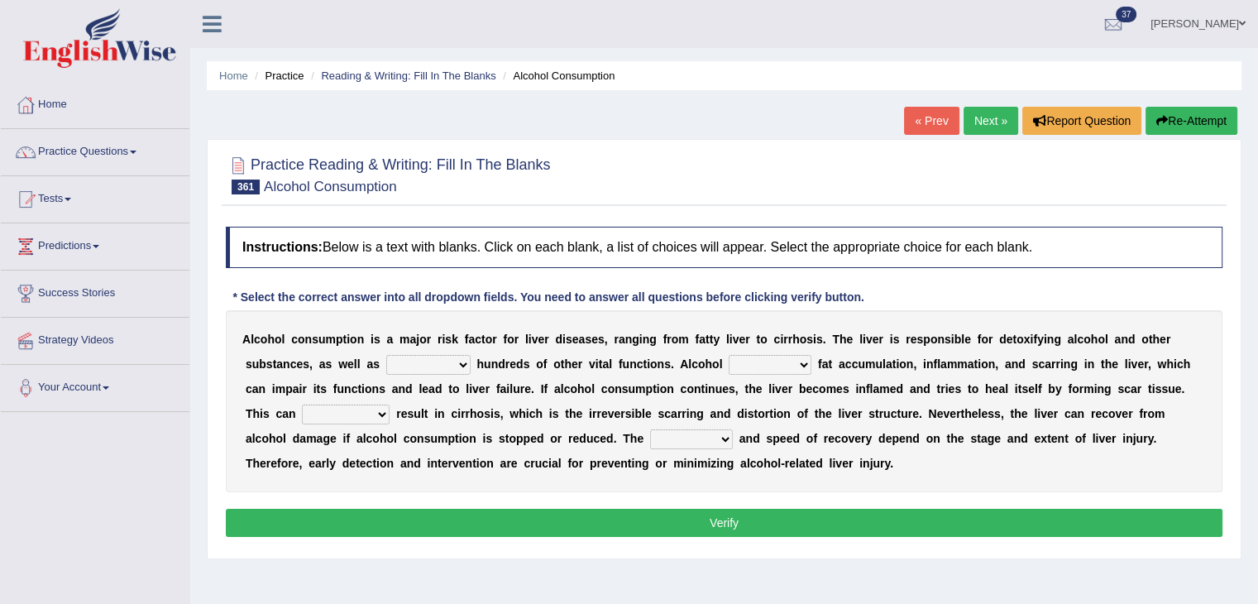
click at [443, 367] on select "perform to perform performing it performs" at bounding box center [428, 365] width 84 height 20
select select "performing"
click at [386, 355] on select "perform to perform performing it performs" at bounding box center [428, 365] width 84 height 20
click at [768, 357] on select "inspects conducts resides induces" at bounding box center [770, 365] width 83 height 20
select select "induces"
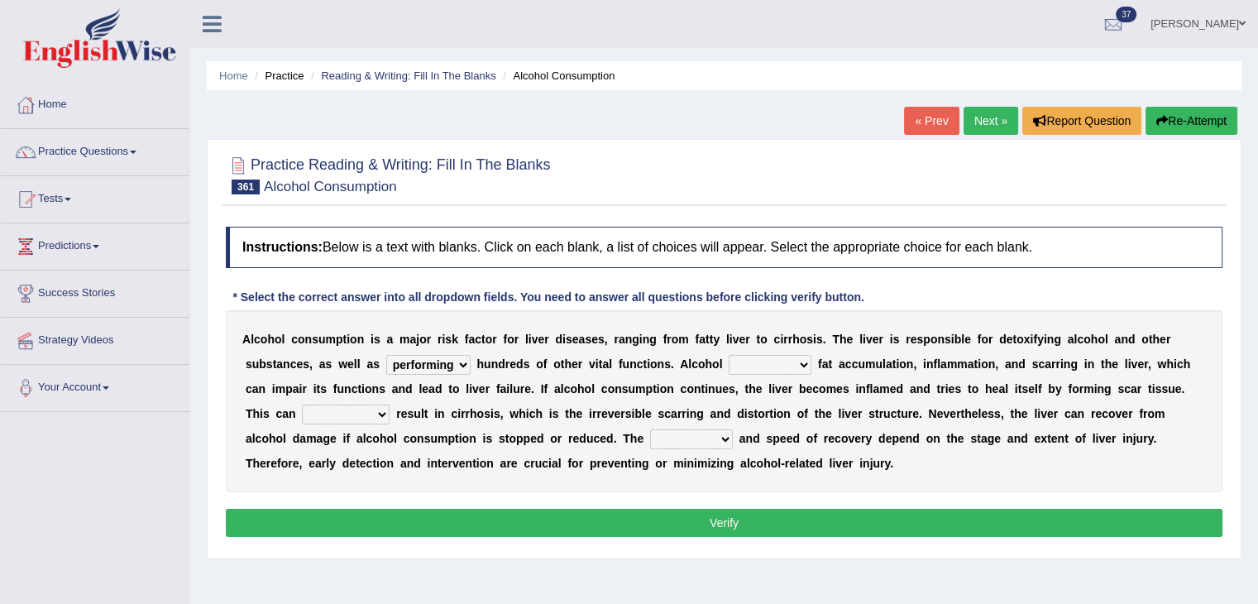
click at [729, 355] on select "inspects conducts resides induces" at bounding box center [770, 365] width 83 height 20
click at [356, 416] on select "eventually fiercely deliberately gently" at bounding box center [346, 415] width 88 height 20
select select "eventually"
click at [302, 405] on select "eventually fiercely deliberately gently" at bounding box center [346, 415] width 88 height 20
click at [704, 441] on select "omission signal degree concept" at bounding box center [691, 439] width 83 height 20
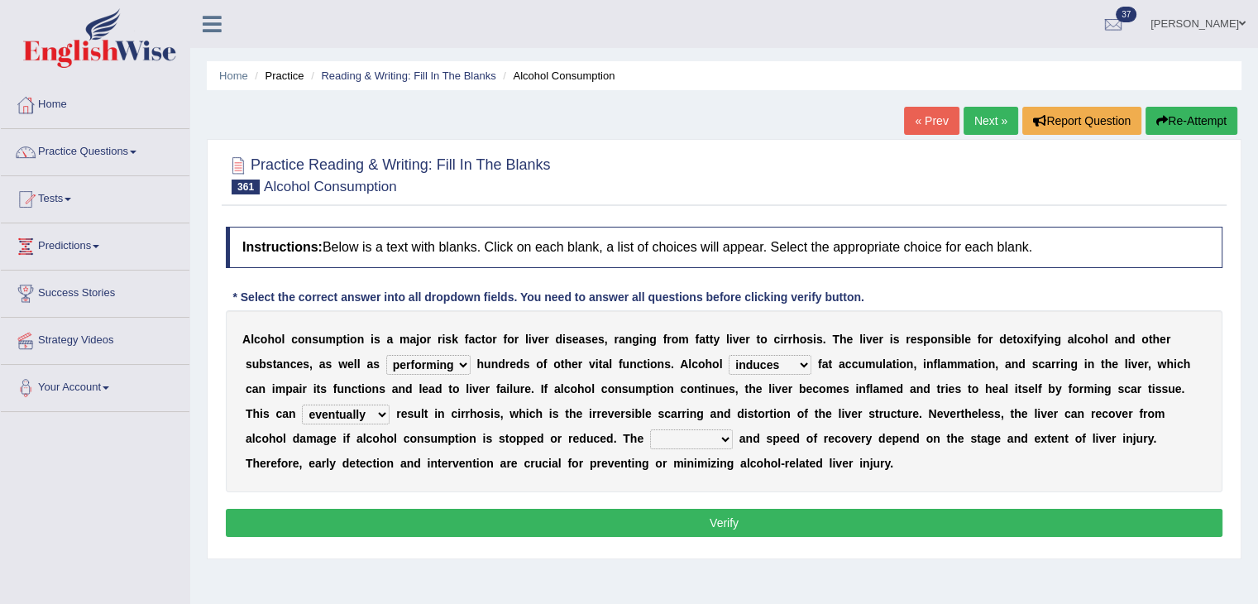
select select "degree"
click at [650, 429] on select "omission signal degree concept" at bounding box center [691, 439] width 83 height 20
click at [692, 514] on button "Verify" at bounding box center [724, 523] width 997 height 28
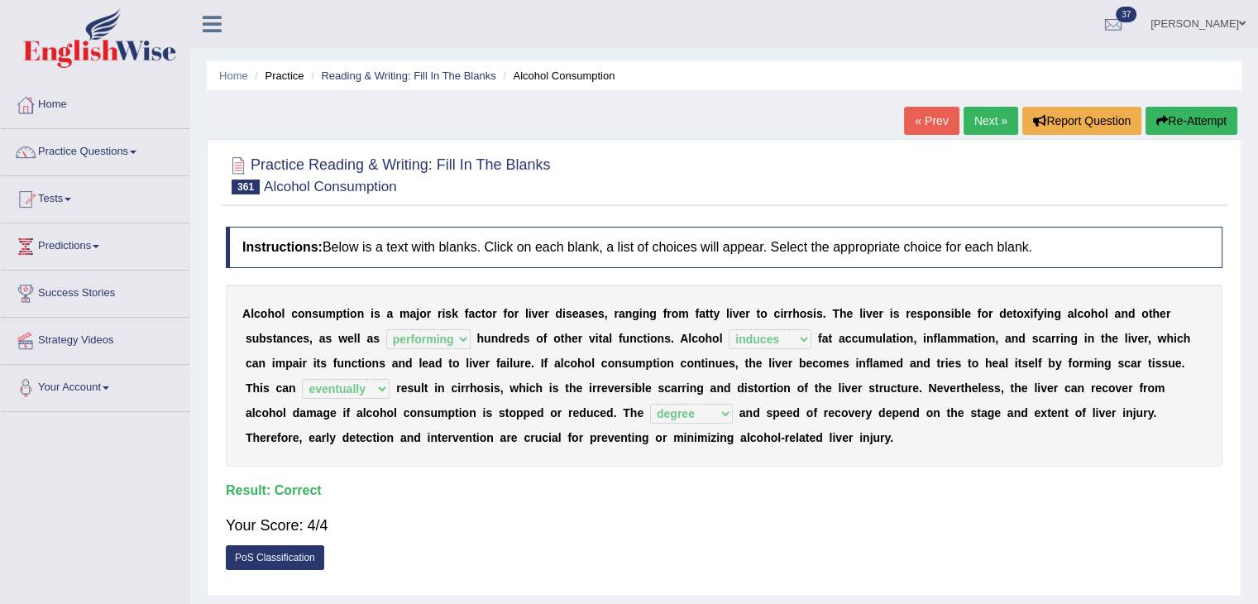
click at [989, 129] on link "Next »" at bounding box center [991, 121] width 55 height 28
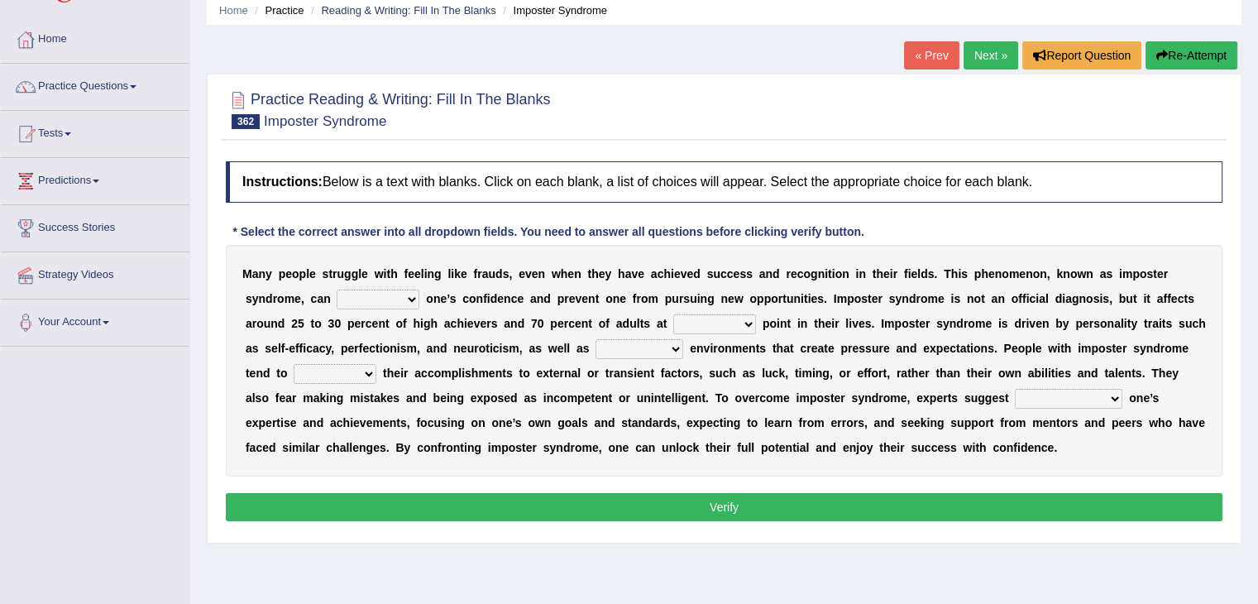
scroll to position [83, 0]
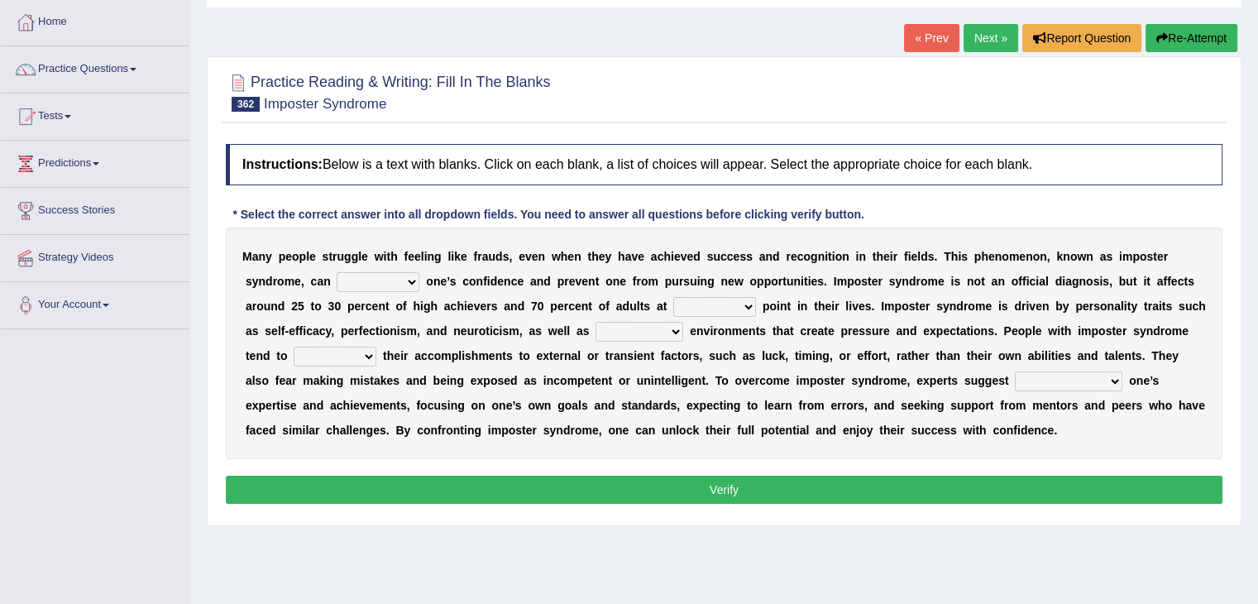
click at [404, 287] on select "navigate illuminate undermine fertilize" at bounding box center [378, 282] width 83 height 20
select select "undermine"
click at [337, 272] on select "navigate illuminate undermine fertilize" at bounding box center [378, 282] width 83 height 20
click at [729, 307] on select "such every some all" at bounding box center [714, 307] width 83 height 20
select select "some"
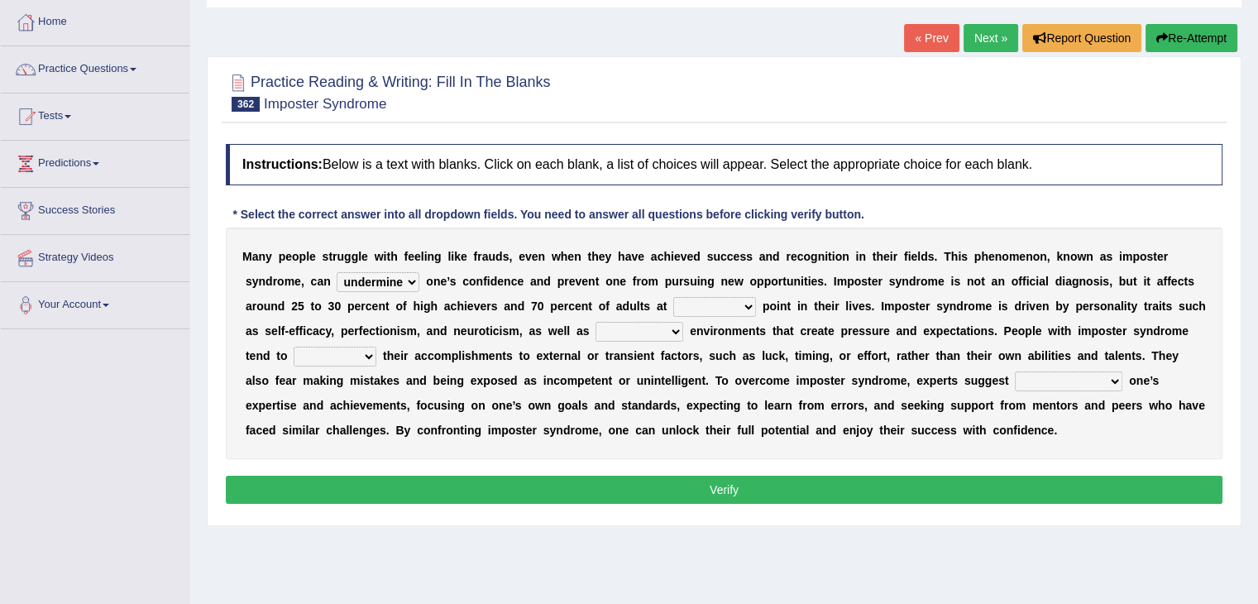
click at [673, 297] on select "such every some all" at bounding box center [714, 307] width 83 height 20
click at [648, 328] on select "deluded penitent innate competitive" at bounding box center [640, 332] width 88 height 20
click at [596, 322] on select "deluded penitent innate competitive" at bounding box center [640, 332] width 88 height 20
click at [644, 330] on select "deluded penitent innate competitive" at bounding box center [640, 332] width 88 height 20
select select "innate"
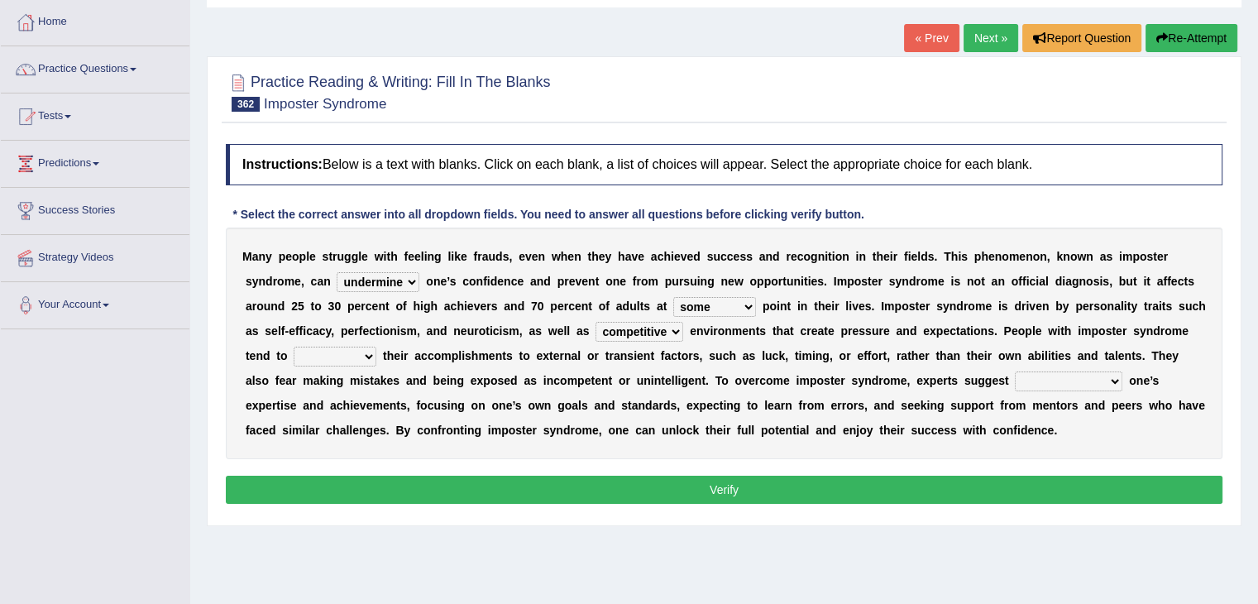
click at [596, 322] on select "deluded penitent innate competitive" at bounding box center [640, 332] width 88 height 20
click at [358, 353] on select "trace apply credit attribute" at bounding box center [335, 357] width 83 height 20
click at [659, 328] on select "deluded penitent innate competitive" at bounding box center [640, 332] width 88 height 20
click at [366, 358] on select "trace apply credit attribute" at bounding box center [335, 357] width 83 height 20
select select "trace"
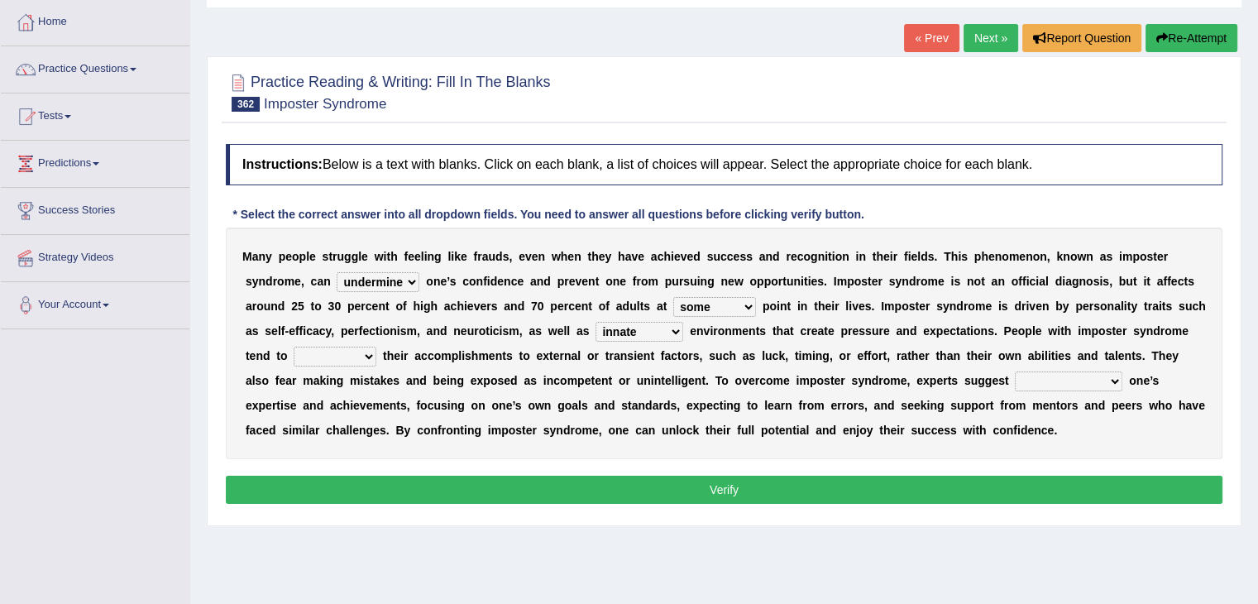
click at [294, 347] on select "trace apply credit attribute" at bounding box center [335, 357] width 83 height 20
click at [1070, 376] on select "acknowledging excusing craving weaving" at bounding box center [1069, 381] width 108 height 20
select select "craving"
click at [1015, 371] on select "acknowledging excusing craving weaving" at bounding box center [1069, 381] width 108 height 20
click at [946, 494] on button "Verify" at bounding box center [724, 490] width 997 height 28
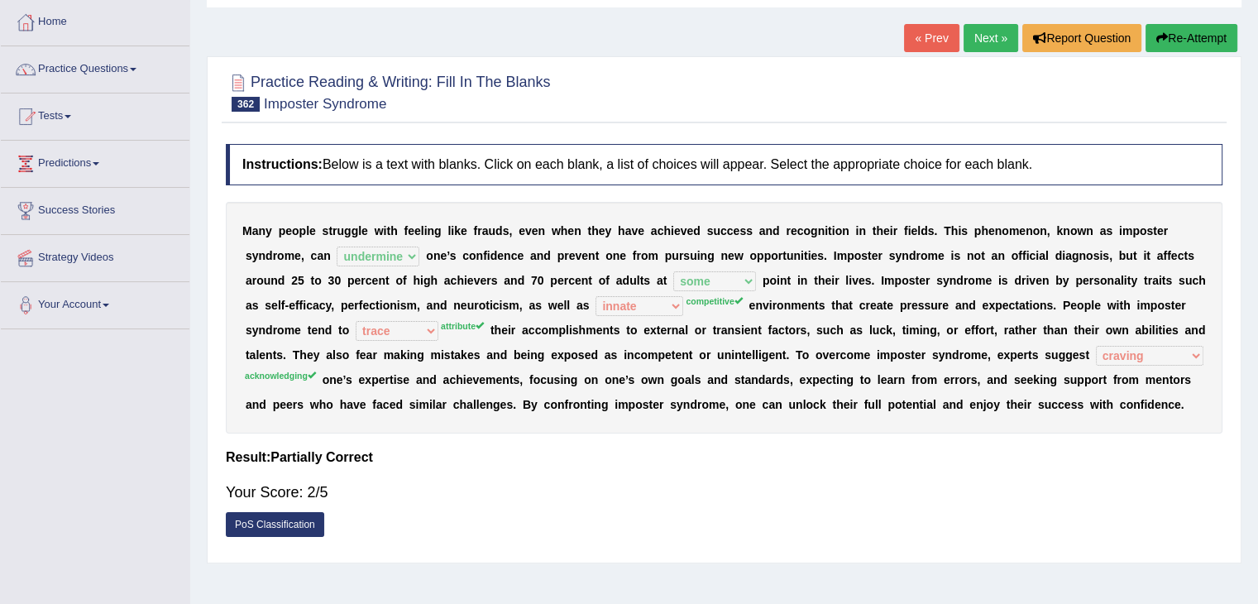
click at [973, 40] on link "Next »" at bounding box center [991, 38] width 55 height 28
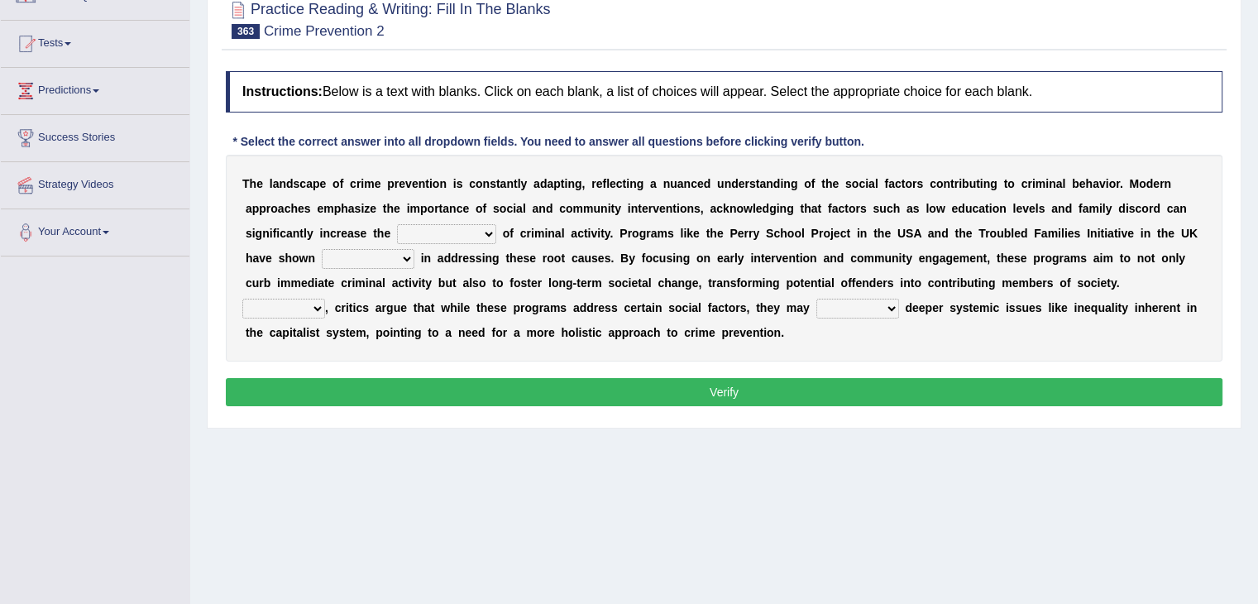
click at [466, 238] on select "expenditure likelihood technique measurement" at bounding box center [446, 234] width 99 height 20
select select "likelihood"
click at [397, 224] on select "expenditure likelihood technique measurement" at bounding box center [446, 234] width 99 height 20
click at [400, 258] on select "surface appreciation content promise" at bounding box center [368, 259] width 93 height 20
select select "appreciation"
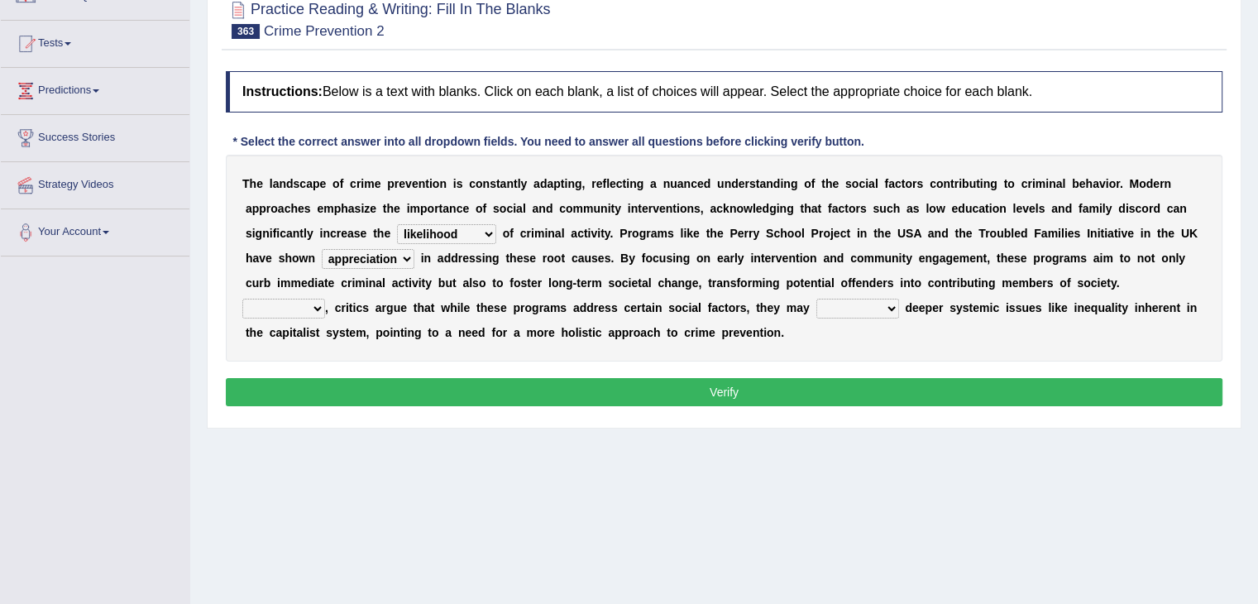
click at [322, 249] on select "surface appreciation content promise" at bounding box center [368, 259] width 93 height 20
click at [387, 252] on select "surface appreciation content promise" at bounding box center [368, 259] width 93 height 20
click at [322, 249] on select "surface appreciation content promise" at bounding box center [368, 259] width 93 height 20
click at [309, 312] on select "Thus Although However Alongside" at bounding box center [283, 309] width 83 height 20
click at [470, 229] on select "expenditure likelihood technique measurement" at bounding box center [446, 234] width 99 height 20
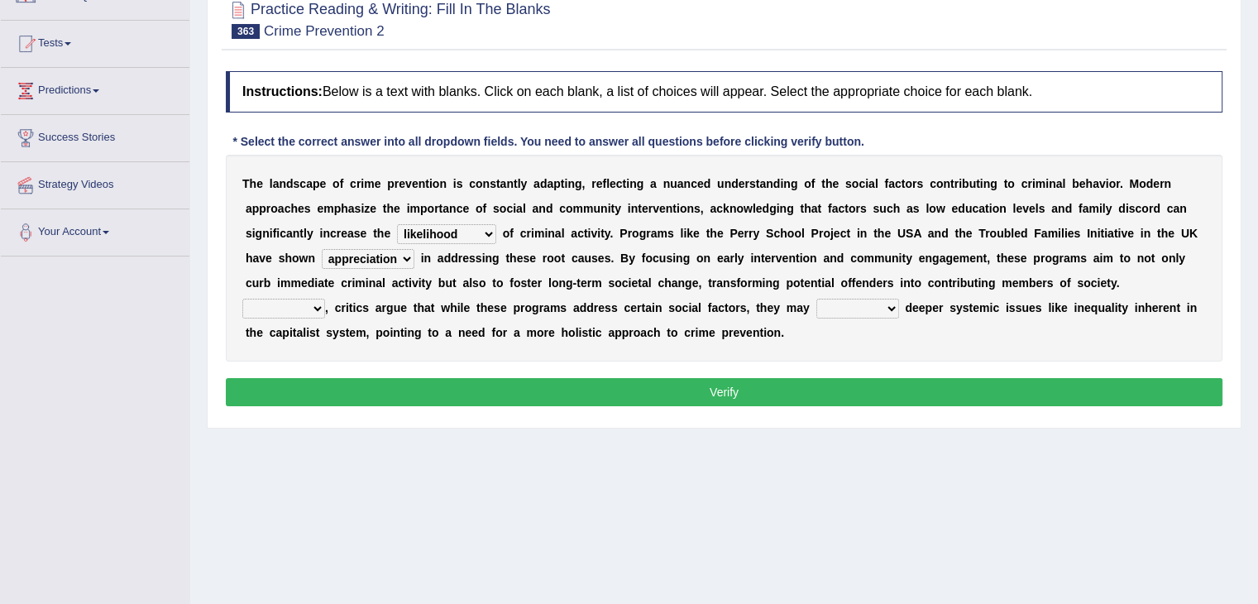
select select "technique"
click at [397, 224] on select "expenditure likelihood technique measurement" at bounding box center [446, 234] width 99 height 20
click at [304, 304] on select "Thus Although However Alongside" at bounding box center [283, 309] width 83 height 20
select select "However"
click at [242, 299] on select "Thus Although However Alongside" at bounding box center [283, 309] width 83 height 20
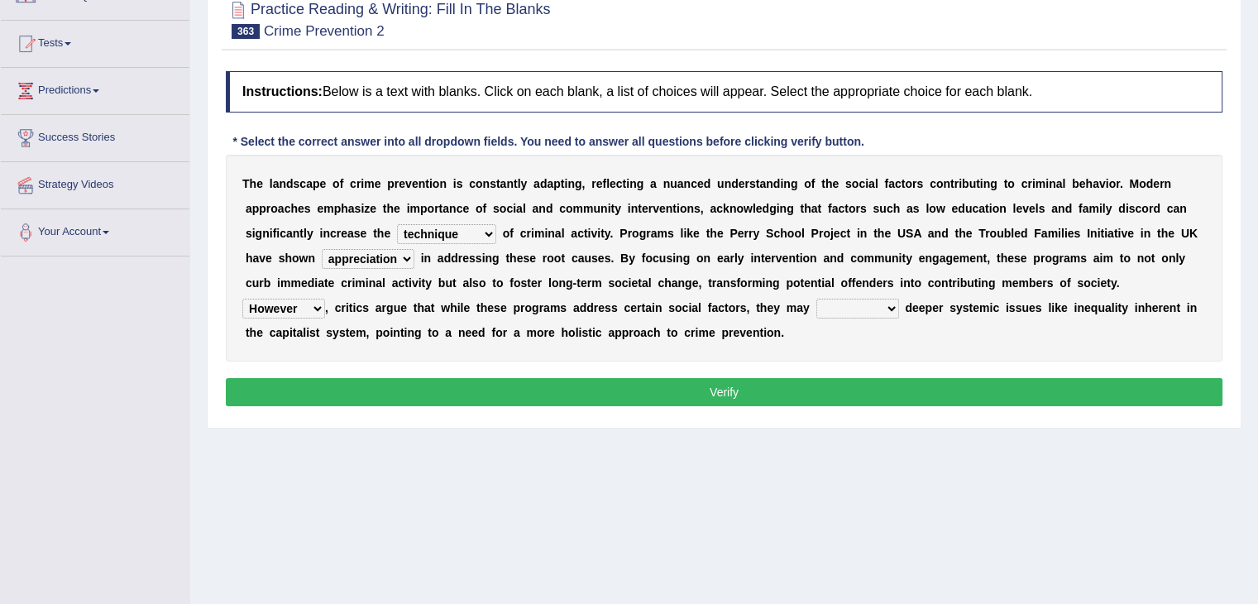
click at [868, 309] on select "overlook undergo dwell fold" at bounding box center [858, 309] width 83 height 20
select select "undergo"
click at [817, 299] on select "overlook undergo dwell fold" at bounding box center [858, 309] width 83 height 20
click at [812, 386] on button "Verify" at bounding box center [724, 392] width 997 height 28
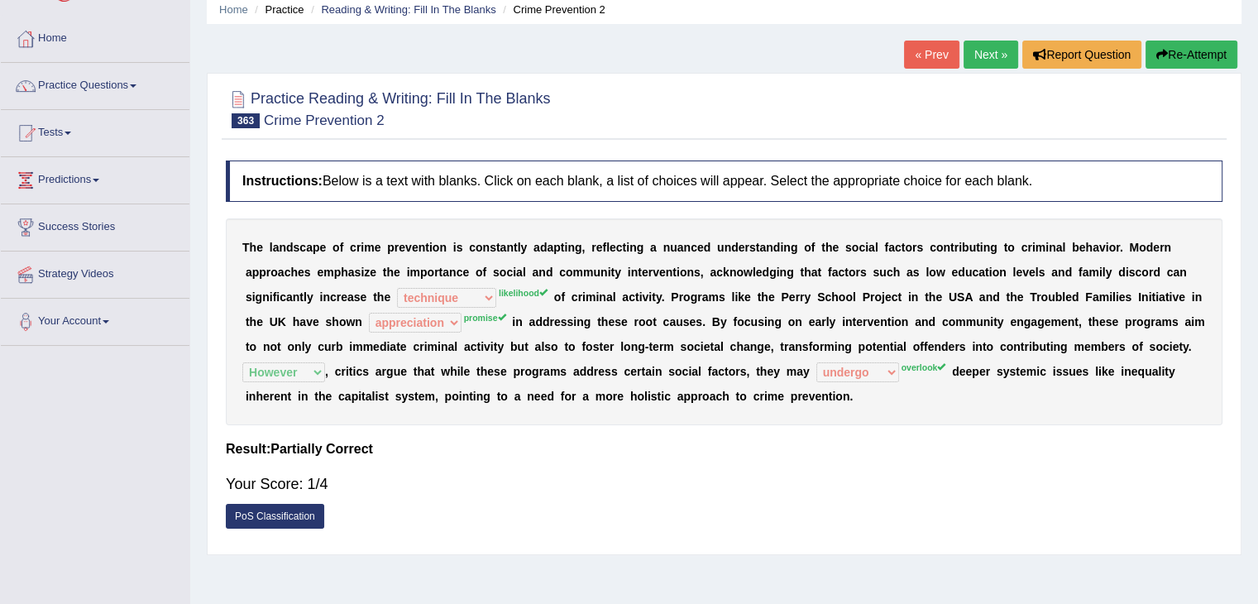
scroll to position [63, 0]
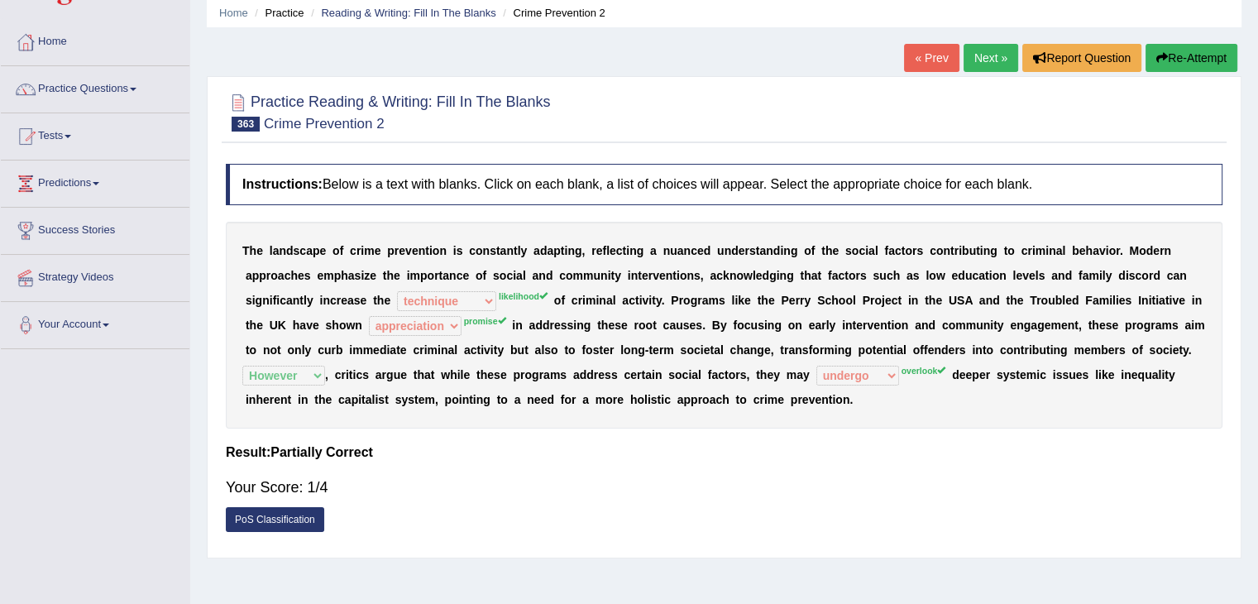
click at [1172, 60] on button "Re-Attempt" at bounding box center [1192, 58] width 92 height 28
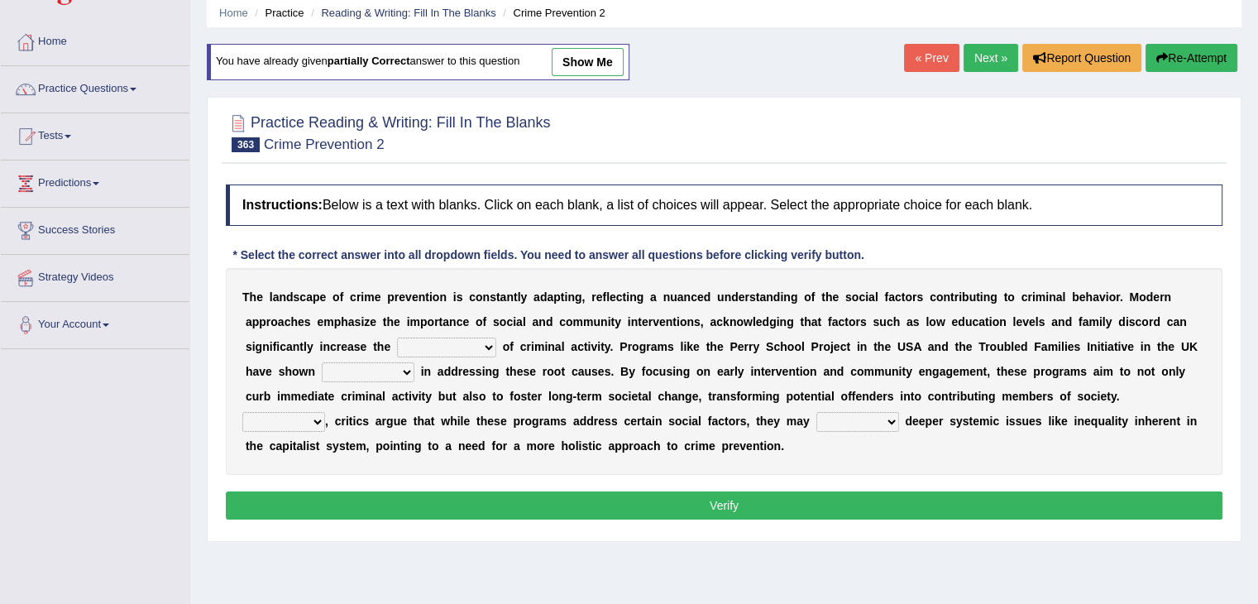
click at [471, 342] on select "expenditure likelihood technique measurement" at bounding box center [446, 348] width 99 height 20
select select "likelihood"
click at [397, 338] on select "expenditure likelihood technique measurement" at bounding box center [446, 348] width 99 height 20
click at [384, 371] on select "surface appreciation content promise" at bounding box center [368, 372] width 93 height 20
select select "content"
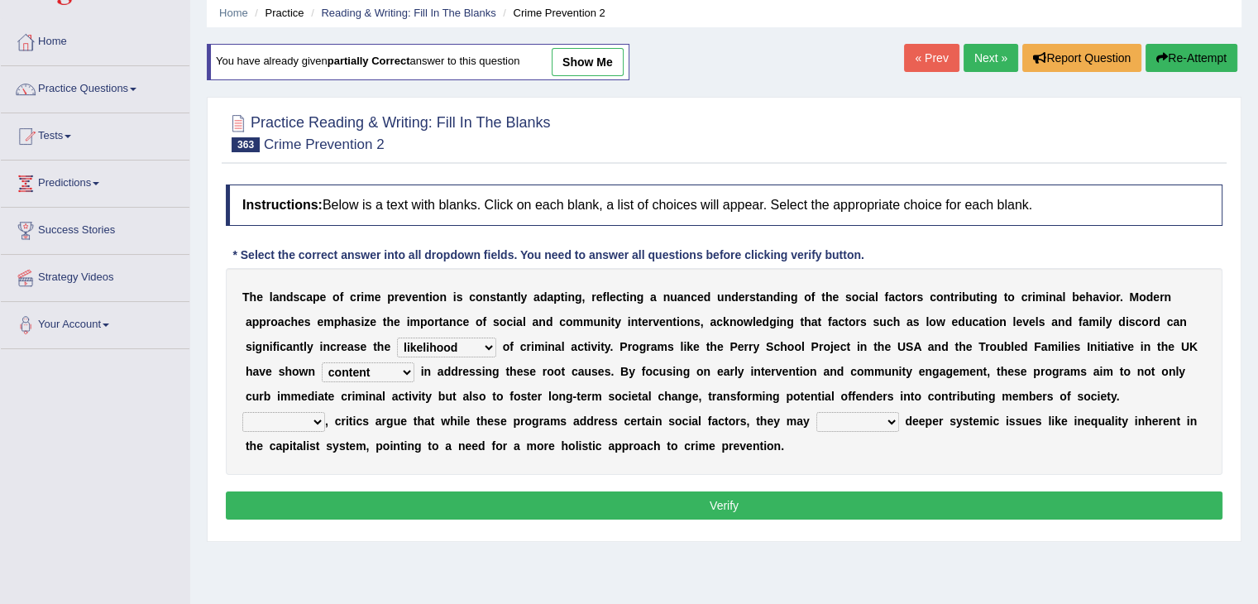
click at [322, 362] on select "surface appreciation content promise" at bounding box center [368, 372] width 93 height 20
click at [305, 424] on select "Thus Although However Alongside" at bounding box center [283, 422] width 83 height 20
select select "However"
click at [242, 412] on select "Thus Although However Alongside" at bounding box center [283, 422] width 83 height 20
click at [862, 424] on select "overlook undergo dwell fold" at bounding box center [858, 422] width 83 height 20
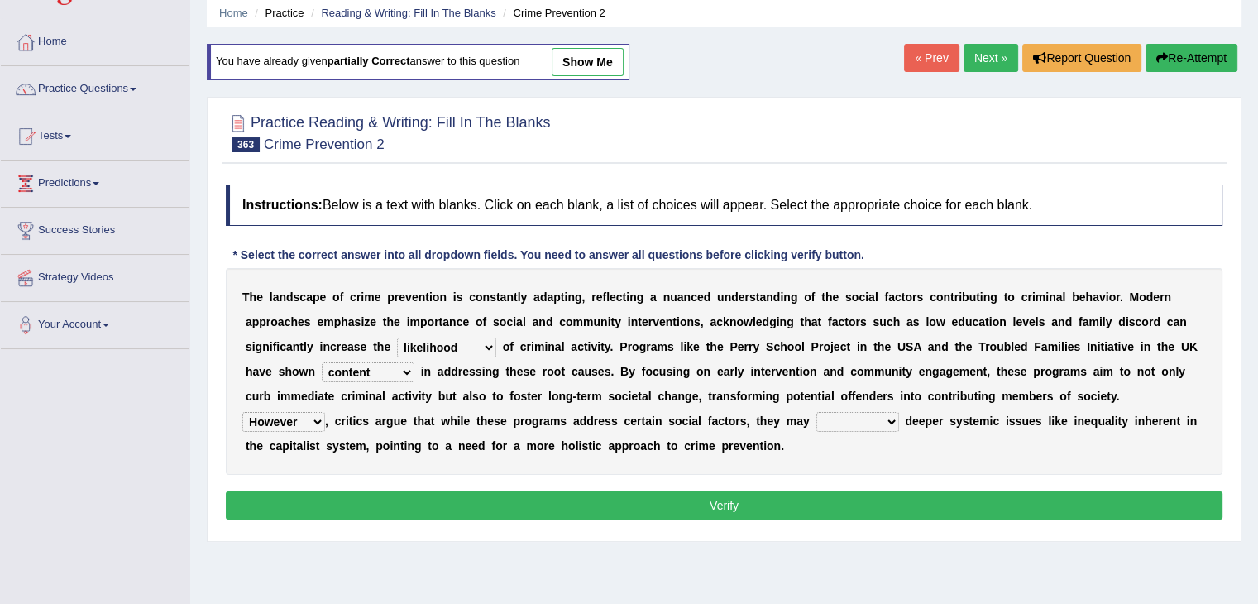
select select "overlook"
click at [817, 412] on select "overlook undergo dwell fold" at bounding box center [858, 422] width 83 height 20
click at [801, 510] on button "Verify" at bounding box center [724, 505] width 997 height 28
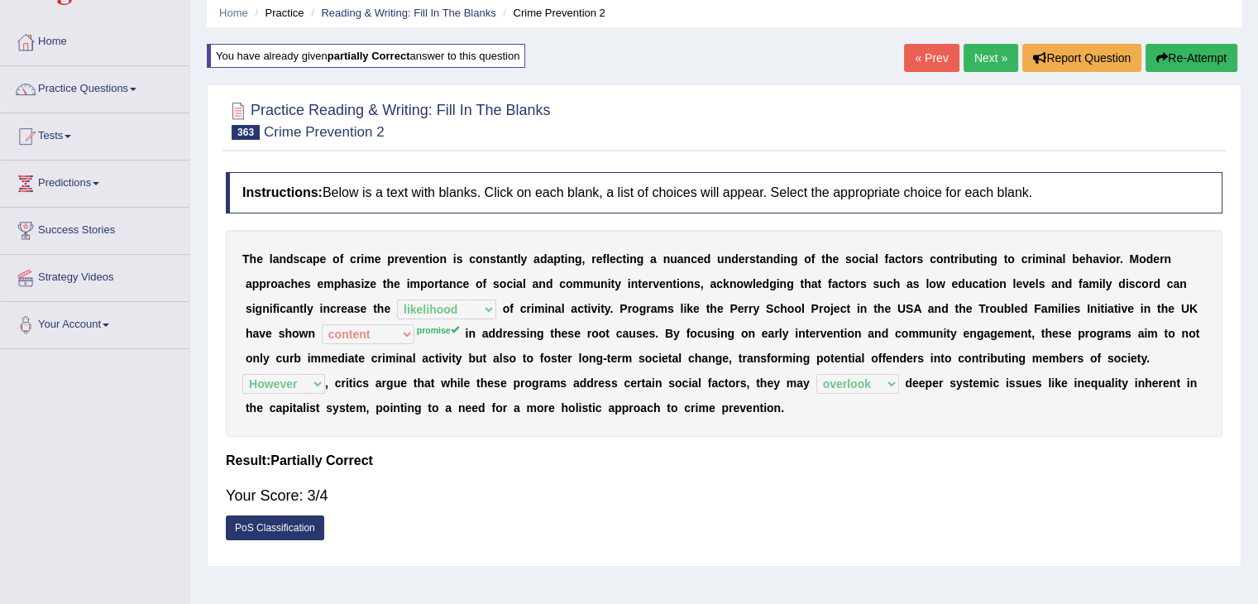
click at [975, 54] on link "Next »" at bounding box center [991, 58] width 55 height 28
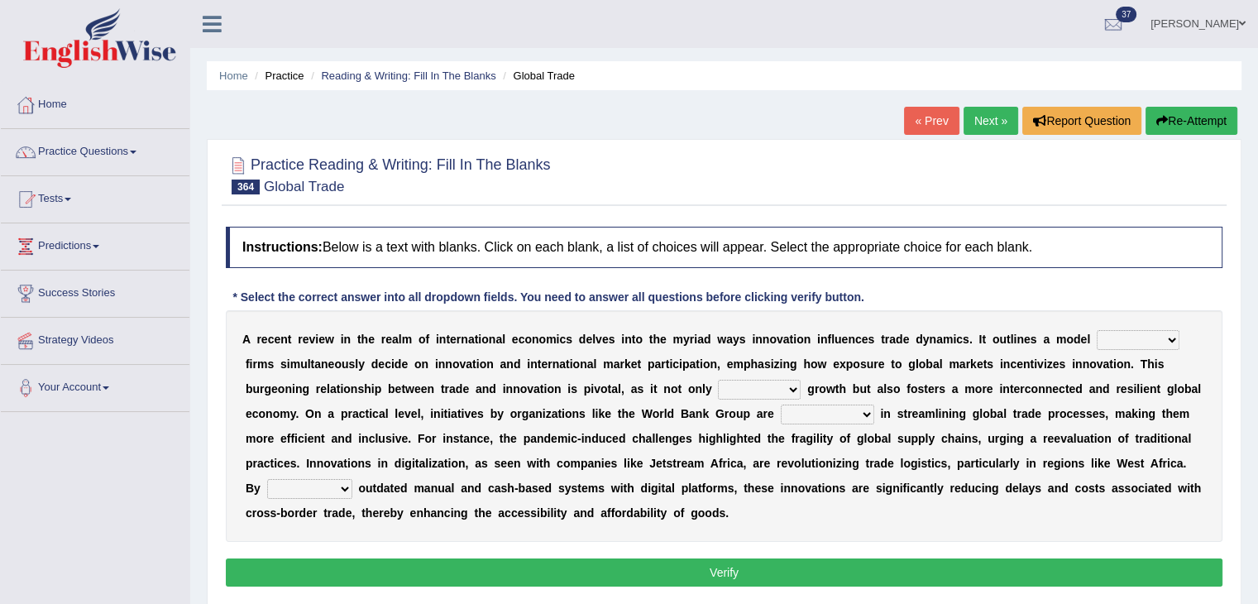
click at [1138, 335] on select "where when that these" at bounding box center [1138, 340] width 83 height 20
select select "these"
click at [1097, 330] on select "where when that these" at bounding box center [1138, 340] width 83 height 20
click at [760, 386] on select "carries devises exploits amplifies" at bounding box center [759, 390] width 83 height 20
click at [718, 380] on select "carries devises exploits amplifies" at bounding box center [759, 390] width 83 height 20
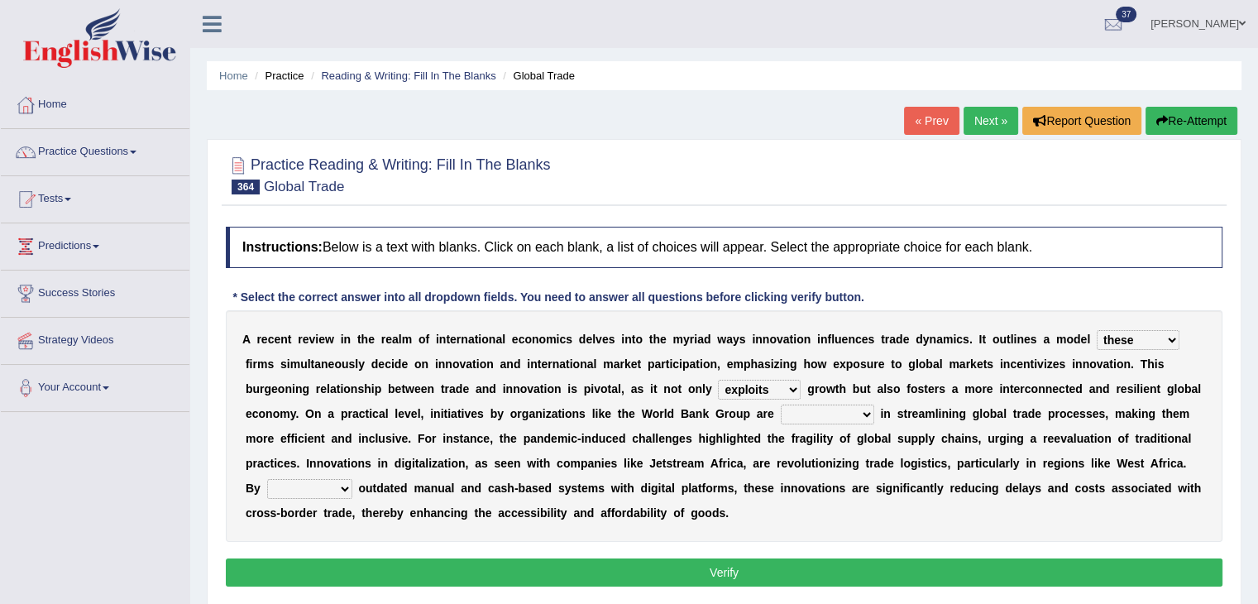
click at [778, 381] on select "carries devises exploits amplifies" at bounding box center [759, 390] width 83 height 20
select select "carries"
click at [718, 380] on select "carries devises exploits amplifies" at bounding box center [759, 390] width 83 height 20
click at [807, 409] on select "instrumental peripheral immortal mutual" at bounding box center [827, 415] width 93 height 20
select select "mutual"
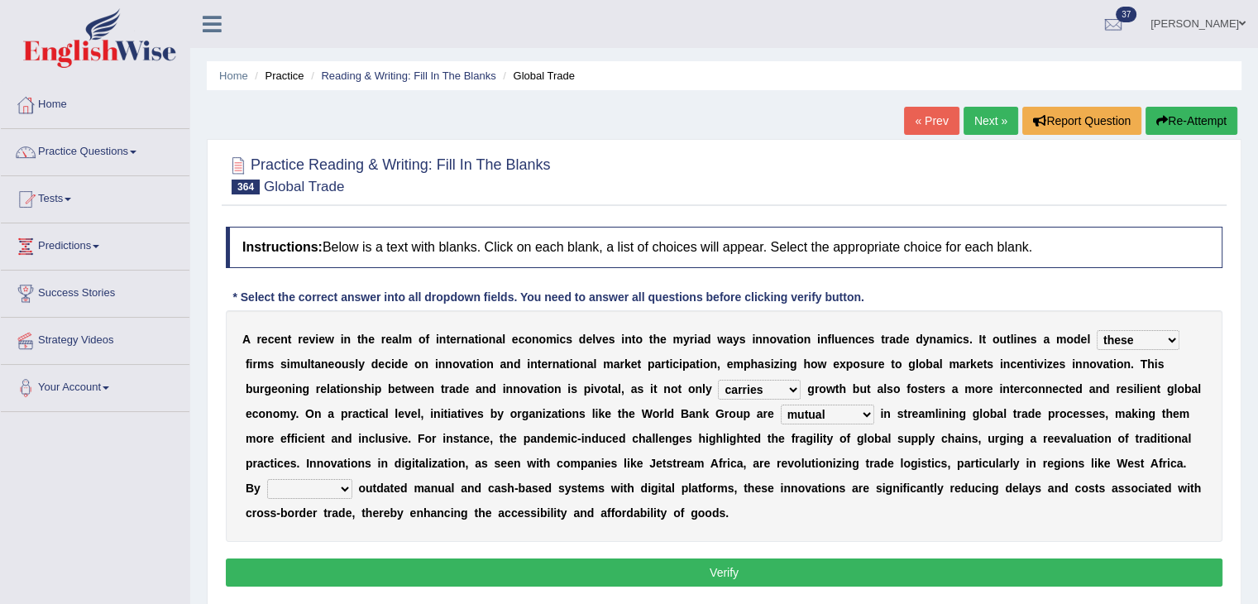
click at [781, 405] on select "instrumental peripheral immortal mutual" at bounding box center [827, 415] width 93 height 20
click at [318, 489] on select "enhancing restricting replacing eradicating" at bounding box center [309, 489] width 85 height 20
select select "enhancing"
click at [267, 479] on select "enhancing restricting replacing eradicating" at bounding box center [309, 489] width 85 height 20
click at [356, 570] on button "Verify" at bounding box center [724, 572] width 997 height 28
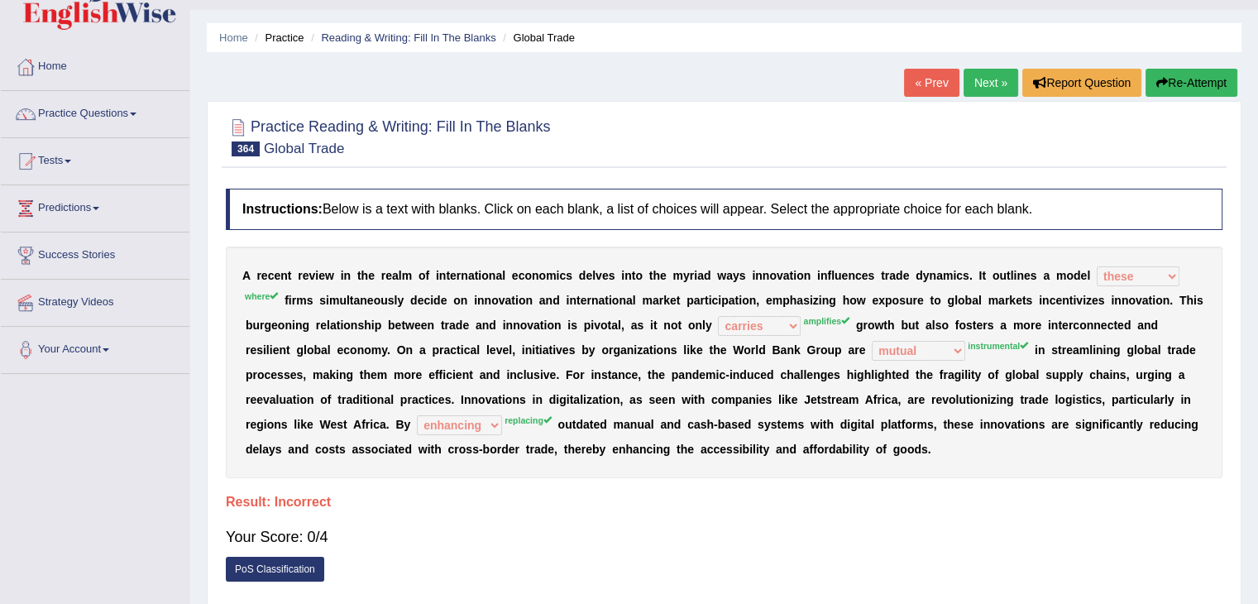
scroll to position [41, 0]
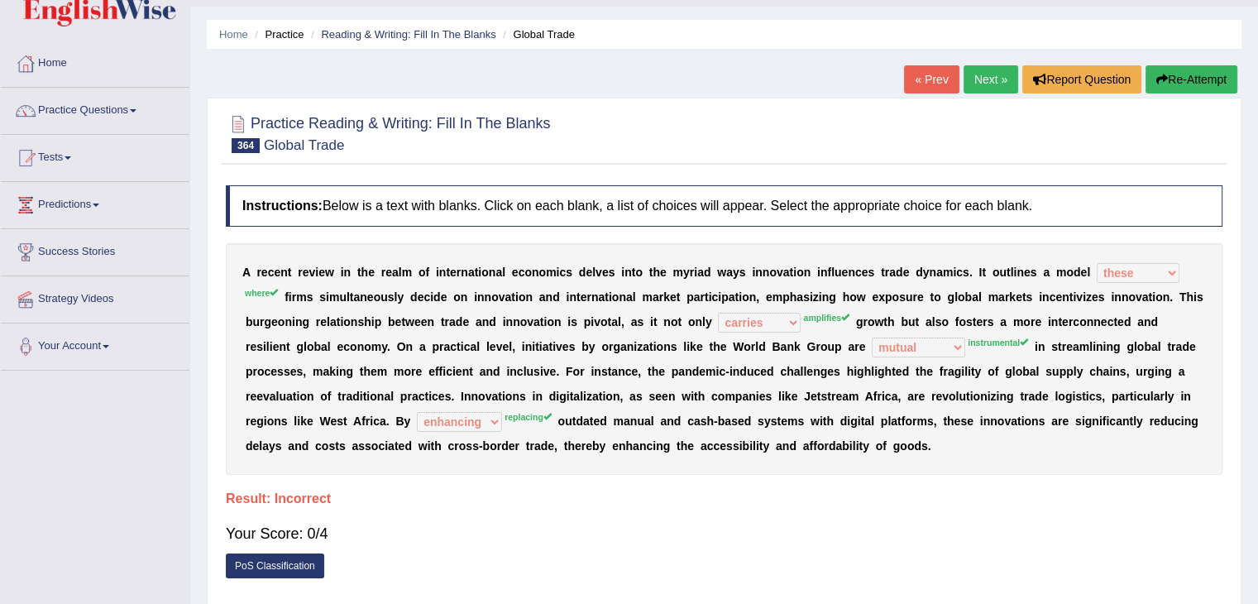
click at [1193, 85] on button "Re-Attempt" at bounding box center [1192, 79] width 92 height 28
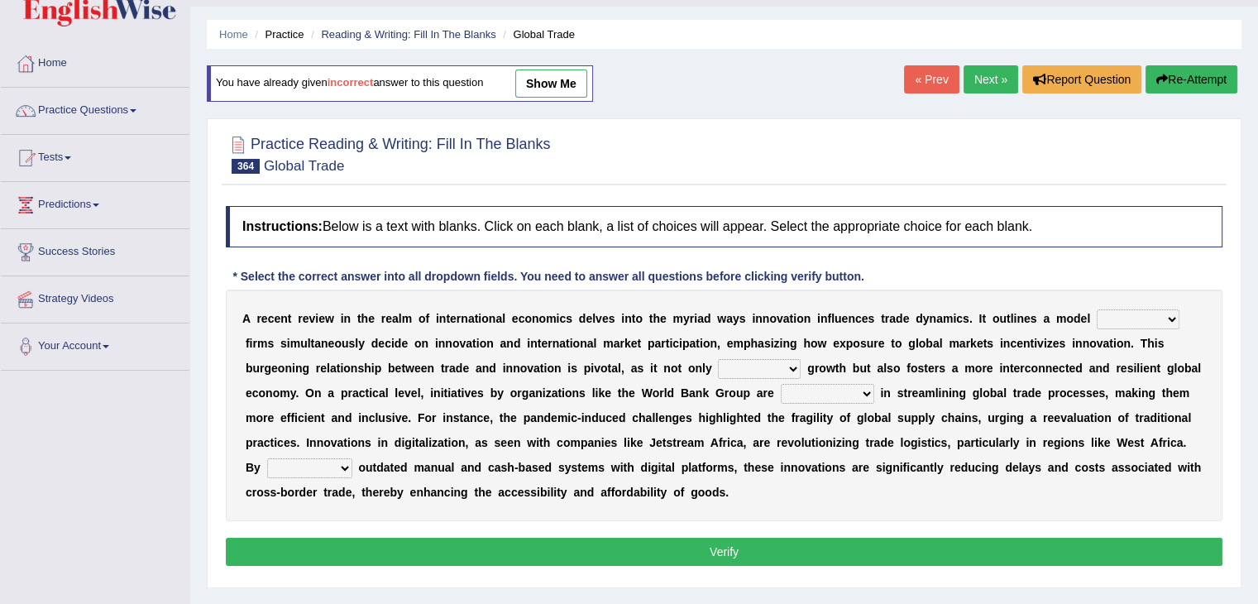
click at [1178, 322] on select "where when that these" at bounding box center [1138, 319] width 83 height 20
select select "these"
click at [1097, 309] on select "where when that these" at bounding box center [1138, 319] width 83 height 20
click at [753, 366] on select "carries devises exploits amplifies" at bounding box center [759, 369] width 83 height 20
click at [718, 359] on select "carries devises exploits amplifies" at bounding box center [759, 369] width 83 height 20
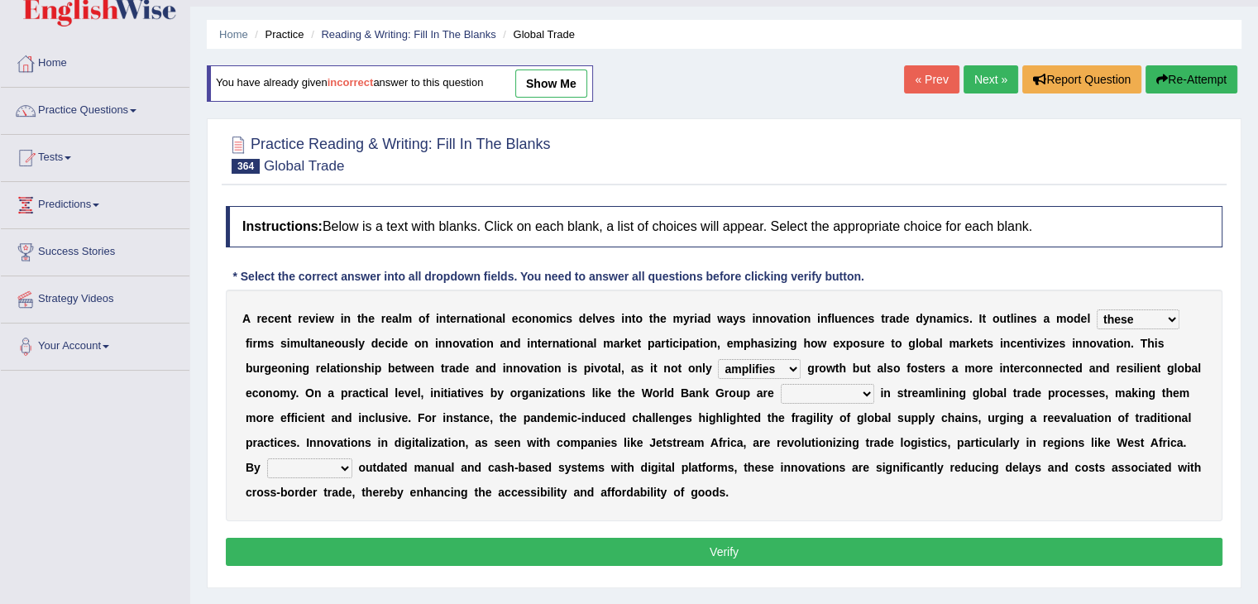
click at [764, 364] on select "carries devises exploits amplifies" at bounding box center [759, 369] width 83 height 20
select select "exploits"
click at [718, 359] on select "carries devises exploits amplifies" at bounding box center [759, 369] width 83 height 20
click at [831, 395] on select "instrumental peripheral immortal mutual" at bounding box center [827, 394] width 93 height 20
select select "instrumental"
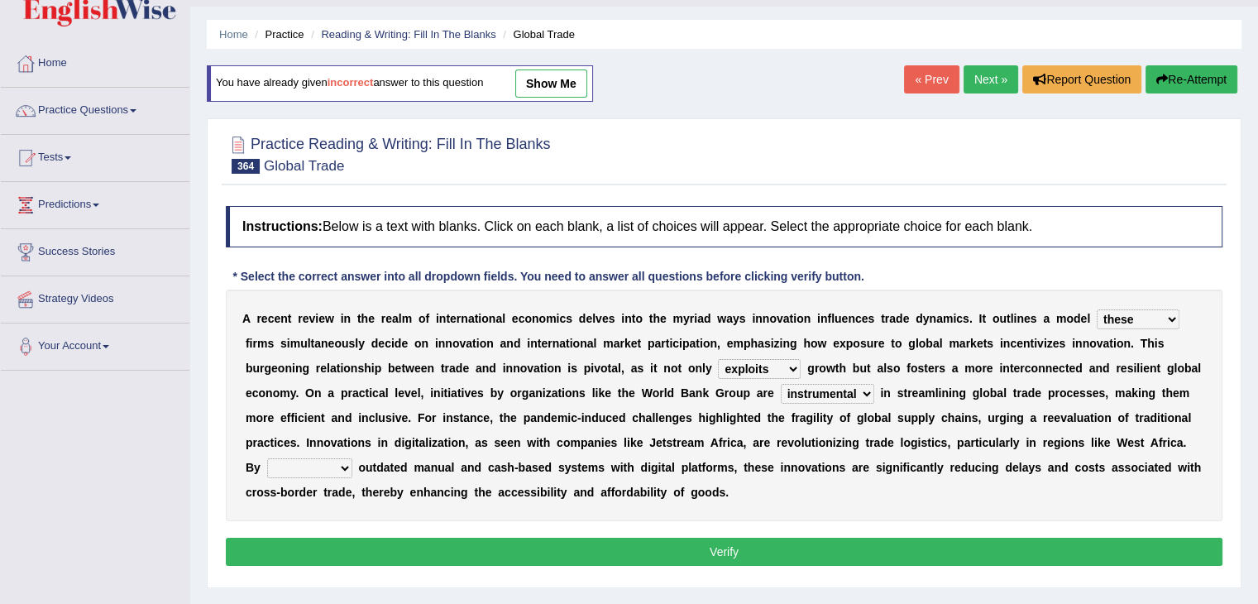
click at [781, 384] on select "instrumental peripheral immortal mutual" at bounding box center [827, 394] width 93 height 20
click at [327, 464] on select "enhancing restricting replacing eradicating" at bounding box center [309, 468] width 85 height 20
click at [267, 458] on select "enhancing restricting replacing eradicating" at bounding box center [309, 468] width 85 height 20
click at [338, 472] on select "enhancing restricting replacing eradicating" at bounding box center [309, 468] width 85 height 20
select select "eradicating"
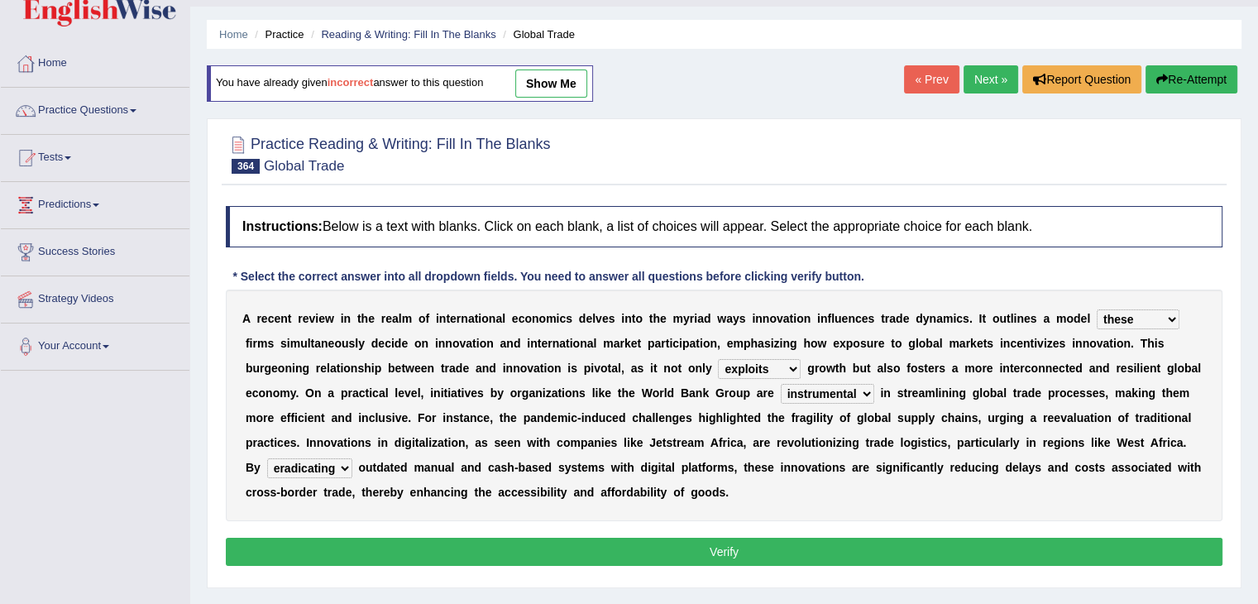
click at [267, 458] on select "enhancing restricting replacing eradicating" at bounding box center [309, 468] width 85 height 20
click at [365, 548] on button "Verify" at bounding box center [724, 552] width 997 height 28
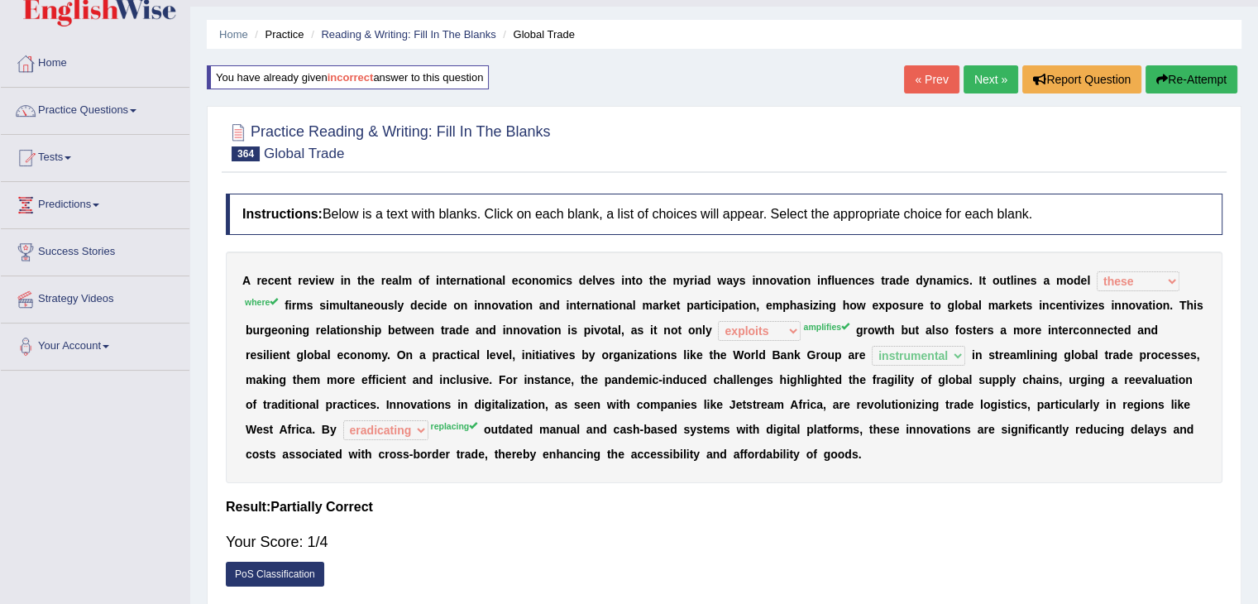
click at [983, 77] on link "Next »" at bounding box center [991, 79] width 55 height 28
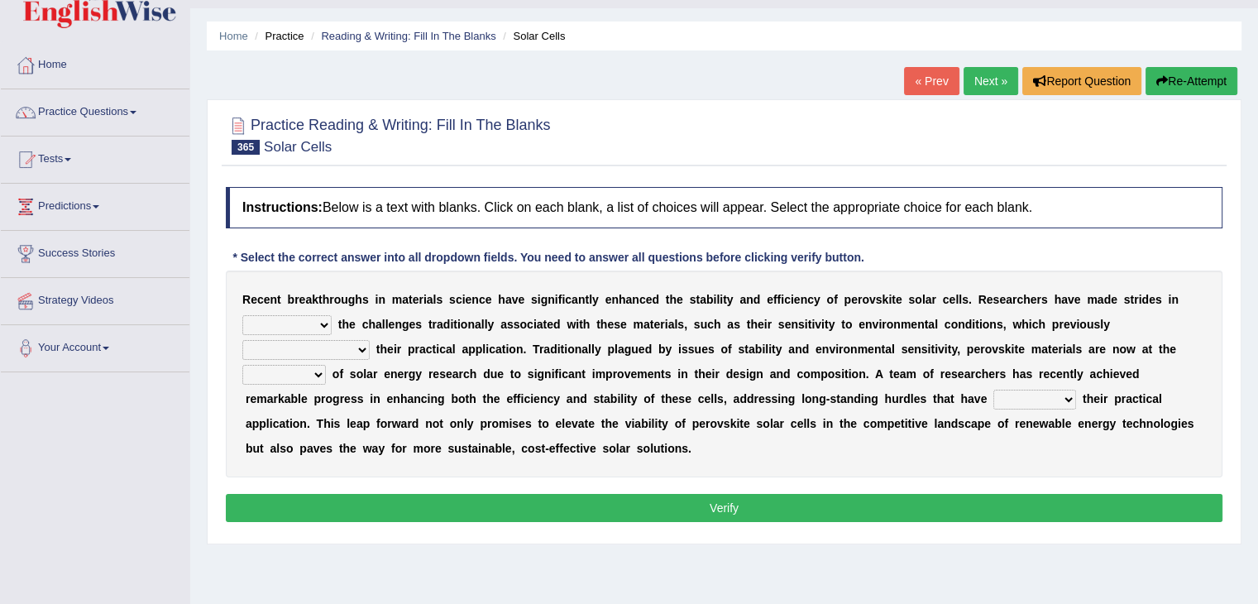
scroll to position [43, 0]
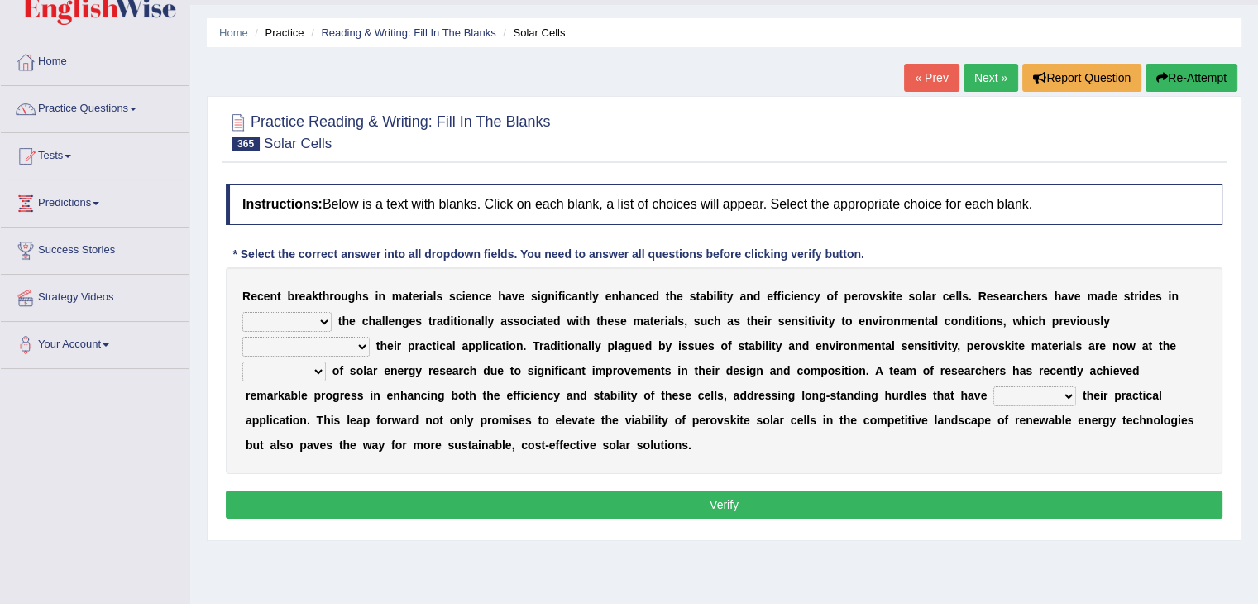
click at [303, 320] on select "mediating abhorring overcoming observing" at bounding box center [286, 322] width 89 height 20
select select "overcoming"
click at [242, 312] on select "mediating abhorring overcoming observing" at bounding box center [286, 322] width 89 height 20
click at [328, 345] on select "limit limited have limited would have limited" at bounding box center [305, 347] width 127 height 20
select select "would have limited"
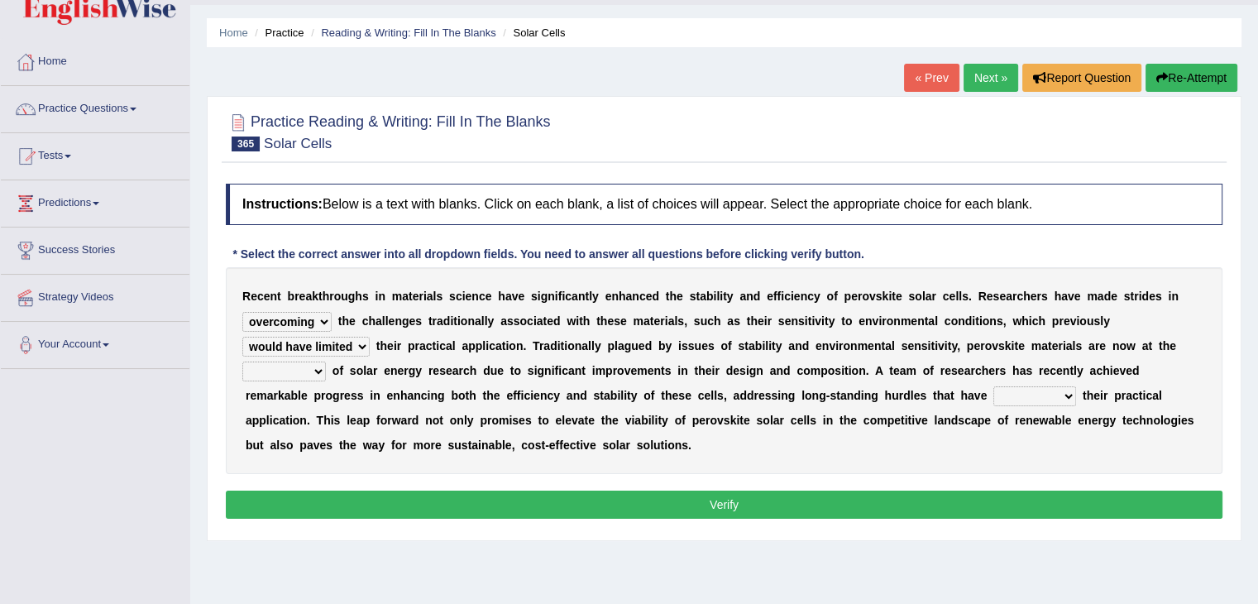
click at [242, 337] on select "limit limited have limited would have limited" at bounding box center [305, 347] width 127 height 20
click at [308, 372] on select "backdrop forefront appendix foundation" at bounding box center [284, 372] width 84 height 20
click at [242, 362] on select "backdrop forefront appendix foundation" at bounding box center [284, 372] width 84 height 20
click at [293, 368] on select "backdrop forefront appendix foundation" at bounding box center [284, 372] width 84 height 20
select select "foundation"
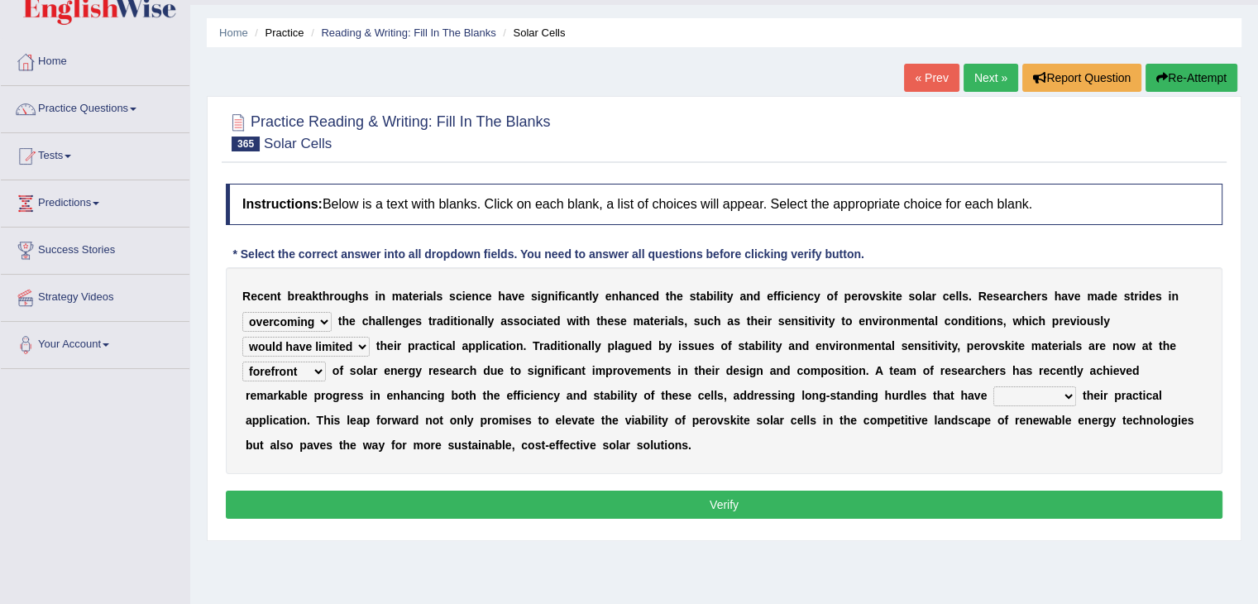
click at [242, 362] on select "backdrop forefront appendix foundation" at bounding box center [284, 372] width 84 height 20
click at [1042, 395] on select "impeded cited identified monitored" at bounding box center [1035, 396] width 83 height 20
select select "monitored"
click at [994, 386] on select "impeded cited identified monitored" at bounding box center [1035, 396] width 83 height 20
click at [959, 497] on button "Verify" at bounding box center [724, 505] width 997 height 28
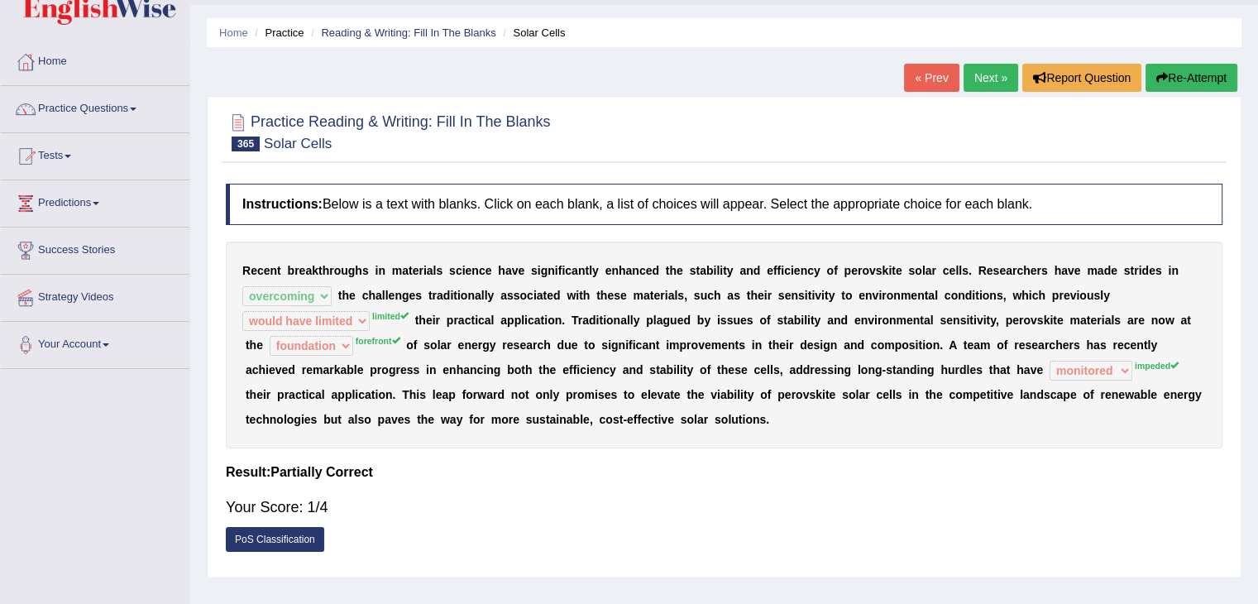
click at [1196, 79] on button "Re-Attempt" at bounding box center [1192, 78] width 92 height 28
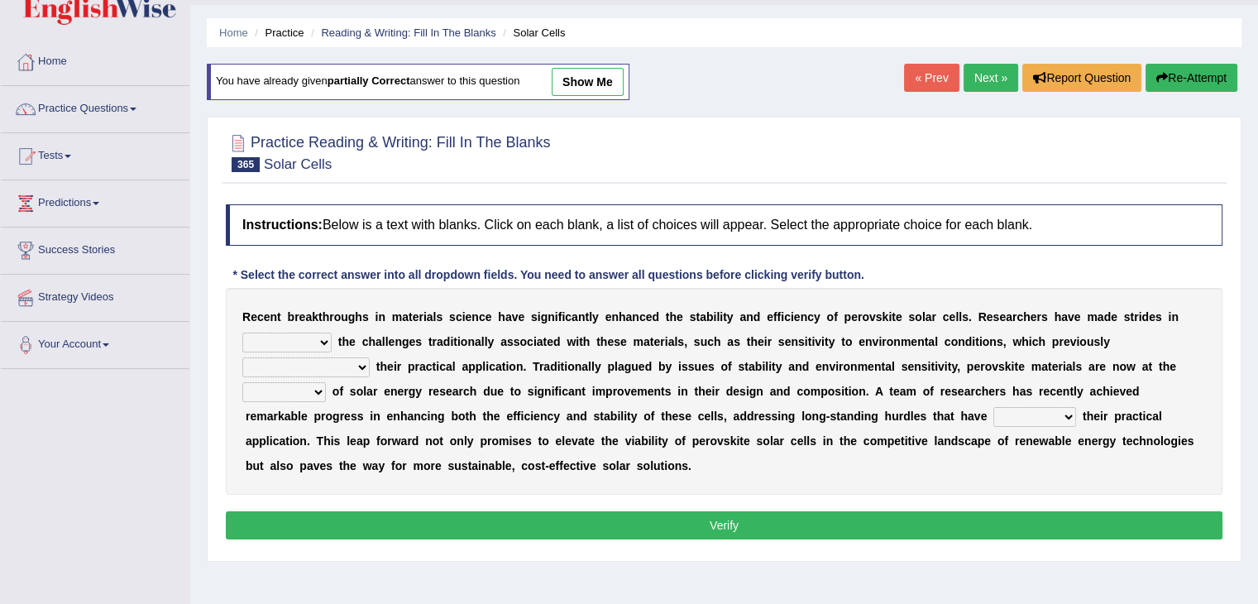
click at [320, 338] on select "mediating abhorring overcoming observing" at bounding box center [286, 343] width 89 height 20
select select "overcoming"
click at [242, 333] on select "mediating abhorring overcoming observing" at bounding box center [286, 343] width 89 height 20
click at [343, 367] on select "limit limited have limited would have limited" at bounding box center [305, 367] width 127 height 20
select select "limited"
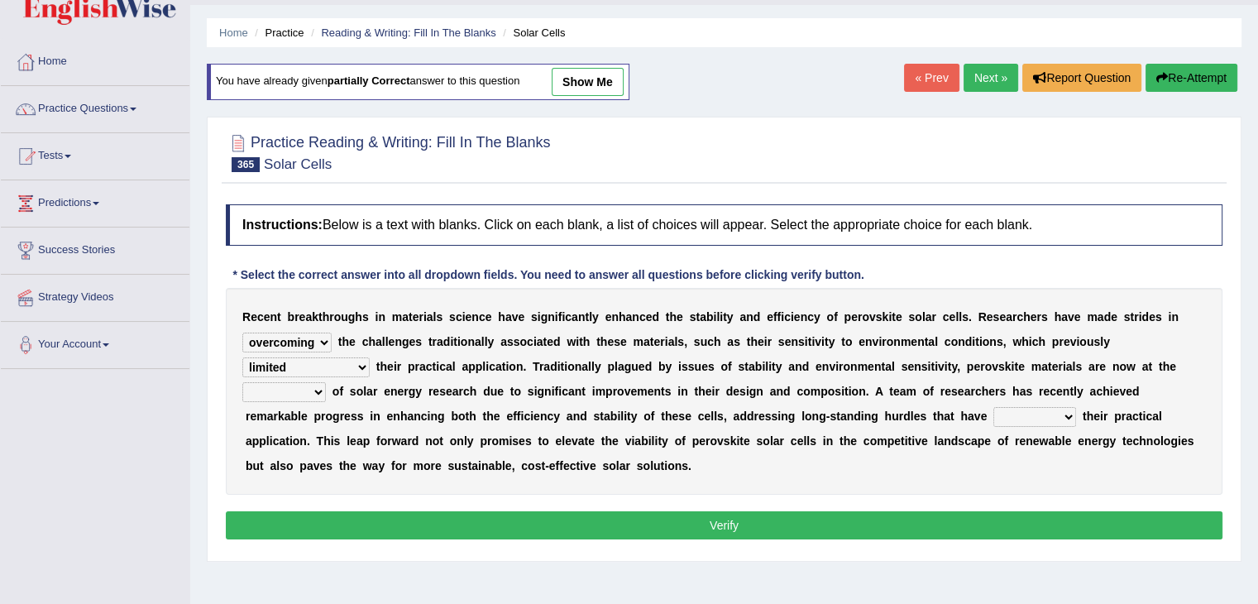
click at [242, 357] on select "limit limited have limited would have limited" at bounding box center [305, 367] width 127 height 20
click at [314, 387] on select "backdrop forefront appendix foundation" at bounding box center [284, 392] width 84 height 20
select select "appendix"
click at [242, 382] on select "backdrop forefront appendix foundation" at bounding box center [284, 392] width 84 height 20
click at [1057, 411] on select "impeded cited identified monitored" at bounding box center [1035, 417] width 83 height 20
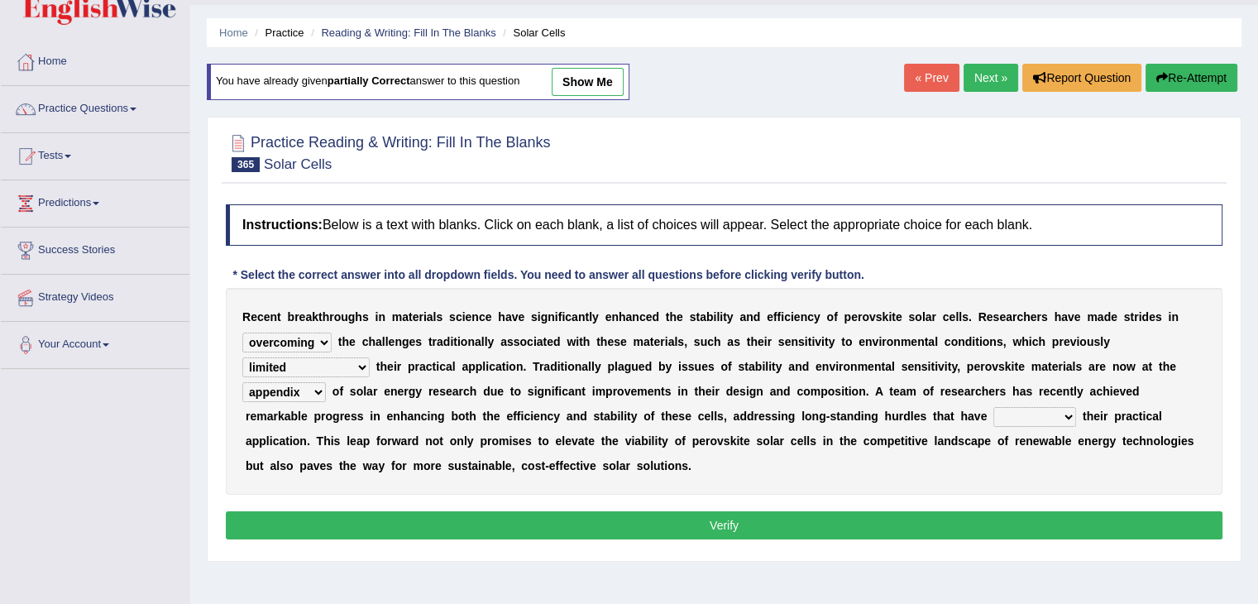
select select "cited"
click at [994, 407] on select "impeded cited identified monitored" at bounding box center [1035, 417] width 83 height 20
click at [926, 530] on button "Verify" at bounding box center [724, 525] width 997 height 28
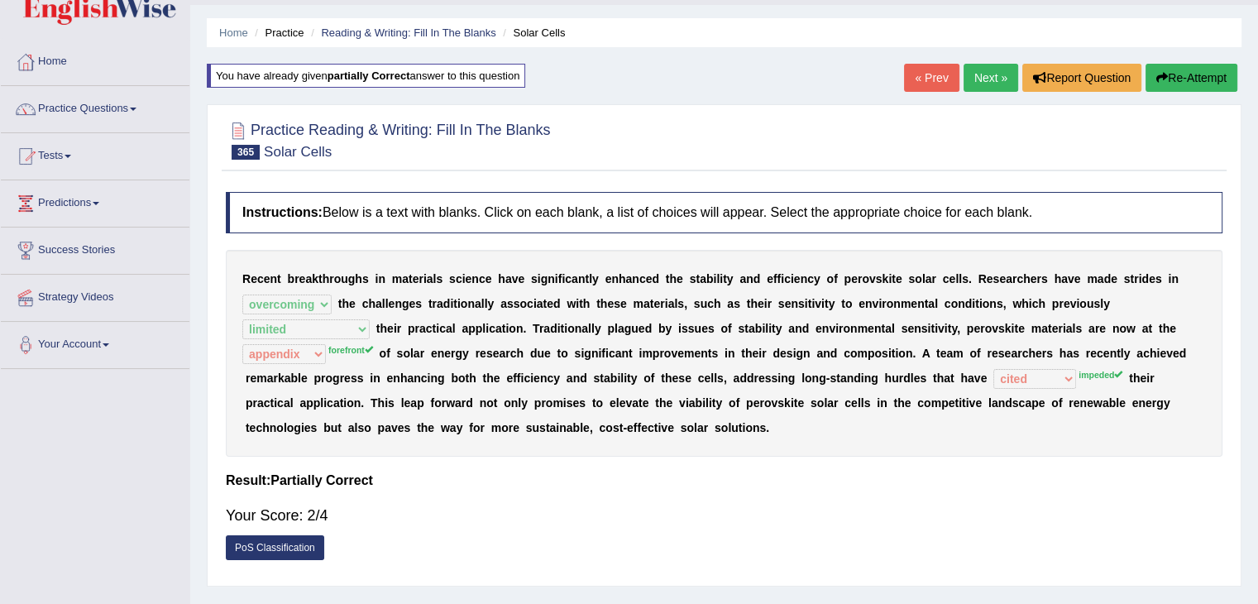
click at [986, 78] on link "Next »" at bounding box center [991, 78] width 55 height 28
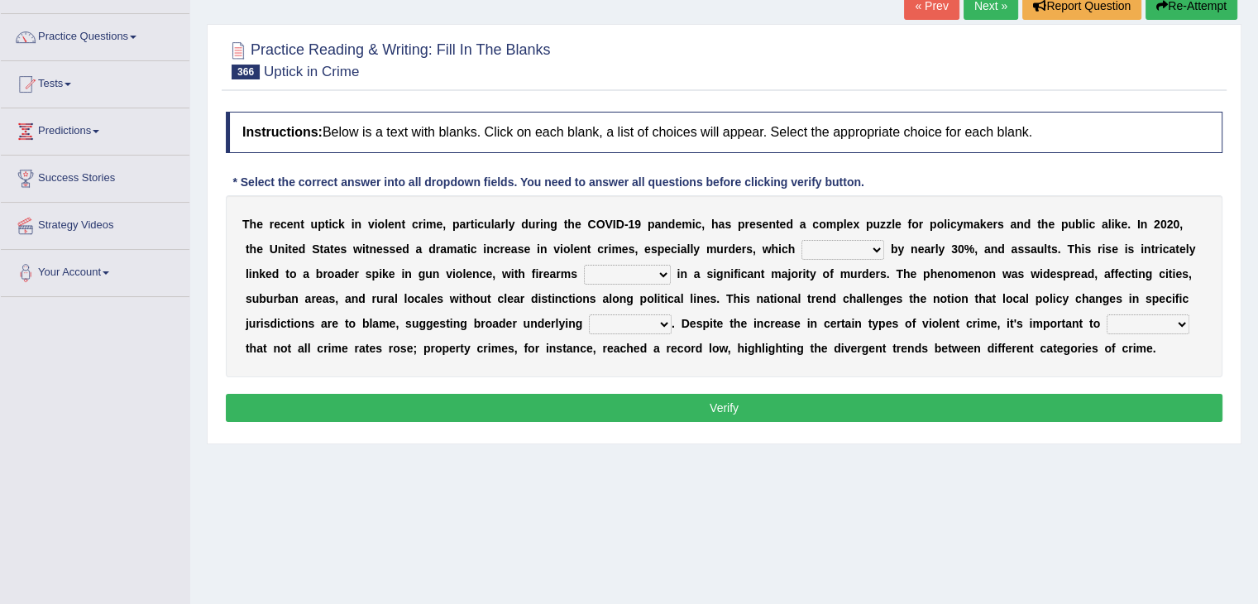
scroll to position [121, 0]
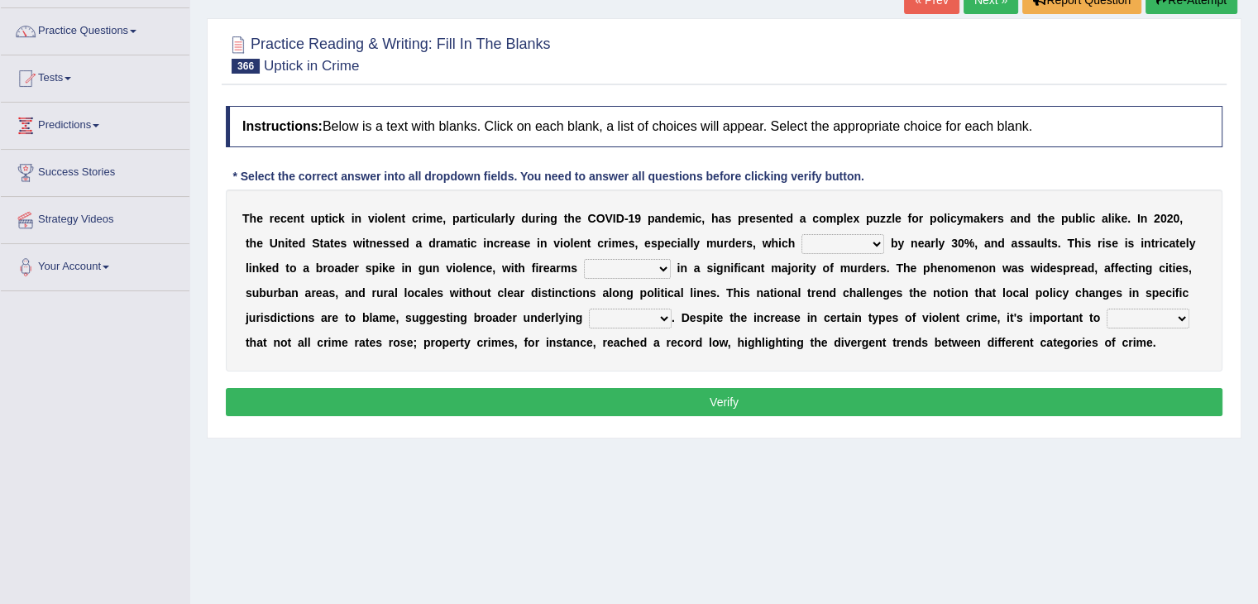
click at [826, 245] on select "surged launched fluctuated rotated" at bounding box center [843, 244] width 83 height 20
select select "fluctuated"
click at [802, 234] on select "surged launched fluctuated rotated" at bounding box center [843, 244] width 83 height 20
click at [633, 269] on select "which used using them using being used" at bounding box center [627, 269] width 87 height 20
select select "which used"
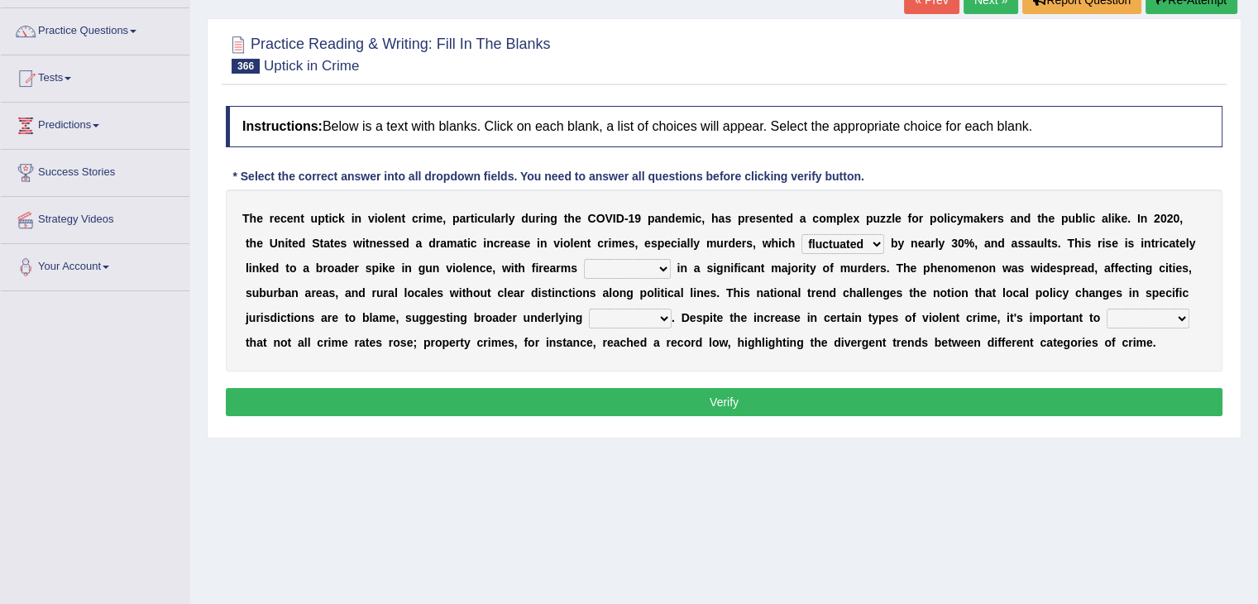
click at [584, 259] on select "which used using them using being used" at bounding box center [627, 269] width 87 height 20
click at [654, 319] on select "effects cases spots causes" at bounding box center [630, 319] width 83 height 20
click at [589, 309] on select "effects cases spots causes" at bounding box center [630, 319] width 83 height 20
click at [635, 319] on select "effects cases spots causes" at bounding box center [630, 319] width 83 height 20
select select "causes"
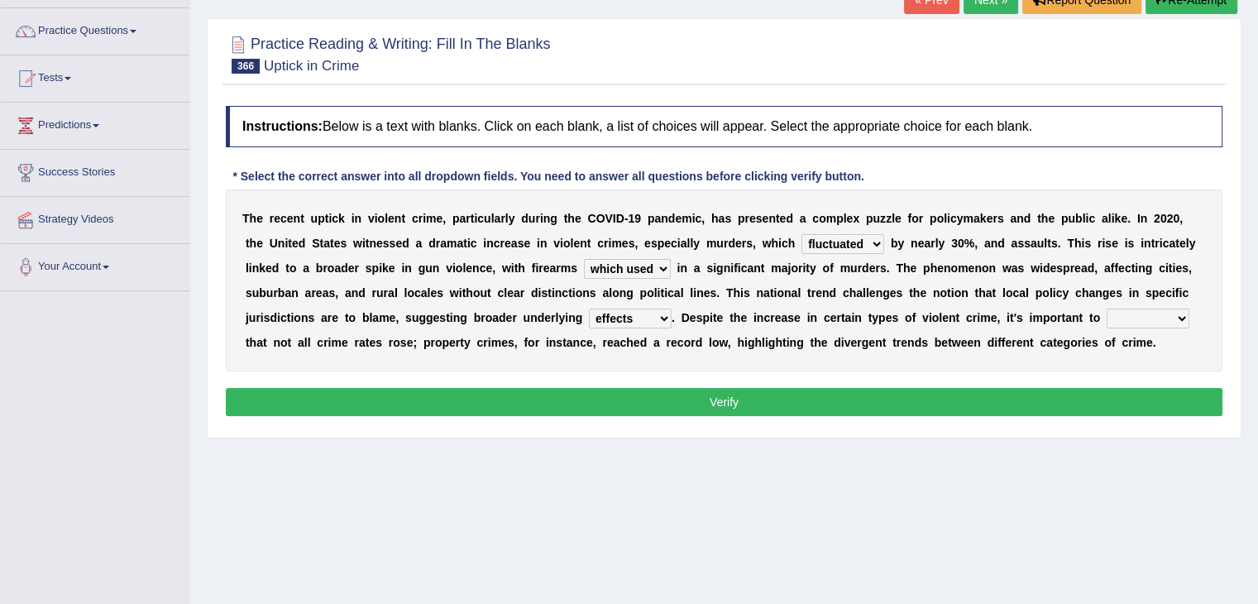
click at [589, 309] on select "effects cases spots causes" at bounding box center [630, 319] width 83 height 20
click at [1148, 312] on select "note infer occur release" at bounding box center [1148, 319] width 83 height 20
select select "note"
click at [1107, 309] on select "note infer occur release" at bounding box center [1148, 319] width 83 height 20
click at [975, 408] on button "Verify" at bounding box center [724, 402] width 997 height 28
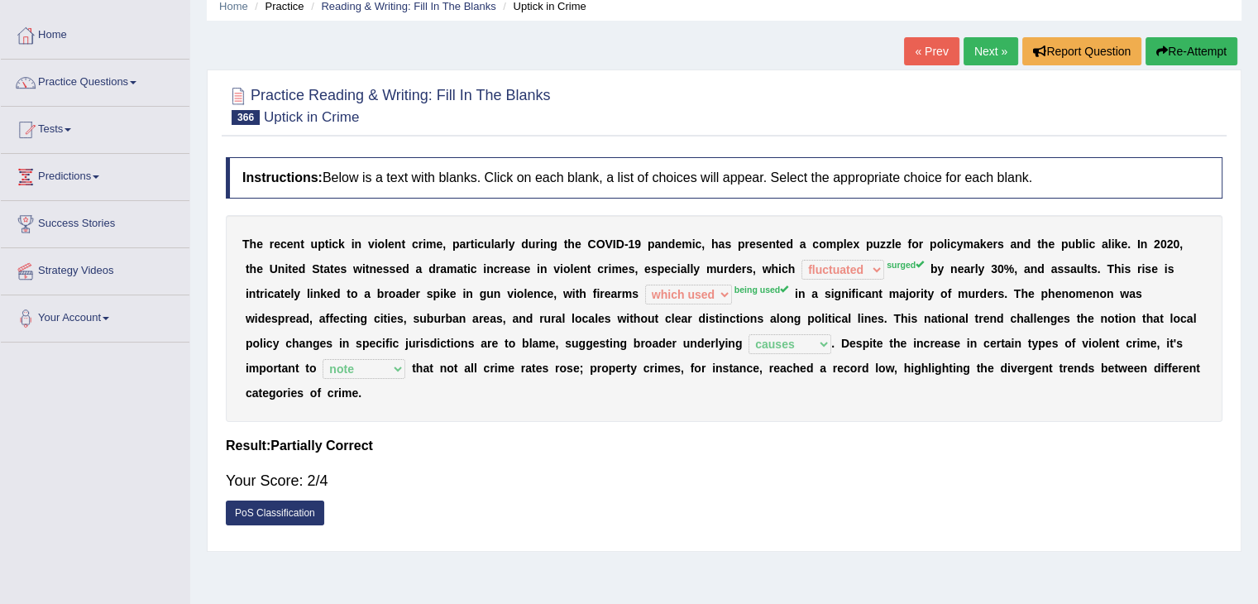
scroll to position [69, 0]
click at [983, 48] on link "Next »" at bounding box center [991, 51] width 55 height 28
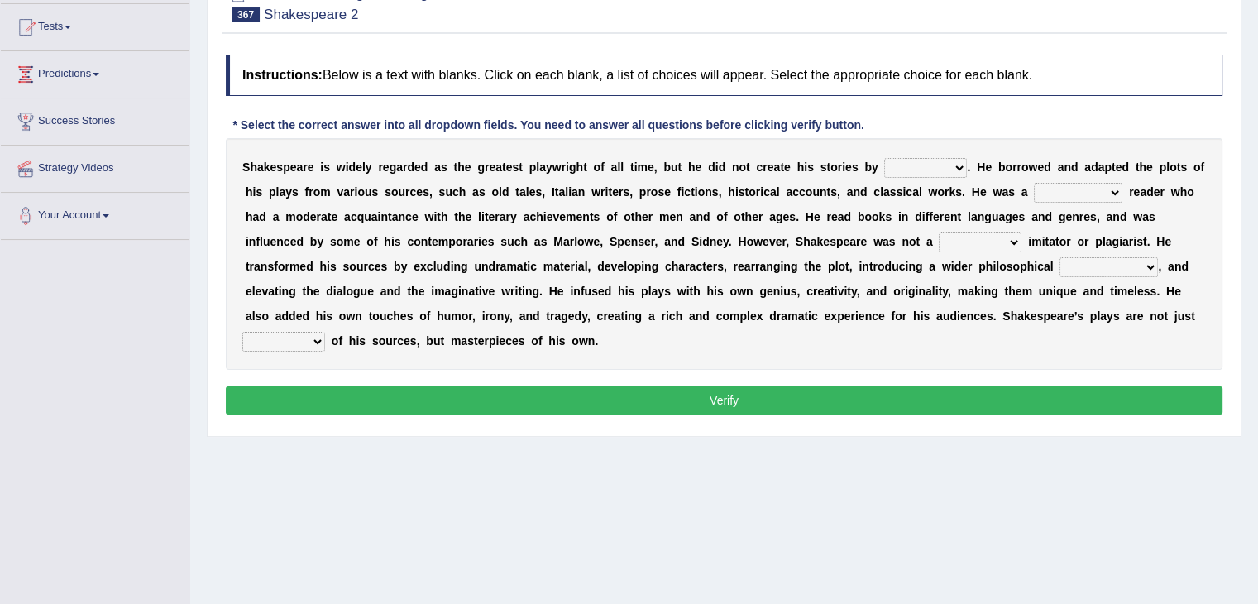
scroll to position [175, 0]
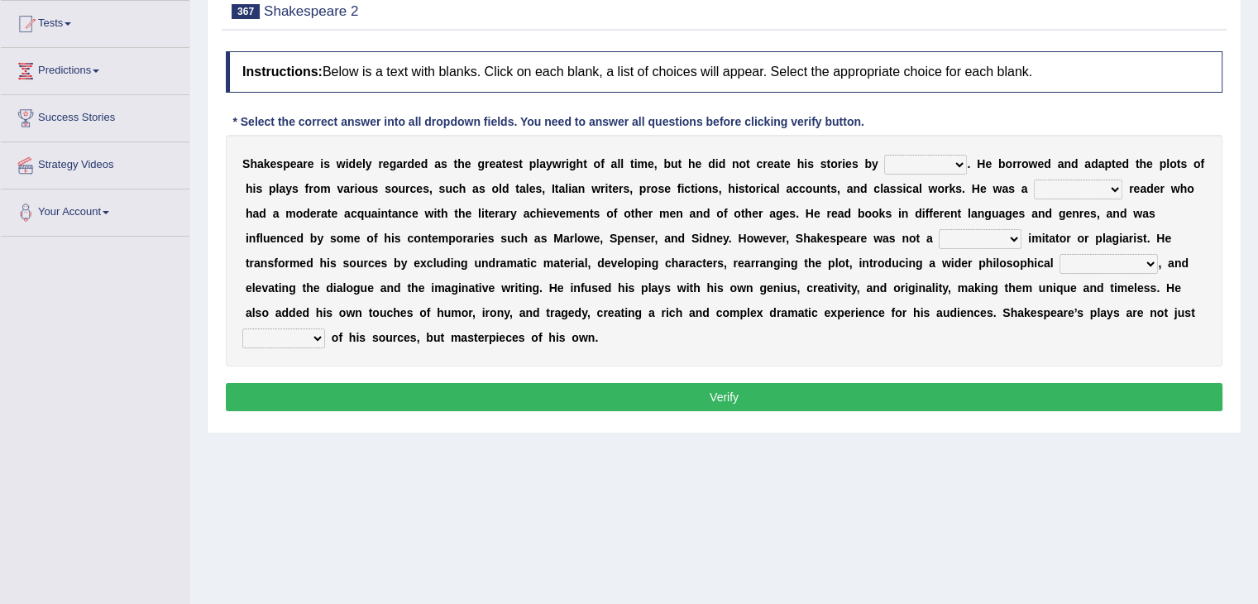
click at [950, 165] on select "his own he him himself" at bounding box center [925, 165] width 83 height 20
select select "himself"
click at [884, 155] on select "his own he him himself" at bounding box center [925, 165] width 83 height 20
click at [1073, 182] on select "keen descriptive satisfactory biased" at bounding box center [1078, 190] width 89 height 20
select select "keen"
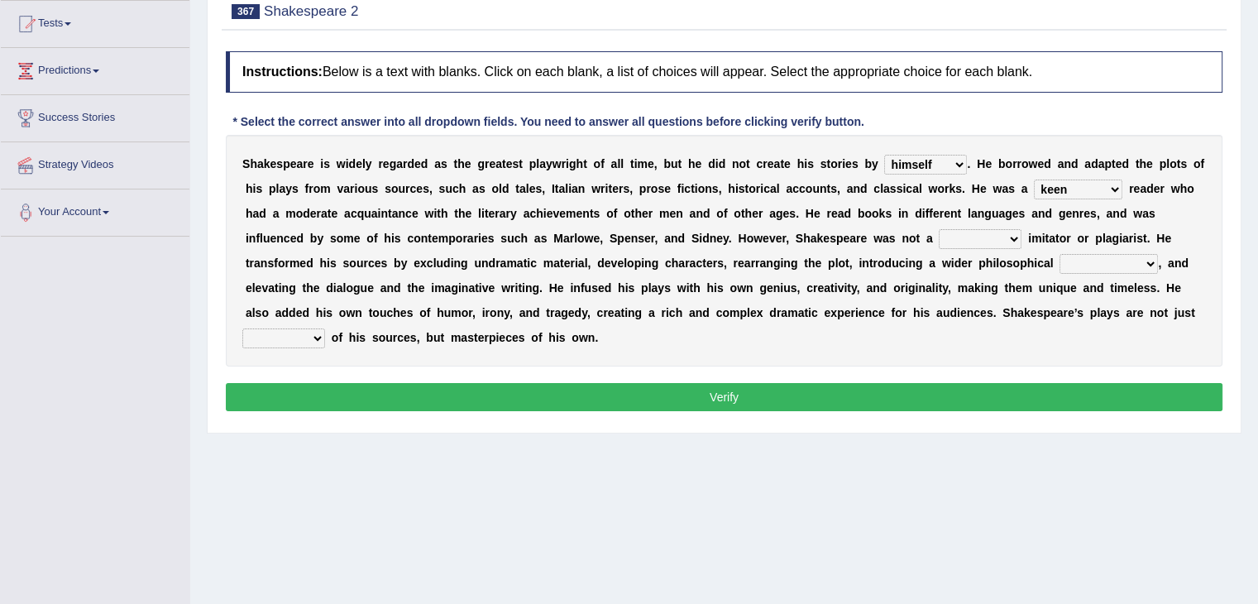
click at [1034, 180] on select "keen descriptive satisfactory biased" at bounding box center [1078, 190] width 89 height 20
click at [986, 239] on select "valid vain mere coherent" at bounding box center [980, 239] width 83 height 20
select select "vain"
click at [939, 229] on select "valid vain mere coherent" at bounding box center [980, 239] width 83 height 20
click at [1114, 259] on select "enhancement equivalent estate outlook" at bounding box center [1109, 264] width 98 height 20
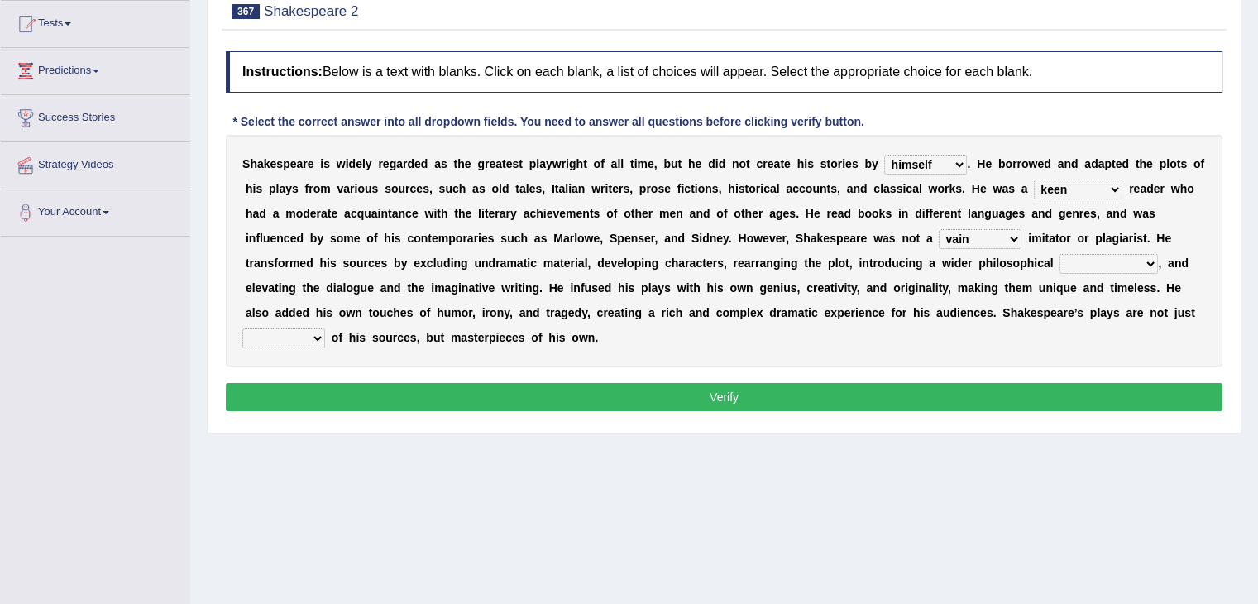
select select "outlook"
click at [1060, 254] on select "enhancement equivalent estate outlook" at bounding box center [1109, 264] width 98 height 20
click at [306, 336] on select "elements prospects copies vehicles" at bounding box center [283, 338] width 83 height 20
select select "copies"
click at [242, 328] on select "elements prospects copies vehicles" at bounding box center [283, 338] width 83 height 20
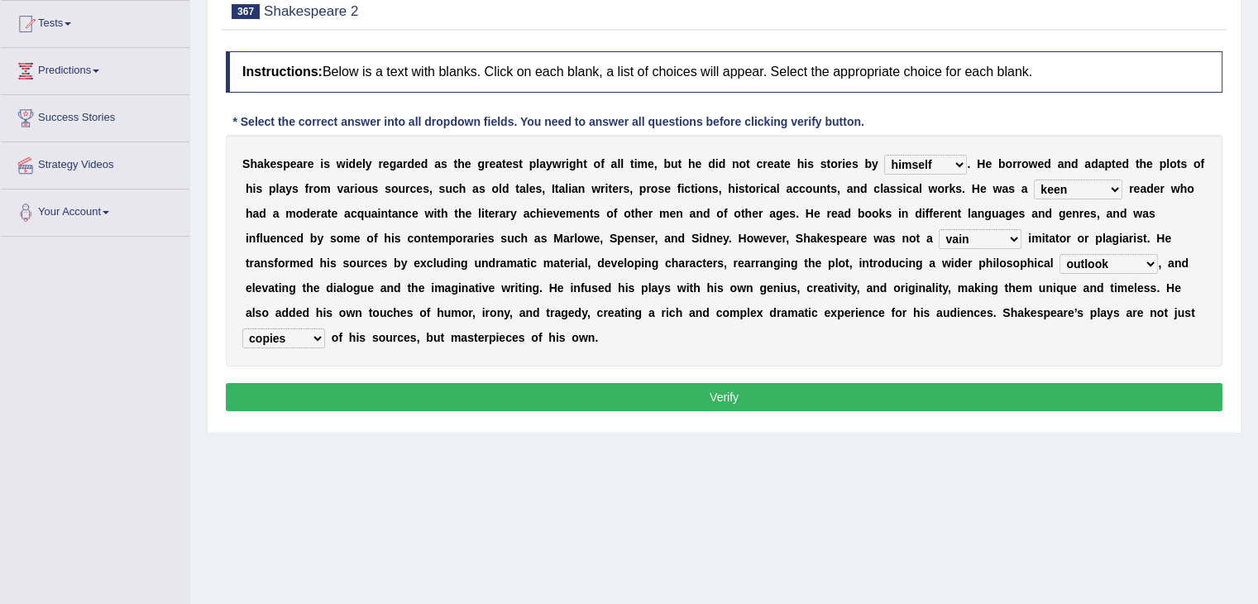
click at [351, 400] on button "Verify" at bounding box center [724, 397] width 997 height 28
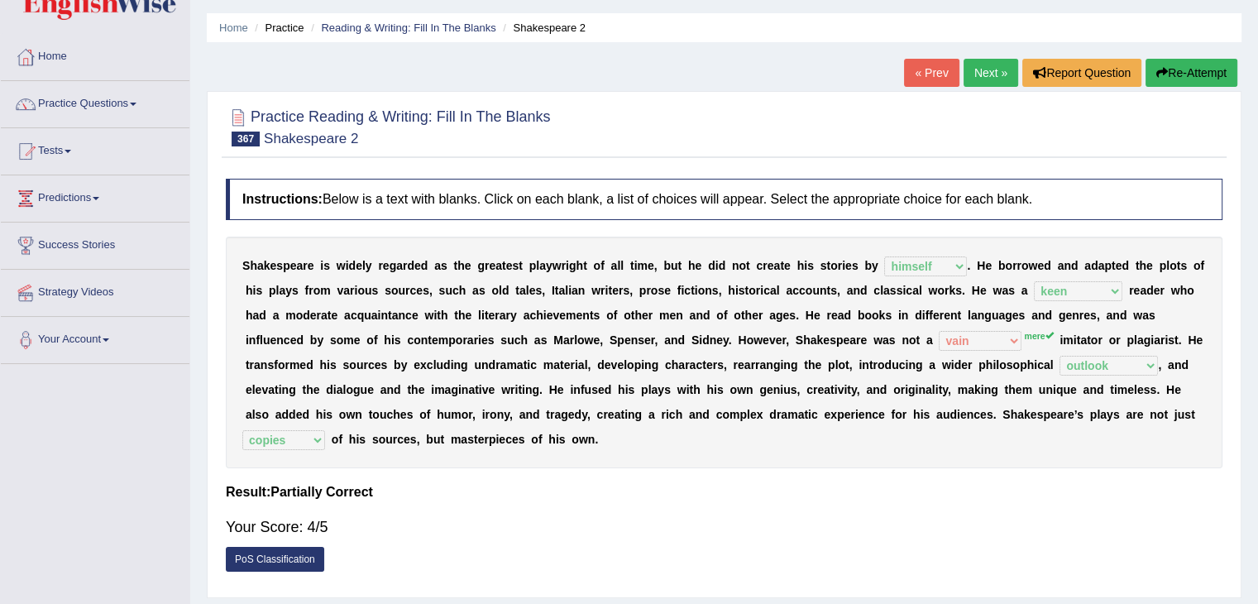
scroll to position [46, 0]
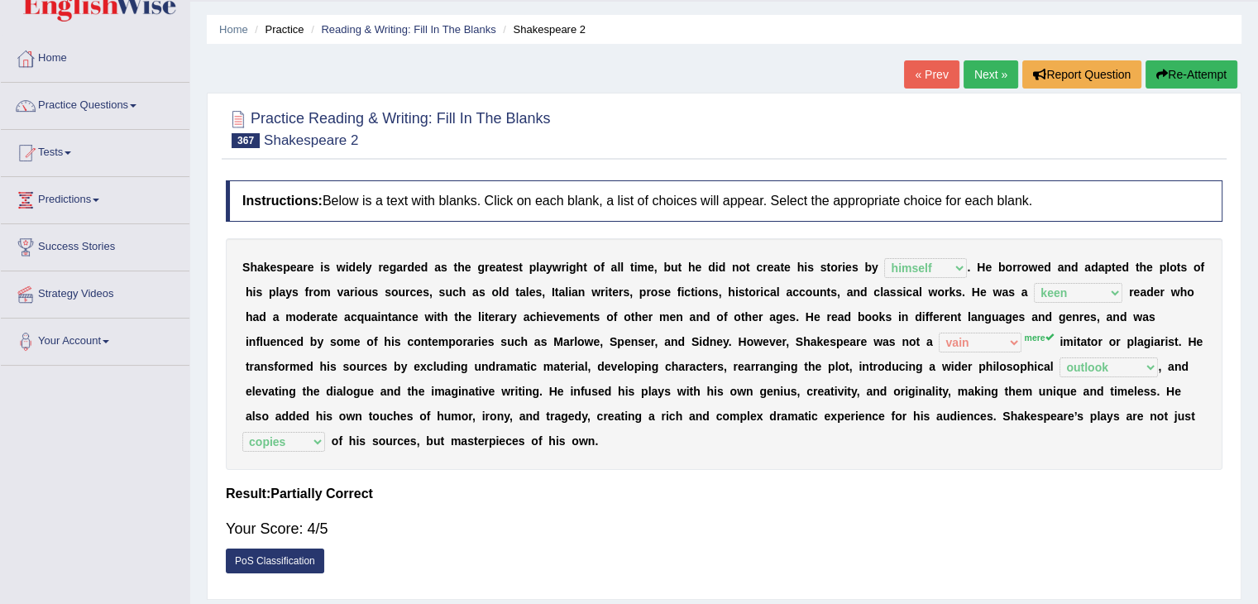
click at [985, 71] on link "Next »" at bounding box center [991, 74] width 55 height 28
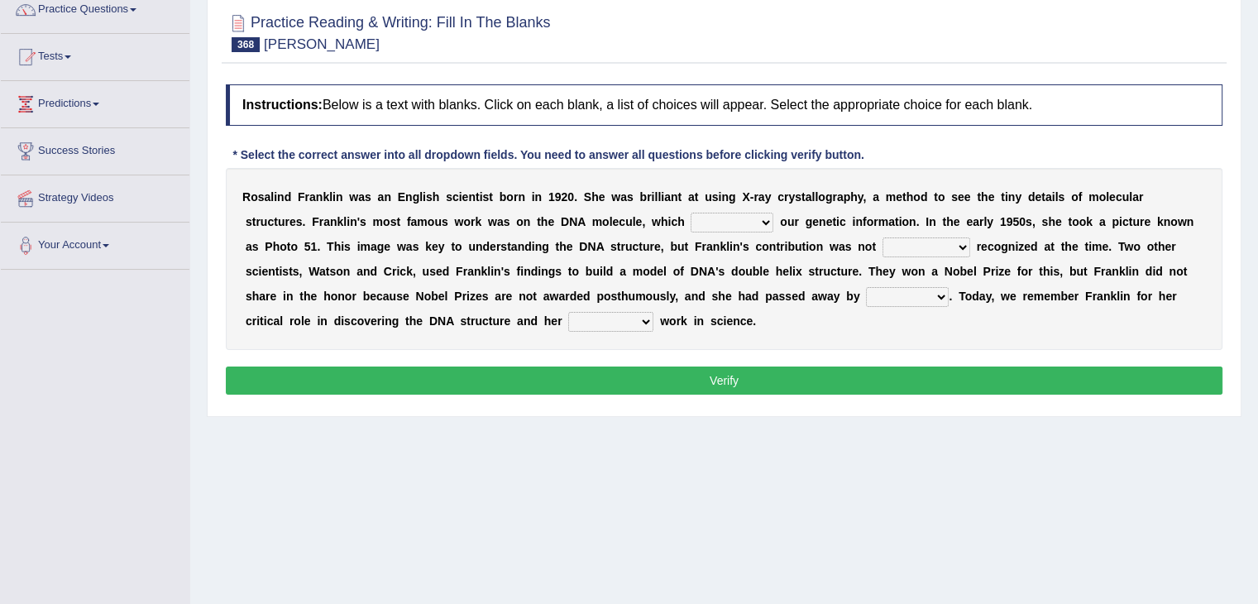
click at [745, 224] on select "targets carries claims invents" at bounding box center [732, 223] width 83 height 20
select select "carries"
click at [691, 213] on select "targets carries claims invents" at bounding box center [732, 223] width 83 height 20
click at [923, 245] on select "solely fully eagerly additionally" at bounding box center [927, 247] width 88 height 20
click at [883, 237] on select "solely fully eagerly additionally" at bounding box center [927, 247] width 88 height 20
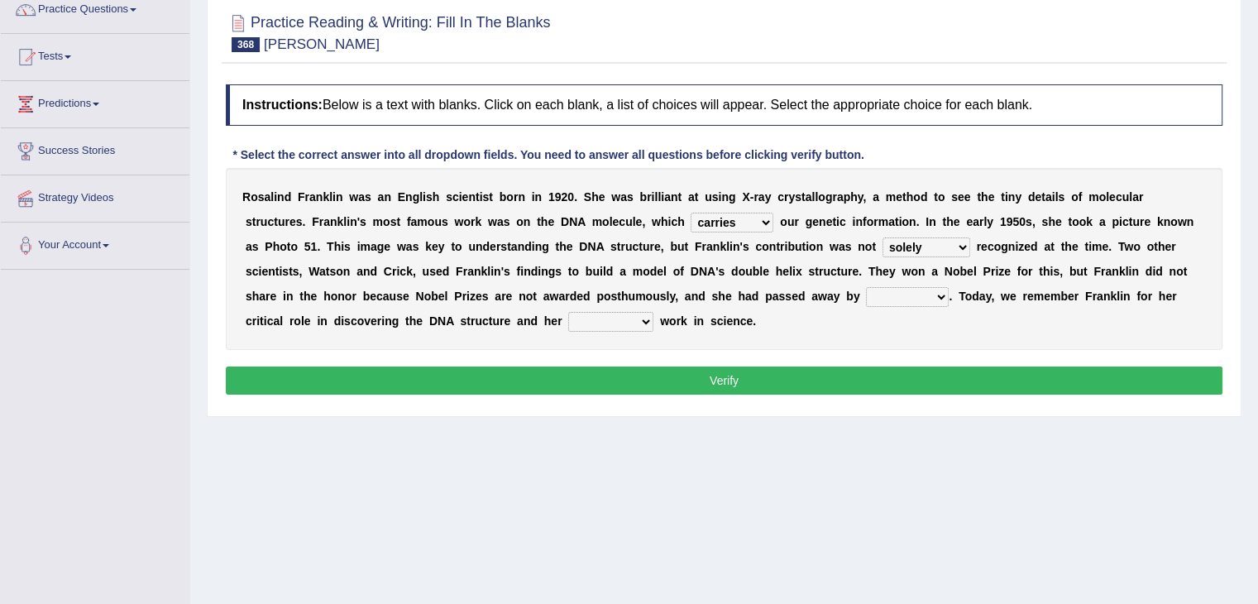
click at [937, 248] on select "solely fully eagerly additionally" at bounding box center [927, 247] width 88 height 20
select select "fully"
click at [883, 237] on select "solely fully eagerly additionally" at bounding box center [927, 247] width 88 height 20
click at [894, 297] on select "there then that soon" at bounding box center [907, 297] width 83 height 20
select select "soon"
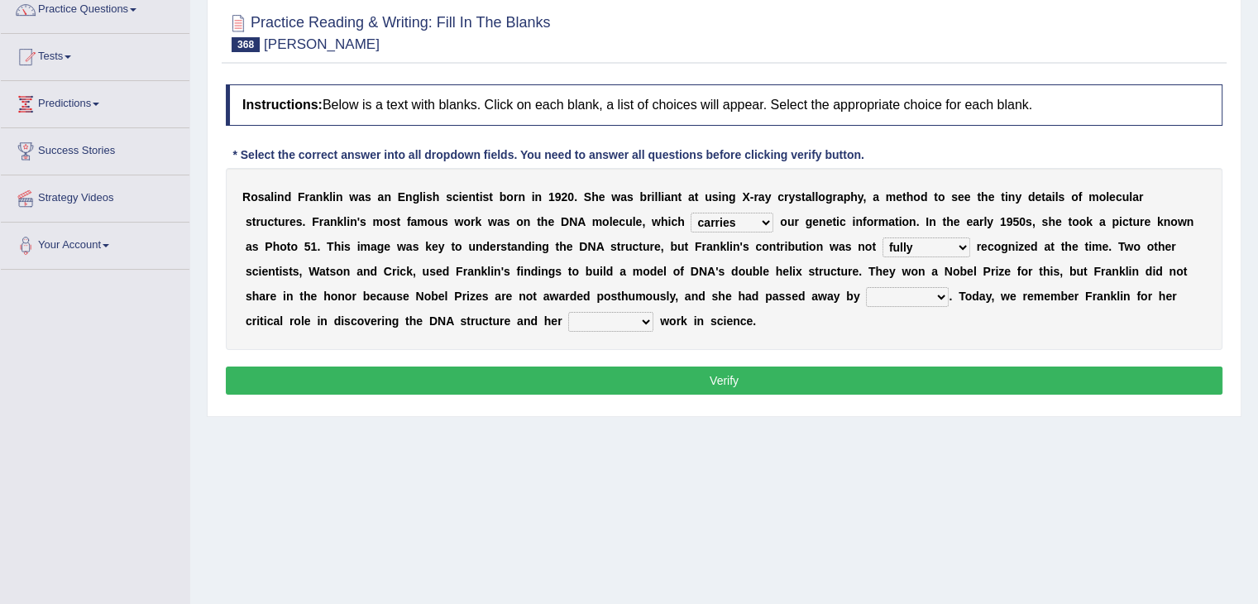
click at [866, 287] on select "there then that soon" at bounding box center [907, 297] width 83 height 20
click at [622, 322] on select "derivative augmented pioneering mandatory" at bounding box center [610, 322] width 85 height 20
select select "pioneering"
click at [568, 312] on select "derivative augmented pioneering mandatory" at bounding box center [610, 322] width 85 height 20
click at [636, 378] on button "Verify" at bounding box center [724, 381] width 997 height 28
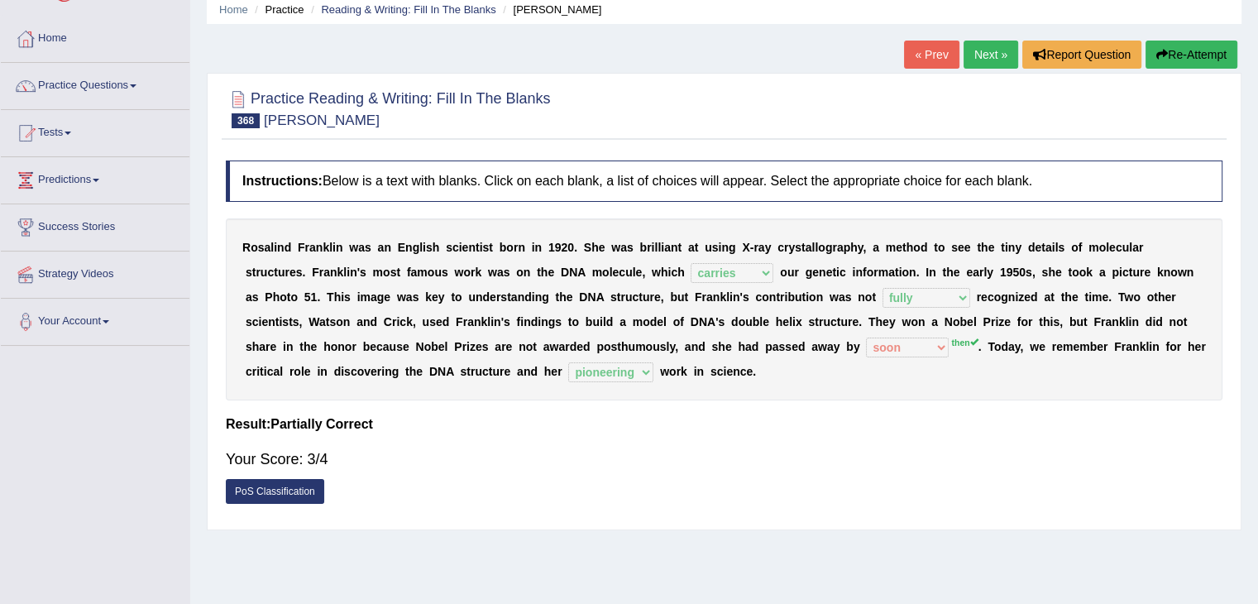
scroll to position [63, 0]
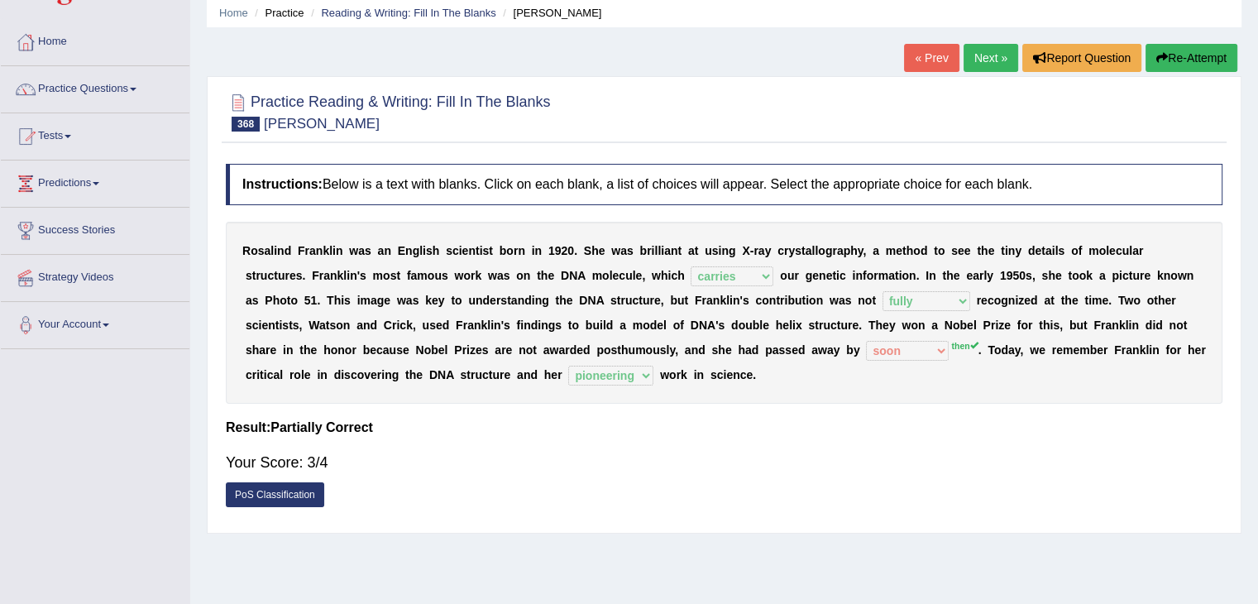
click at [980, 55] on link "Next »" at bounding box center [991, 58] width 55 height 28
